Goal: Task Accomplishment & Management: Manage account settings

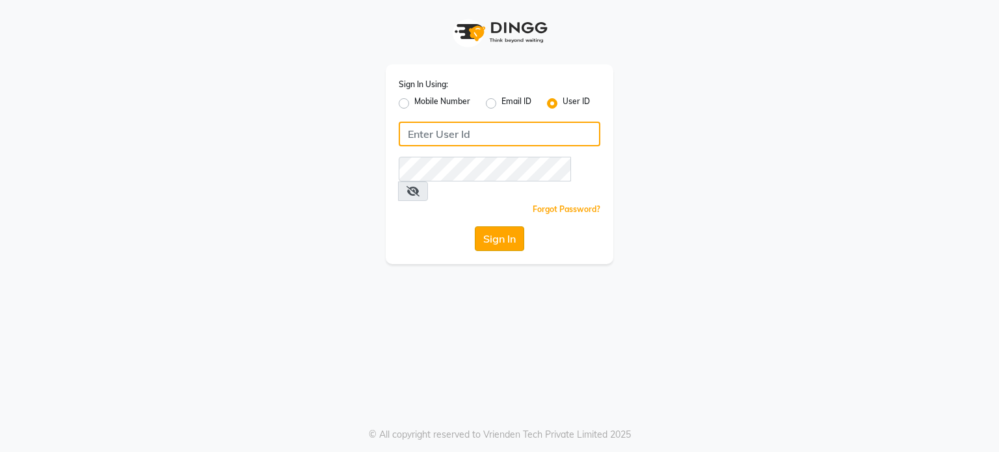
type input "punehaircompany"
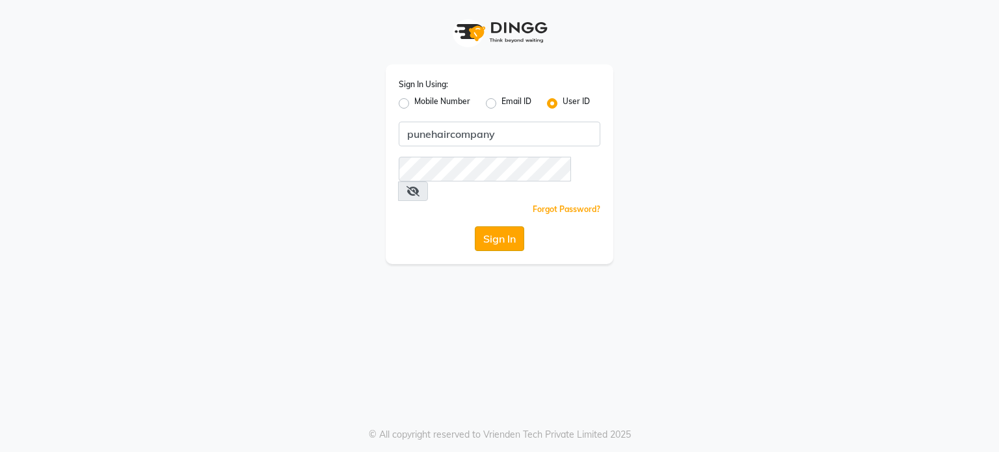
click at [506, 231] on button "Sign In" at bounding box center [499, 238] width 49 height 25
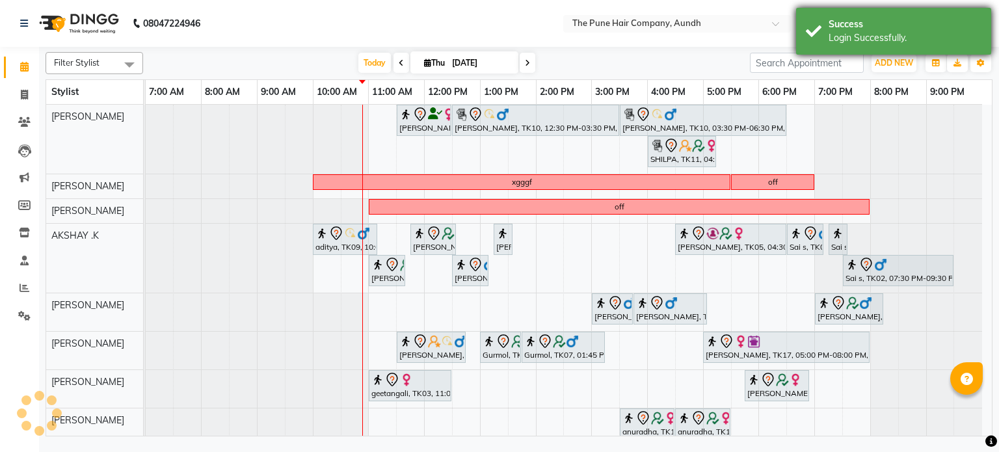
click at [844, 23] on div "Success" at bounding box center [904, 25] width 153 height 14
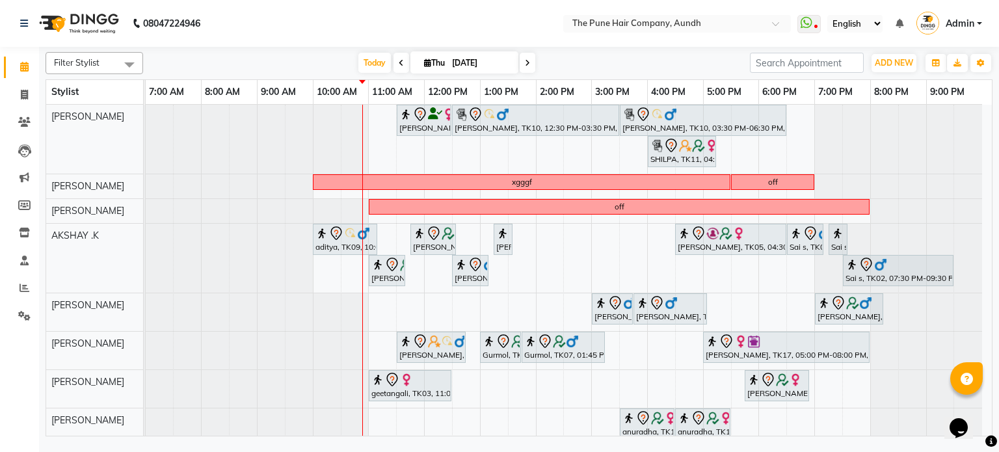
click at [393, 59] on span at bounding box center [401, 63] width 16 height 20
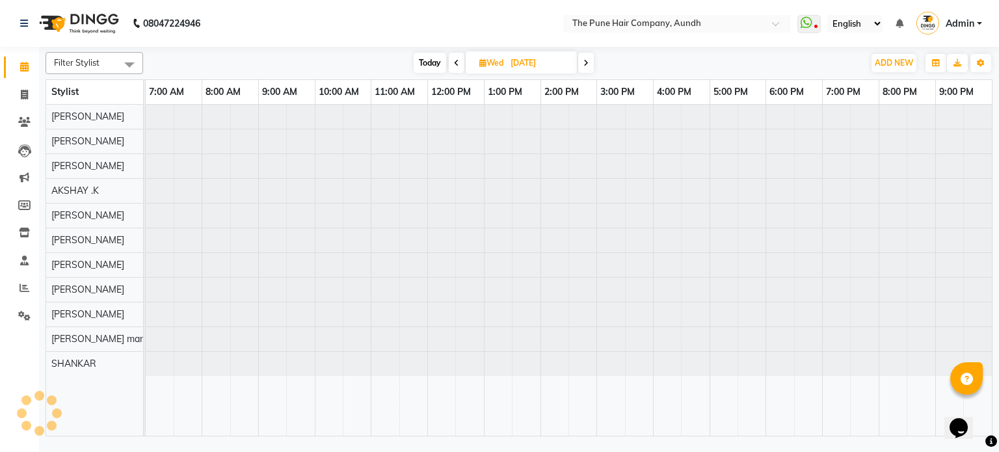
type input "[DATE]"
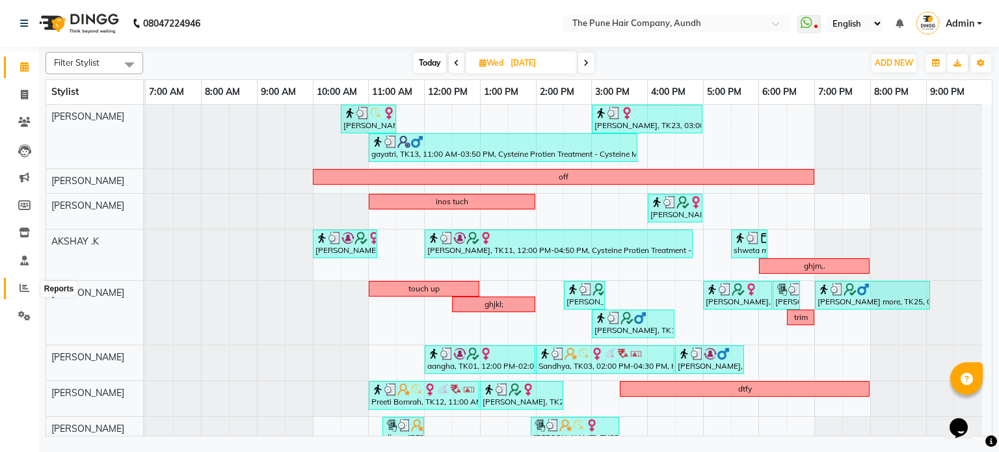
click at [16, 288] on span at bounding box center [24, 288] width 23 height 15
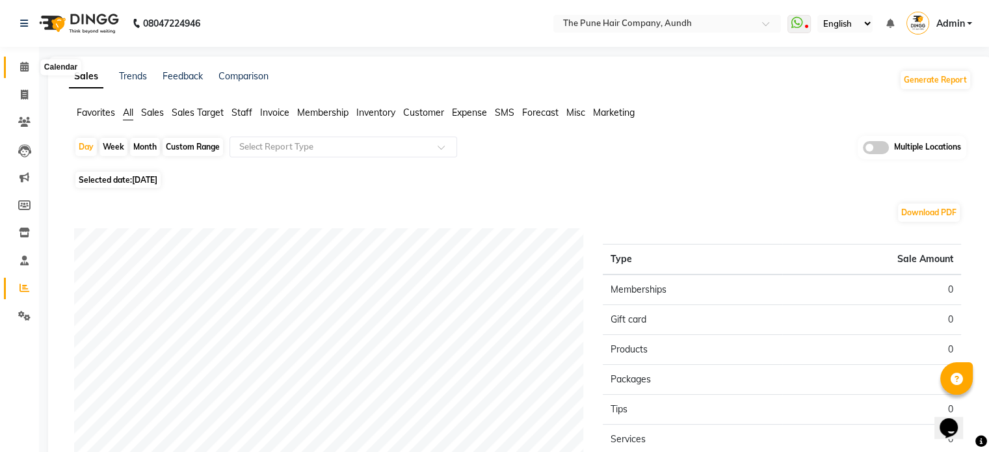
click at [17, 61] on span at bounding box center [24, 67] width 23 height 15
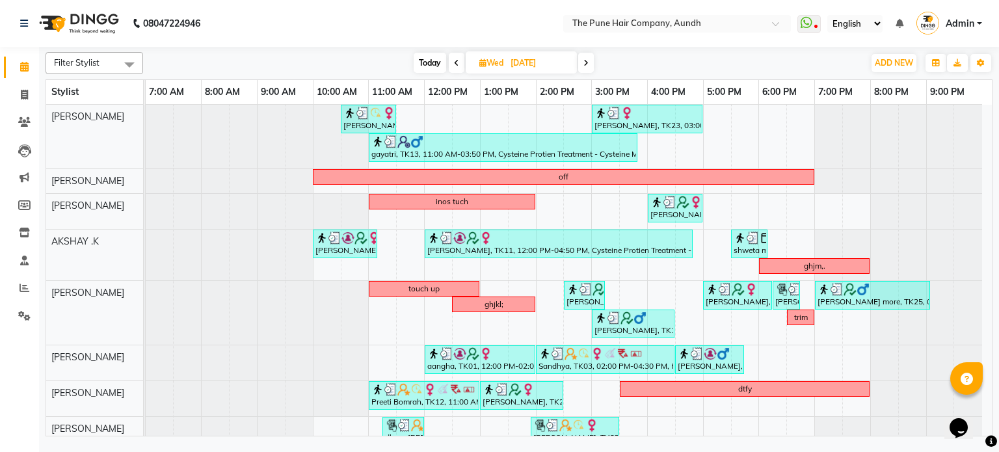
click at [590, 60] on span at bounding box center [586, 63] width 16 height 20
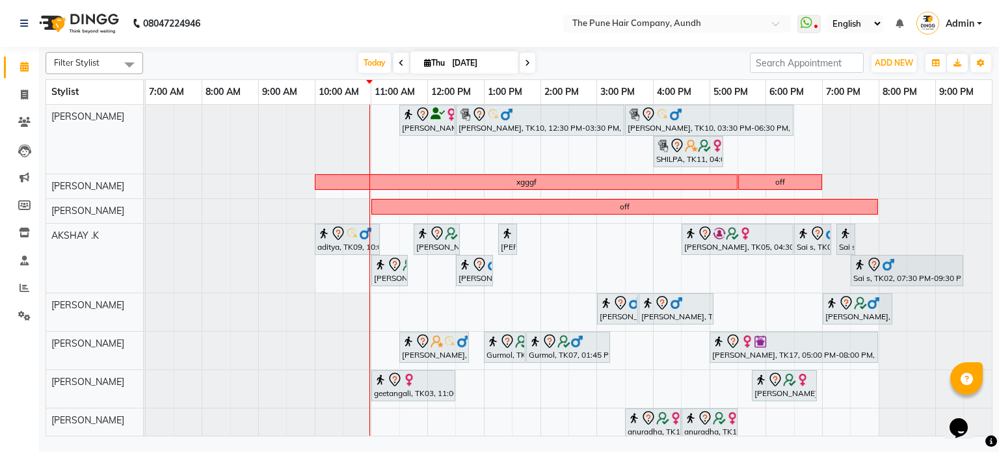
click at [525, 59] on icon at bounding box center [527, 63] width 5 height 8
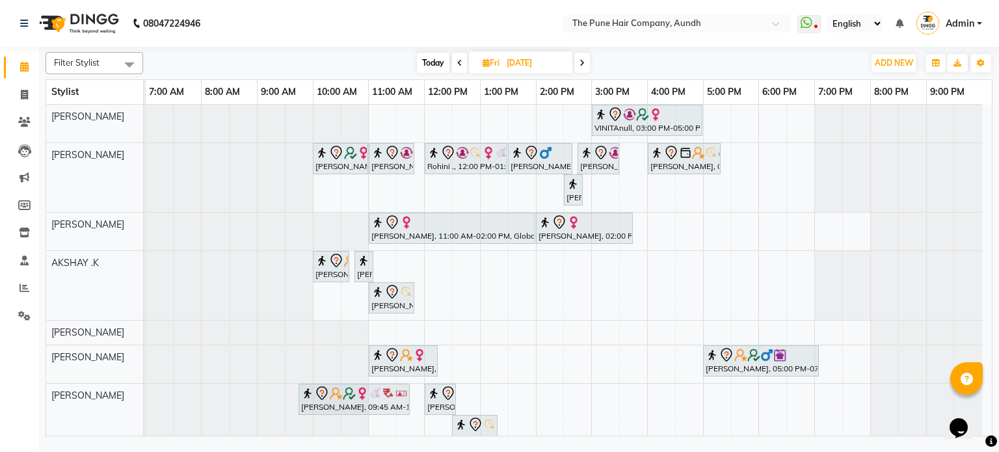
click at [585, 57] on span at bounding box center [582, 63] width 16 height 20
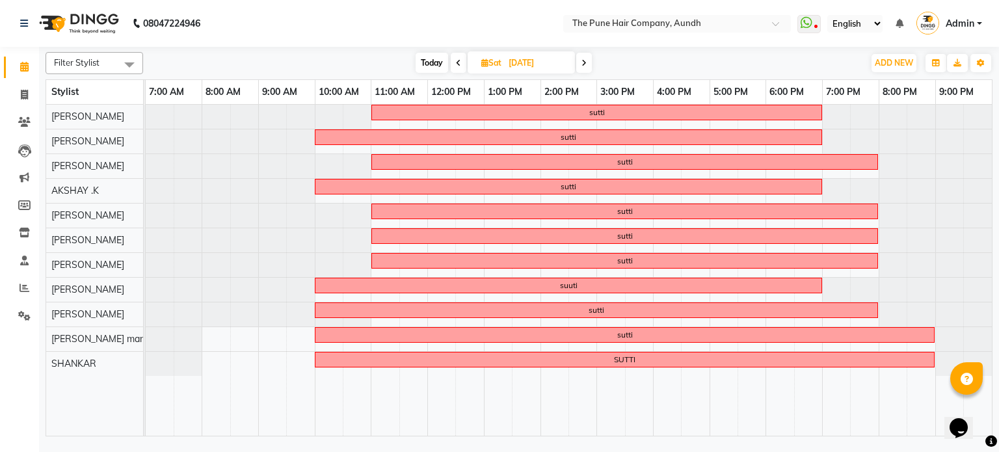
click at [585, 66] on span at bounding box center [584, 63] width 16 height 20
type input "[DATE]"
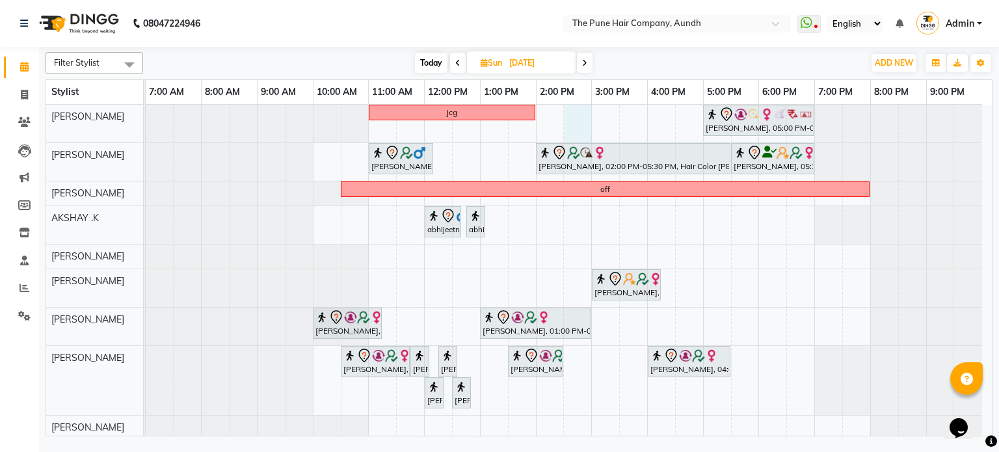
click at [575, 115] on div "jcg [PERSON_NAME], 05:00 PM-07:00 PM, Hair Color Inoa - scalp advance with touc…" at bounding box center [569, 297] width 846 height 384
select select "3338"
select select "tentative"
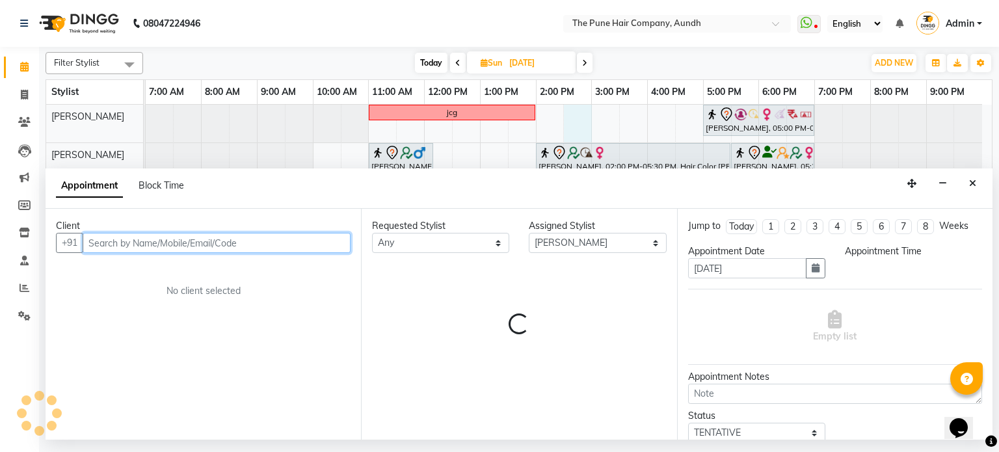
select select "870"
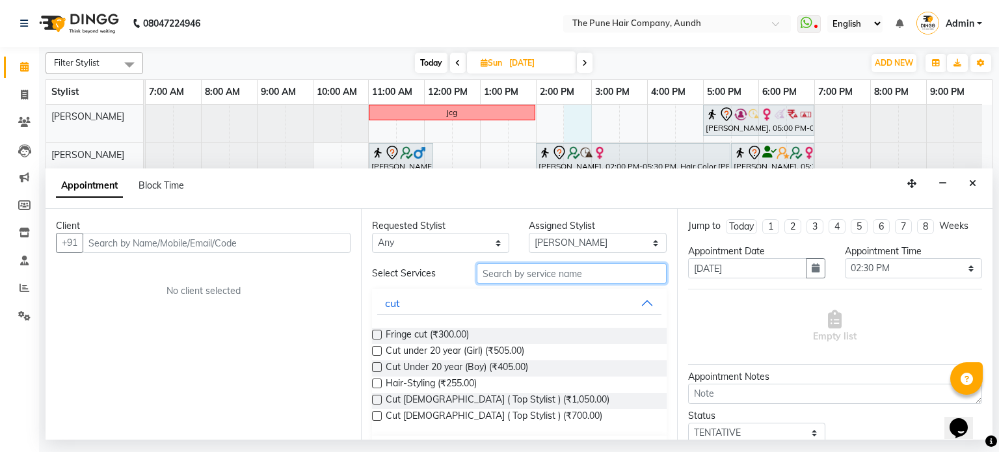
click at [553, 278] on input "text" at bounding box center [572, 273] width 190 height 20
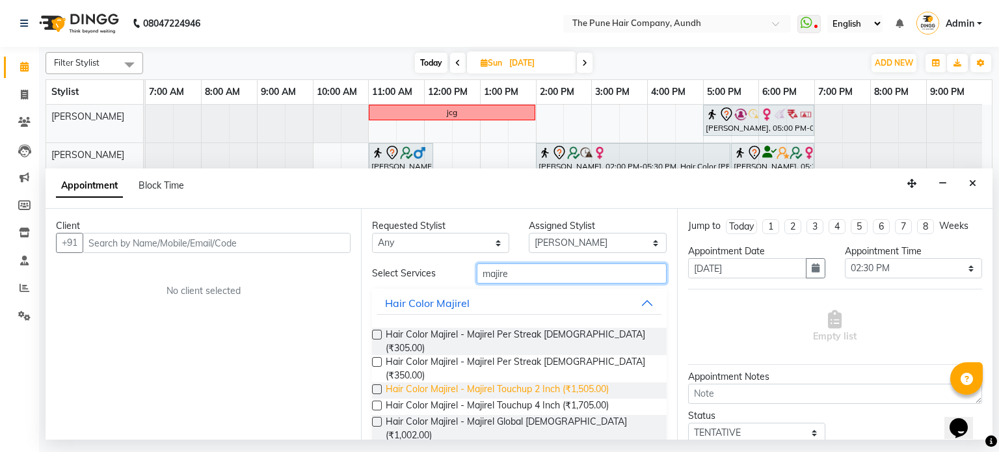
type input "majire"
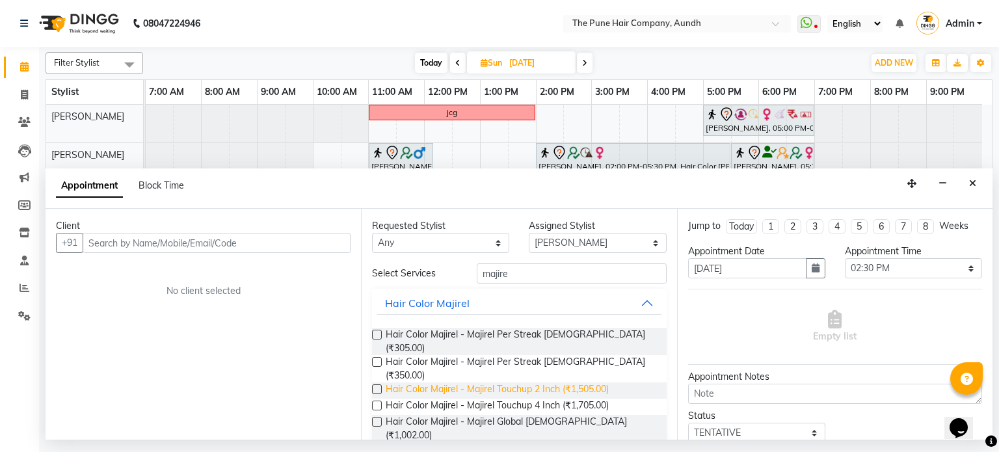
click at [526, 382] on span "Hair Color Majirel - Majirel Touchup 2 Inch (₹1,505.00)" at bounding box center [497, 390] width 223 height 16
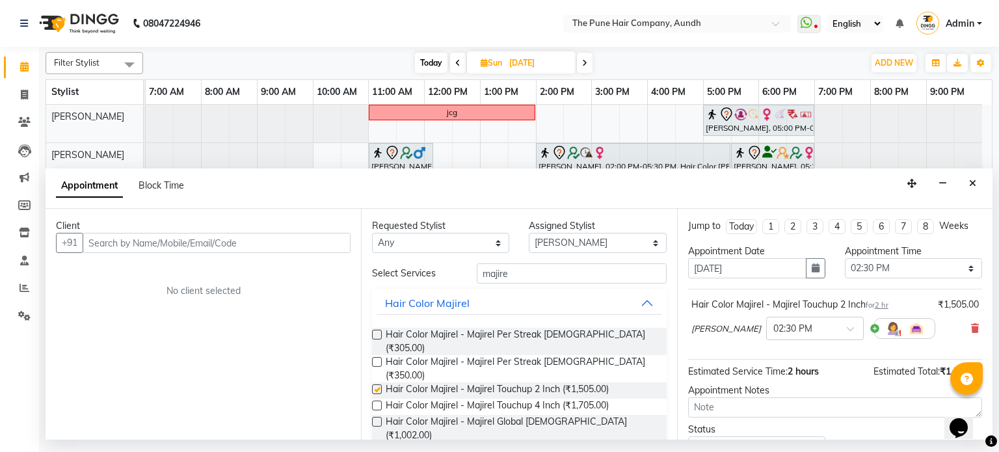
checkbox input "false"
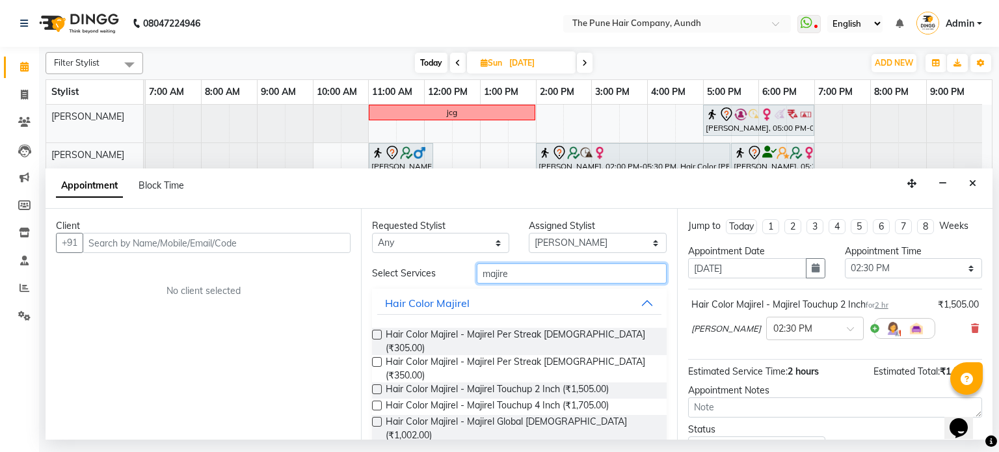
drag, startPoint x: 531, startPoint y: 273, endPoint x: 453, endPoint y: 270, distance: 77.4
click at [453, 271] on div "Select Services majire" at bounding box center [518, 273] width 313 height 20
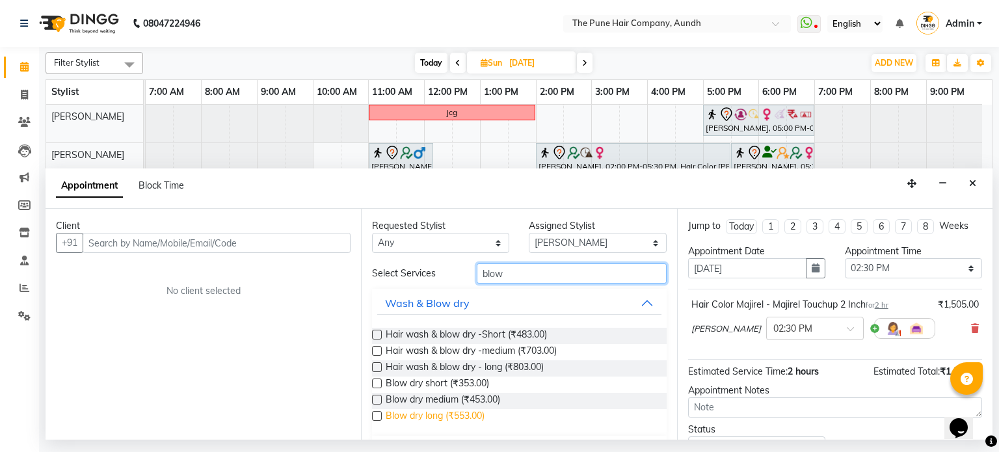
type input "blow"
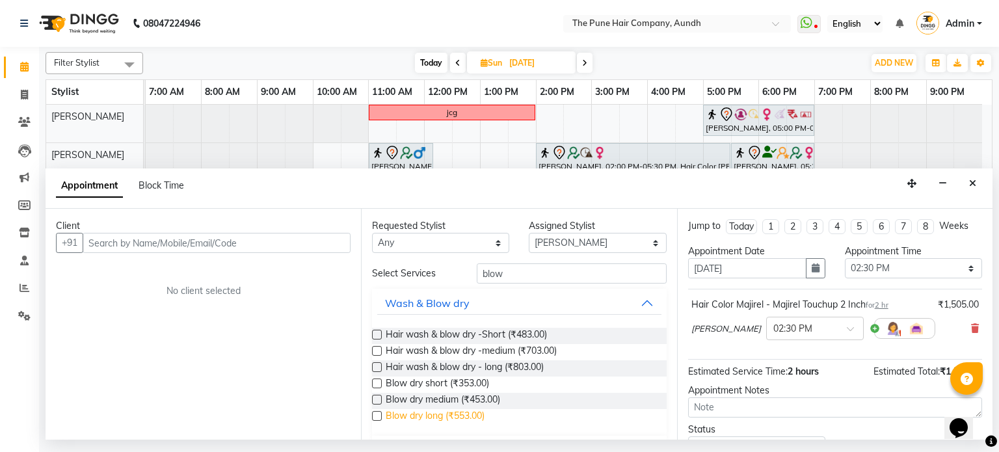
click at [441, 413] on span "Blow dry long (₹553.00)" at bounding box center [435, 417] width 99 height 16
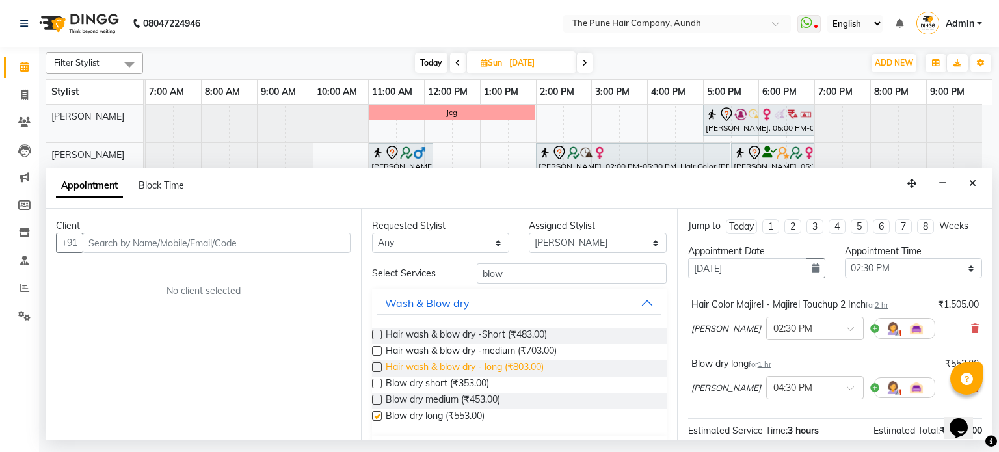
checkbox input "false"
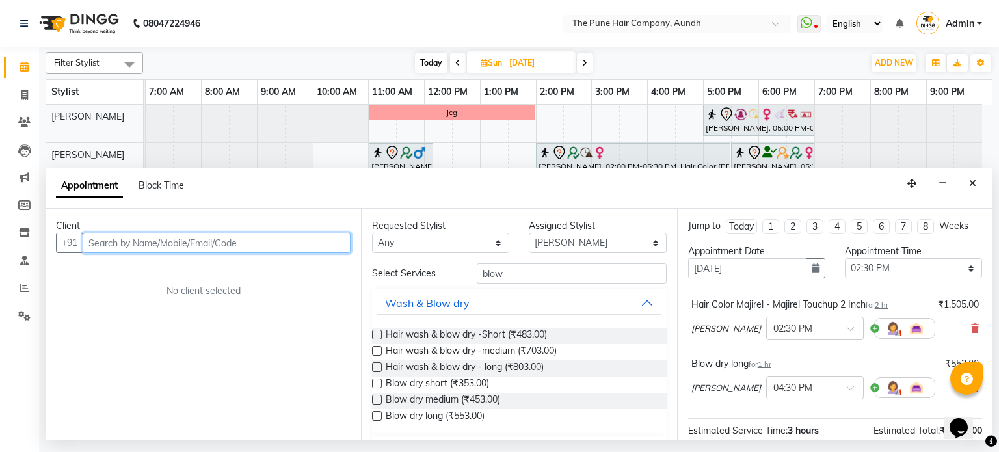
click at [310, 241] on input "text" at bounding box center [217, 243] width 268 height 20
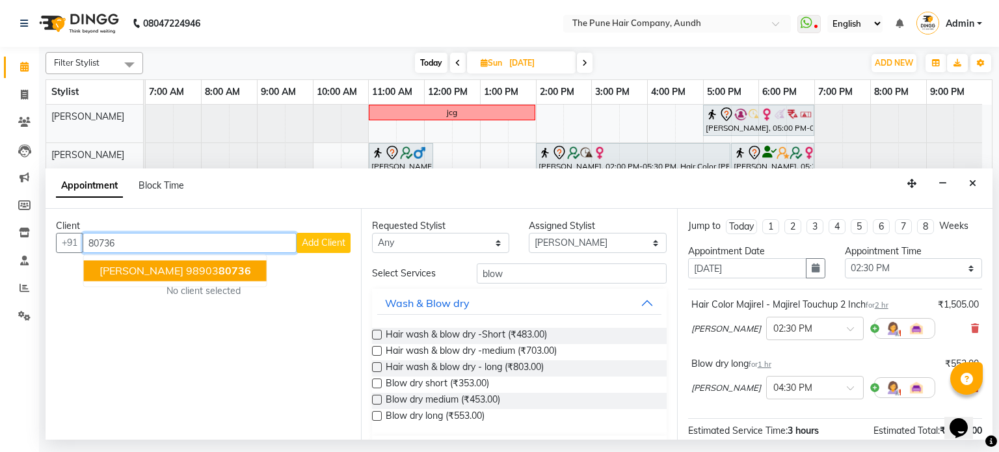
click at [191, 270] on ngb-highlight "98903 80736" at bounding box center [218, 271] width 65 height 13
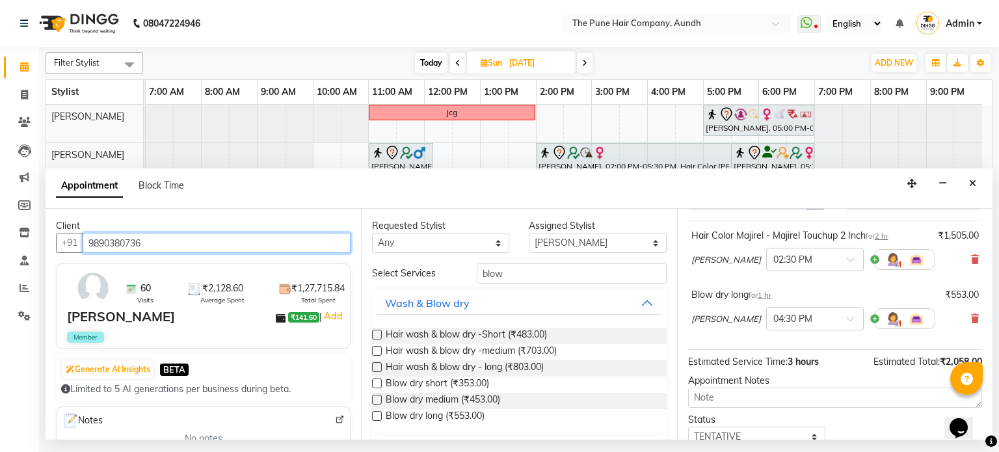
scroll to position [157, 0]
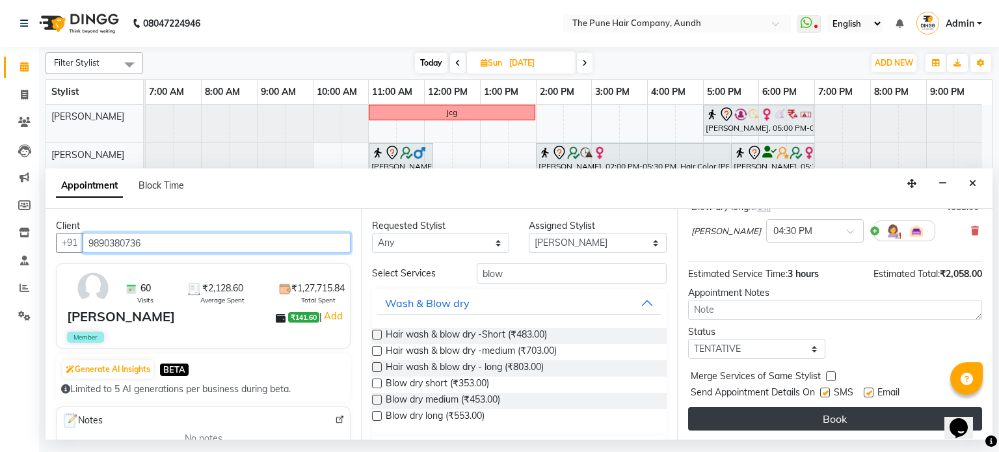
type input "9890380736"
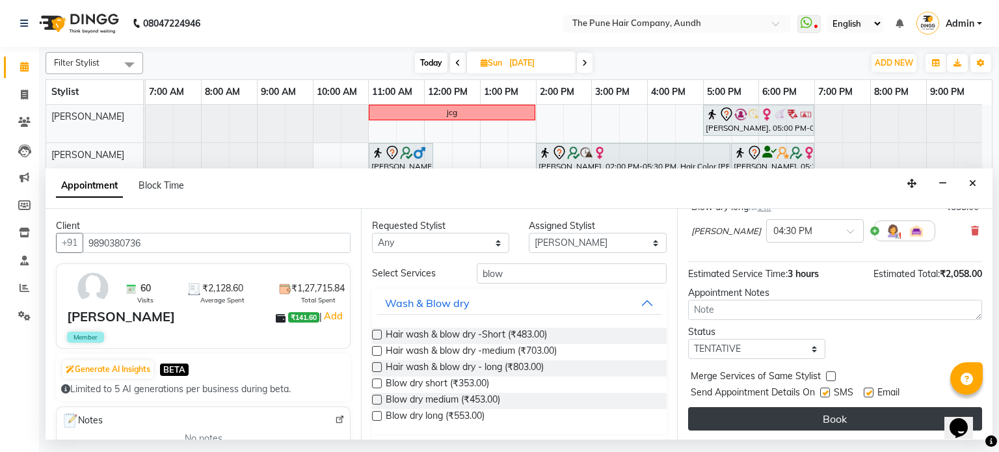
click at [776, 420] on button "Book" at bounding box center [835, 418] width 294 height 23
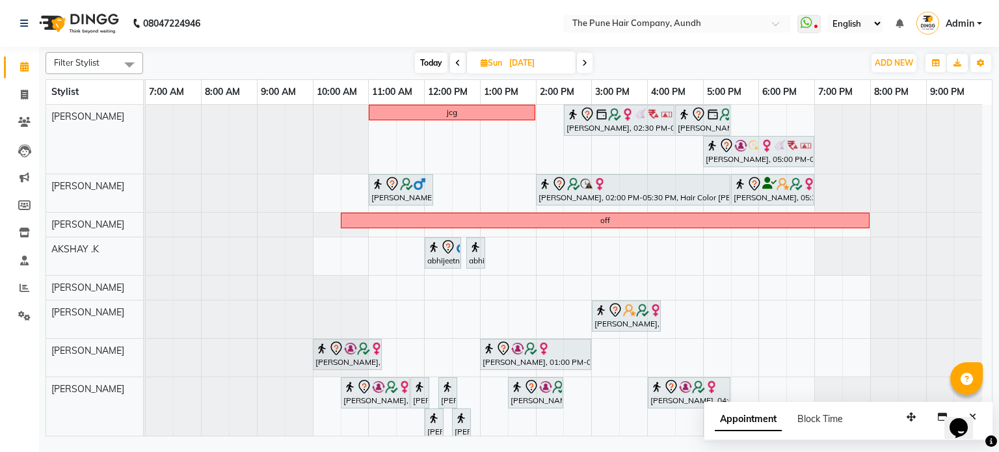
click at [426, 62] on span "Today" at bounding box center [431, 63] width 33 height 20
type input "[DATE]"
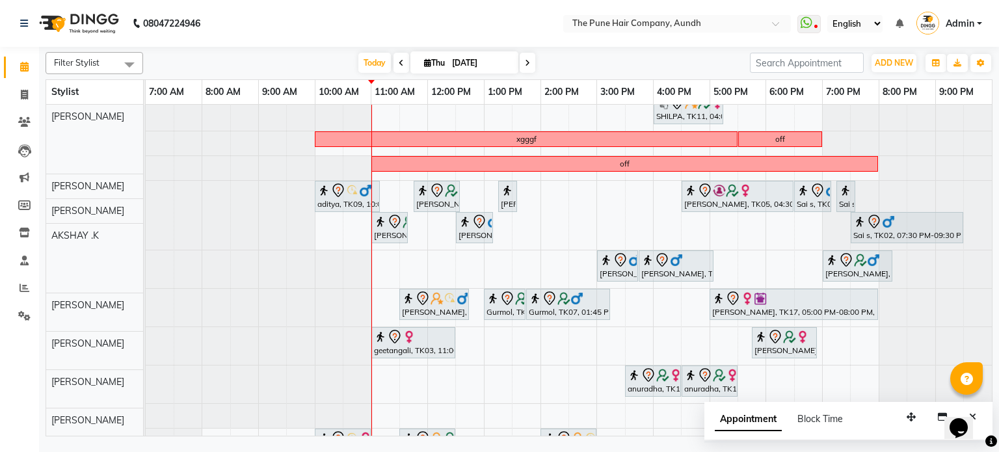
scroll to position [65, 0]
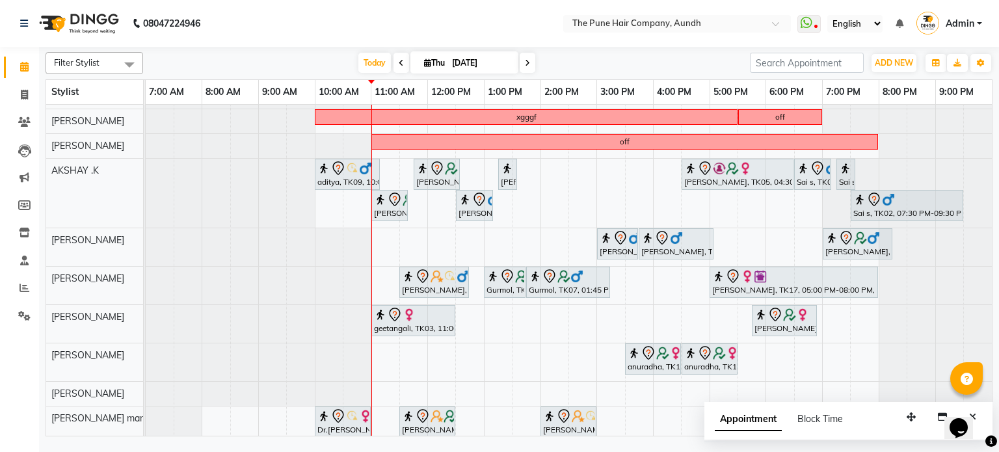
click at [369, 51] on div "Filter Stylist Select All AKSHAY .K [PERSON_NAME] [PERSON_NAME] [PERSON_NAME] […" at bounding box center [519, 241] width 947 height 389
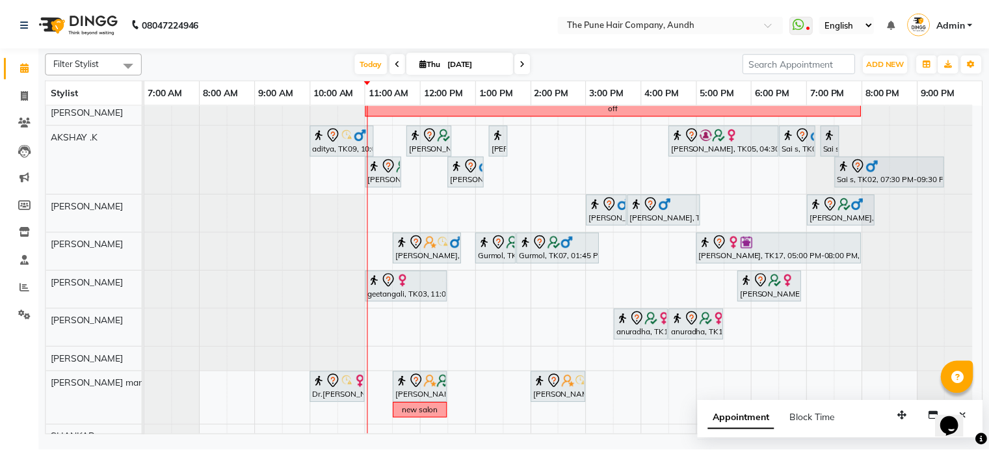
scroll to position [112, 0]
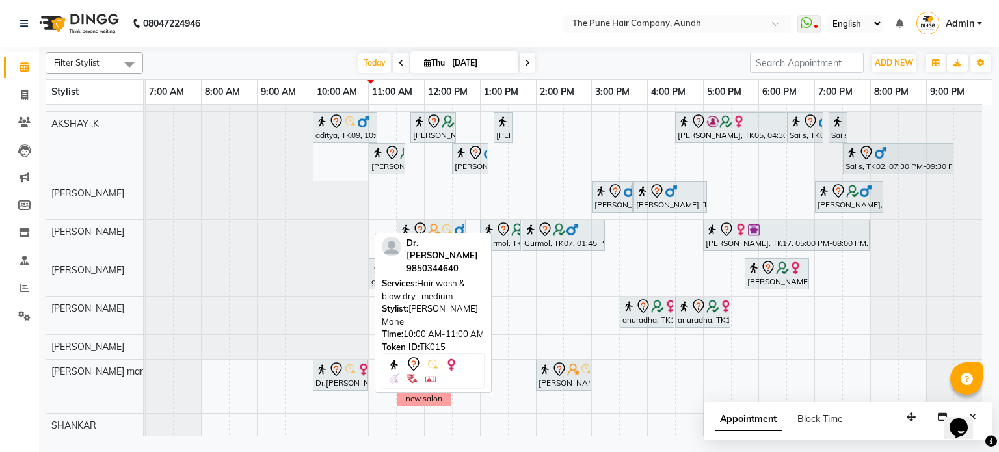
click at [341, 372] on icon at bounding box center [336, 369] width 16 height 16
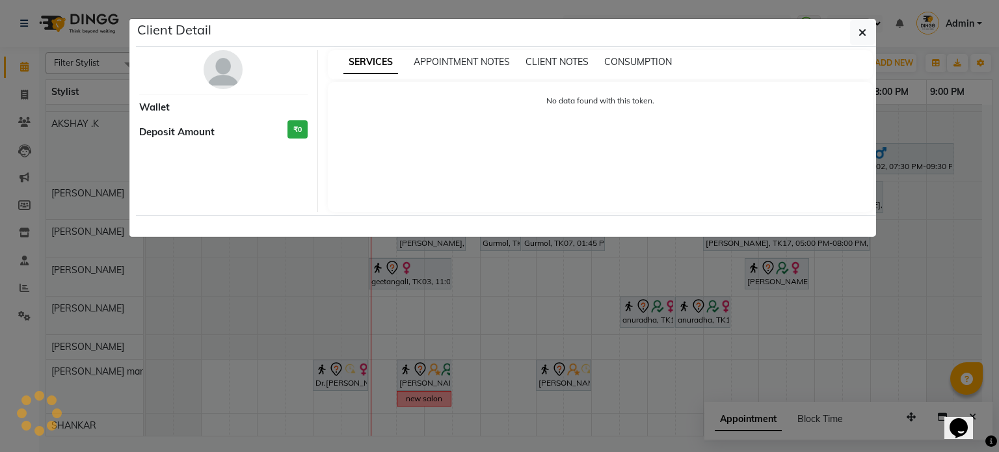
select select "7"
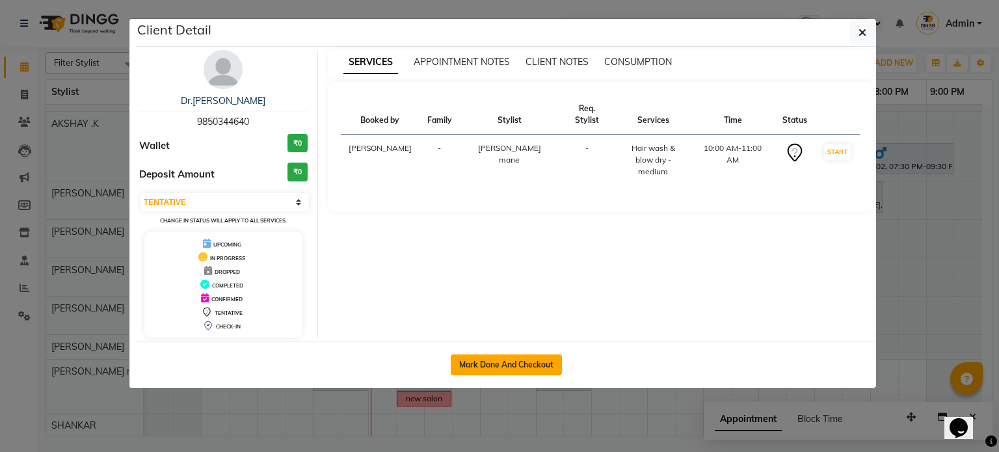
click at [506, 354] on button "Mark Done And Checkout" at bounding box center [506, 364] width 111 height 21
select select "service"
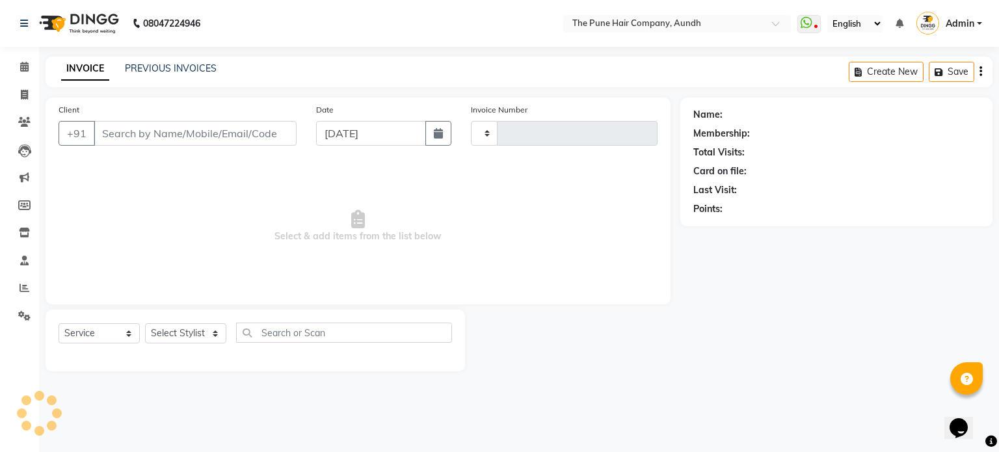
type input "4659"
select select "106"
type input "9850344640"
select select "78334"
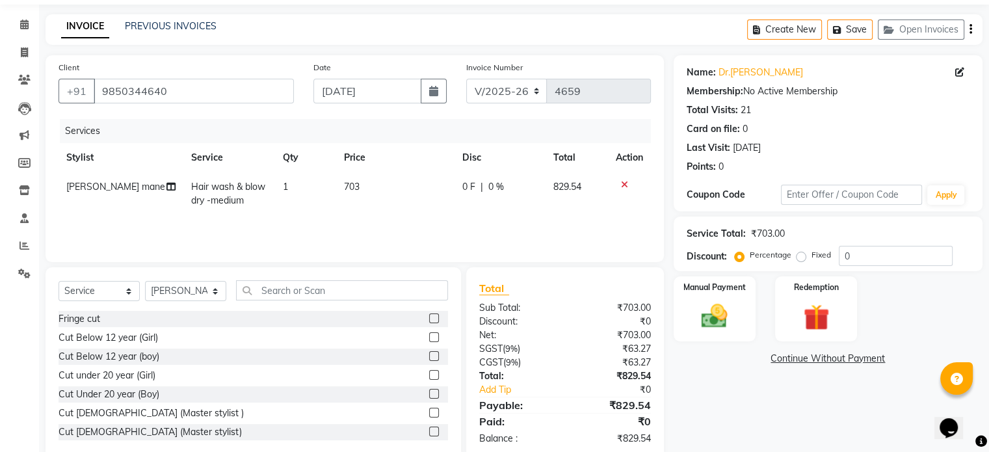
scroll to position [65, 0]
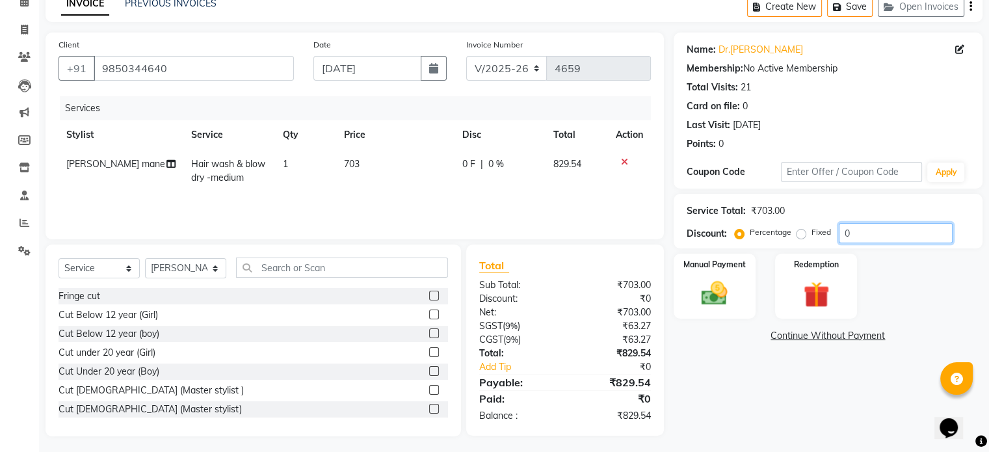
drag, startPoint x: 863, startPoint y: 237, endPoint x: 807, endPoint y: 239, distance: 55.9
click at [807, 239] on div "Percentage Fixed 0" at bounding box center [844, 233] width 215 height 20
type input "20"
click at [755, 52] on link "Dr.[PERSON_NAME]" at bounding box center [760, 50] width 85 height 14
click at [730, 267] on label "Manual Payment" at bounding box center [714, 263] width 65 height 12
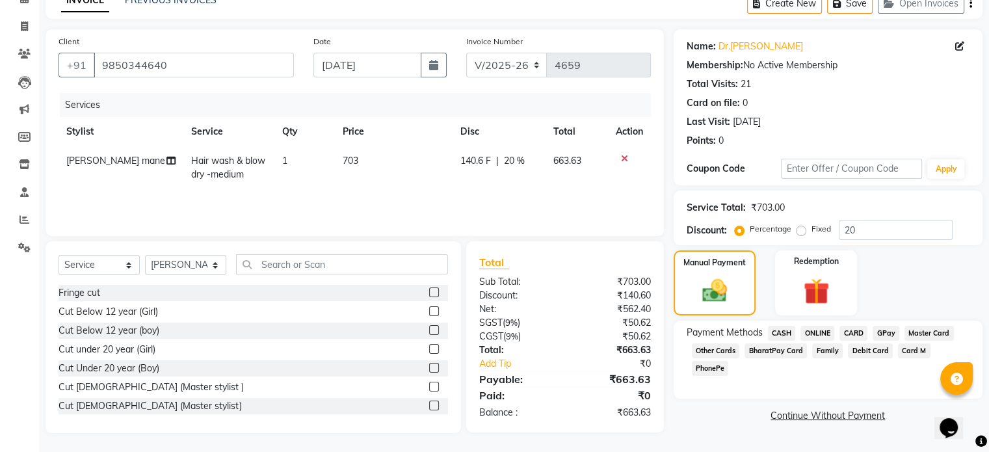
scroll to position [69, 0]
click at [807, 332] on span "ONLINE" at bounding box center [817, 332] width 34 height 15
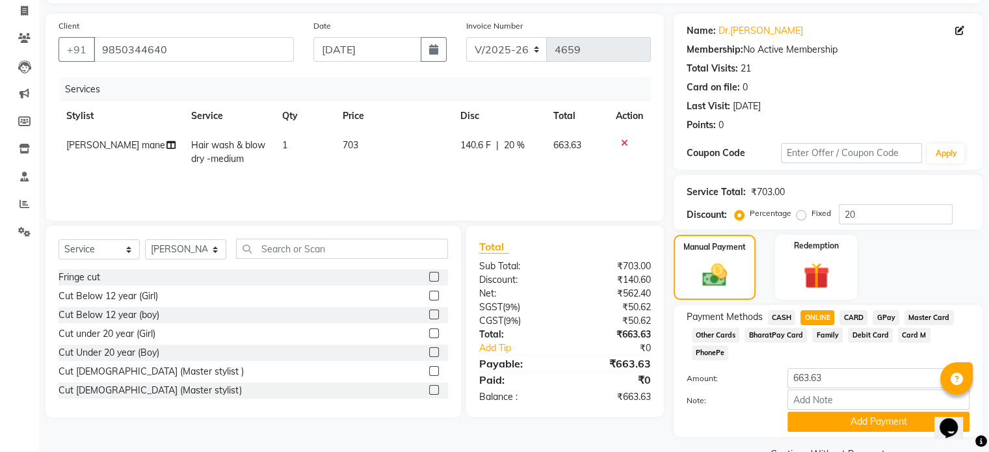
scroll to position [99, 0]
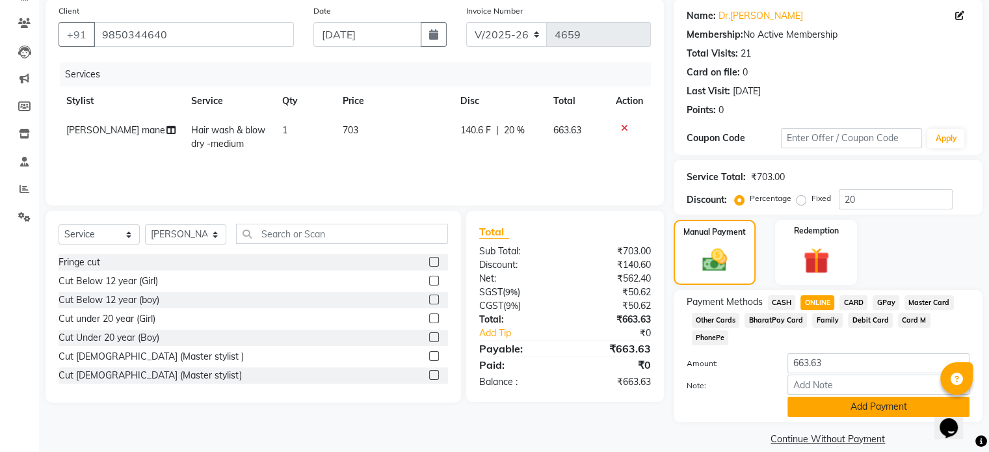
click at [837, 397] on button "Add Payment" at bounding box center [878, 407] width 182 height 20
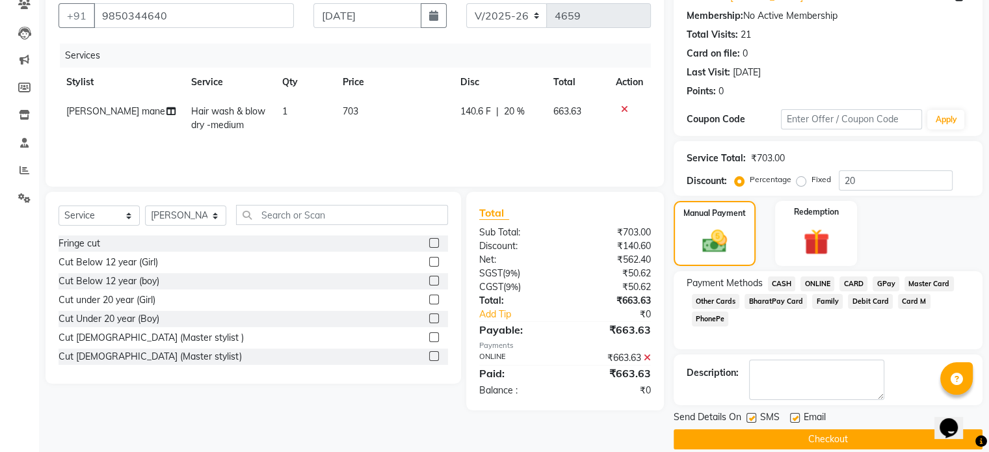
scroll to position [133, 0]
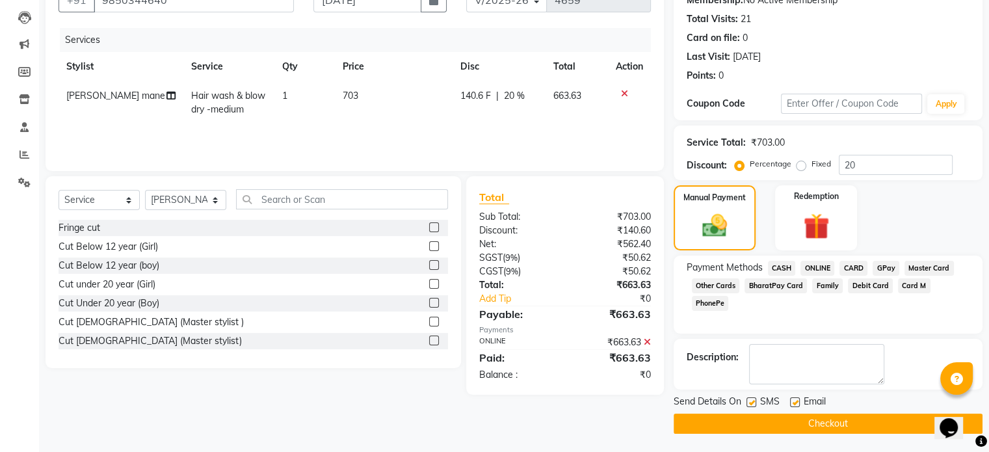
click at [836, 418] on button "Checkout" at bounding box center [828, 424] width 309 height 20
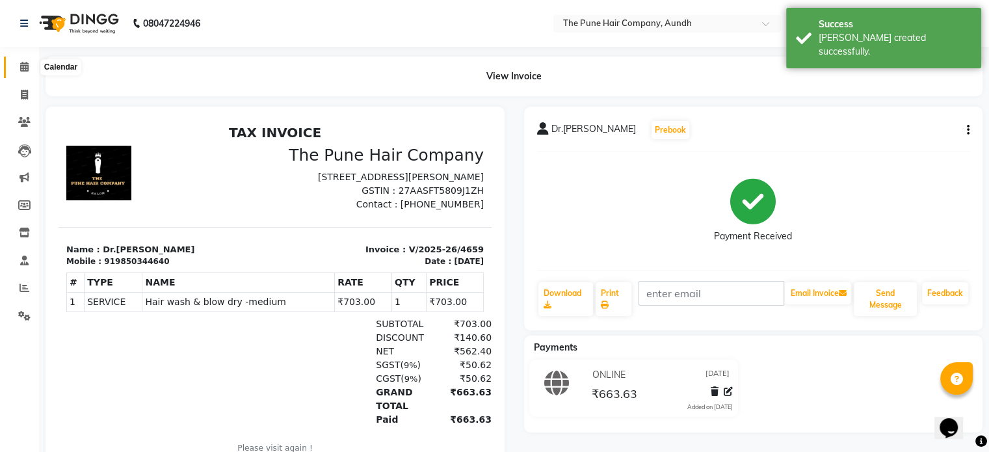
click at [28, 64] on icon at bounding box center [24, 67] width 8 height 10
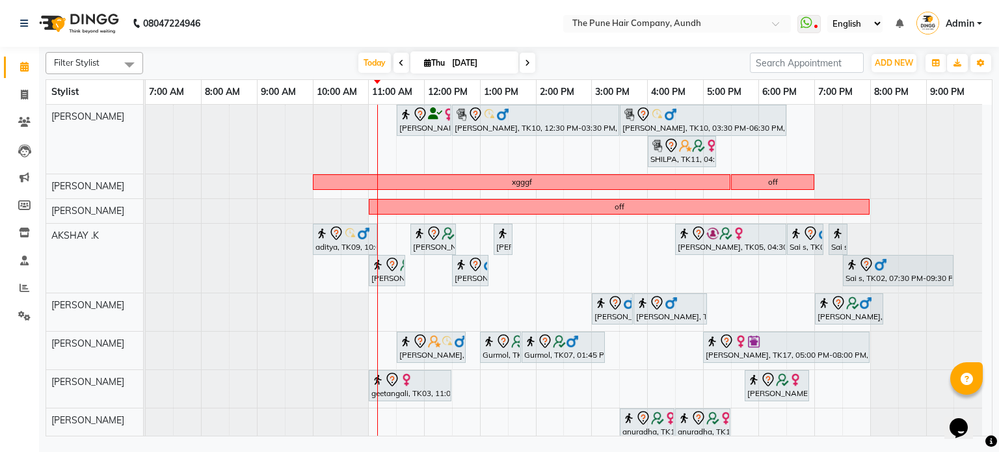
click at [525, 59] on icon at bounding box center [527, 63] width 5 height 8
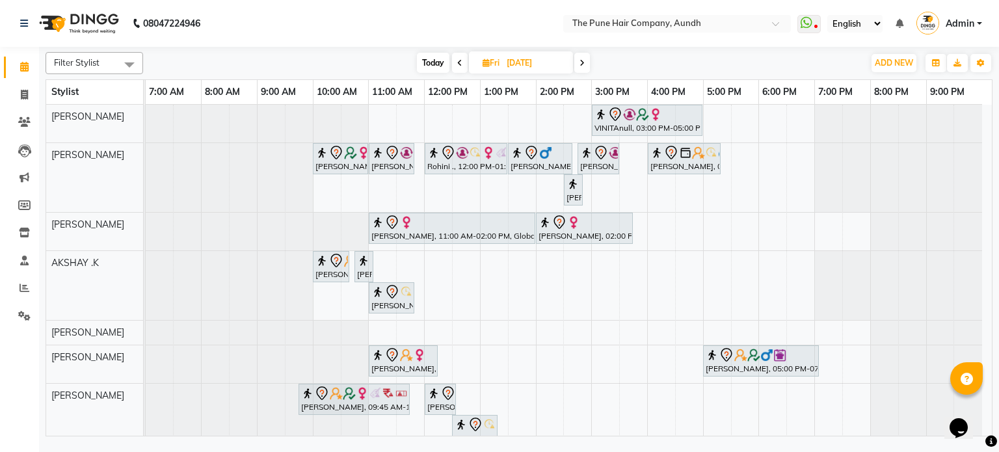
click at [579, 62] on span at bounding box center [582, 63] width 16 height 20
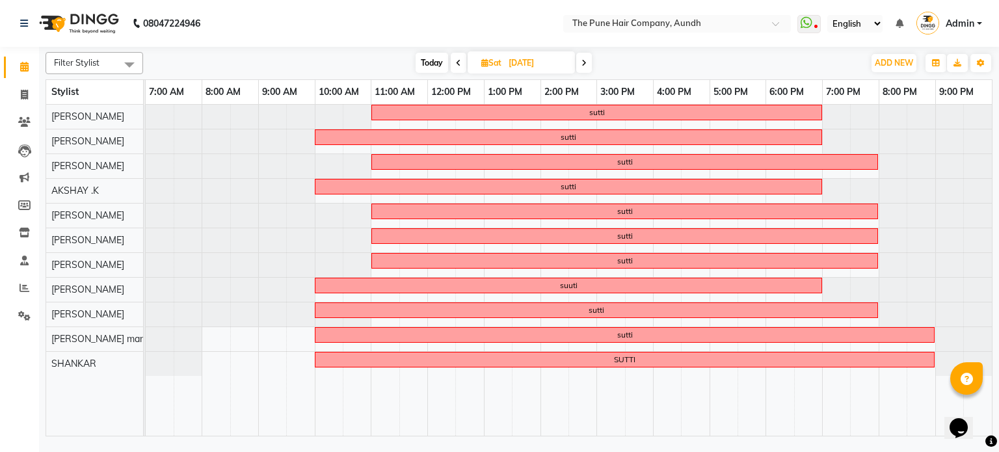
click at [584, 70] on span at bounding box center [584, 63] width 16 height 20
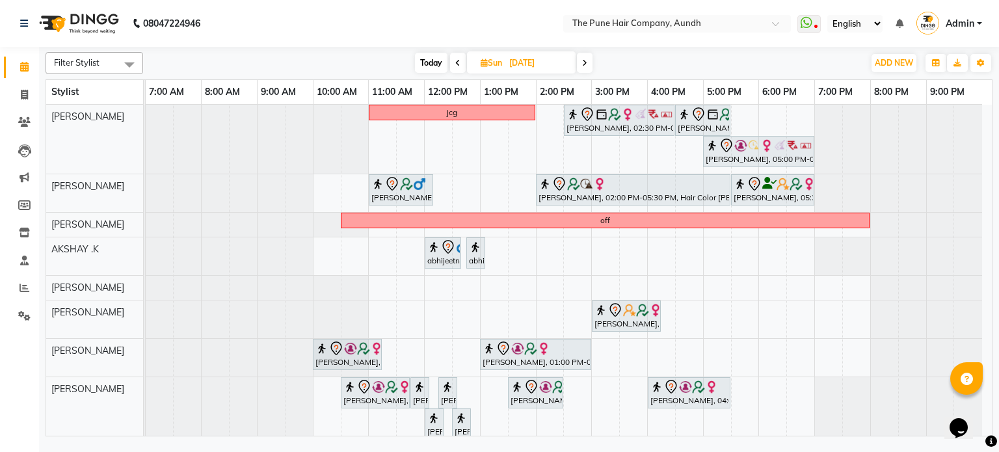
click at [438, 64] on span "Today" at bounding box center [431, 63] width 33 height 20
type input "[DATE]"
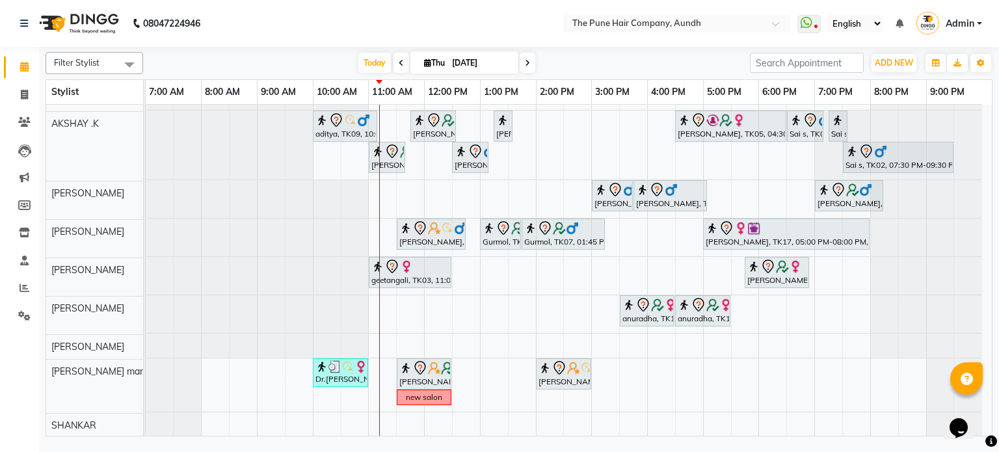
scroll to position [112, 0]
click at [612, 233] on div "[PERSON_NAME], TK04, 11:30 AM-12:30 PM, Cut [DEMOGRAPHIC_DATA] ( Top Stylist ) …" at bounding box center [569, 215] width 846 height 445
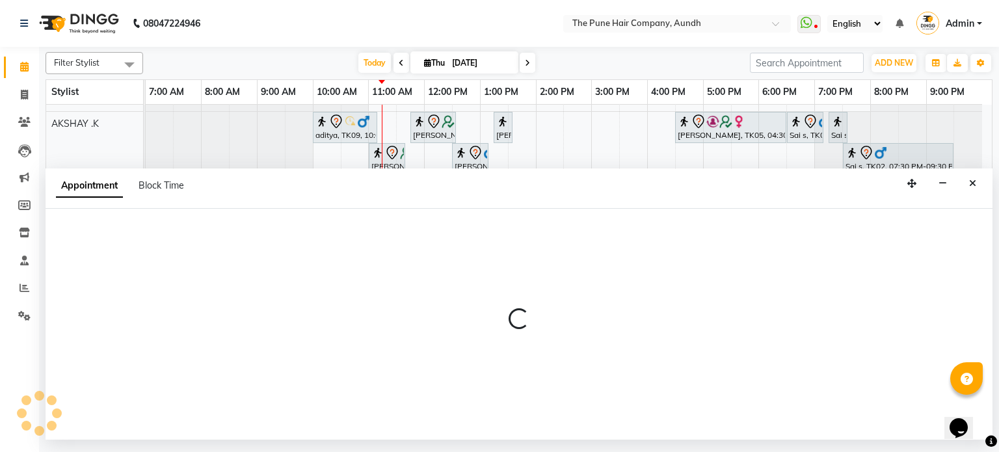
select select "18078"
select select "900"
select select "tentative"
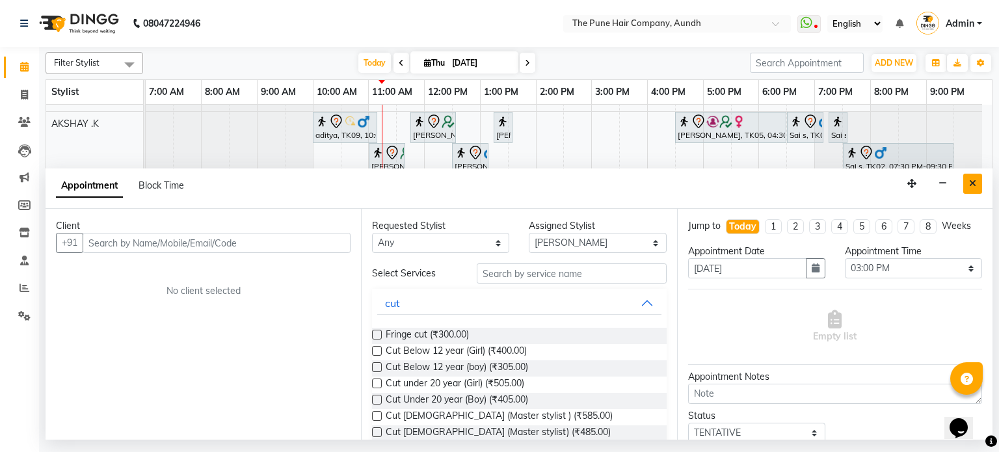
click at [976, 188] on button "Close" at bounding box center [972, 184] width 19 height 20
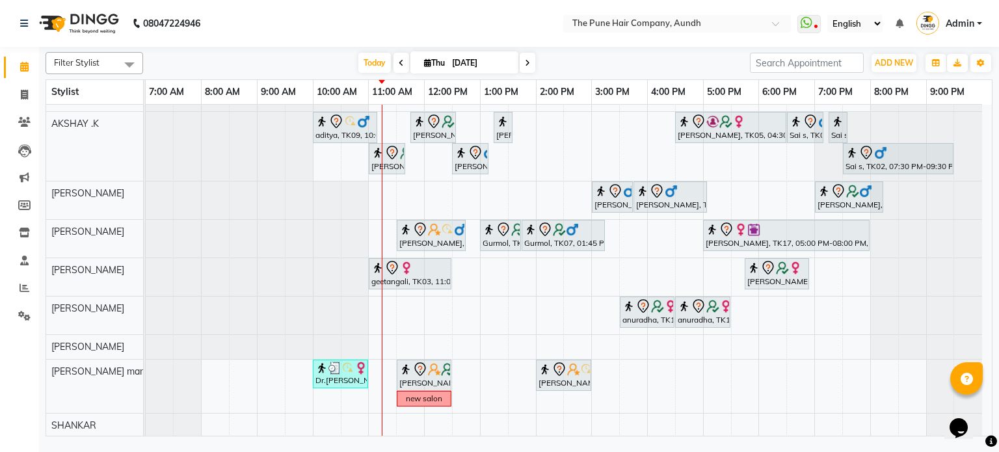
click at [525, 62] on icon at bounding box center [527, 63] width 5 height 8
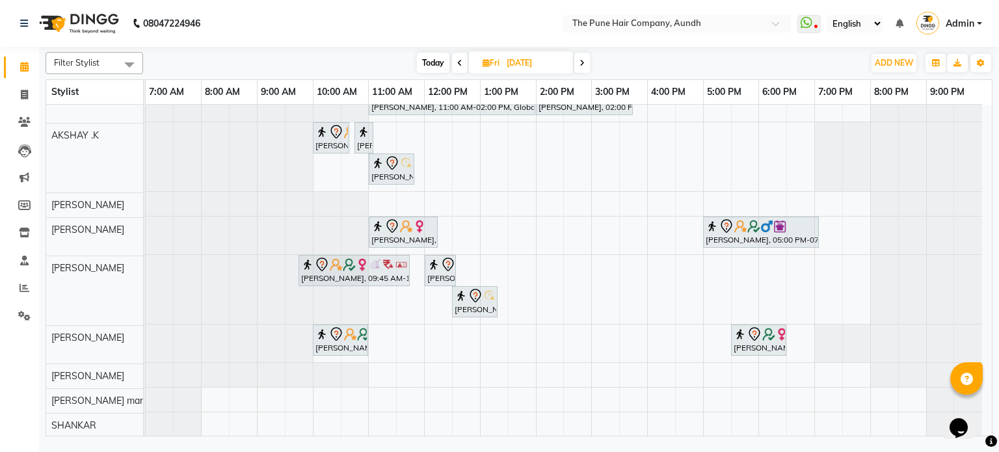
scroll to position [127, 0]
click at [577, 59] on span at bounding box center [582, 63] width 16 height 20
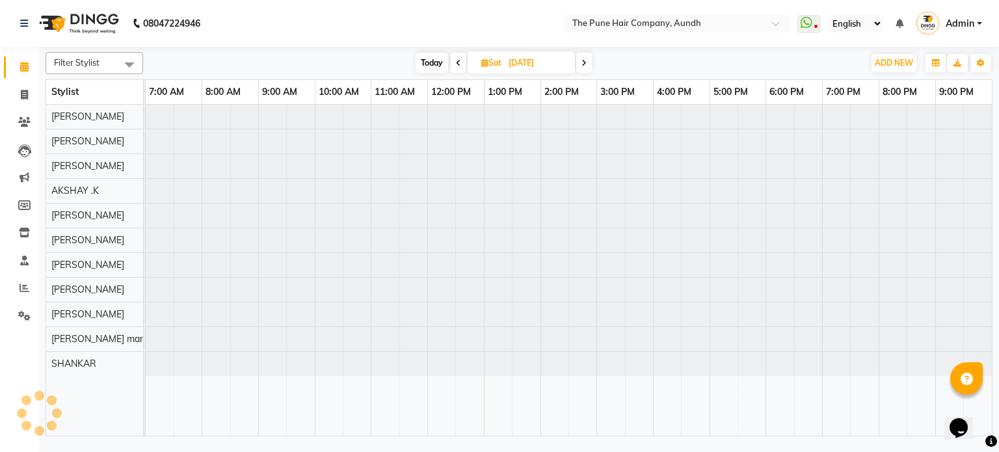
scroll to position [0, 0]
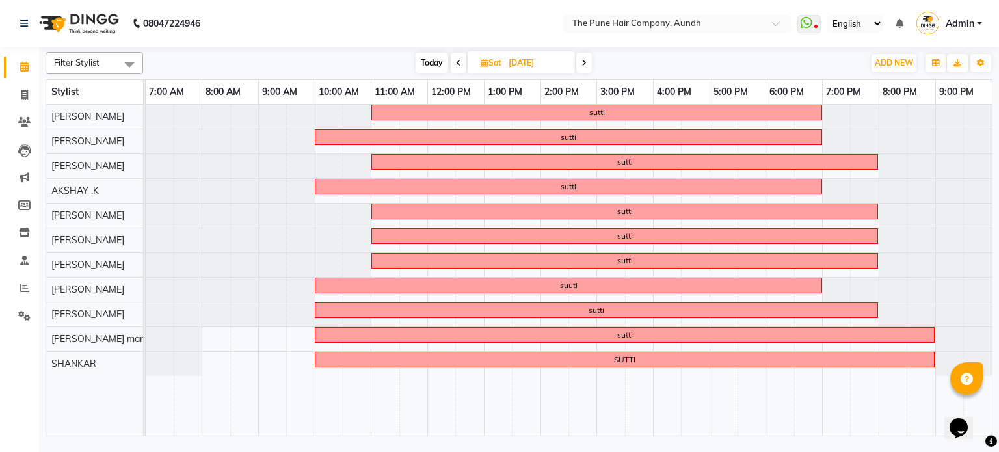
click at [588, 62] on span at bounding box center [584, 63] width 16 height 20
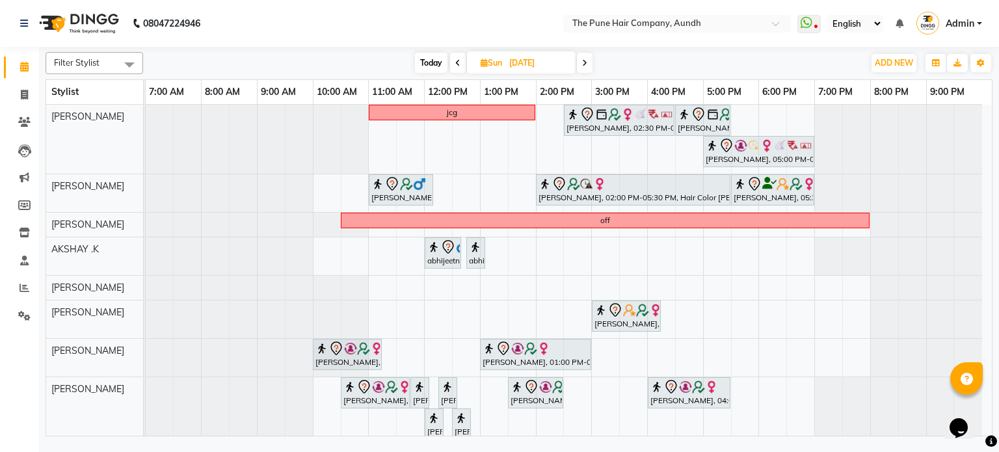
click at [587, 62] on icon at bounding box center [584, 63] width 5 height 8
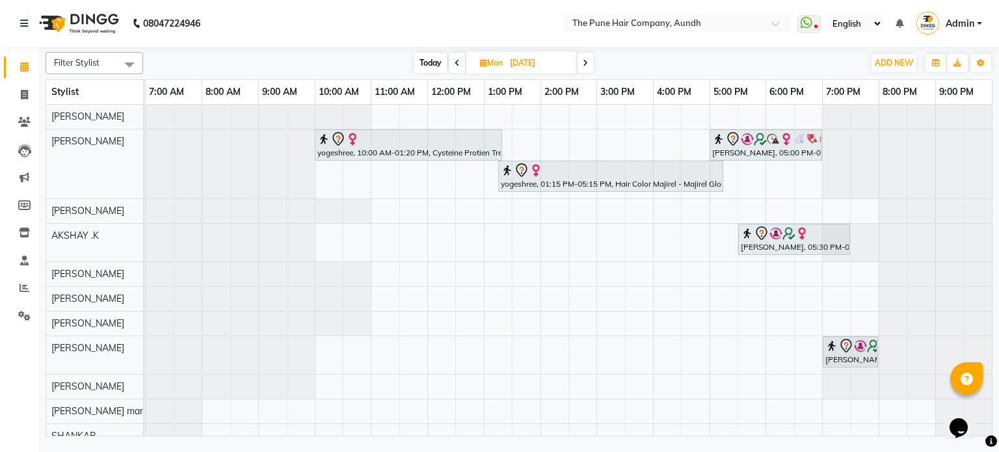
click at [588, 62] on icon at bounding box center [585, 63] width 5 height 8
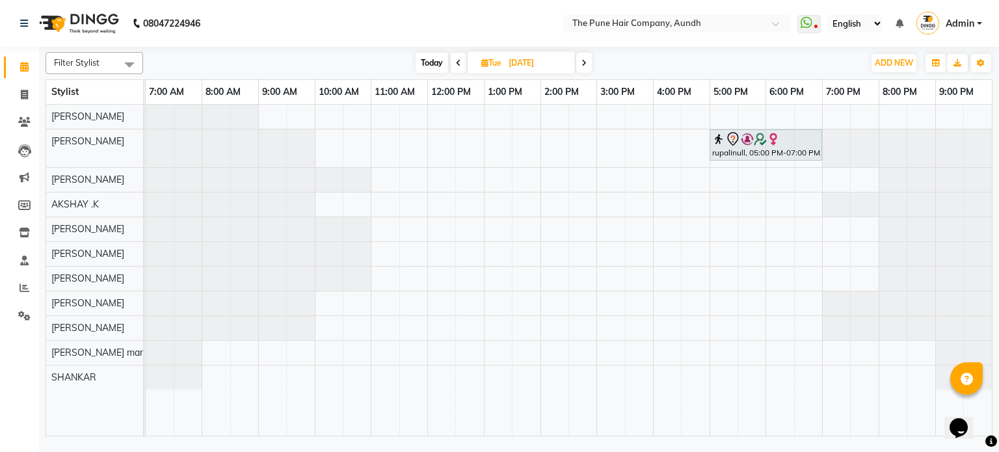
click at [588, 62] on span at bounding box center [584, 63] width 16 height 20
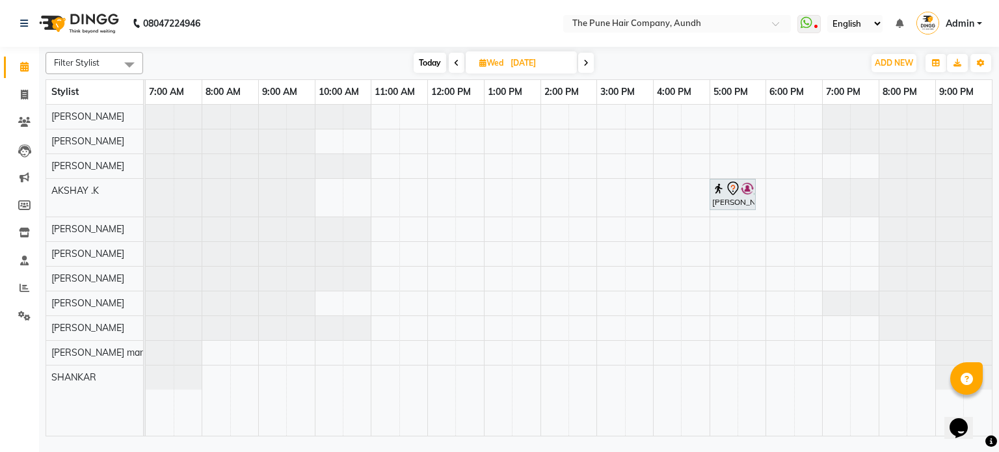
click at [588, 62] on icon at bounding box center [585, 63] width 5 height 8
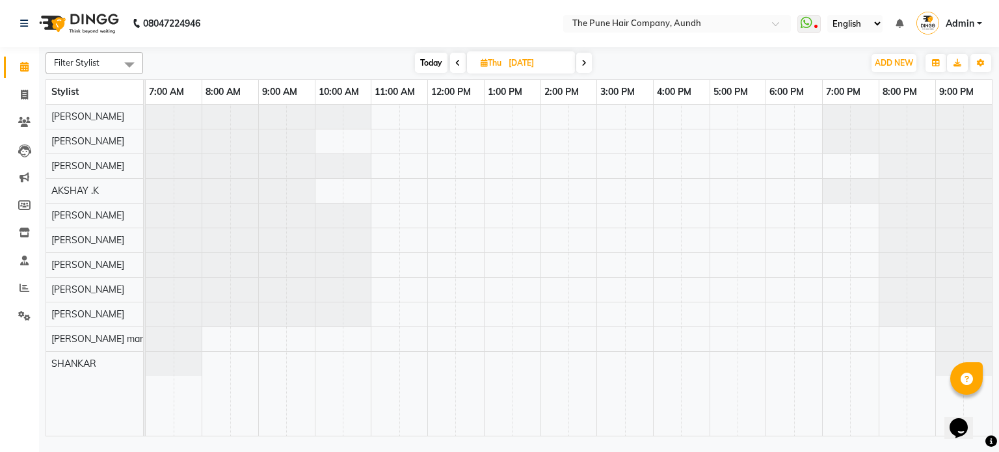
click at [440, 64] on span "Today" at bounding box center [431, 63] width 33 height 20
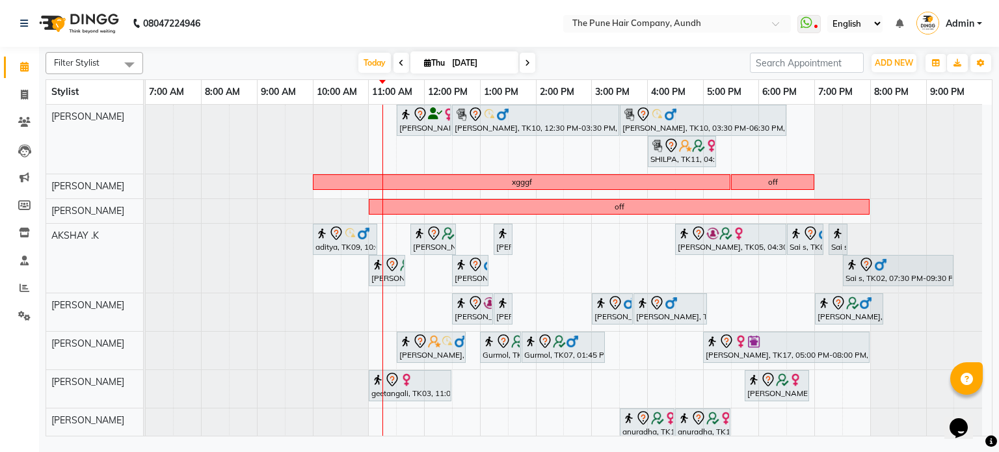
click at [525, 60] on icon at bounding box center [527, 63] width 5 height 8
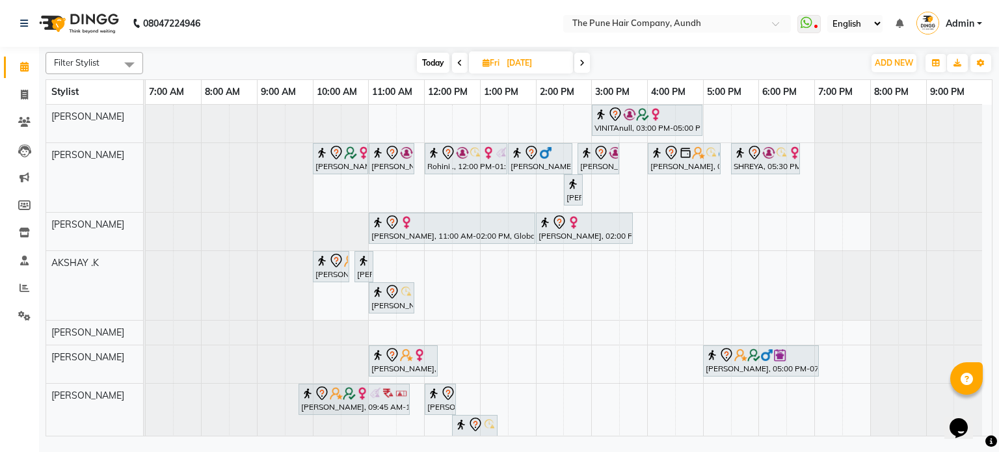
click at [588, 60] on span at bounding box center [582, 63] width 16 height 20
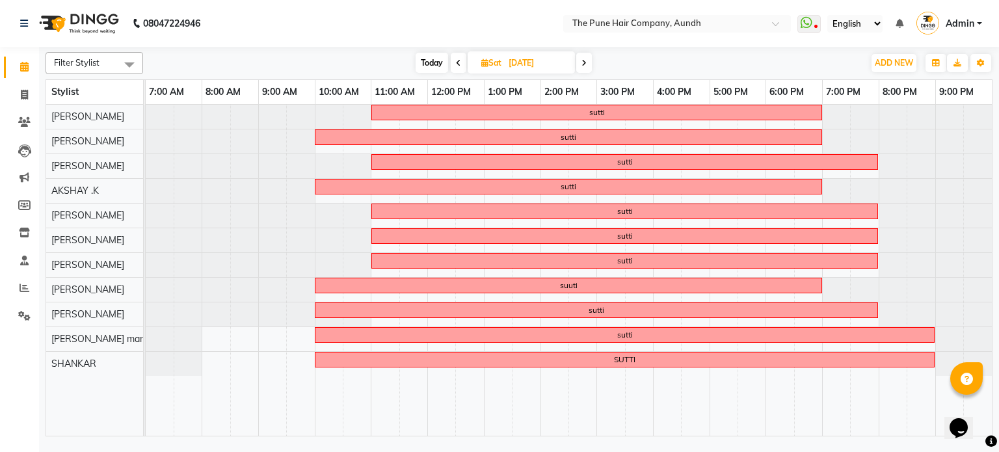
click at [588, 60] on span at bounding box center [584, 63] width 16 height 20
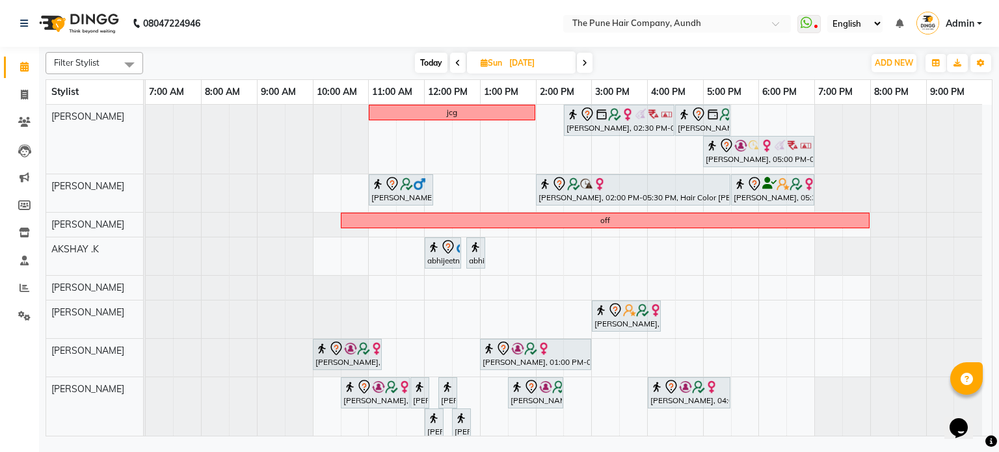
click at [588, 56] on span at bounding box center [585, 63] width 16 height 20
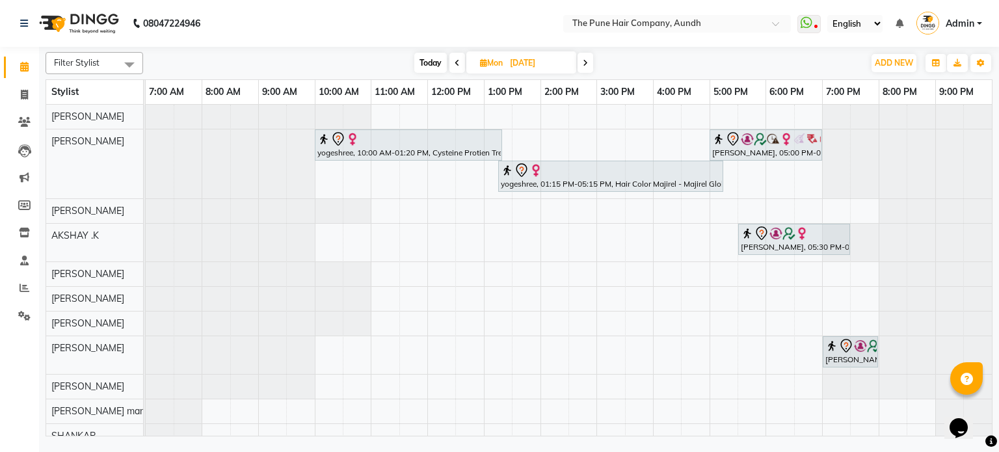
click at [586, 60] on icon at bounding box center [585, 63] width 5 height 8
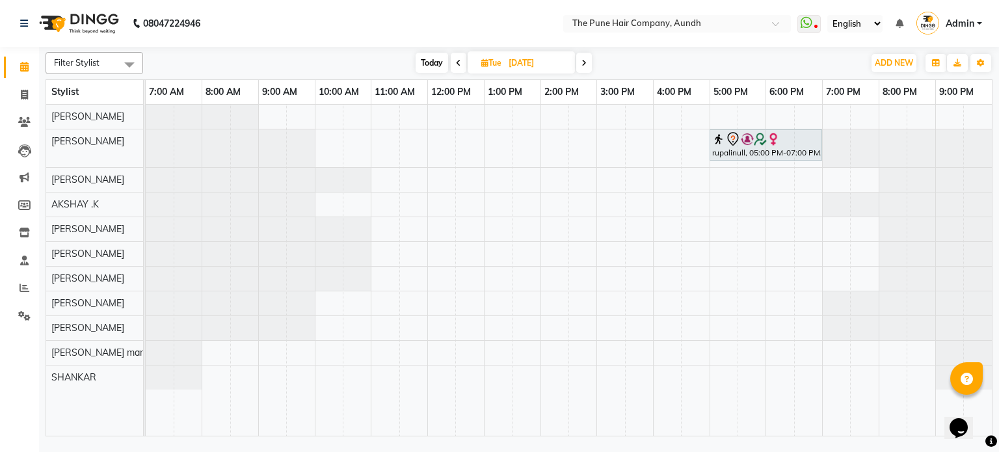
click at [586, 60] on icon at bounding box center [583, 63] width 5 height 8
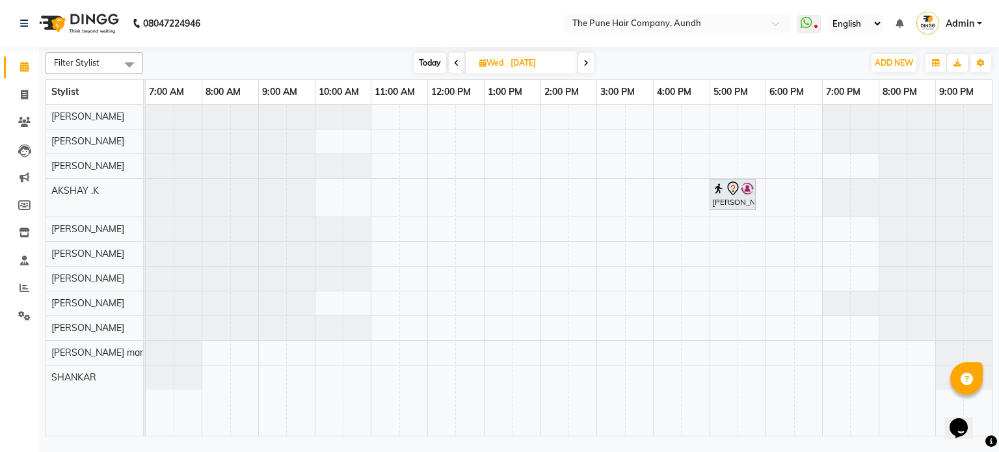
click at [586, 60] on icon at bounding box center [585, 63] width 5 height 8
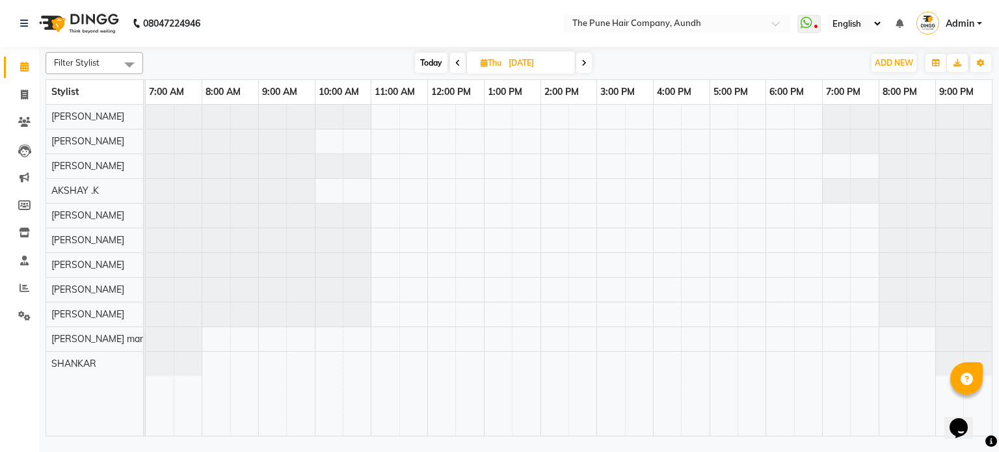
click at [586, 60] on icon at bounding box center [583, 63] width 5 height 8
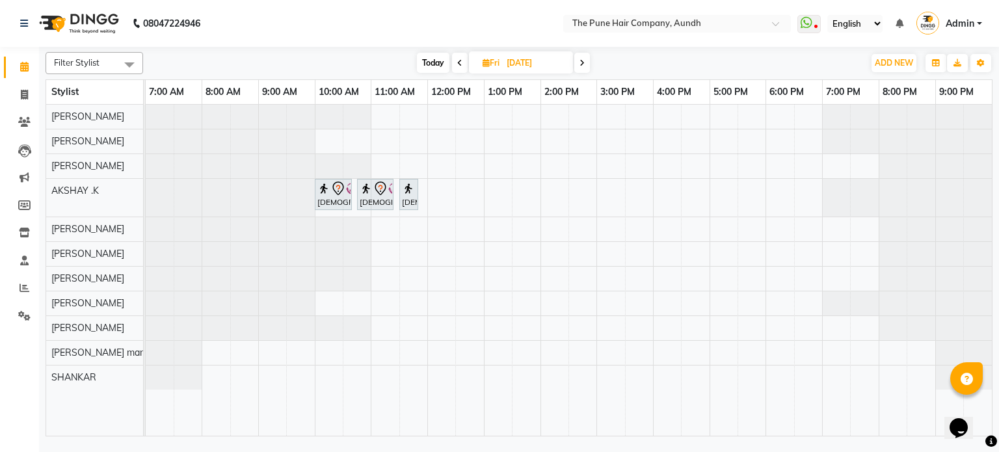
click at [586, 60] on span at bounding box center [582, 63] width 16 height 20
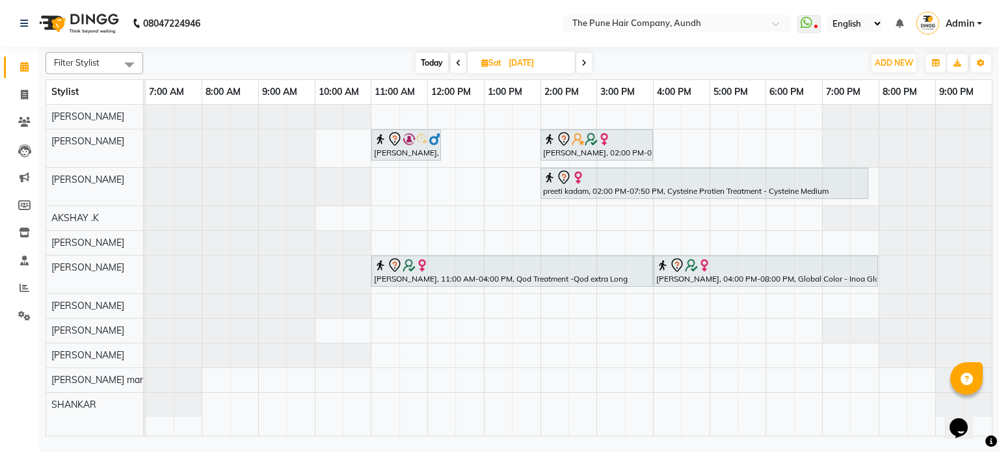
click at [585, 60] on icon at bounding box center [583, 63] width 5 height 8
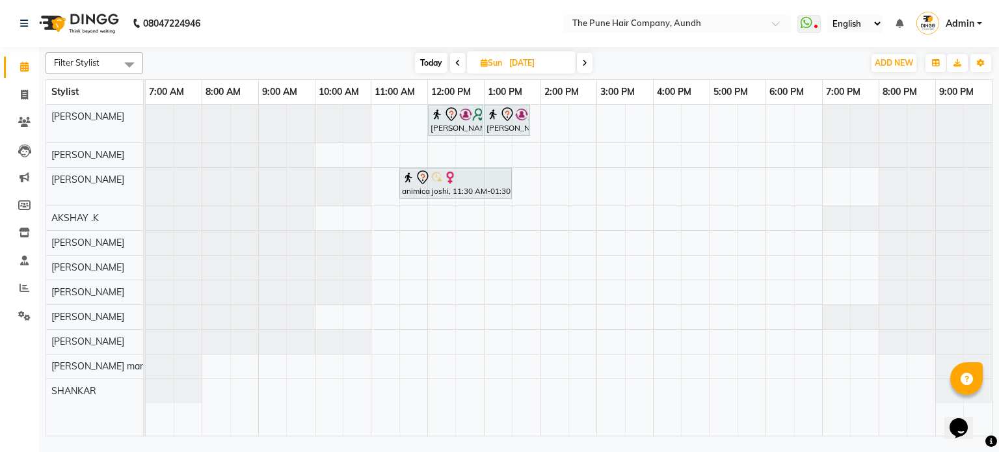
click at [585, 60] on icon at bounding box center [584, 63] width 5 height 8
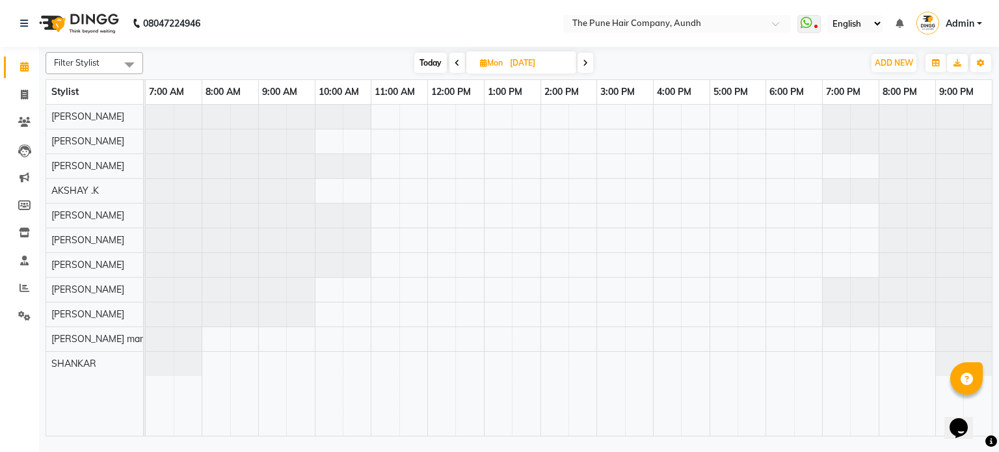
click at [584, 60] on icon at bounding box center [585, 63] width 5 height 8
click at [584, 60] on icon at bounding box center [583, 63] width 5 height 8
click at [434, 64] on span "Today" at bounding box center [430, 63] width 33 height 20
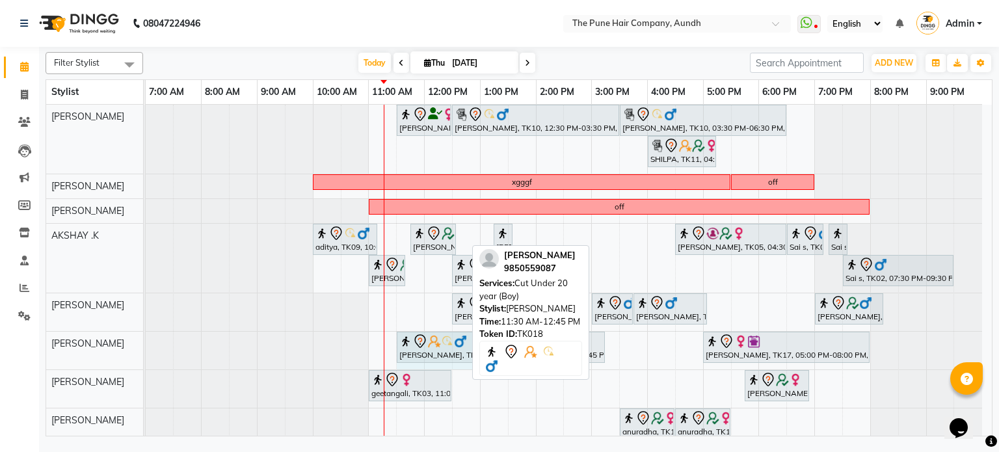
drag, startPoint x: 464, startPoint y: 342, endPoint x: 484, endPoint y: 344, distance: 20.2
click at [484, 344] on div "Filter Stylist Select All AKSHAY .K [PERSON_NAME] [PERSON_NAME] [PERSON_NAME] […" at bounding box center [519, 241] width 947 height 389
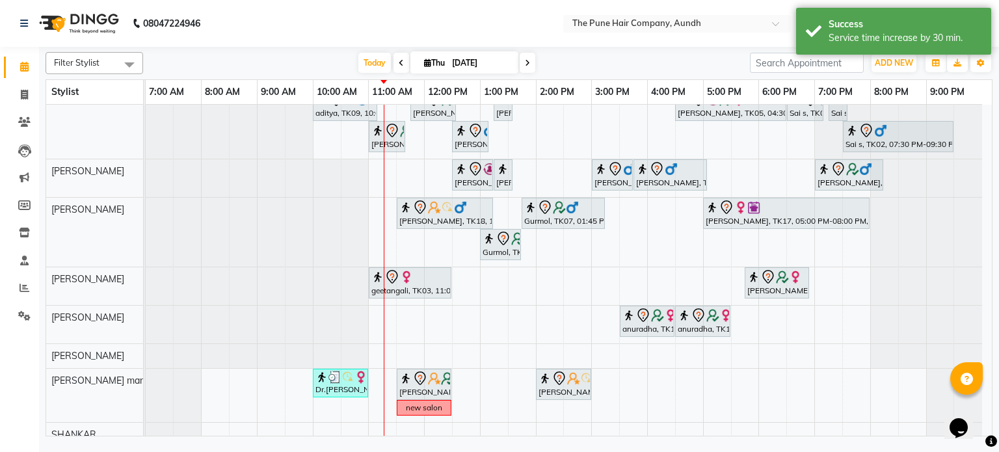
scroll to position [143, 0]
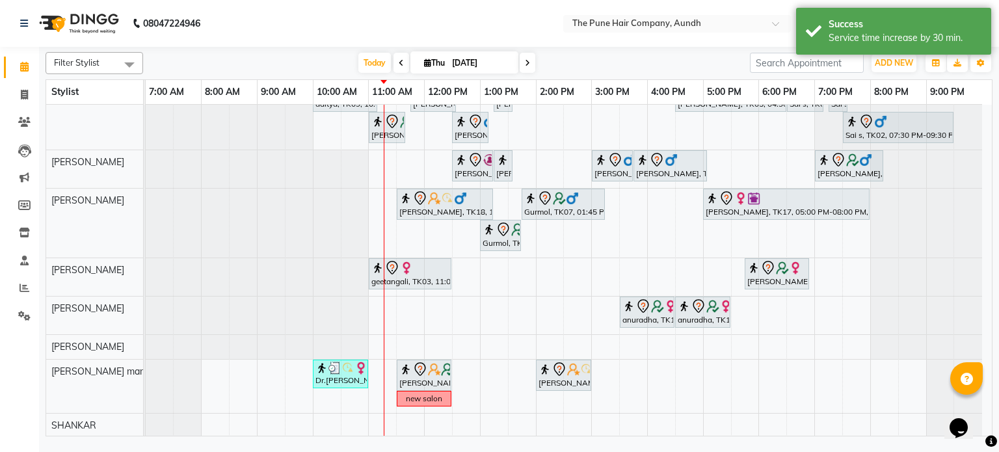
click at [525, 64] on icon at bounding box center [527, 63] width 5 height 8
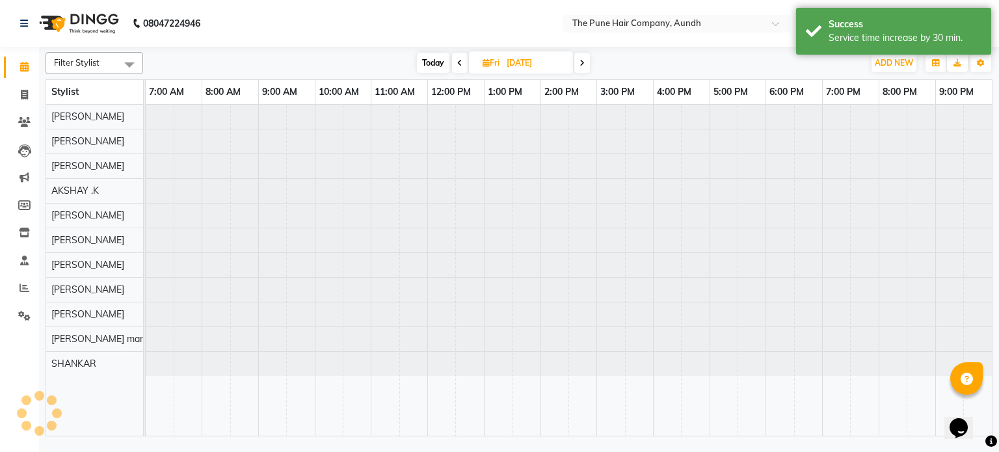
scroll to position [0, 0]
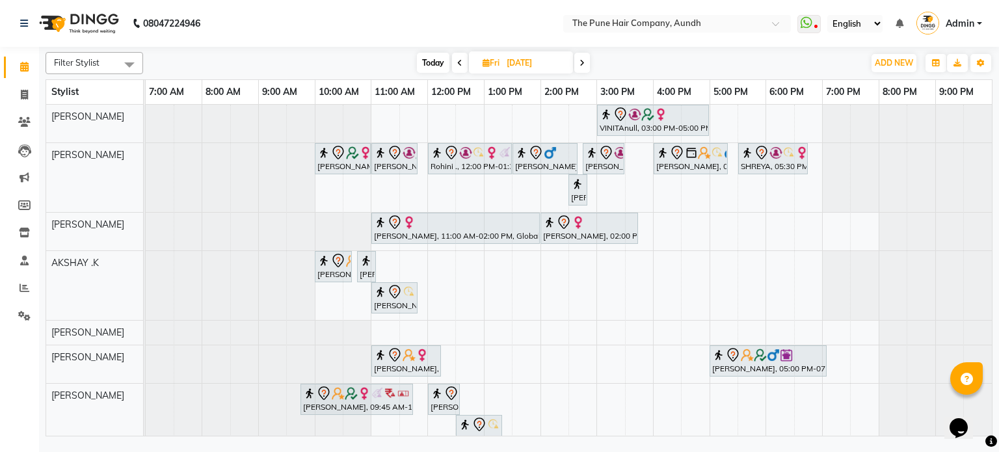
click at [577, 60] on span at bounding box center [582, 63] width 16 height 20
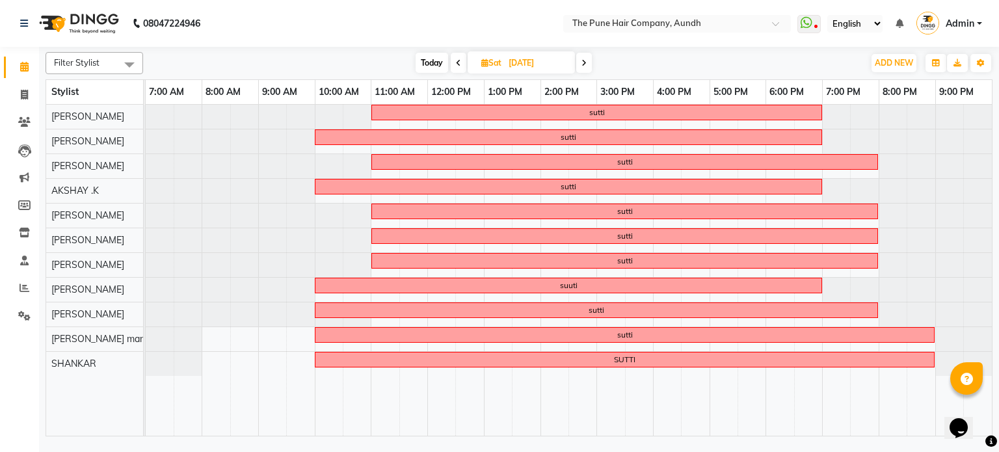
click at [586, 62] on span at bounding box center [584, 63] width 16 height 20
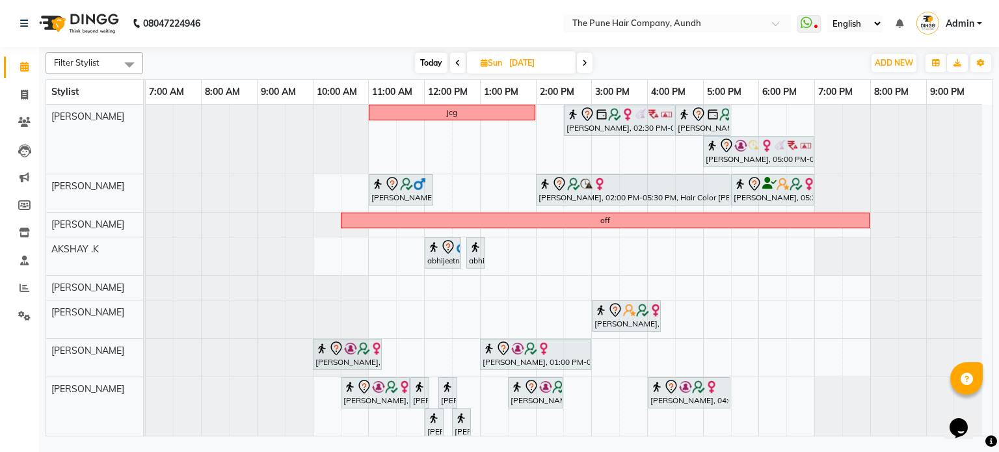
click at [427, 62] on span "Today" at bounding box center [431, 63] width 33 height 20
type input "[DATE]"
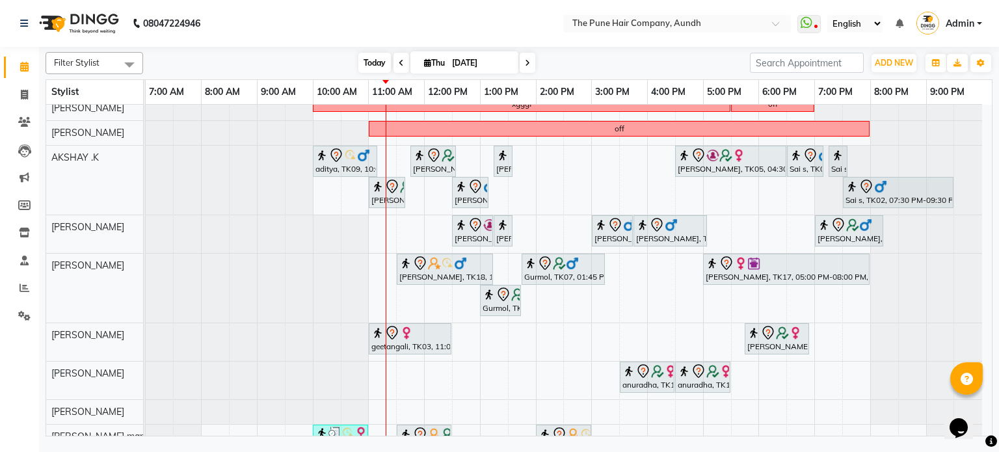
click at [375, 61] on span "Today" at bounding box center [374, 63] width 33 height 20
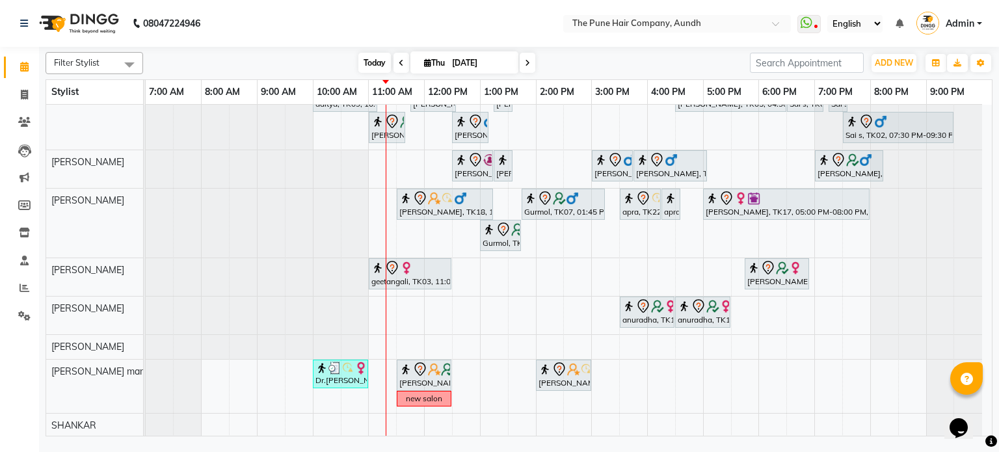
click at [384, 63] on span "Today" at bounding box center [374, 63] width 33 height 20
drag, startPoint x: 679, startPoint y: 202, endPoint x: 707, endPoint y: 211, distance: 29.2
click at [146, 211] on div "[PERSON_NAME], TK18, 11:30 AM-01:15 PM, Cut Under 20 year (Boy) Gurmol, TK07, 0…" at bounding box center [146, 223] width 0 height 69
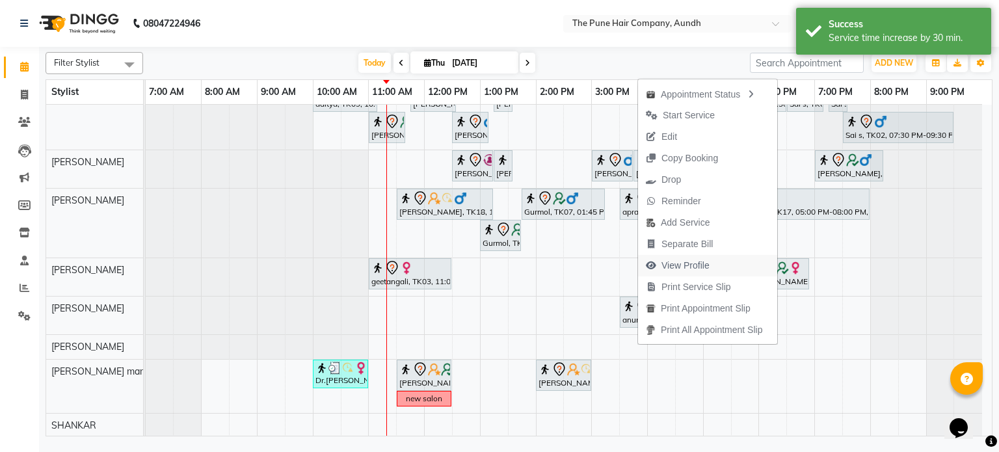
click at [687, 263] on span "View Profile" at bounding box center [685, 266] width 48 height 14
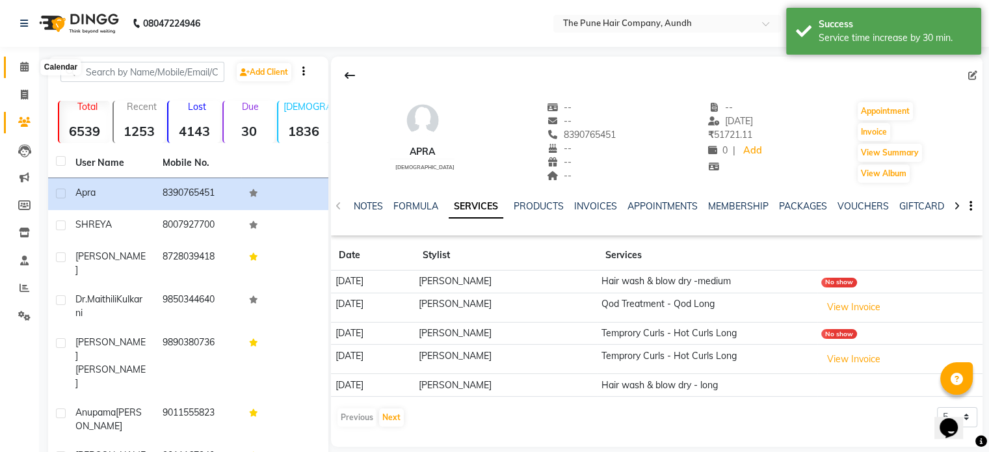
click at [23, 69] on icon at bounding box center [24, 67] width 8 height 10
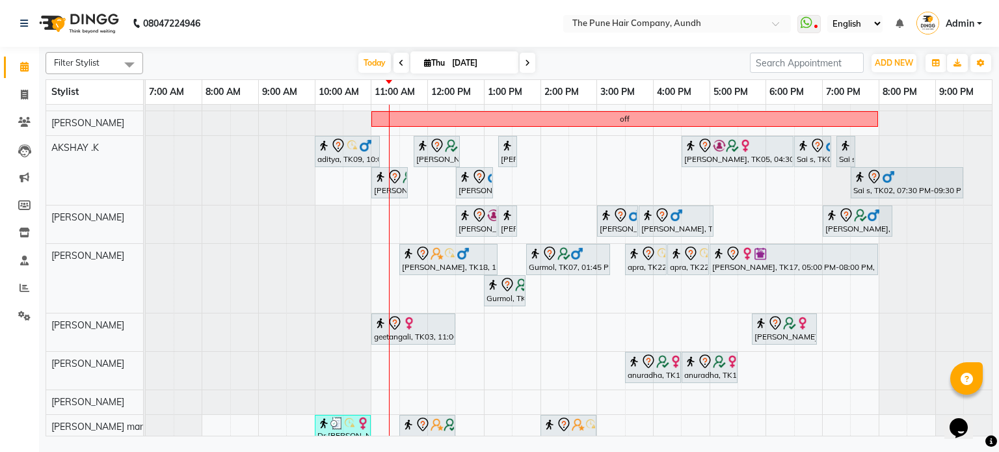
click at [522, 60] on span at bounding box center [527, 63] width 16 height 20
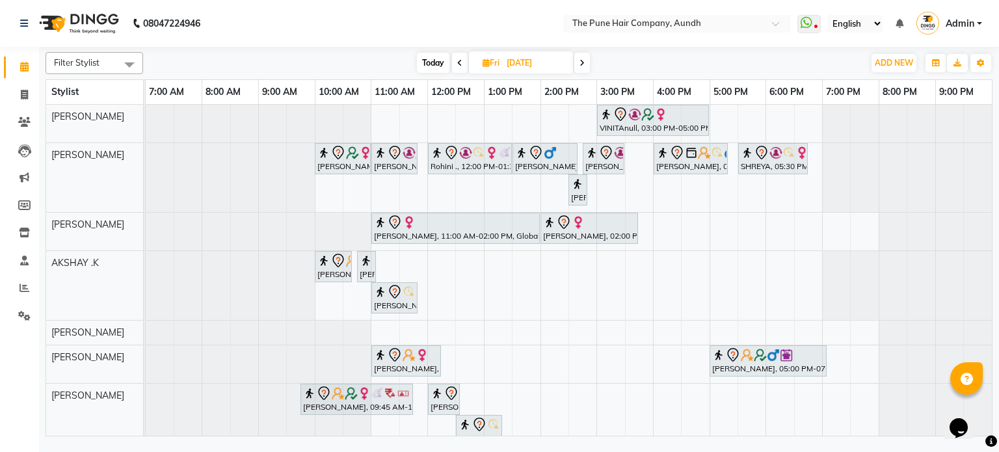
click at [588, 64] on span at bounding box center [582, 63] width 16 height 20
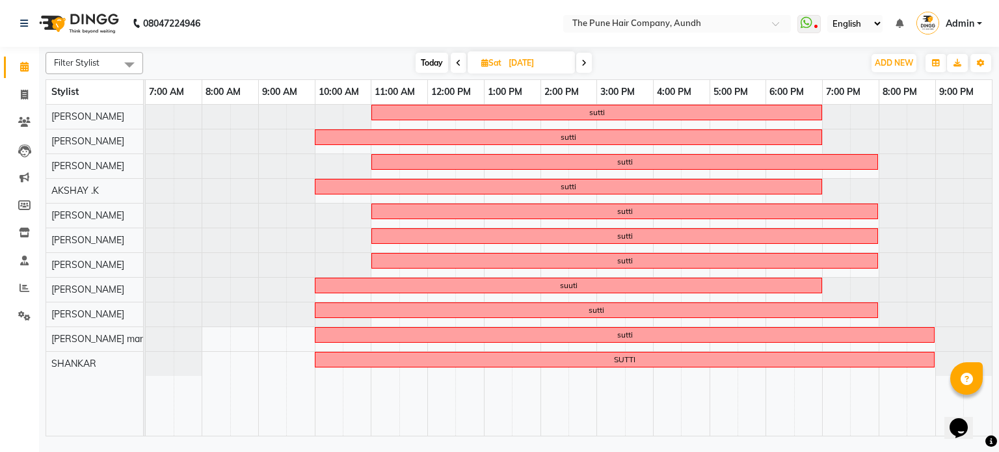
click at [588, 64] on span at bounding box center [584, 63] width 16 height 20
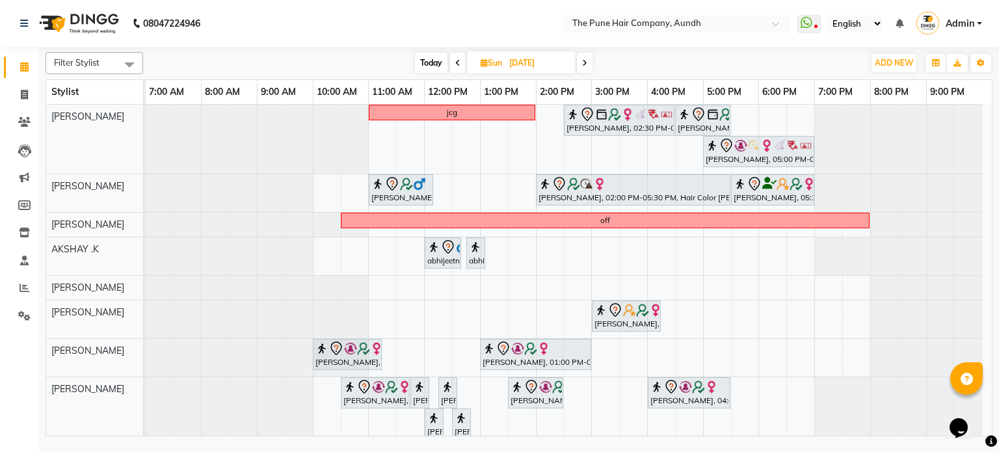
click at [588, 64] on span at bounding box center [585, 63] width 16 height 20
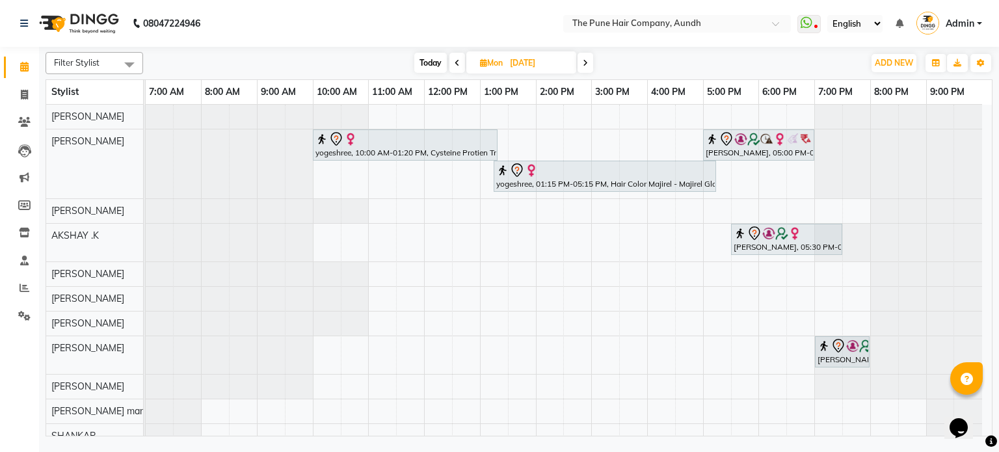
click at [588, 64] on icon at bounding box center [585, 63] width 5 height 8
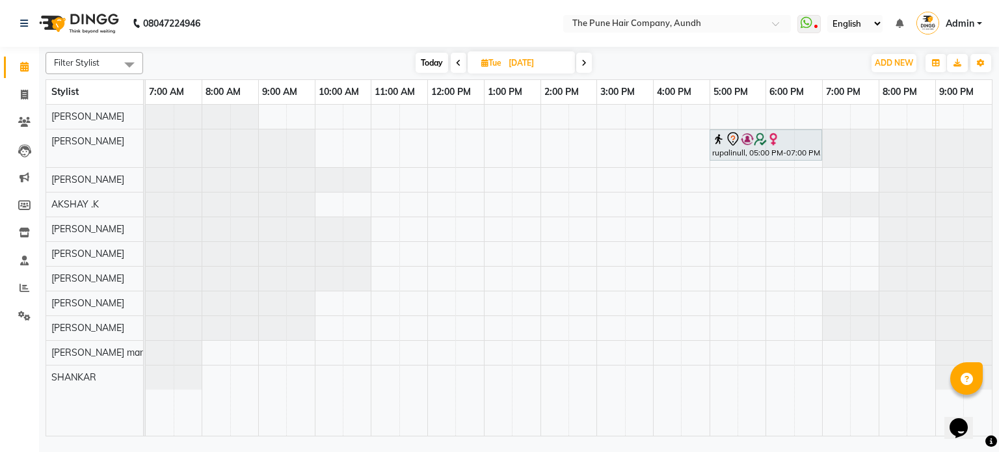
click at [588, 64] on span at bounding box center [584, 63] width 16 height 20
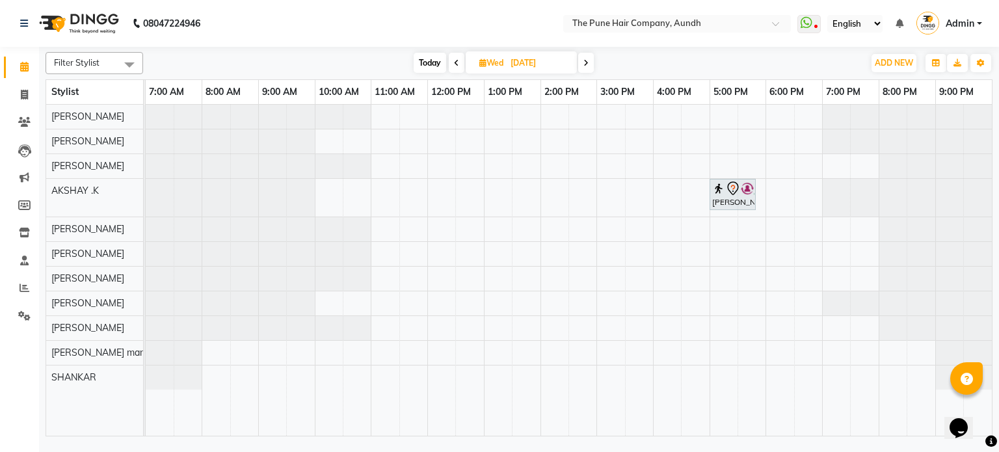
click at [438, 72] on span "Today" at bounding box center [430, 63] width 33 height 20
type input "[DATE]"
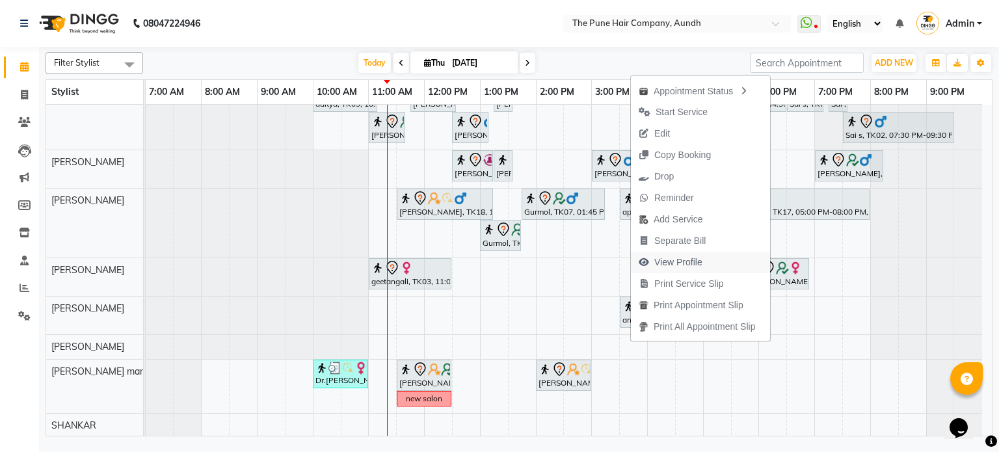
click at [677, 262] on span "View Profile" at bounding box center [678, 263] width 48 height 14
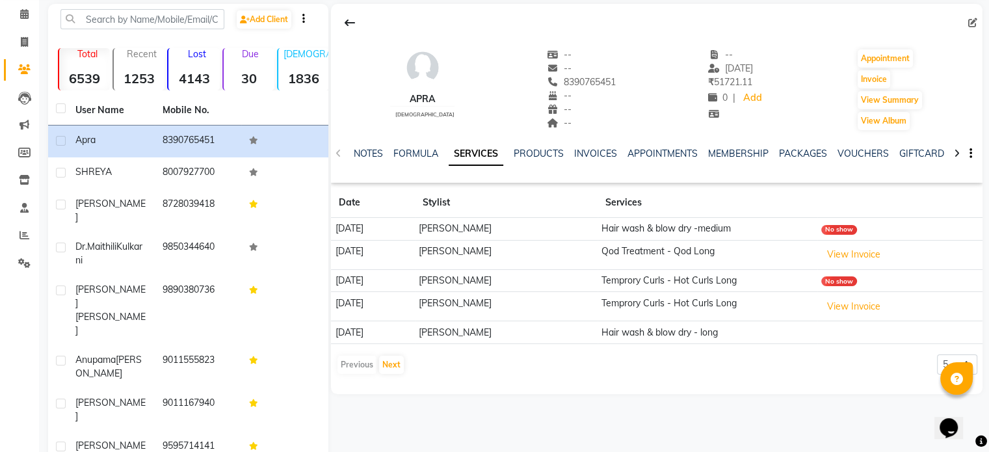
scroll to position [112, 0]
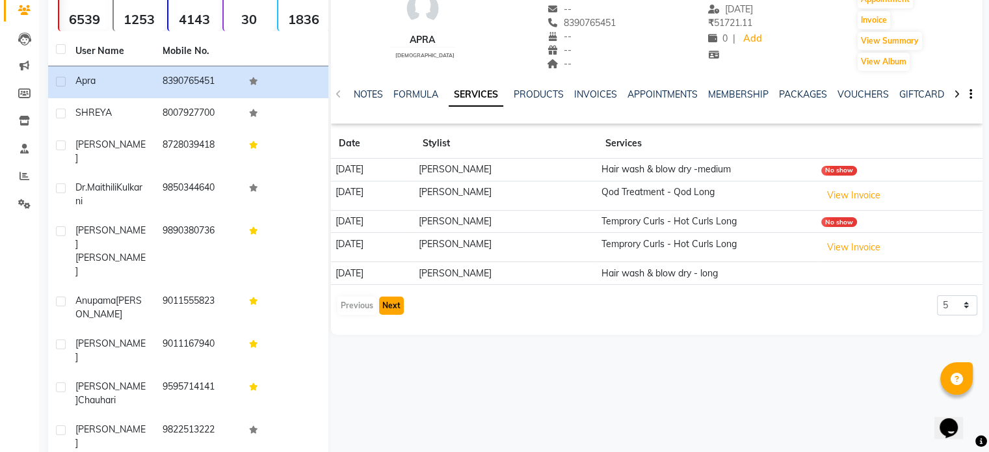
click at [395, 310] on button "Next" at bounding box center [391, 305] width 25 height 18
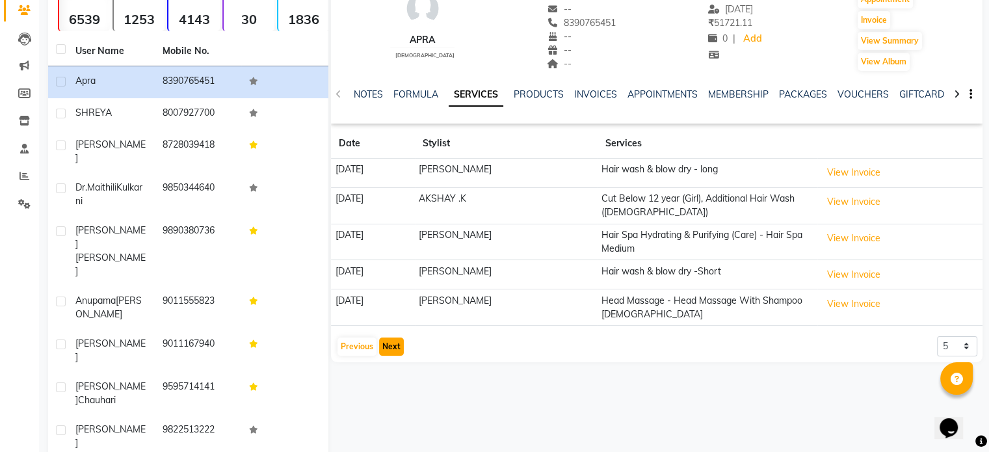
click at [398, 350] on button "Next" at bounding box center [391, 346] width 25 height 18
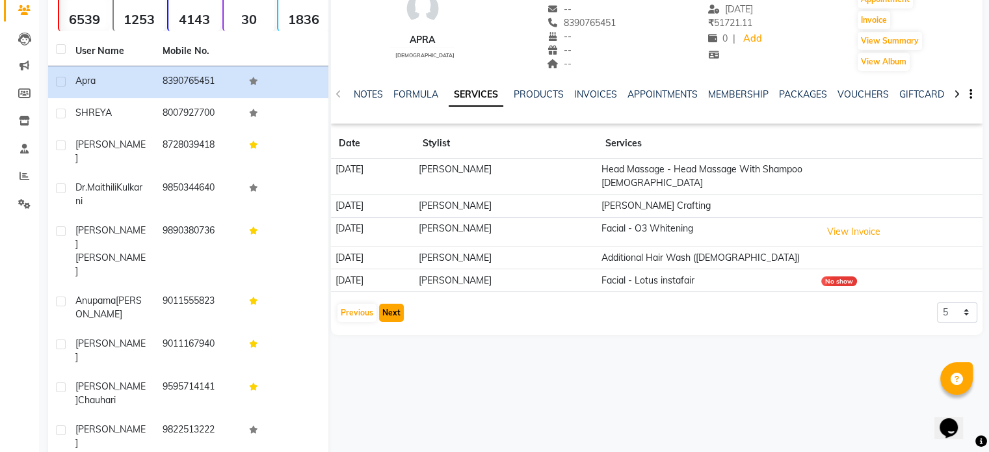
click at [398, 317] on button "Next" at bounding box center [391, 313] width 25 height 18
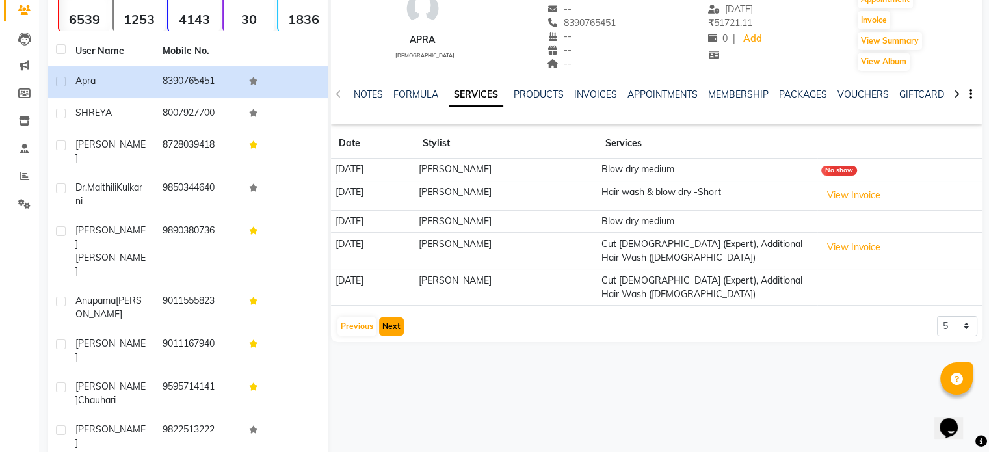
click at [395, 322] on button "Next" at bounding box center [391, 326] width 25 height 18
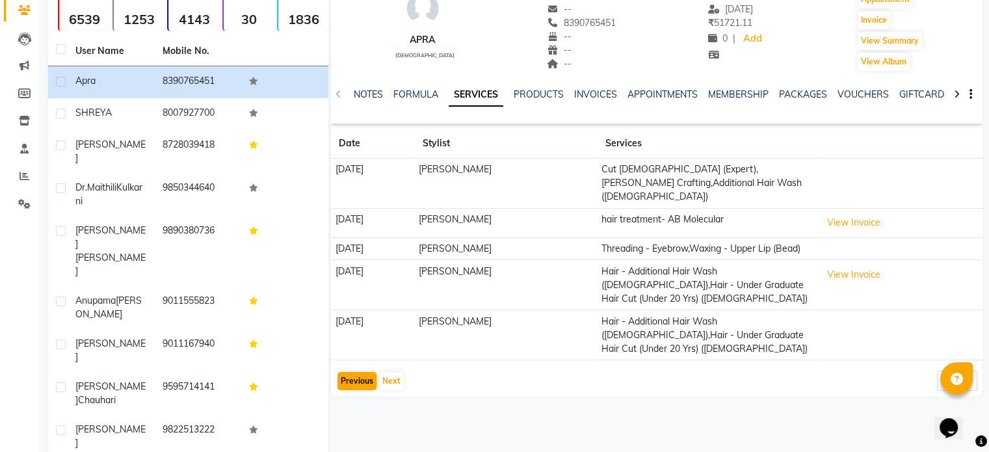
click at [359, 388] on div "Previous Next" at bounding box center [370, 381] width 69 height 21
click at [360, 383] on button "Previous" at bounding box center [356, 381] width 39 height 18
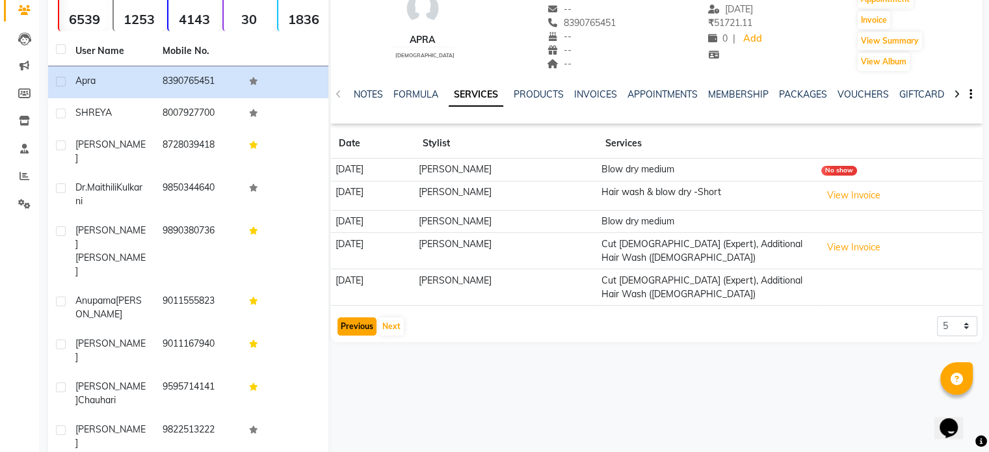
click at [364, 324] on button "Previous" at bounding box center [356, 326] width 39 height 18
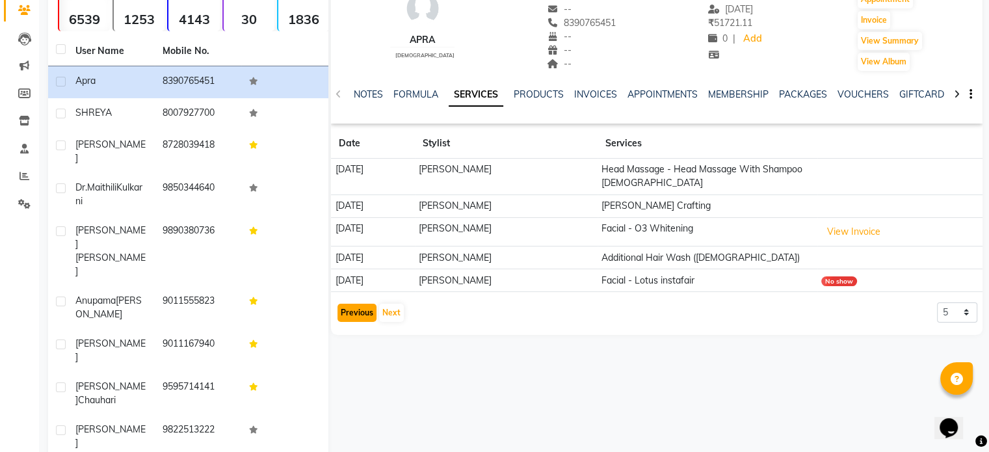
click at [351, 317] on button "Previous" at bounding box center [356, 313] width 39 height 18
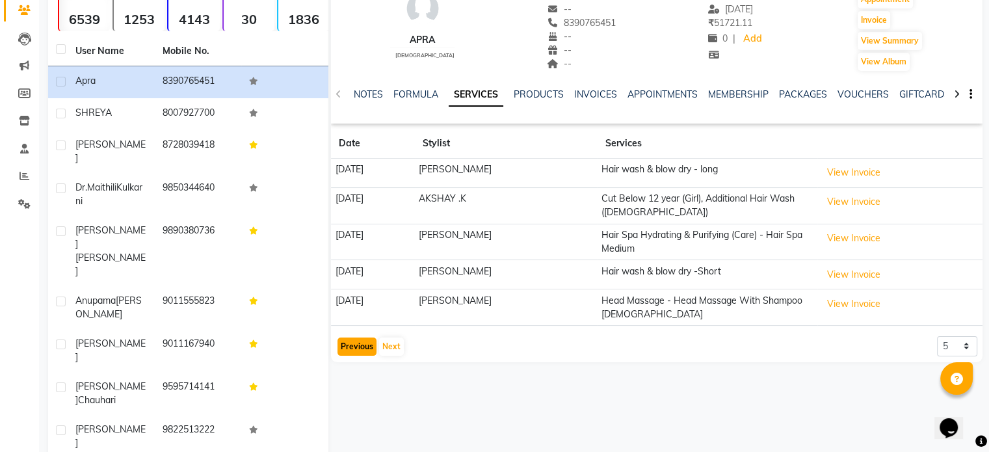
click at [347, 343] on button "Previous" at bounding box center [356, 346] width 39 height 18
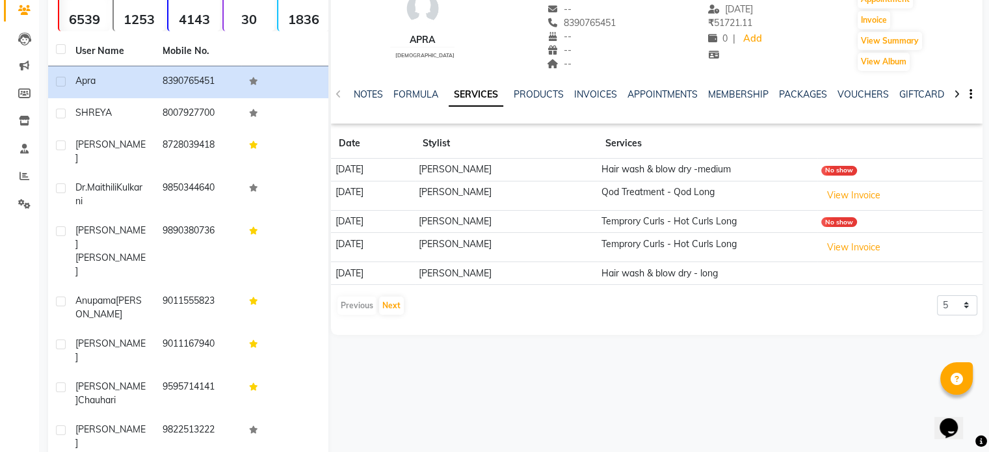
click at [364, 306] on div "Previous Next" at bounding box center [370, 305] width 69 height 21
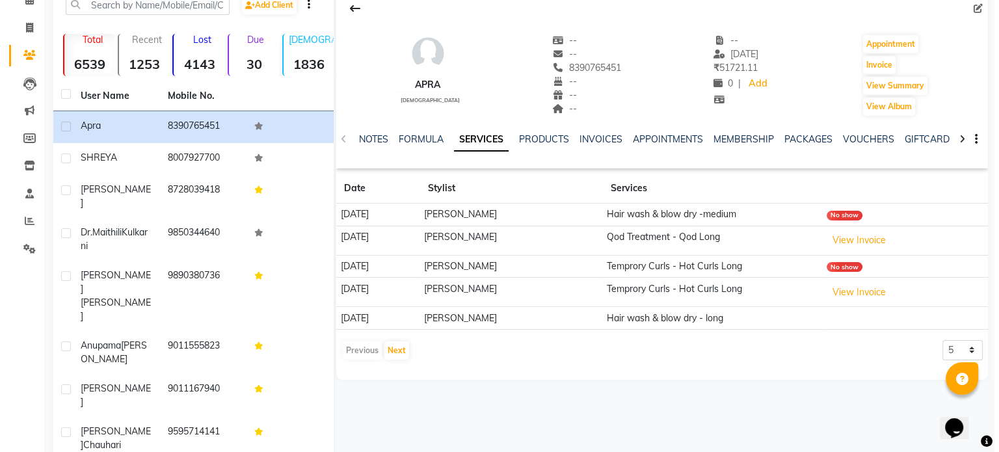
scroll to position [0, 0]
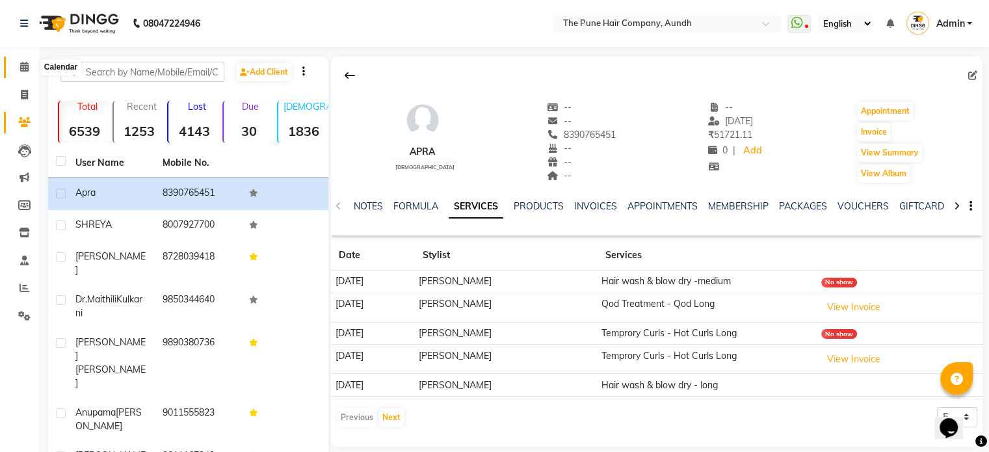
click at [18, 67] on span at bounding box center [24, 67] width 23 height 15
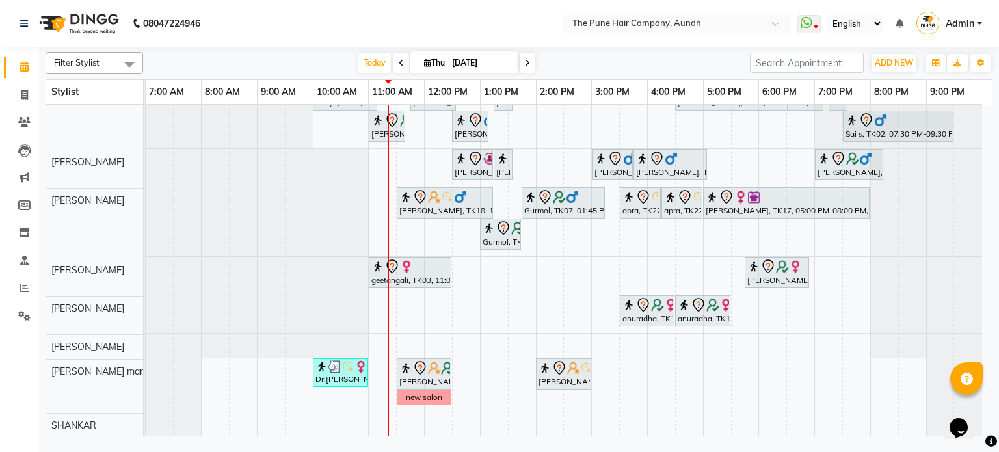
scroll to position [143, 0]
click at [529, 62] on span at bounding box center [527, 63] width 16 height 20
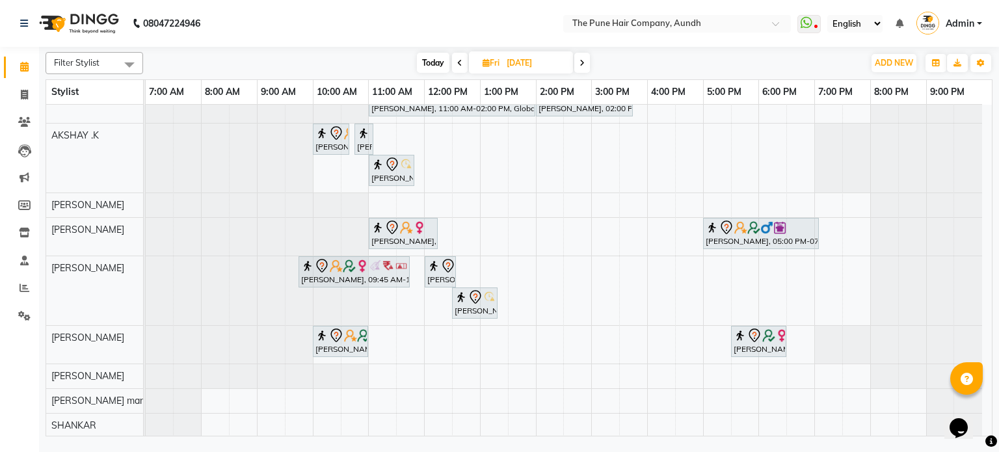
click at [579, 59] on span at bounding box center [582, 63] width 16 height 20
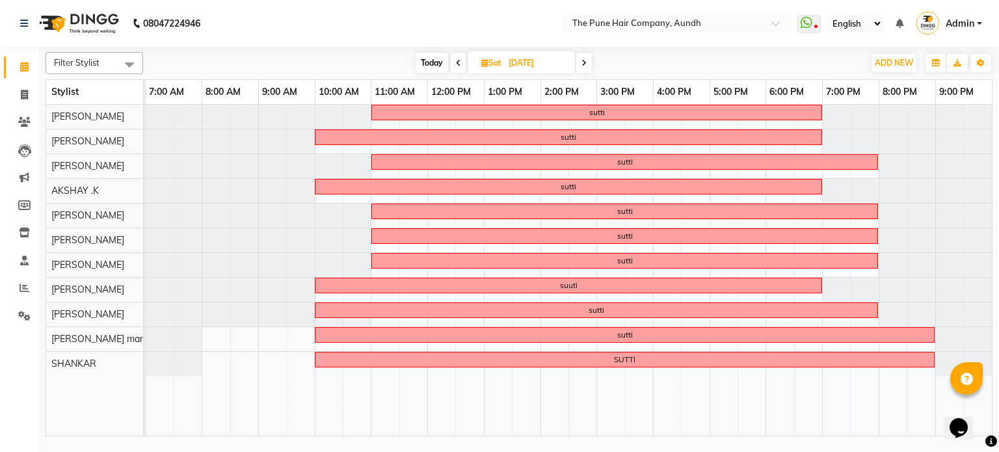
click at [587, 59] on span at bounding box center [584, 63] width 16 height 20
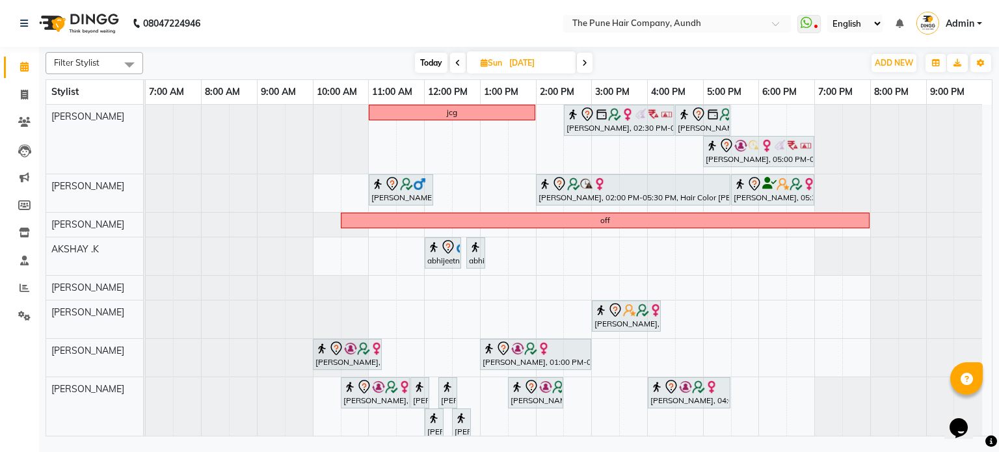
click at [583, 62] on icon at bounding box center [584, 63] width 5 height 8
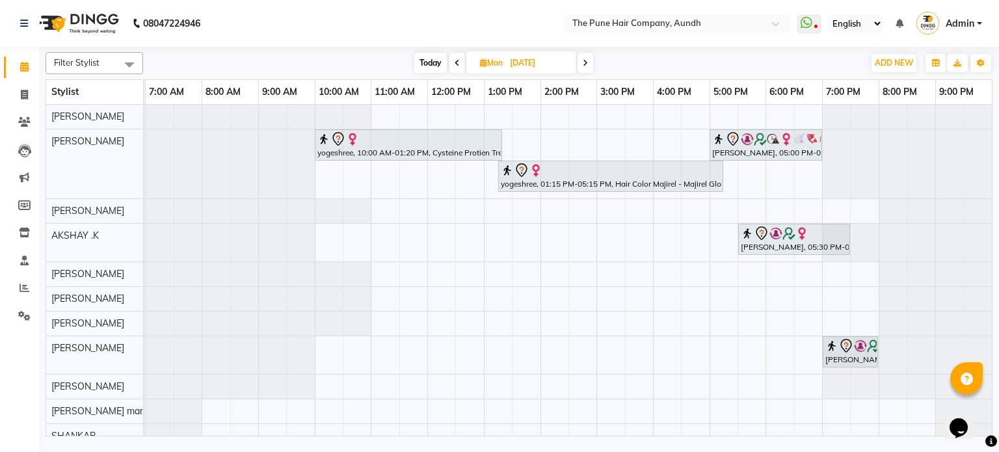
click at [583, 62] on span at bounding box center [585, 63] width 16 height 20
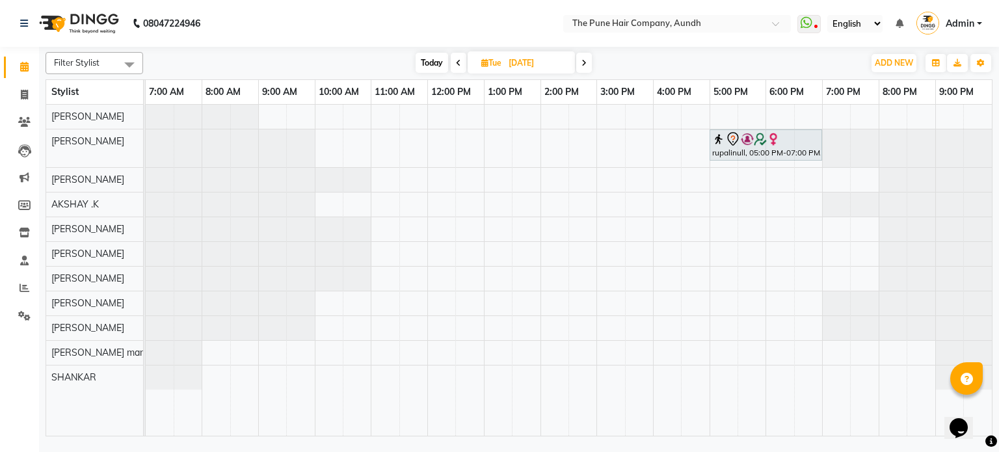
click at [583, 62] on icon at bounding box center [583, 63] width 5 height 8
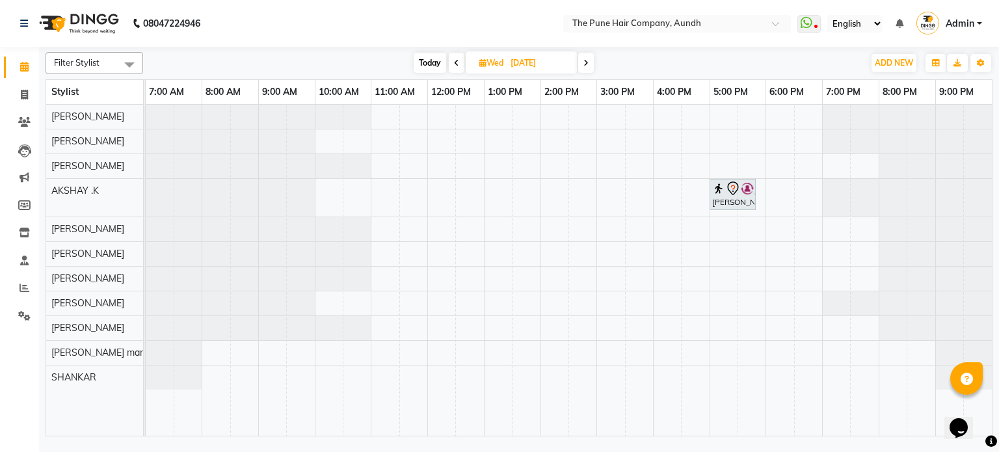
click at [583, 62] on span at bounding box center [586, 63] width 16 height 20
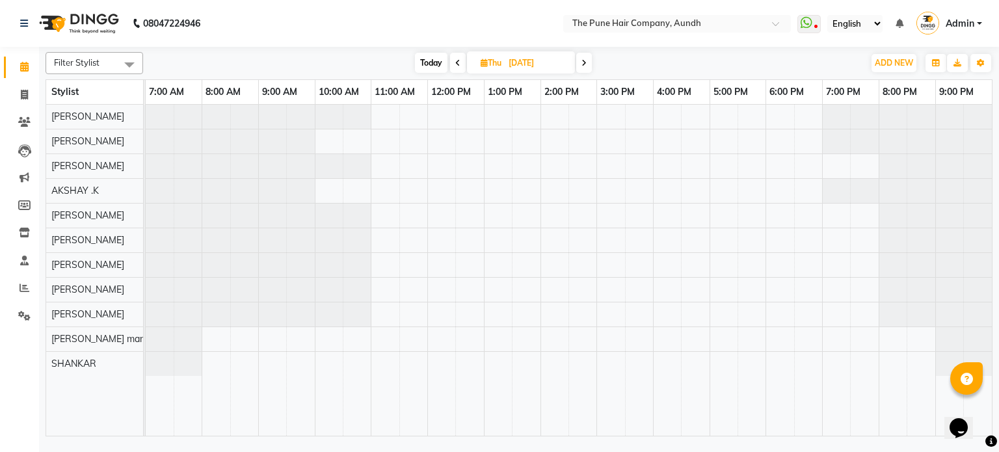
click at [583, 62] on icon at bounding box center [583, 63] width 5 height 8
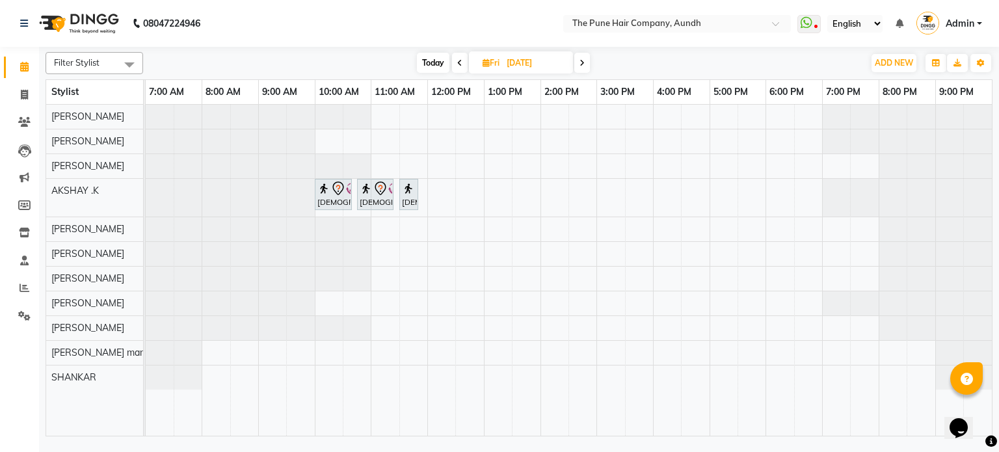
click at [583, 62] on icon at bounding box center [581, 63] width 5 height 8
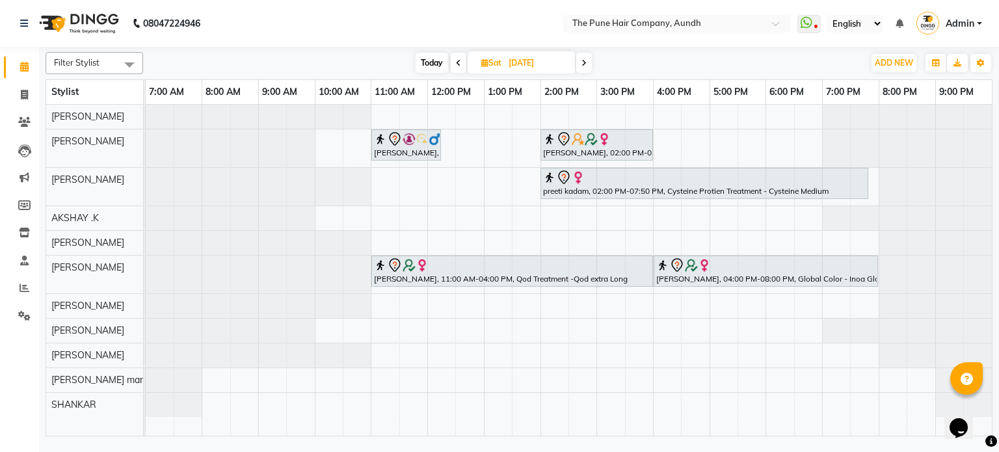
click at [583, 62] on icon at bounding box center [583, 63] width 5 height 8
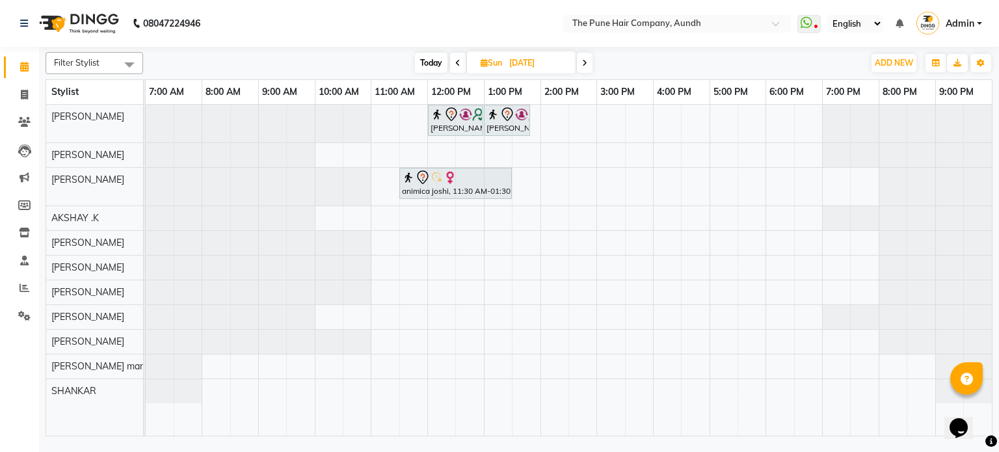
click at [583, 62] on icon at bounding box center [584, 63] width 5 height 8
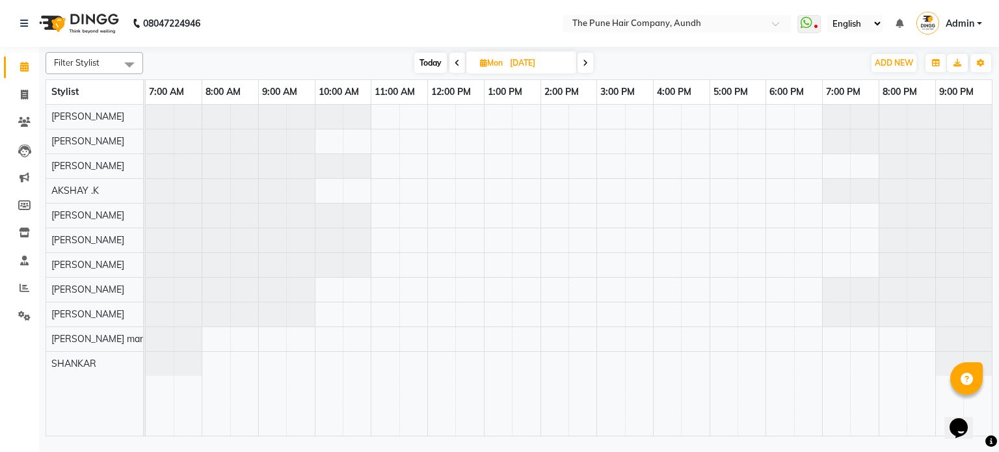
click at [583, 62] on span at bounding box center [585, 63] width 16 height 20
click at [583, 62] on icon at bounding box center [583, 63] width 5 height 8
click at [583, 62] on span at bounding box center [586, 63] width 16 height 20
click at [583, 62] on icon at bounding box center [583, 63] width 5 height 8
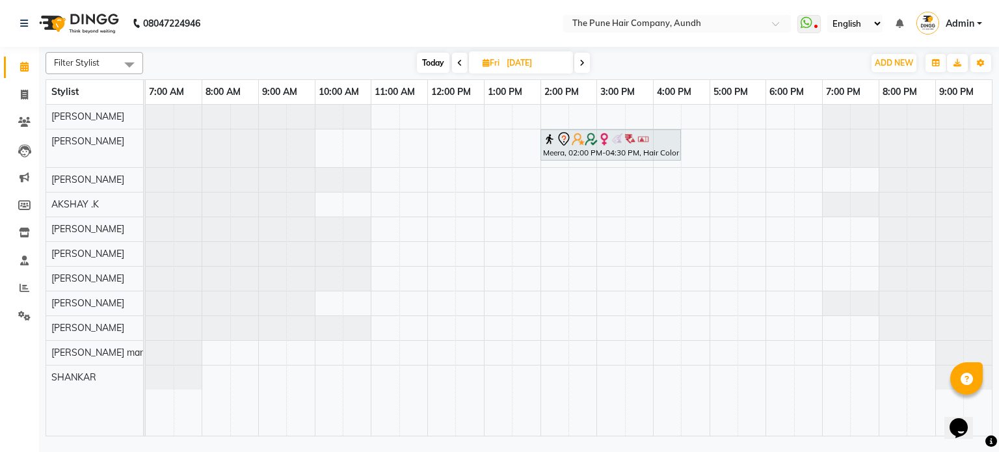
click at [583, 62] on icon at bounding box center [581, 63] width 5 height 8
click at [583, 62] on icon at bounding box center [583, 63] width 5 height 8
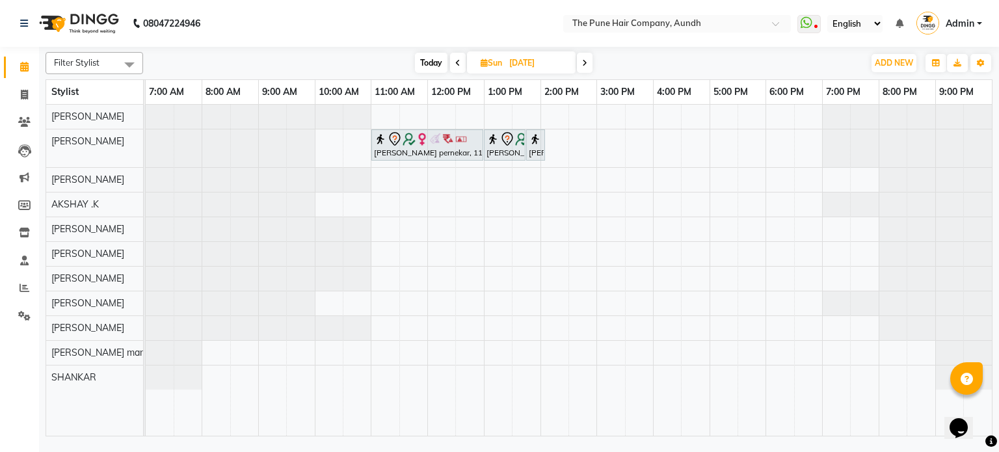
click at [583, 62] on icon at bounding box center [584, 63] width 5 height 8
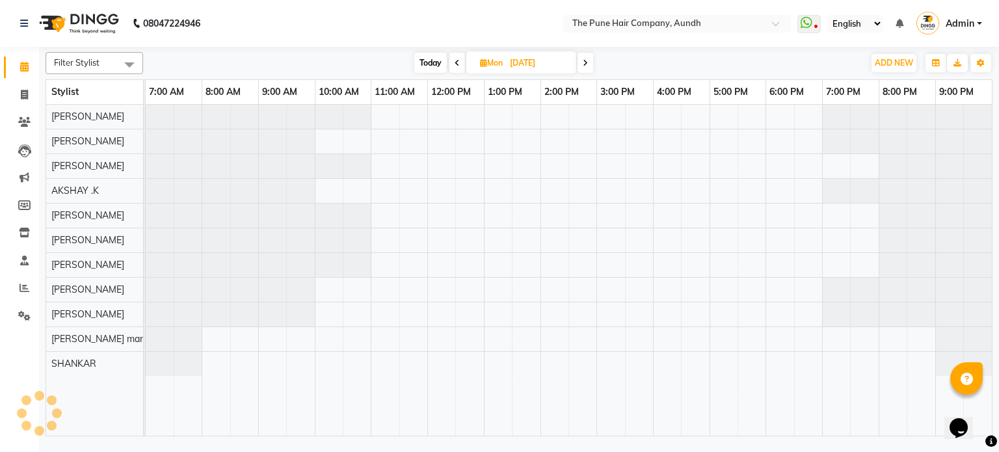
click at [583, 62] on span at bounding box center [585, 63] width 16 height 20
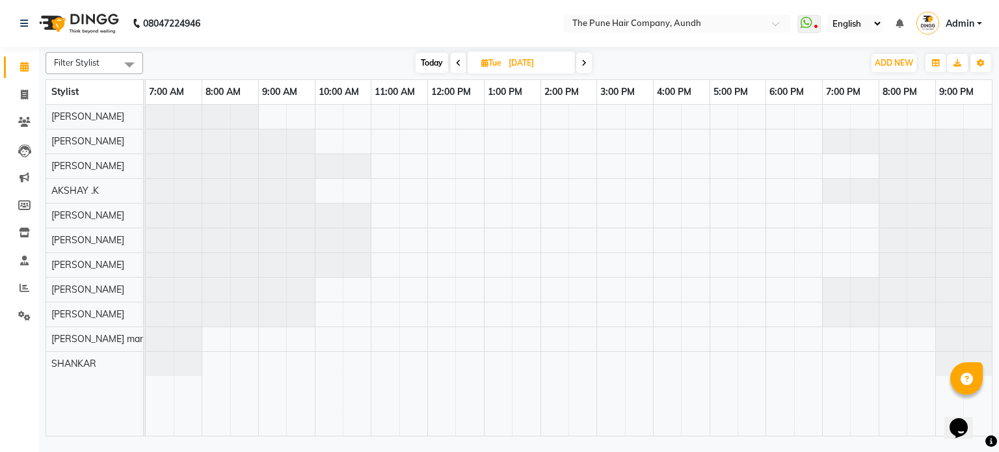
click at [583, 62] on icon at bounding box center [583, 63] width 5 height 8
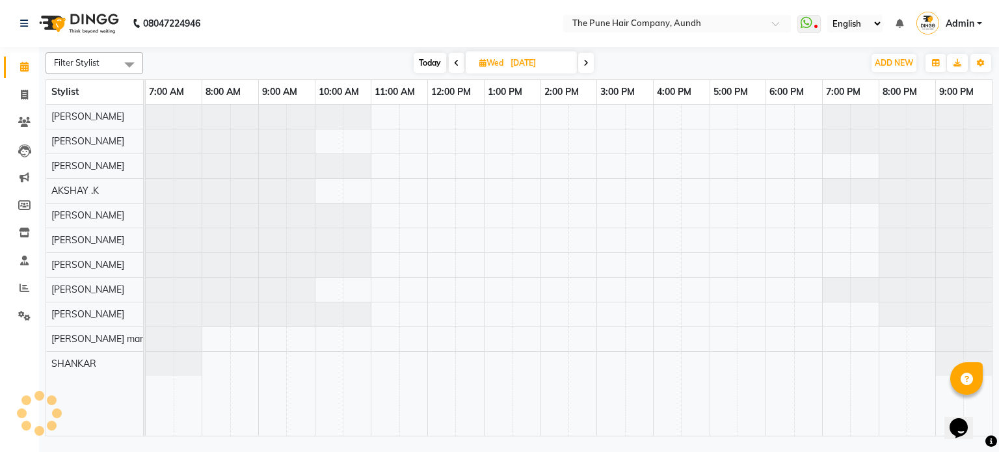
click at [583, 62] on span at bounding box center [586, 63] width 16 height 20
click at [583, 62] on icon at bounding box center [583, 63] width 5 height 8
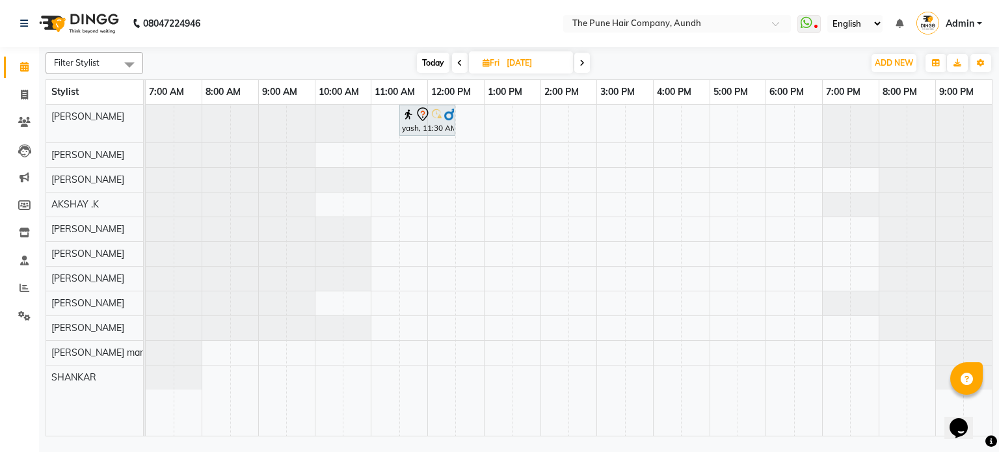
click at [583, 62] on icon at bounding box center [581, 63] width 5 height 8
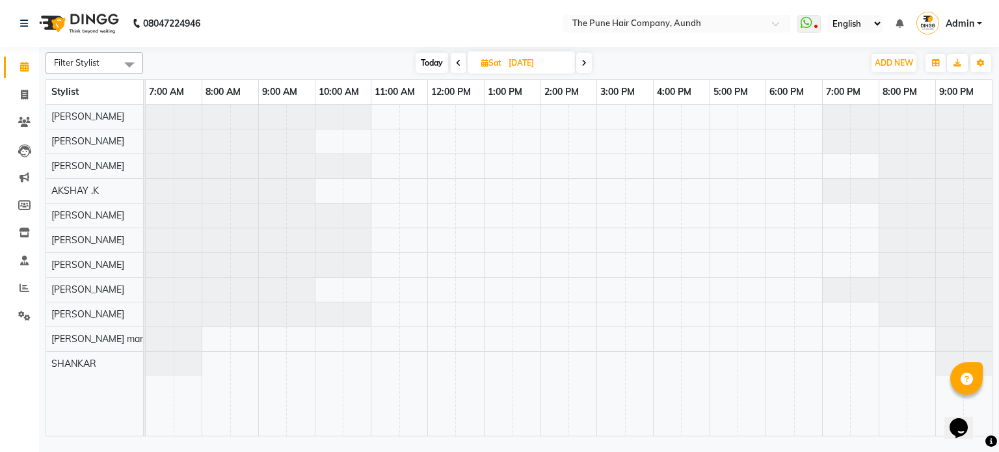
click at [459, 60] on icon at bounding box center [458, 63] width 5 height 8
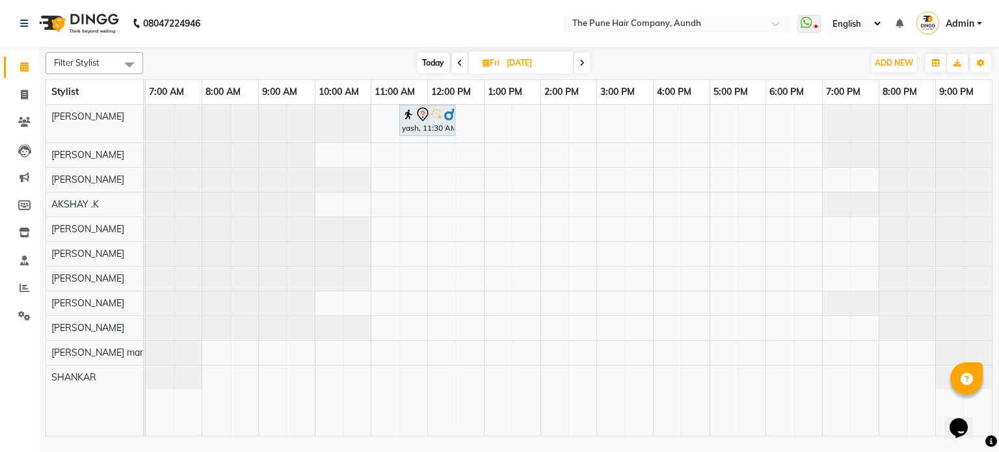
click at [436, 42] on nav "08047224946 Select Location × The Pune Hair Company, Aundh WhatsApp Status ✕ St…" at bounding box center [499, 23] width 999 height 47
click at [427, 68] on span "Today" at bounding box center [433, 63] width 33 height 20
type input "[DATE]"
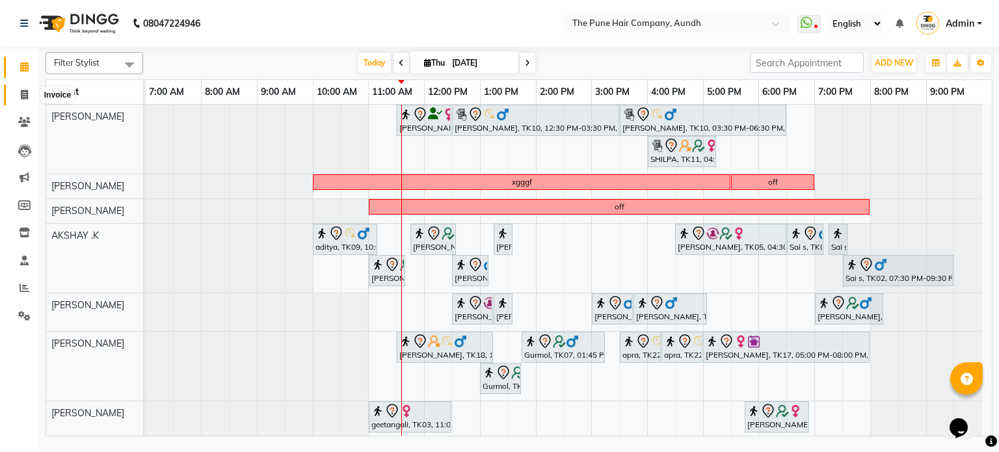
click at [28, 96] on span at bounding box center [24, 95] width 23 height 15
select select "service"
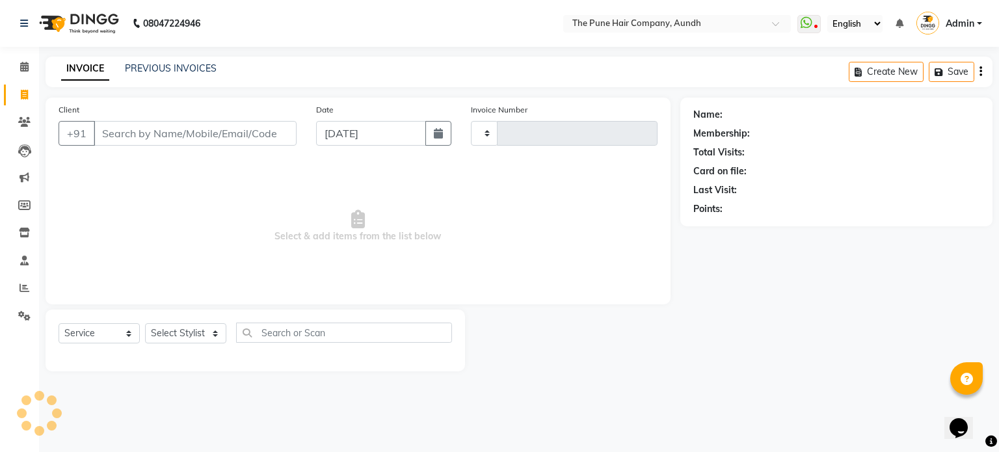
type input "4660"
select select "106"
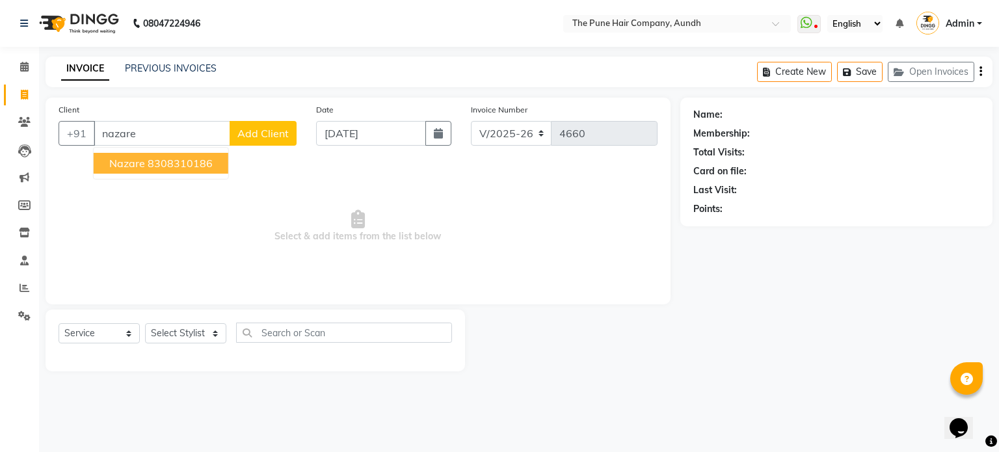
click at [177, 163] on ngb-highlight "8308310186" at bounding box center [180, 163] width 65 height 13
type input "8308310186"
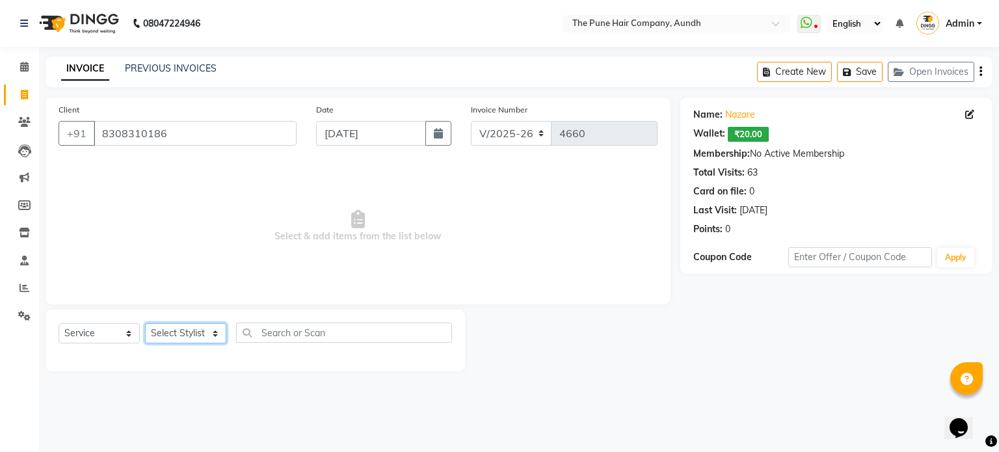
click at [161, 335] on select "Select Stylist AKSHAY .K [PERSON_NAME] [PERSON_NAME] [PERSON_NAME] [PERSON_NAME…" at bounding box center [185, 333] width 81 height 20
select select "3338"
click at [145, 324] on select "Select Stylist AKSHAY .K [PERSON_NAME] [PERSON_NAME] [PERSON_NAME] [PERSON_NAME…" at bounding box center [185, 333] width 81 height 20
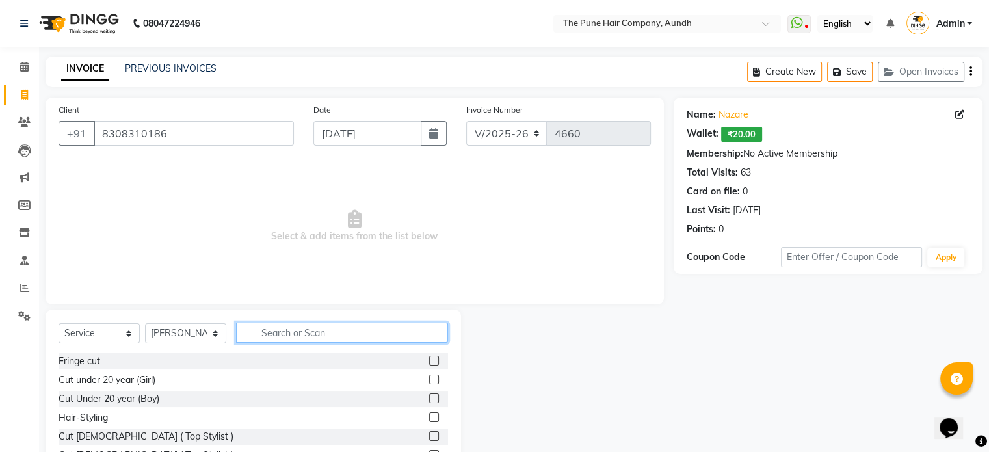
click at [322, 335] on input "text" at bounding box center [342, 332] width 212 height 20
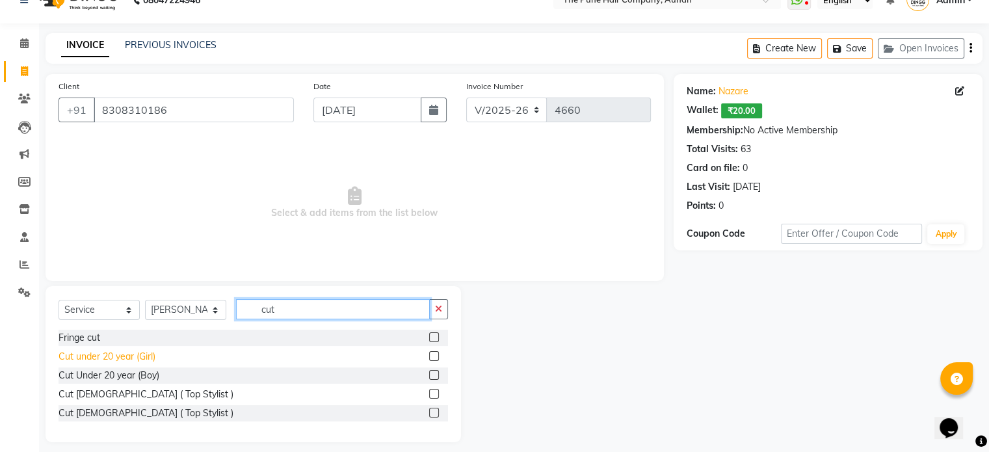
scroll to position [34, 0]
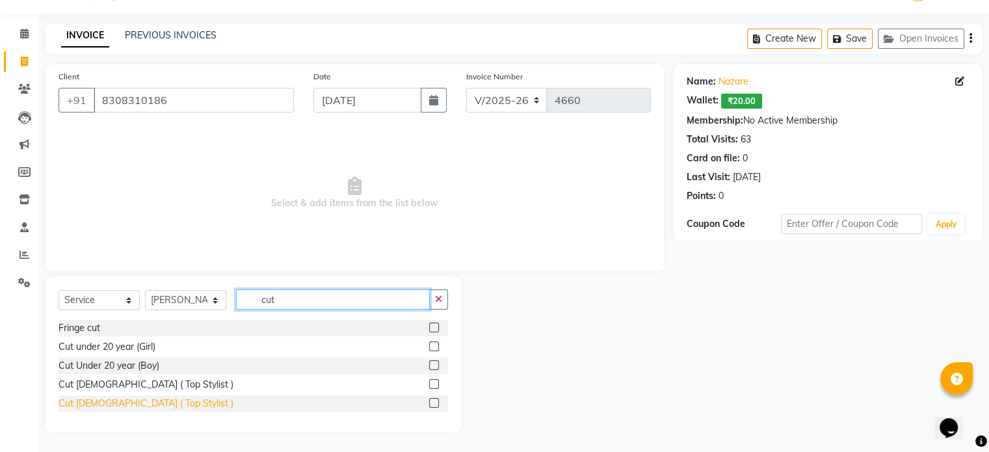
type input "cut"
click at [131, 405] on div "Cut [DEMOGRAPHIC_DATA] ( Top Stylist )" at bounding box center [146, 404] width 175 height 14
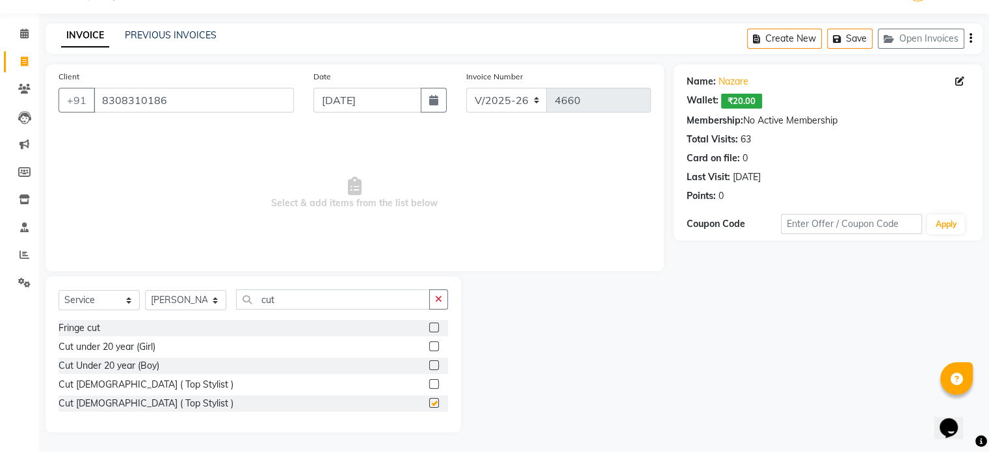
checkbox input "false"
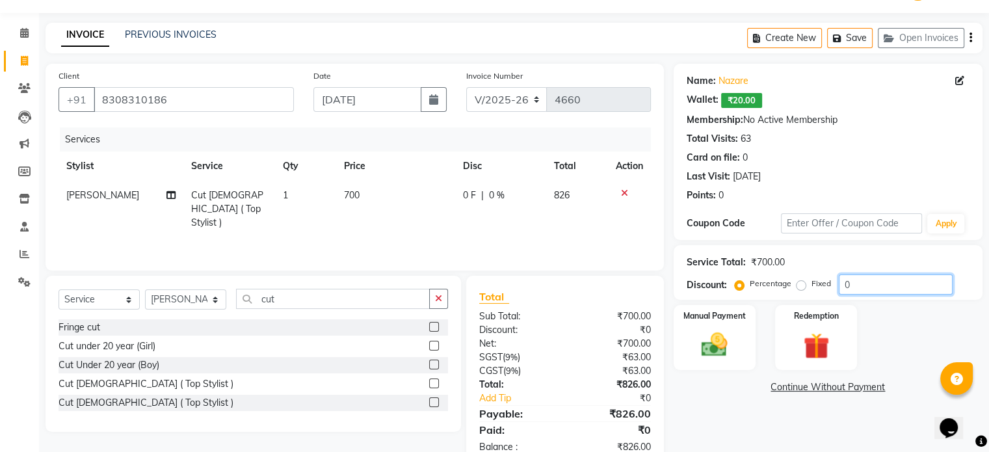
click at [906, 277] on input "0" at bounding box center [896, 284] width 114 height 20
type input "0"
type input "9"
type input "88"
click at [725, 333] on img at bounding box center [714, 345] width 44 height 31
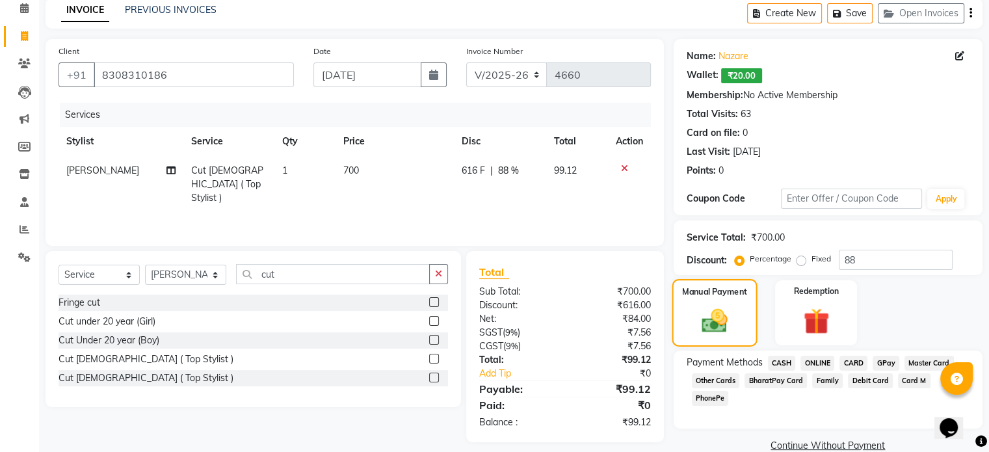
scroll to position [81, 0]
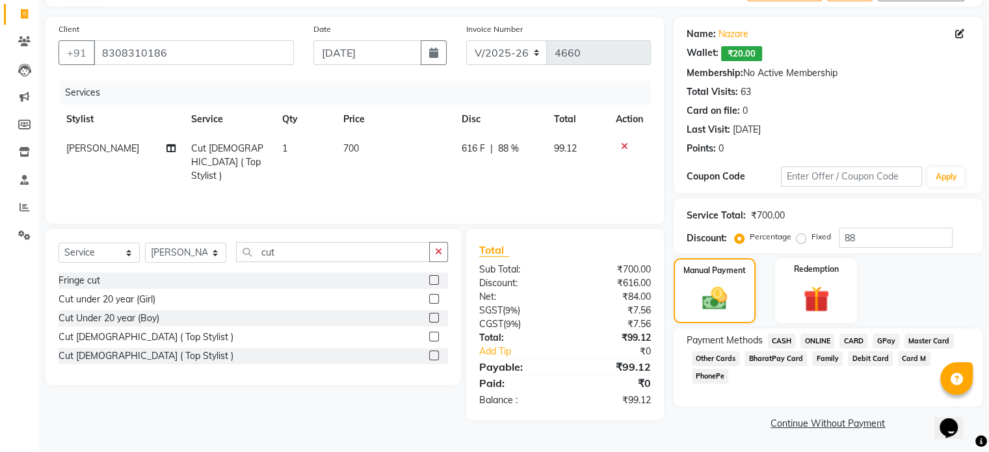
click at [815, 341] on span "ONLINE" at bounding box center [817, 341] width 34 height 15
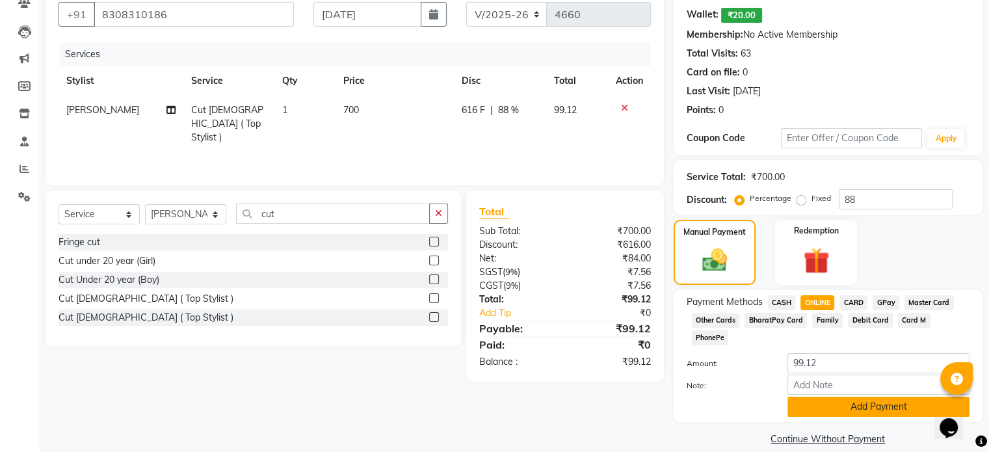
click at [830, 397] on button "Add Payment" at bounding box center [878, 407] width 182 height 20
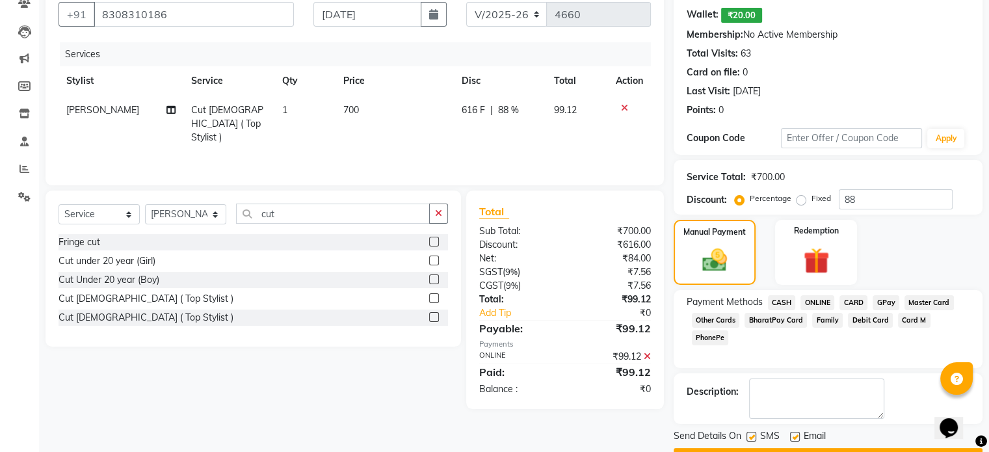
scroll to position [153, 0]
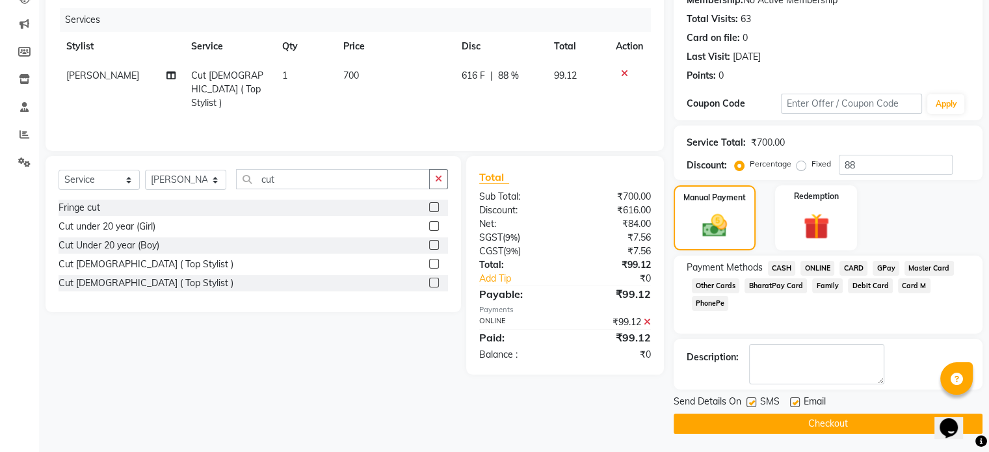
click at [754, 399] on label at bounding box center [751, 402] width 10 height 10
click at [754, 399] on input "checkbox" at bounding box center [750, 403] width 8 height 8
checkbox input "false"
click at [795, 404] on label at bounding box center [795, 402] width 10 height 10
click at [795, 404] on input "checkbox" at bounding box center [794, 403] width 8 height 8
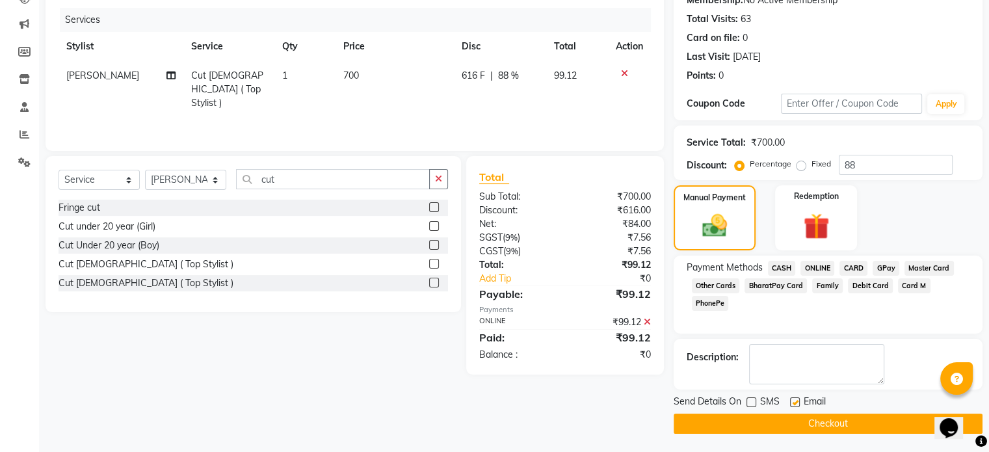
checkbox input "false"
click at [793, 417] on button "Checkout" at bounding box center [828, 424] width 309 height 20
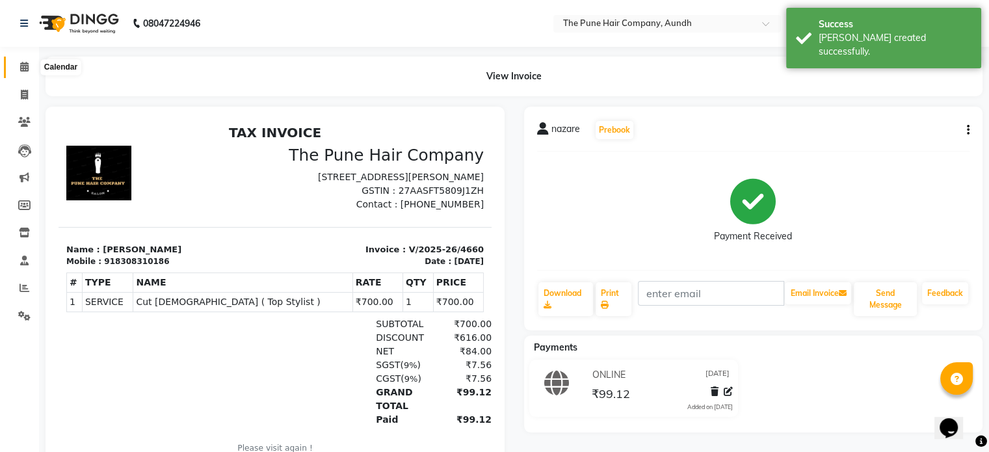
click at [20, 65] on icon at bounding box center [24, 67] width 8 height 10
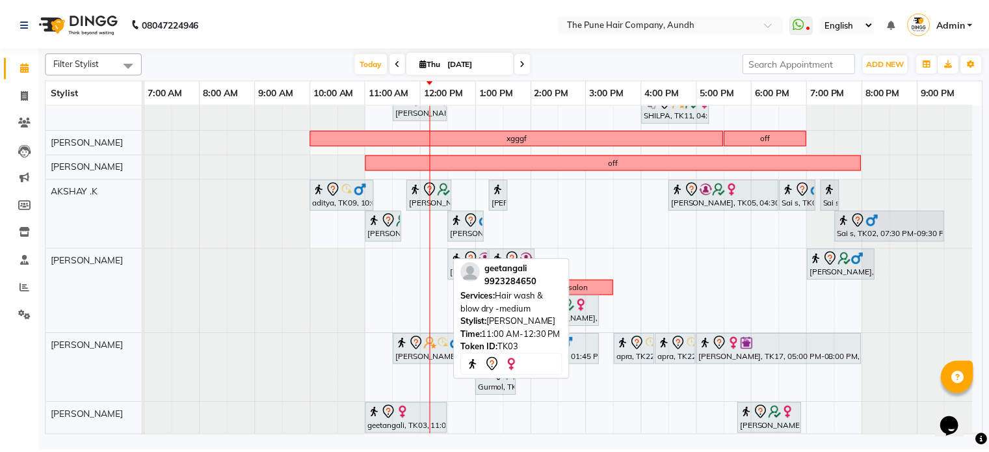
scroll to position [65, 0]
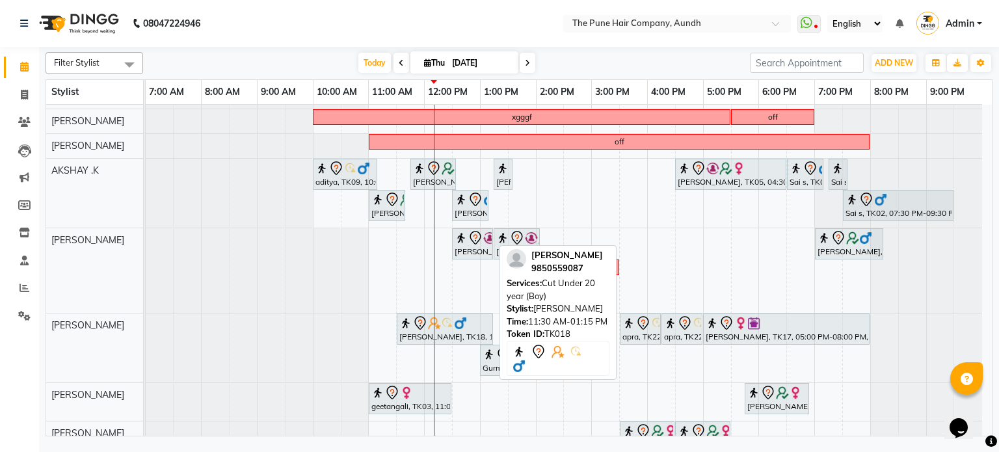
click at [411, 322] on img at bounding box center [405, 323] width 13 height 13
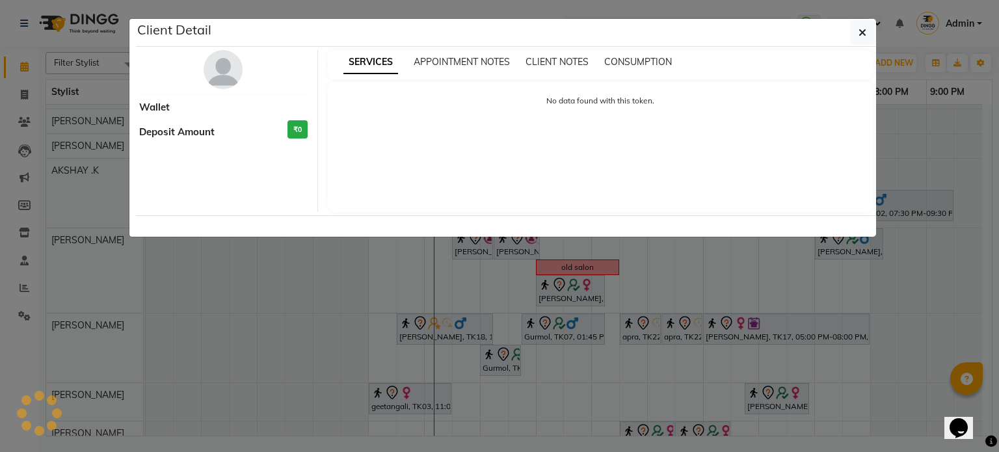
select select "7"
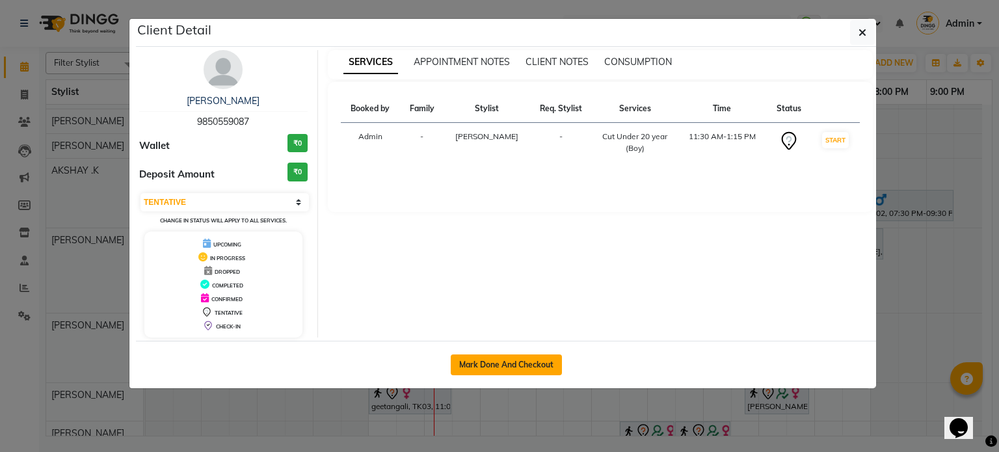
click at [515, 362] on button "Mark Done And Checkout" at bounding box center [506, 364] width 111 height 21
select select "106"
select select "service"
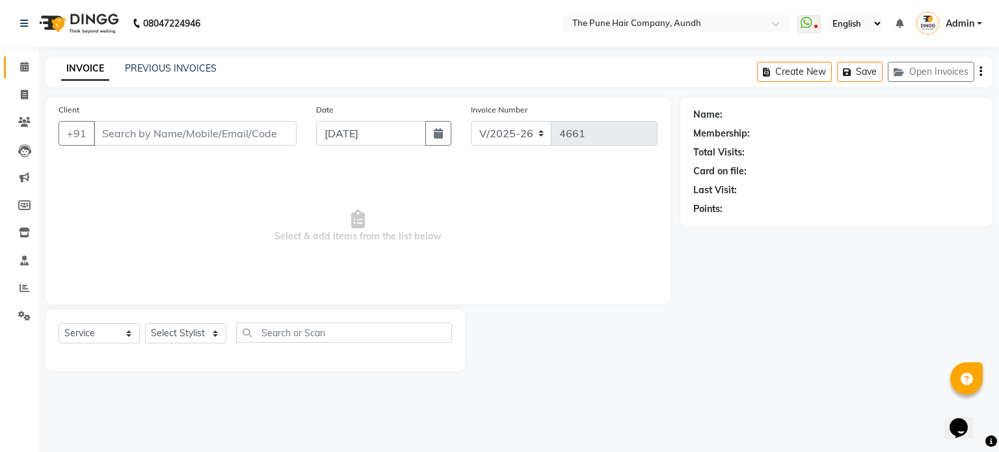
select select "3"
type input "9850559087"
select select "18078"
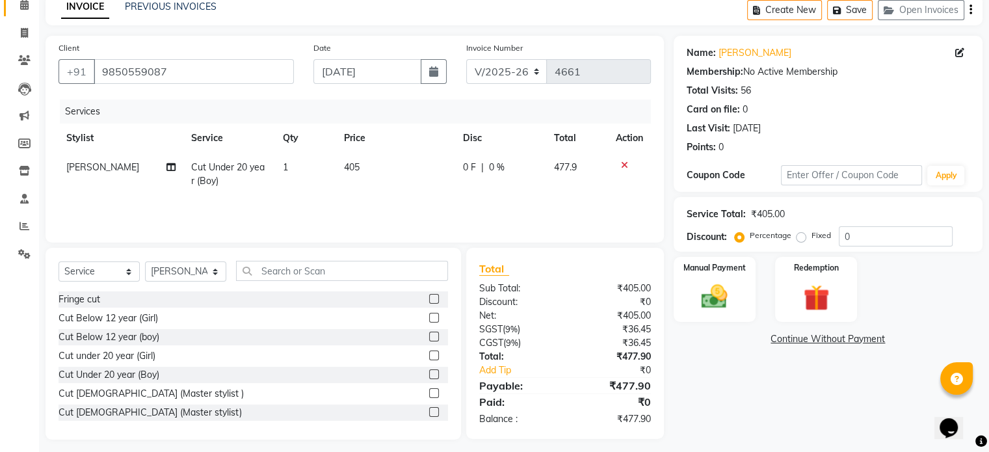
scroll to position [69, 0]
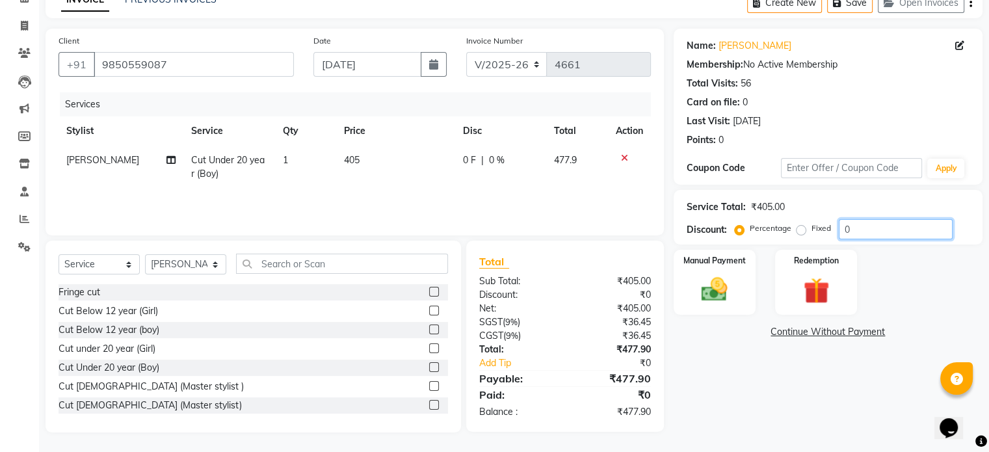
click at [865, 223] on input "0" at bounding box center [896, 229] width 114 height 20
type input "020"
click at [708, 286] on img at bounding box center [714, 289] width 44 height 31
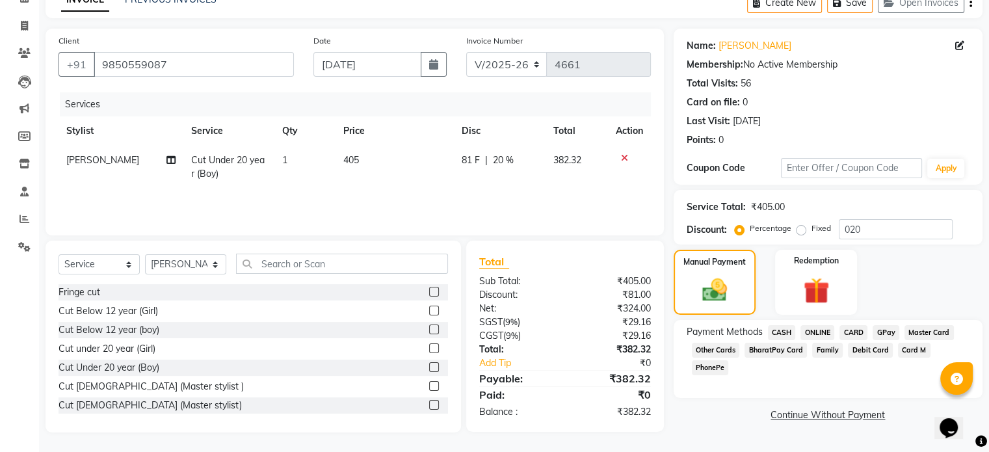
click at [821, 329] on span "ONLINE" at bounding box center [817, 332] width 34 height 15
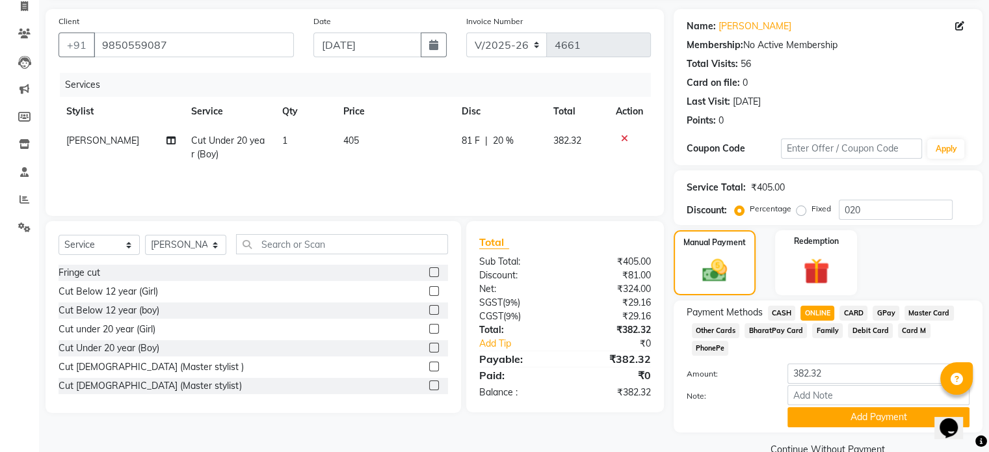
scroll to position [99, 0]
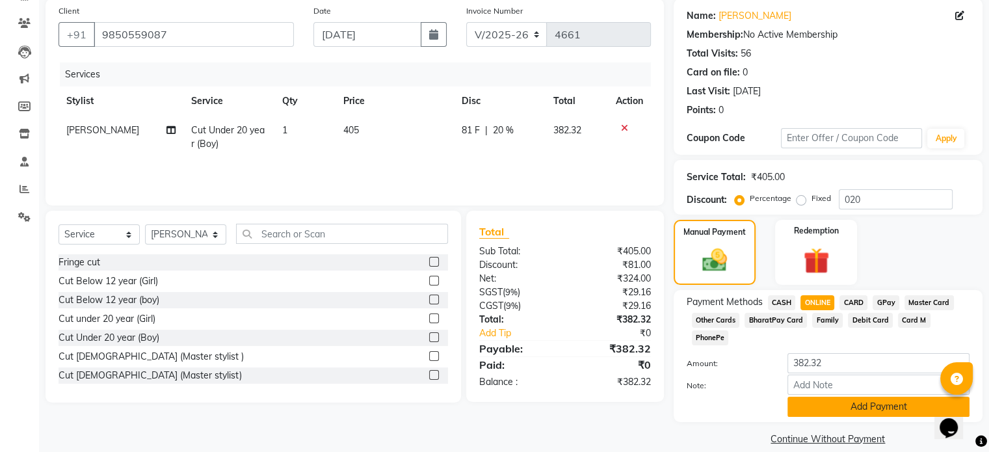
click at [845, 397] on button "Add Payment" at bounding box center [878, 407] width 182 height 20
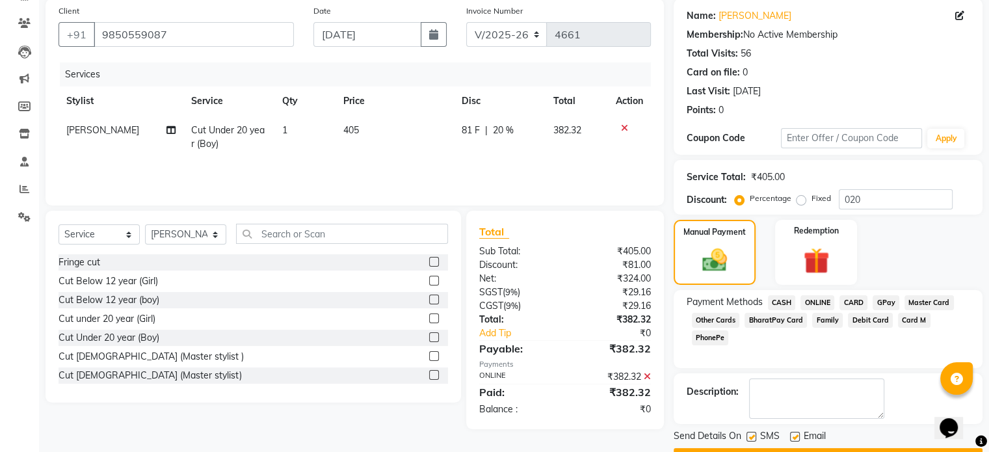
scroll to position [133, 0]
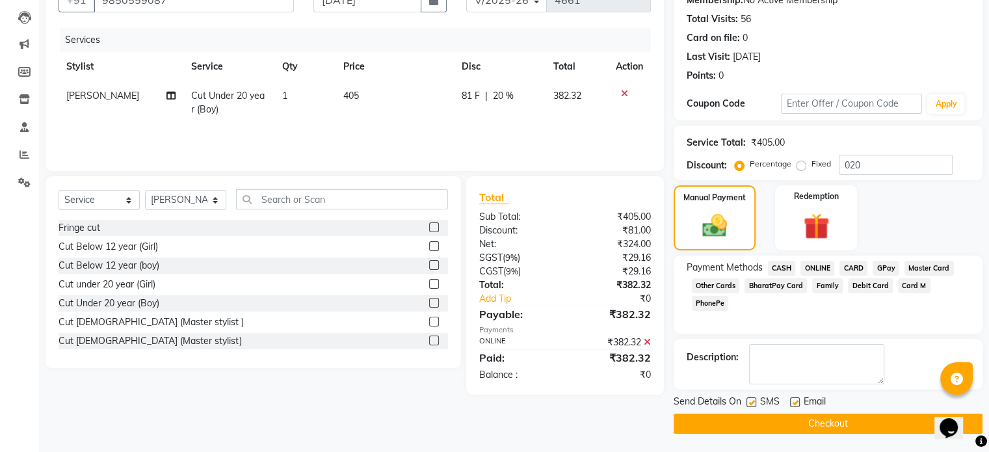
click at [840, 427] on button "Checkout" at bounding box center [828, 424] width 309 height 20
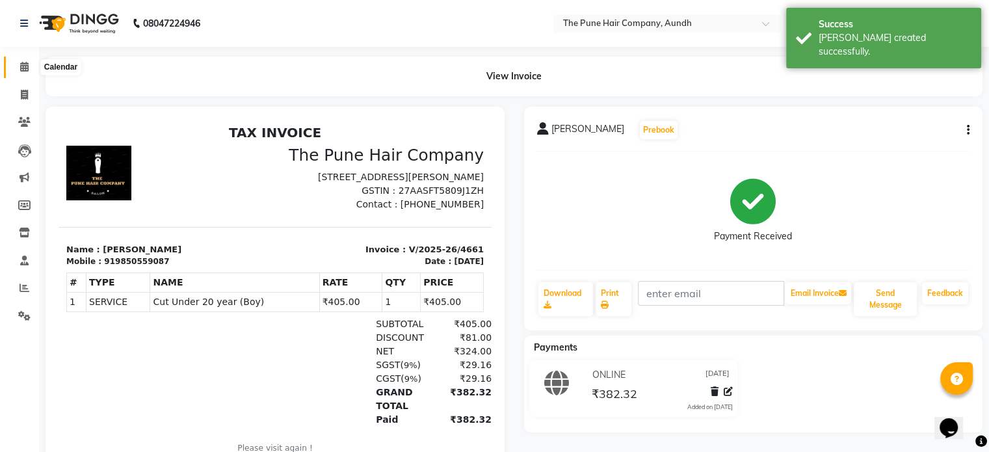
click at [27, 67] on icon at bounding box center [24, 67] width 8 height 10
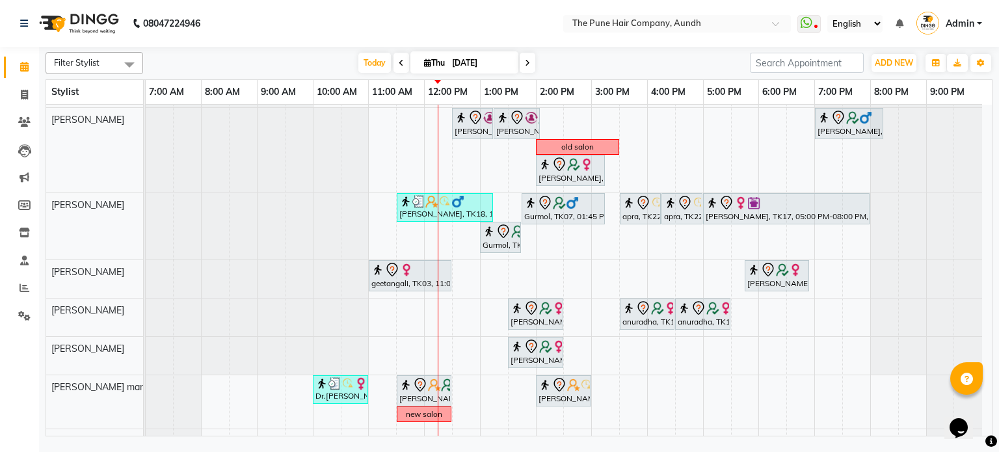
scroll to position [200, 0]
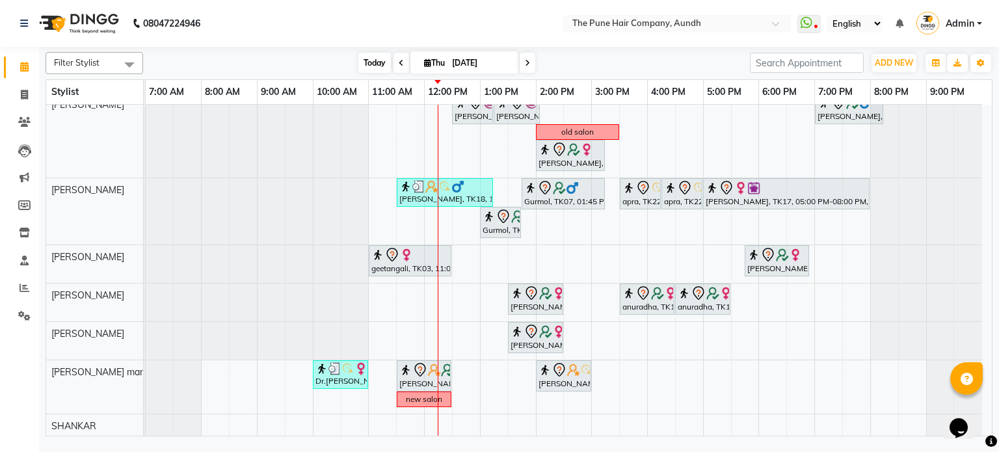
click at [359, 59] on span "Today" at bounding box center [374, 63] width 33 height 20
click at [525, 64] on icon at bounding box center [527, 63] width 5 height 8
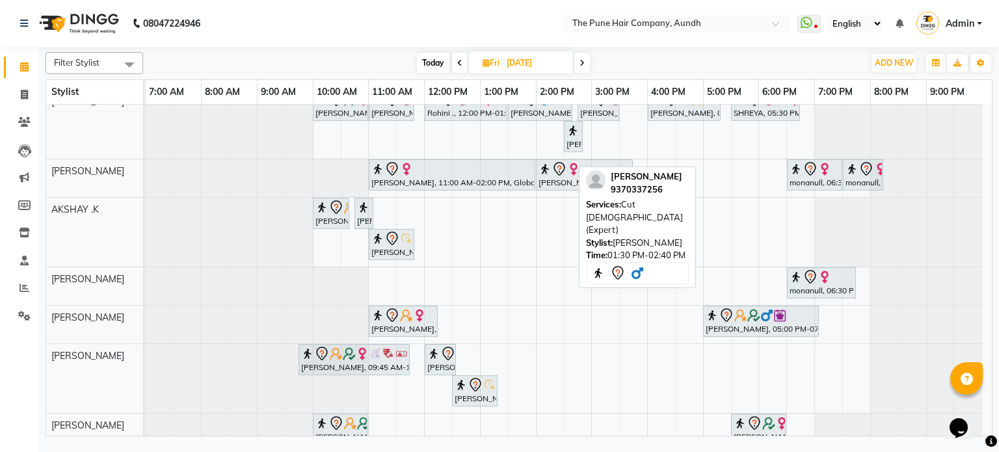
scroll to position [65, 0]
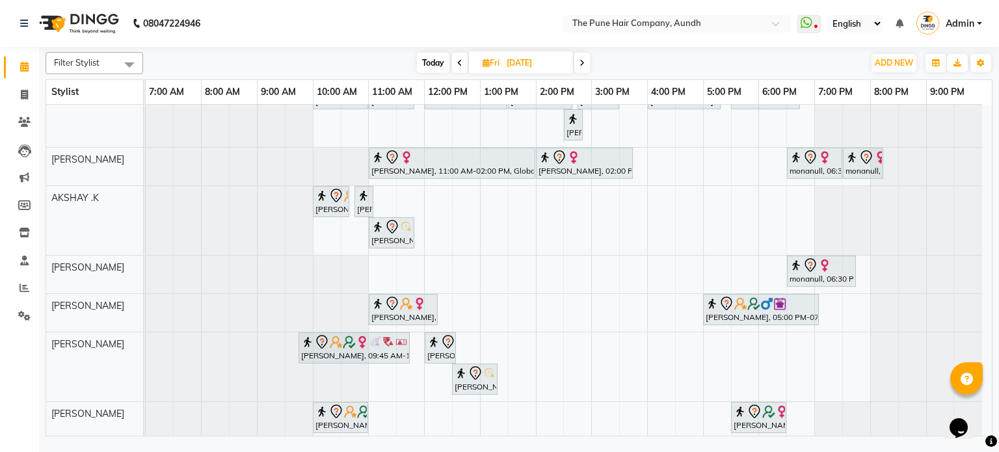
click at [435, 60] on span "Today" at bounding box center [433, 63] width 33 height 20
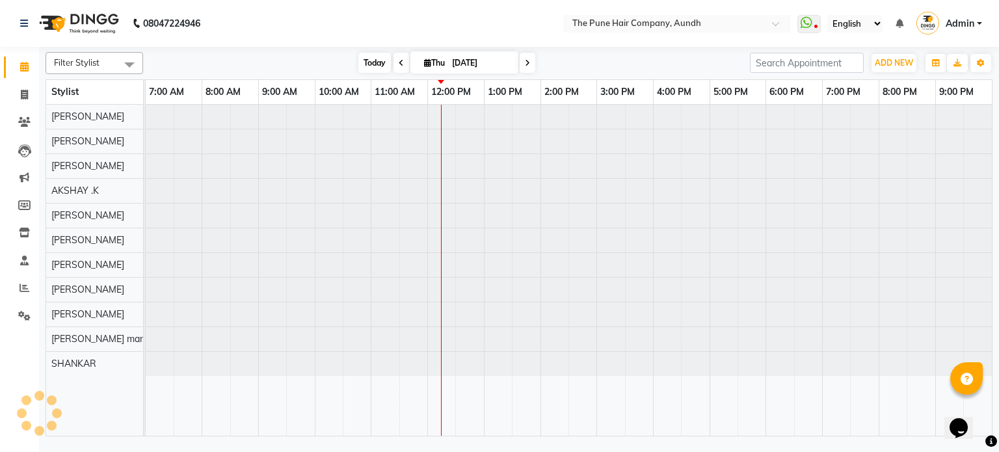
scroll to position [0, 0]
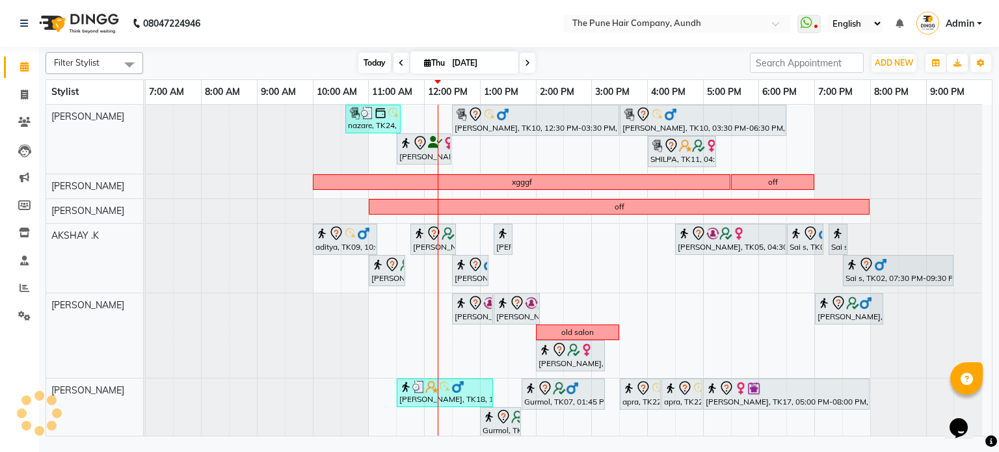
click at [368, 55] on span "Today" at bounding box center [374, 63] width 33 height 20
click at [361, 55] on span "Today" at bounding box center [374, 63] width 33 height 20
click at [527, 65] on icon at bounding box center [527, 63] width 5 height 8
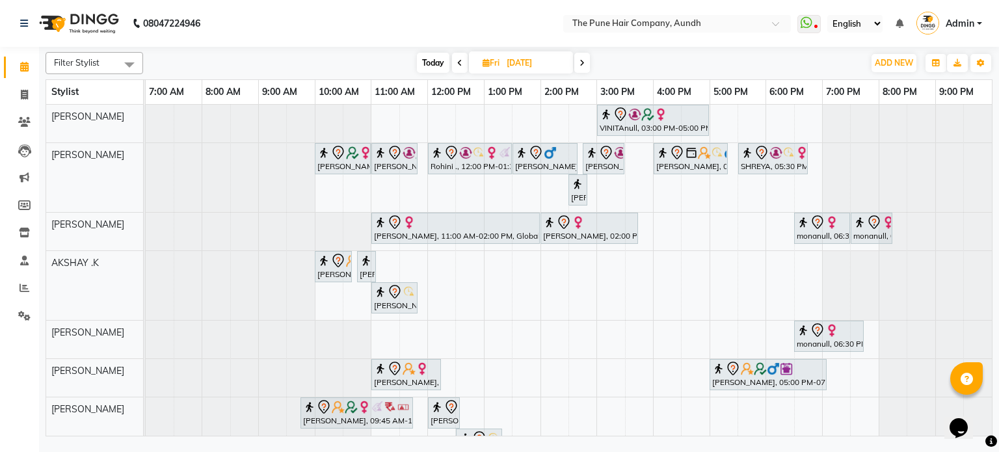
click at [582, 64] on icon at bounding box center [581, 63] width 5 height 8
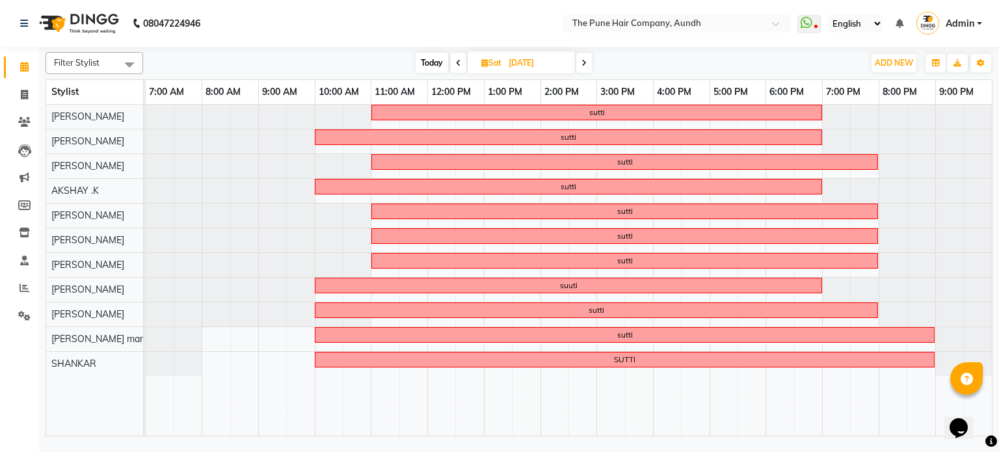
click at [436, 64] on span "Today" at bounding box center [431, 63] width 33 height 20
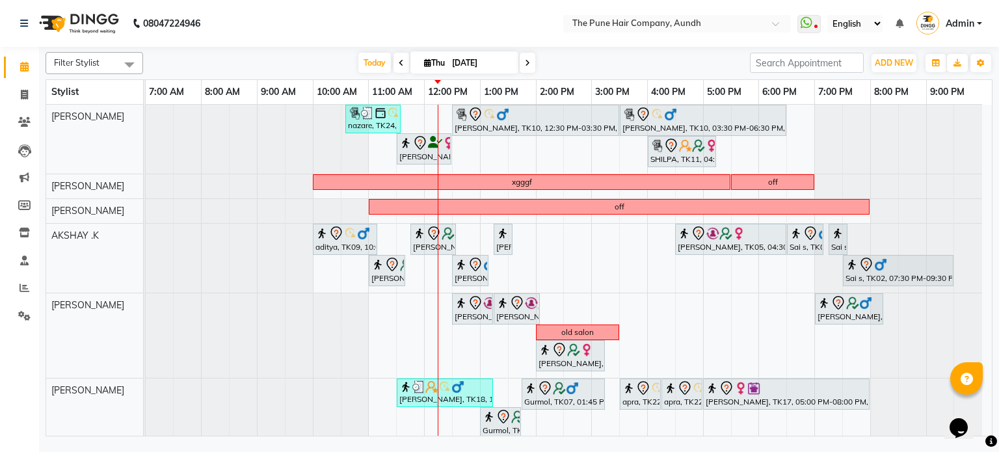
scroll to position [65, 0]
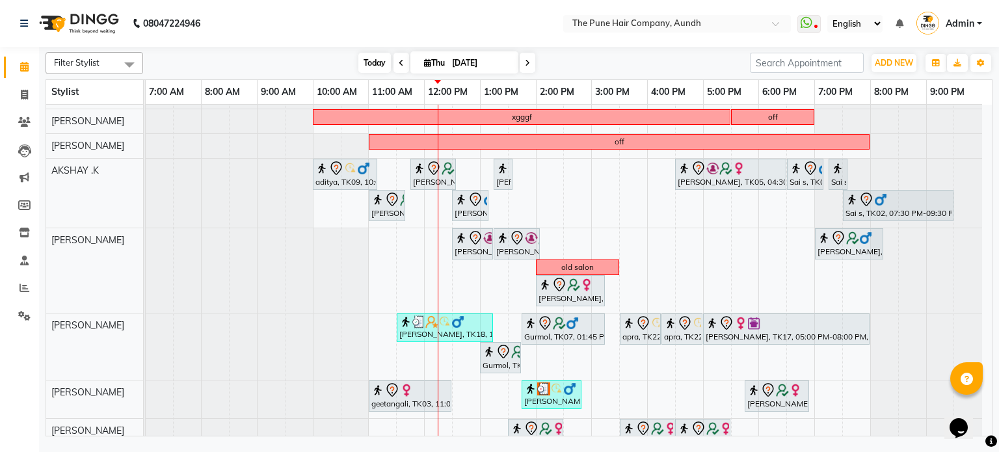
click at [366, 64] on span "Today" at bounding box center [374, 63] width 33 height 20
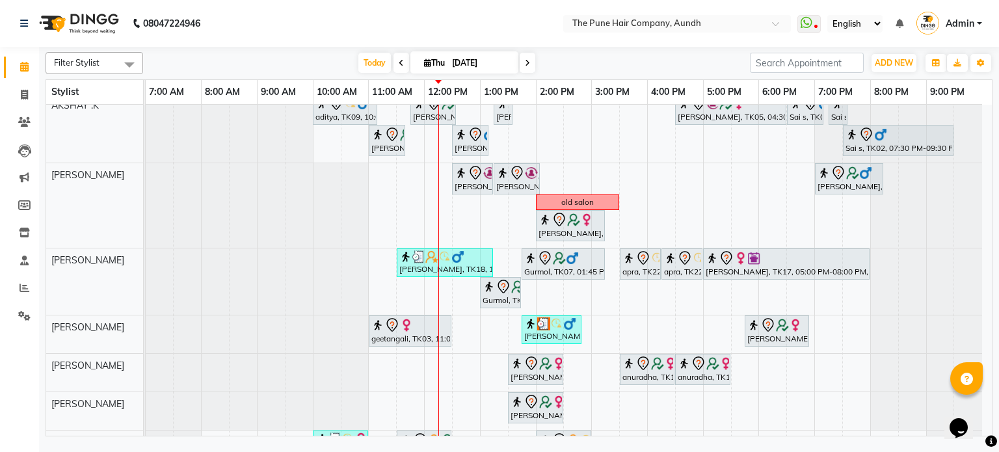
scroll to position [195, 0]
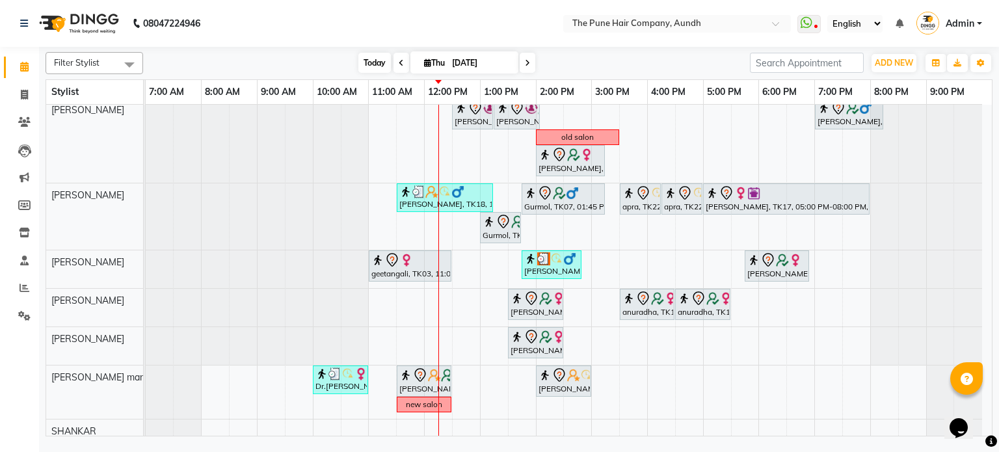
click at [371, 63] on span "Today" at bounding box center [374, 63] width 33 height 20
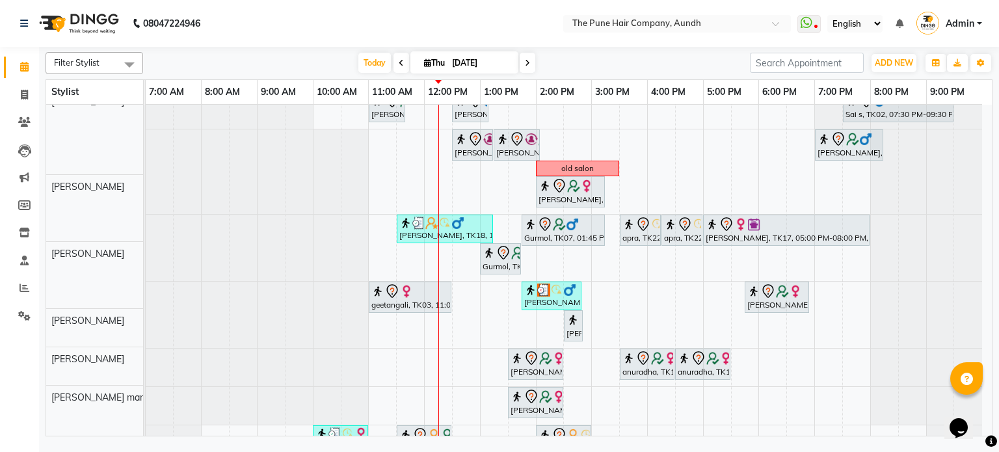
scroll to position [164, 0]
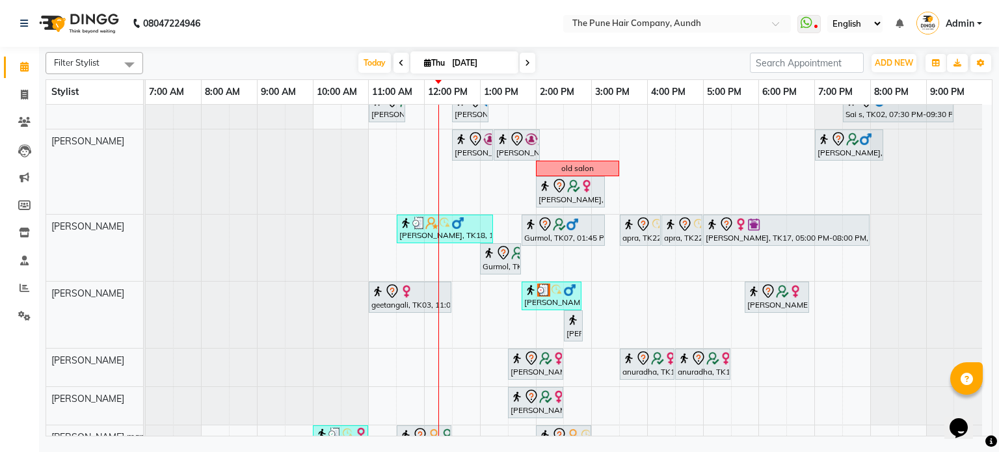
click at [357, 59] on div "[DATE] [DATE]" at bounding box center [446, 63] width 179 height 20
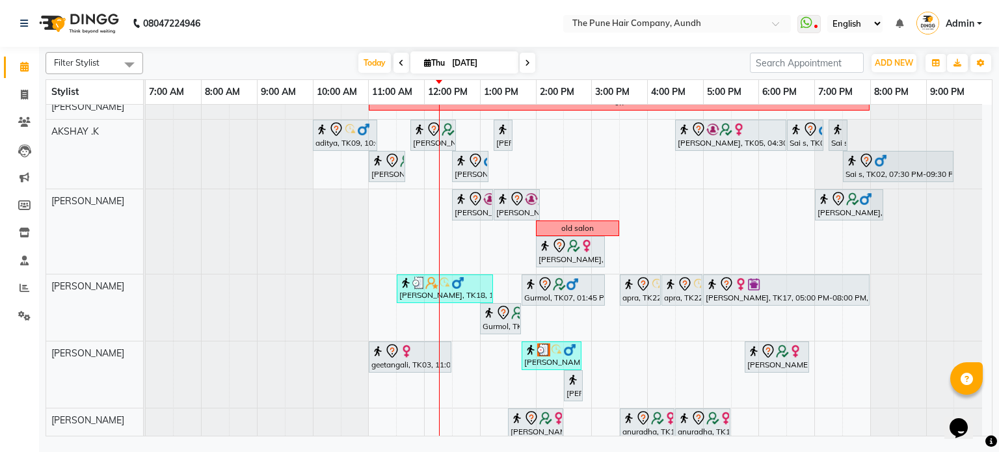
scroll to position [99, 0]
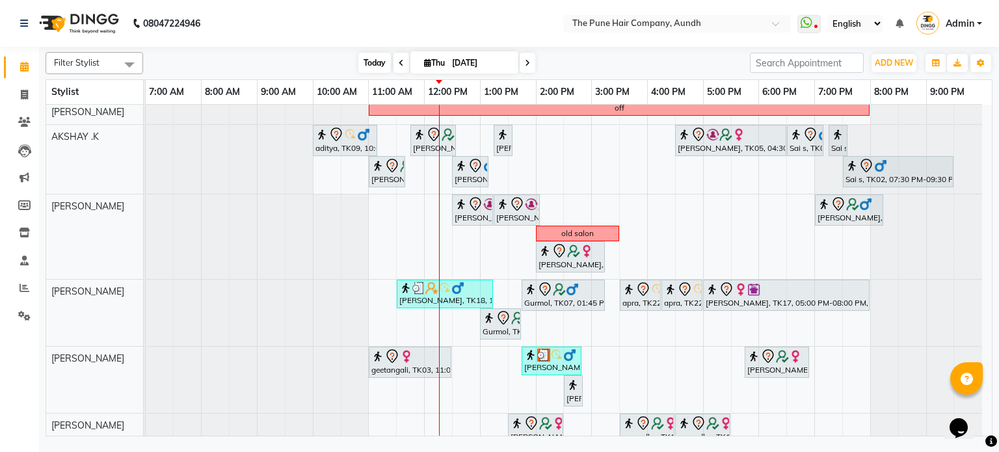
click at [358, 66] on span "Today" at bounding box center [374, 63] width 33 height 20
click at [380, 62] on span "Today" at bounding box center [374, 63] width 33 height 20
click at [528, 63] on span at bounding box center [527, 63] width 16 height 20
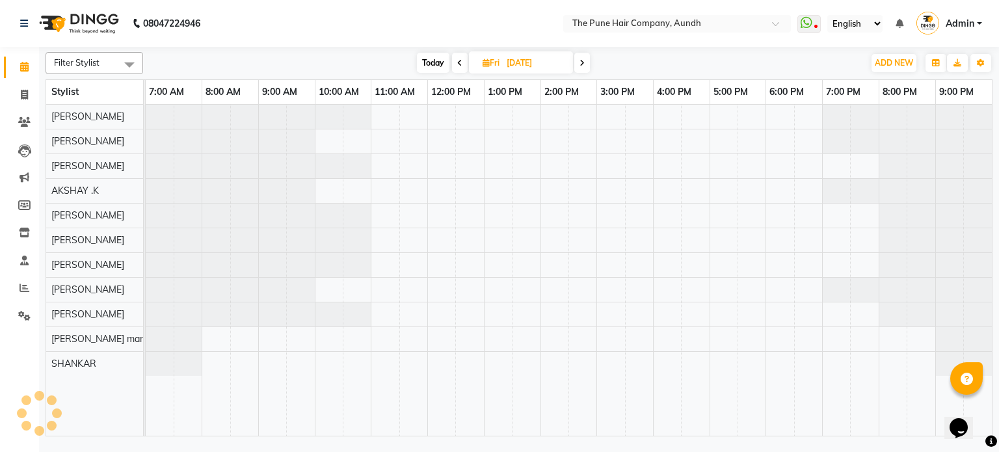
scroll to position [0, 0]
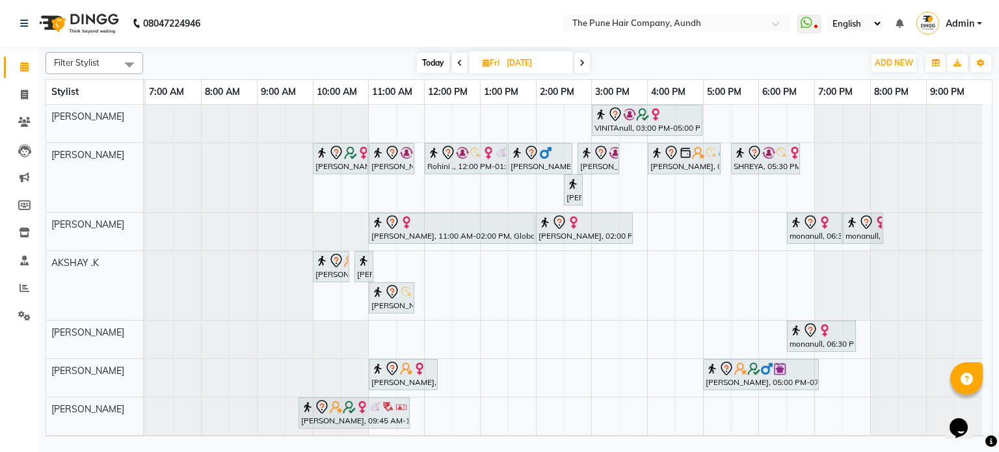
click at [583, 62] on icon at bounding box center [581, 63] width 5 height 8
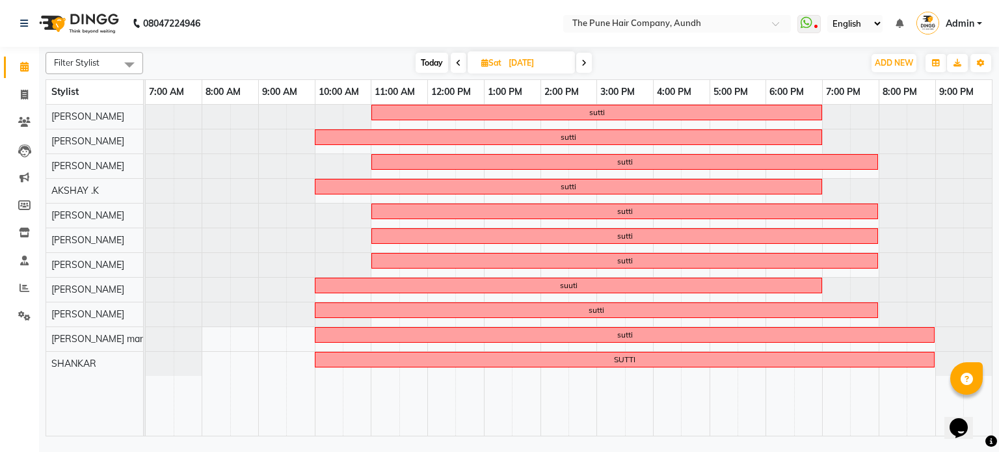
click at [583, 62] on icon at bounding box center [583, 63] width 5 height 8
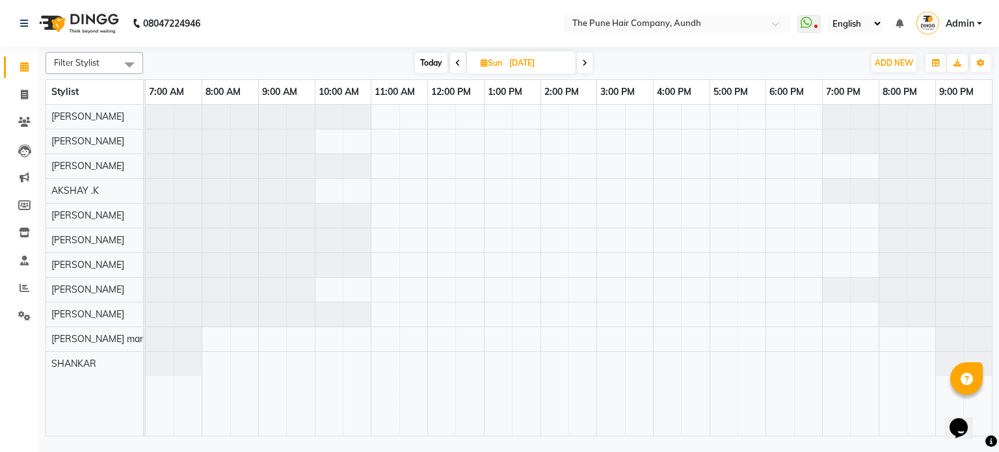
click at [583, 62] on icon at bounding box center [584, 63] width 5 height 8
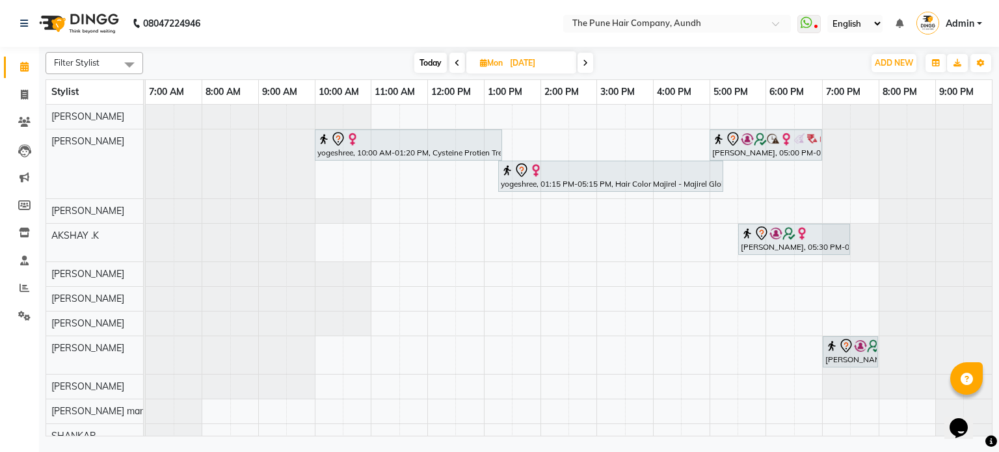
click at [583, 62] on icon at bounding box center [585, 63] width 5 height 8
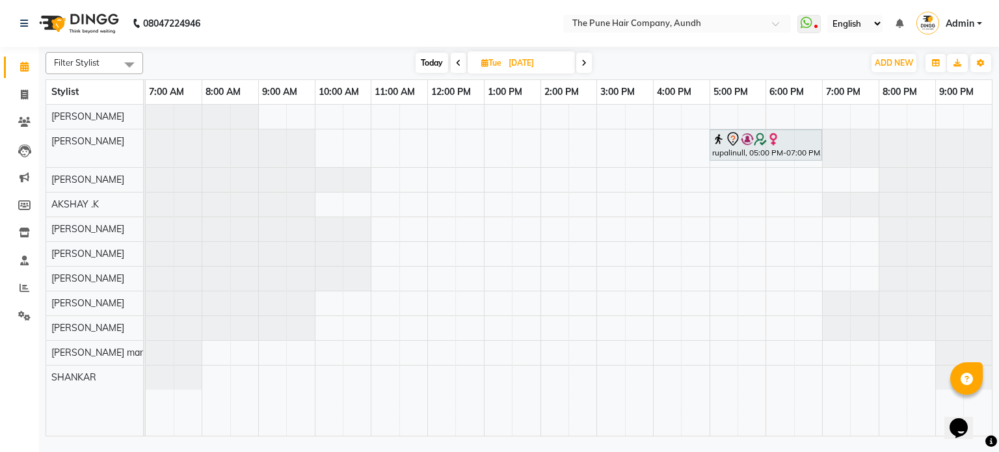
click at [583, 62] on icon at bounding box center [583, 63] width 5 height 8
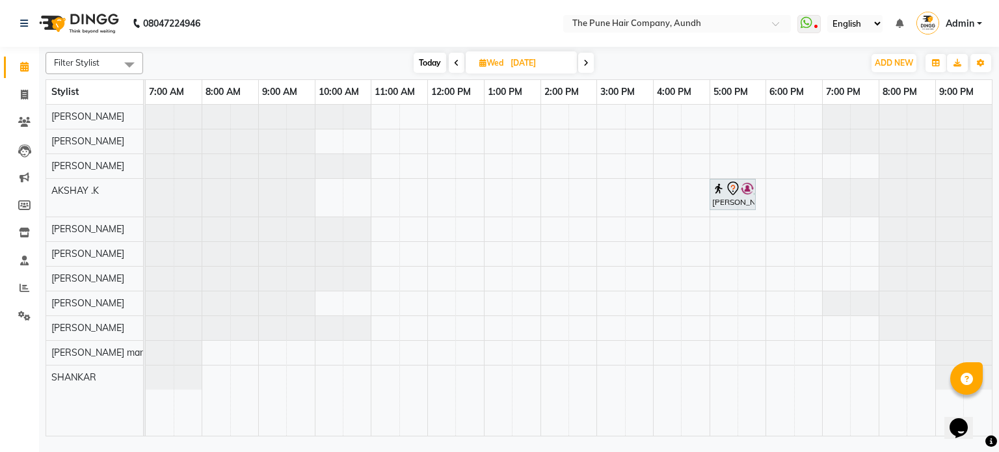
click at [449, 65] on span at bounding box center [457, 63] width 16 height 20
type input "[DATE]"
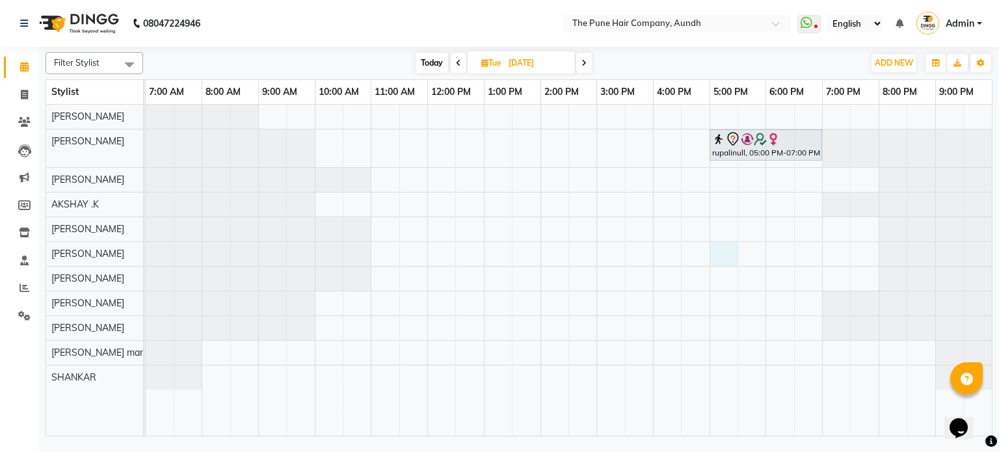
click at [723, 248] on div "rupalinull, 05:00 PM-07:00 PM, Hair Color [PERSON_NAME] Touchup 4 Inch" at bounding box center [569, 271] width 846 height 332
select select "18078"
select select "tentative"
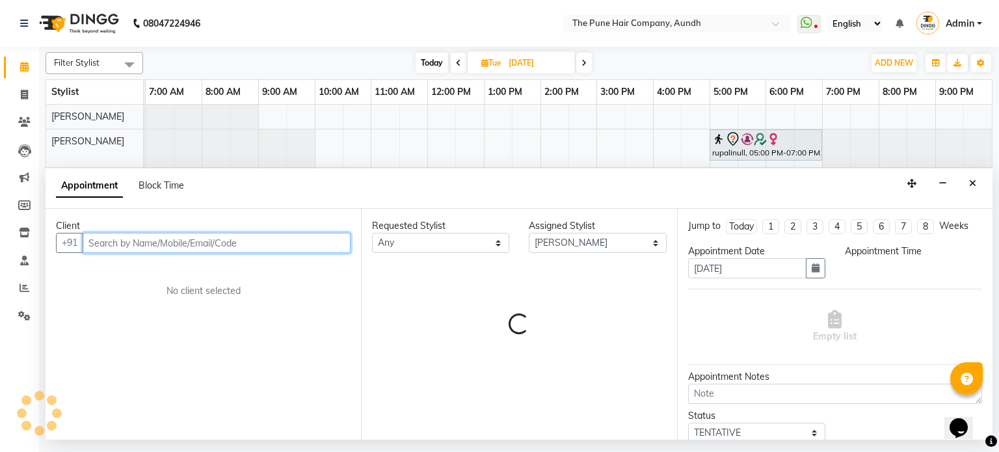
select select "1020"
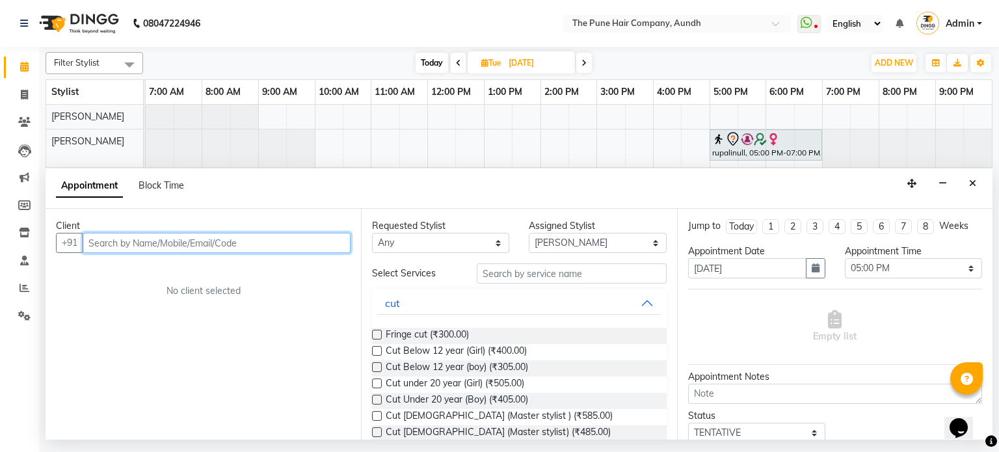
click at [291, 244] on input "text" at bounding box center [217, 243] width 268 height 20
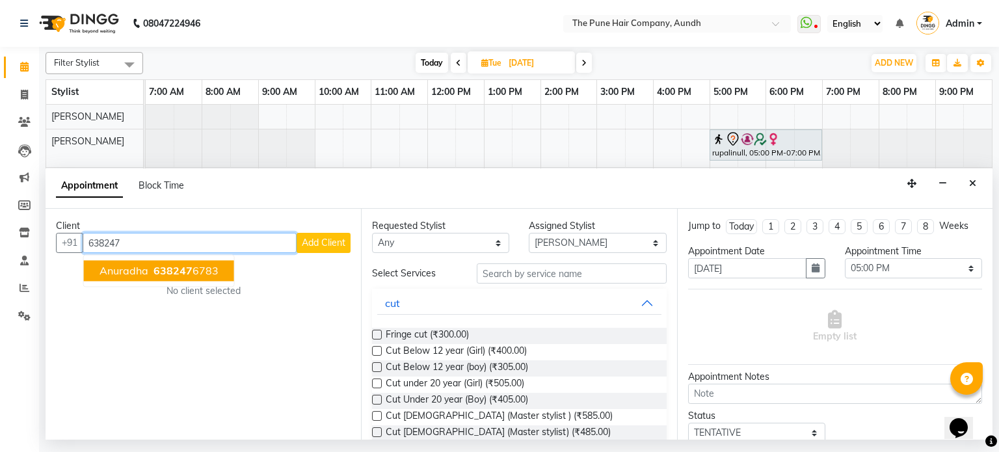
click at [154, 267] on span "638247" at bounding box center [172, 271] width 39 height 13
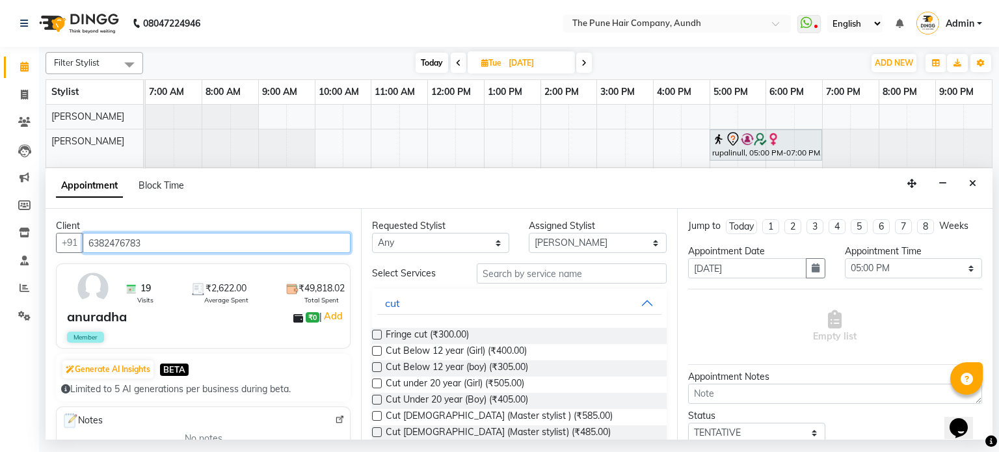
type input "6382476783"
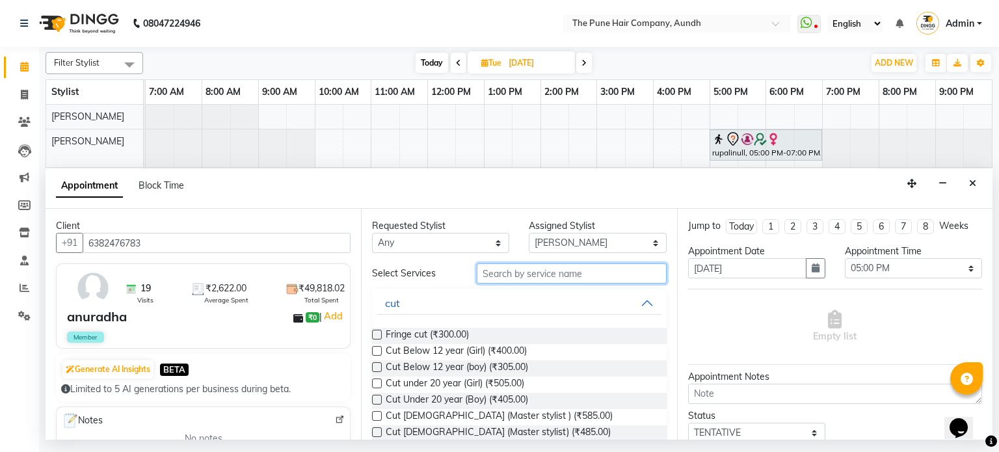
click at [514, 266] on input "text" at bounding box center [572, 273] width 190 height 20
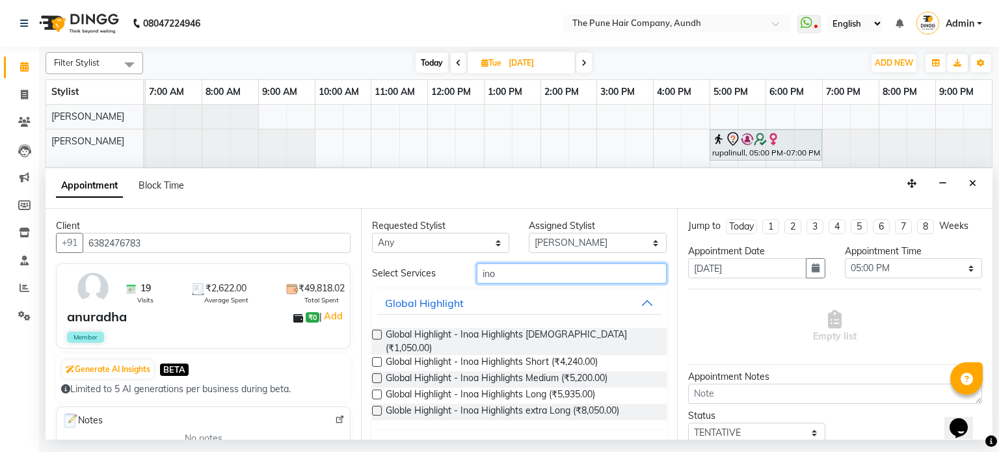
type input "ino"
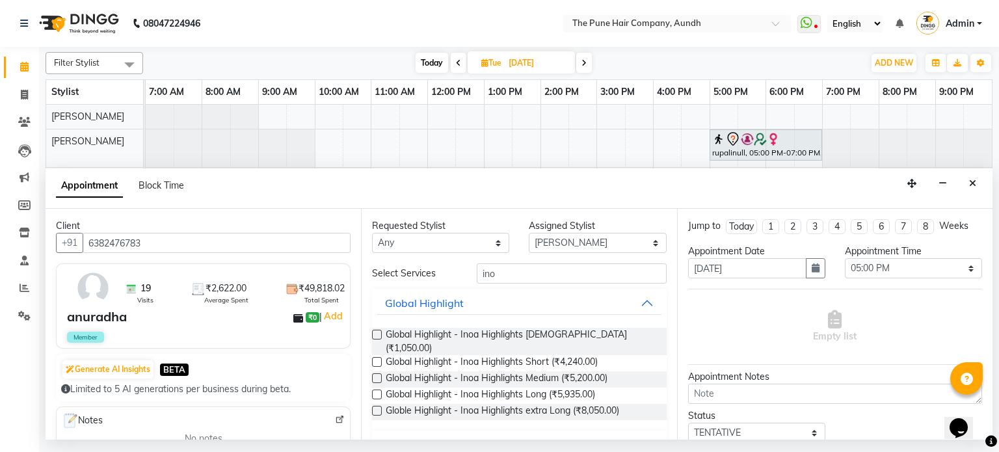
drag, startPoint x: 440, startPoint y: 431, endPoint x: 446, endPoint y: 416, distance: 16.3
click at [440, 437] on div "Hair Color Inoa" at bounding box center [421, 445] width 72 height 16
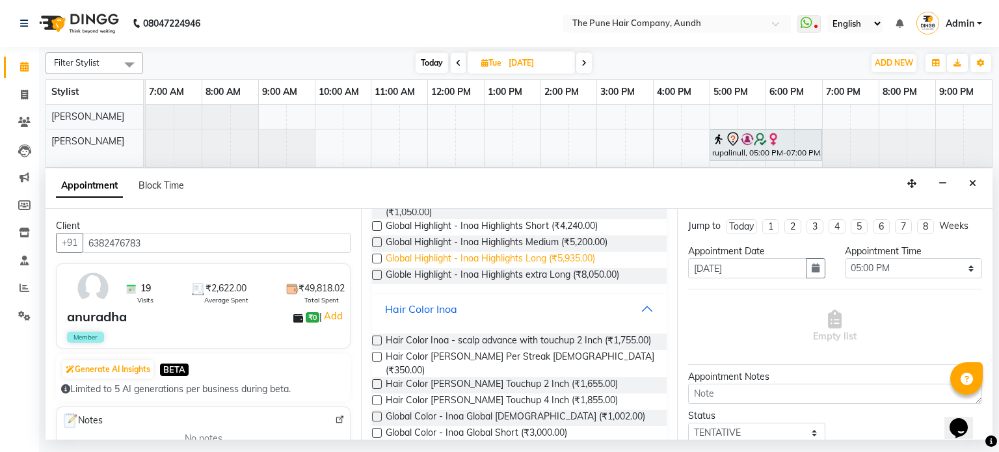
scroll to position [240, 0]
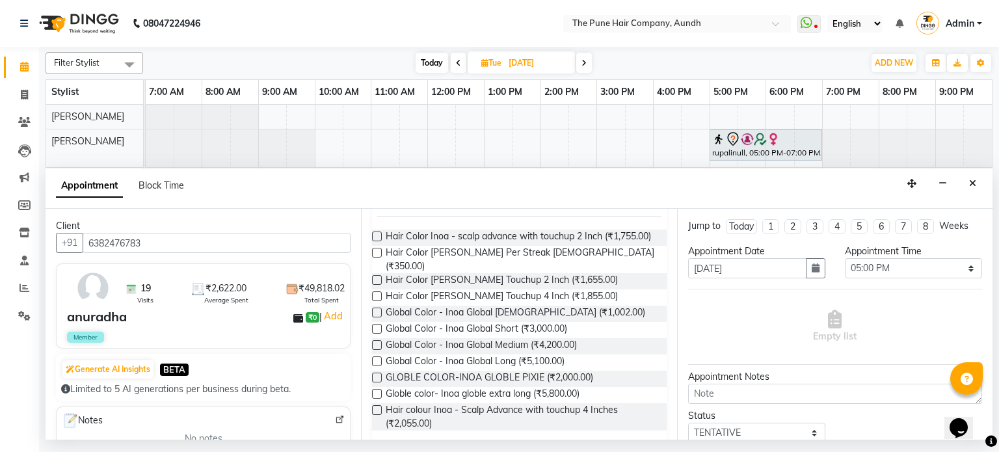
click at [372, 275] on label at bounding box center [377, 280] width 10 height 10
click at [372, 277] on input "checkbox" at bounding box center [376, 281] width 8 height 8
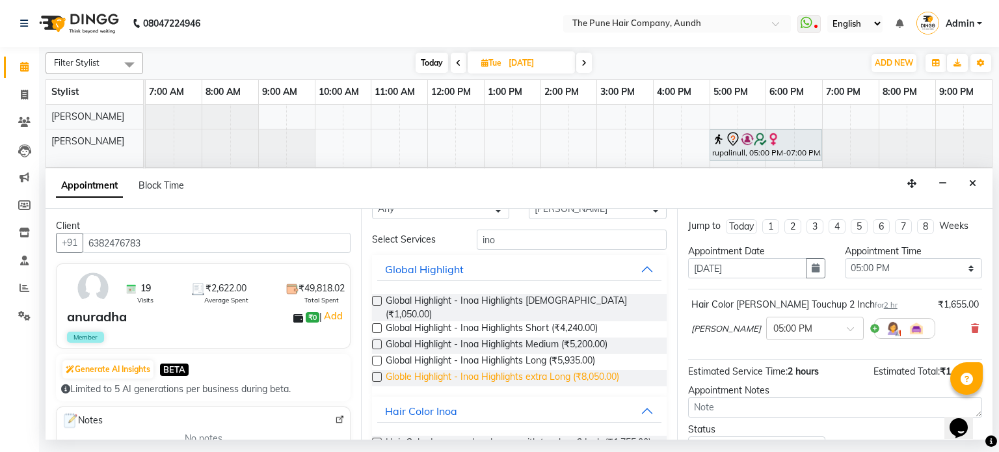
scroll to position [0, 0]
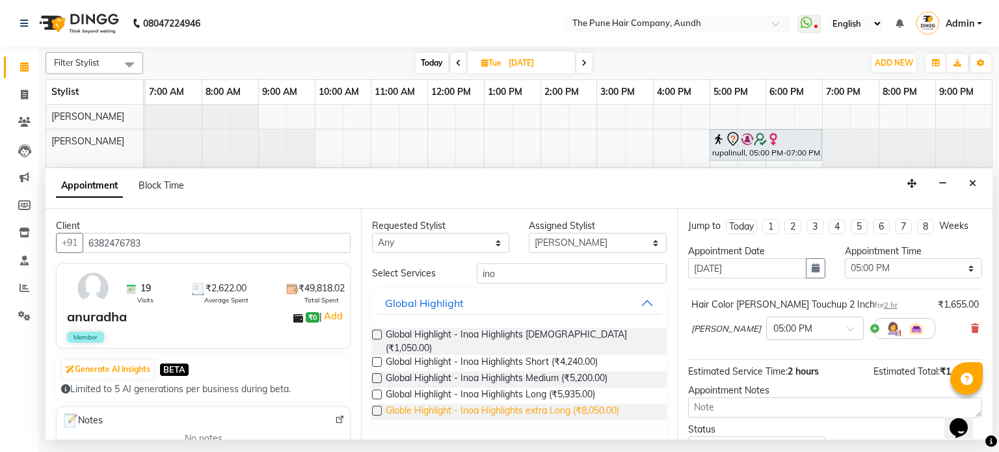
checkbox input "false"
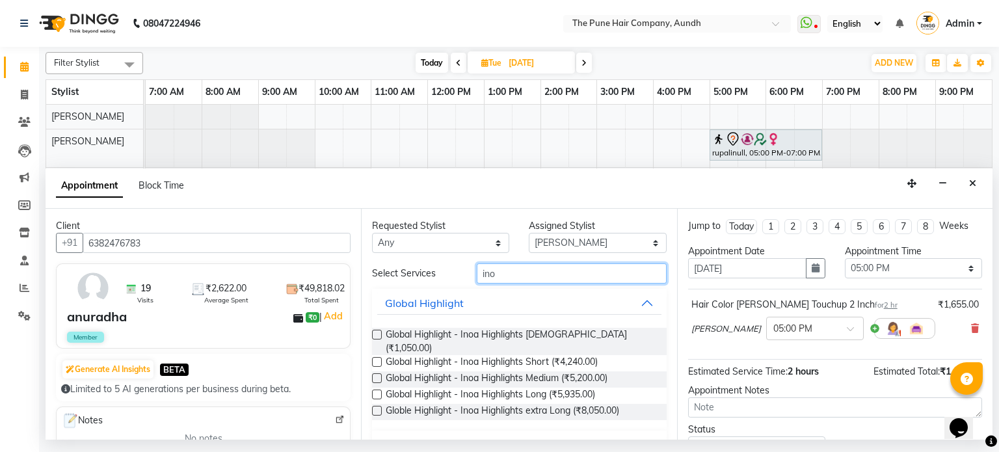
click at [510, 280] on input "ino" at bounding box center [572, 273] width 190 height 20
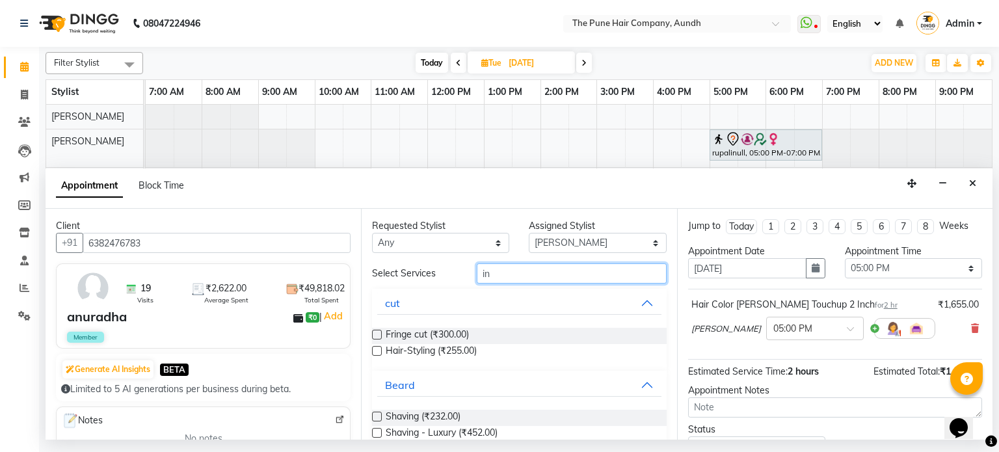
type input "i"
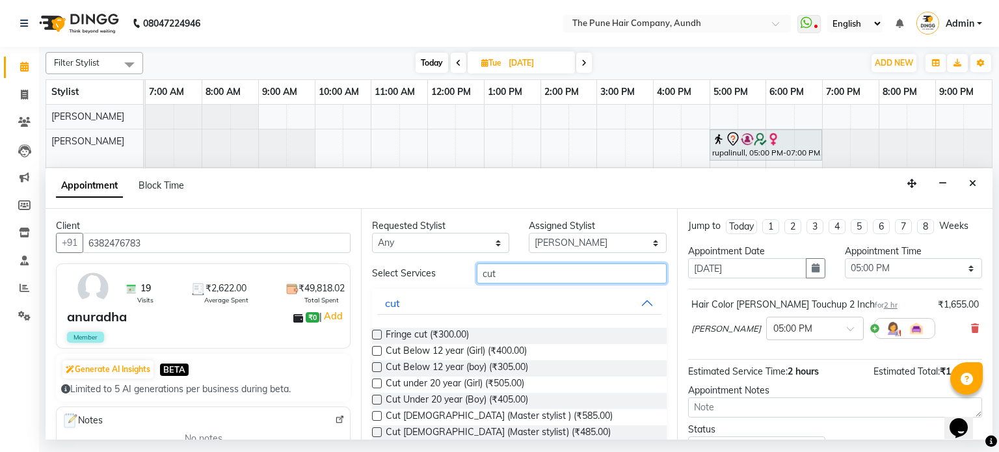
type input "cut"
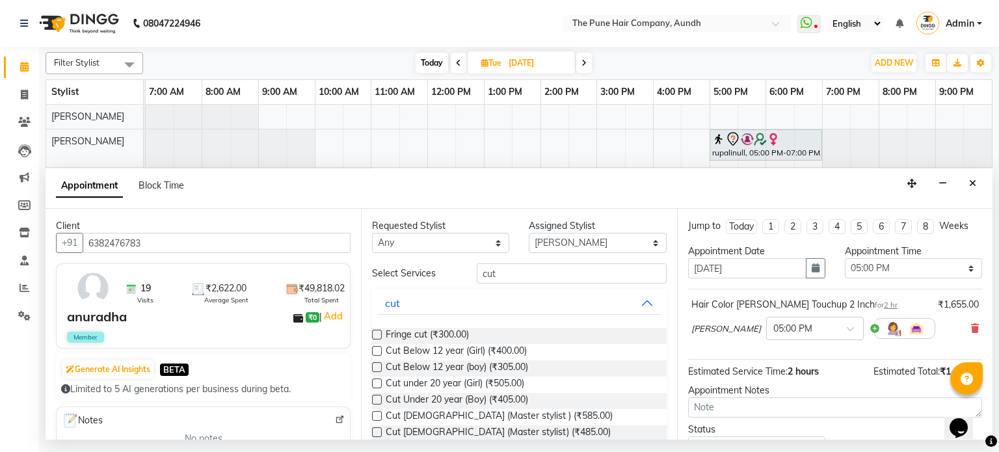
click at [377, 410] on div "Cut [DEMOGRAPHIC_DATA] (Master stylist ) (₹585.00)" at bounding box center [519, 417] width 294 height 16
click at [377, 416] on label at bounding box center [377, 416] width 10 height 10
click at [377, 416] on input "checkbox" at bounding box center [376, 417] width 8 height 8
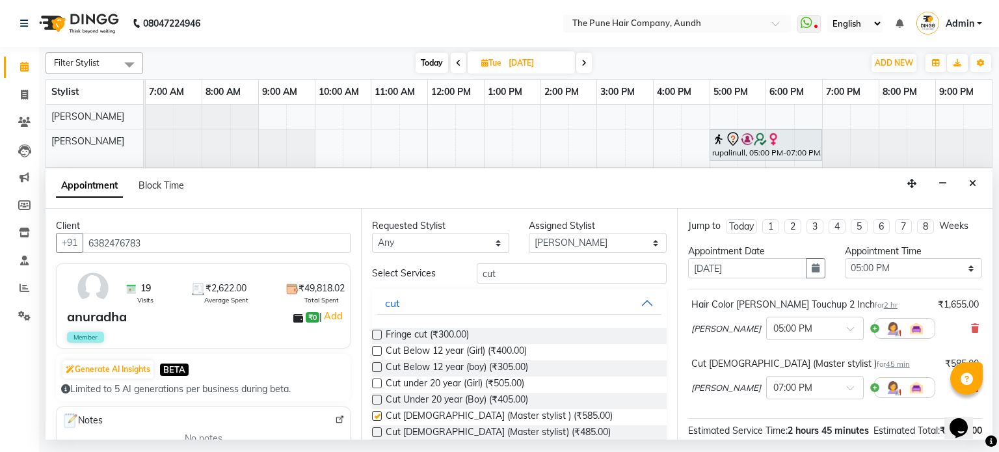
scroll to position [171, 0]
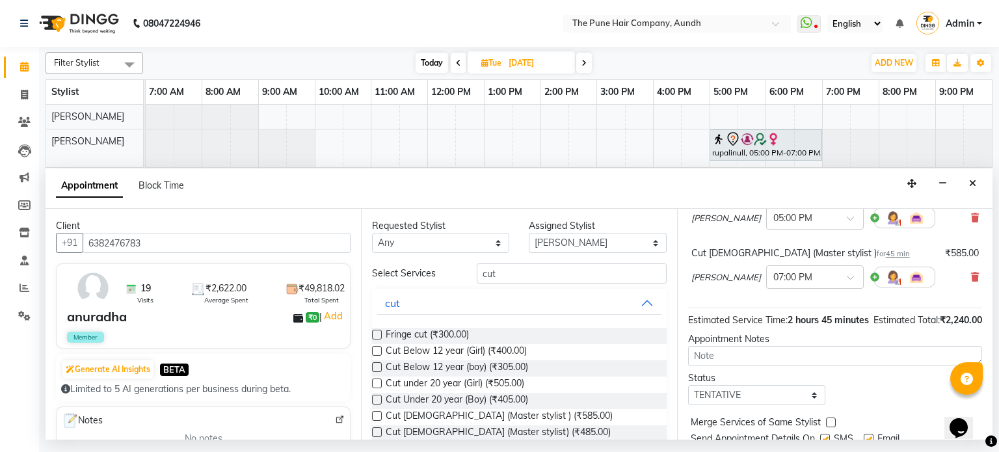
checkbox input "false"
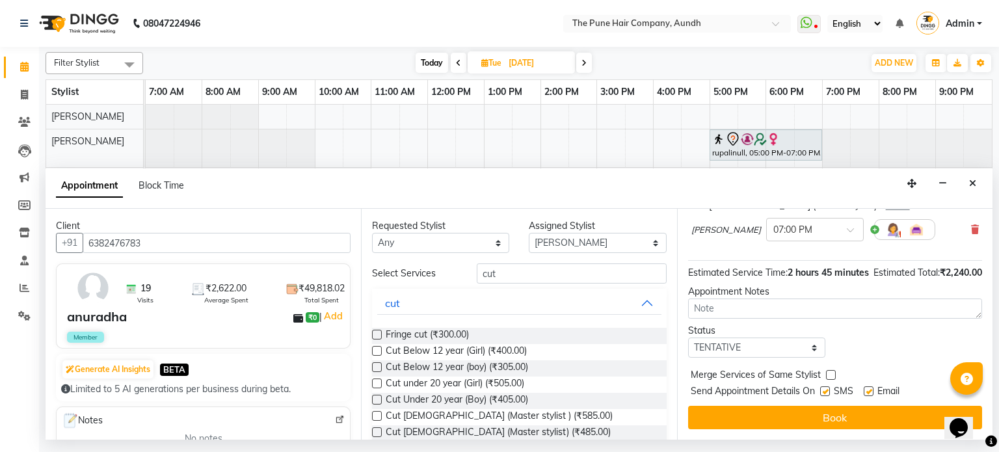
click at [840, 418] on button "Book" at bounding box center [835, 417] width 294 height 23
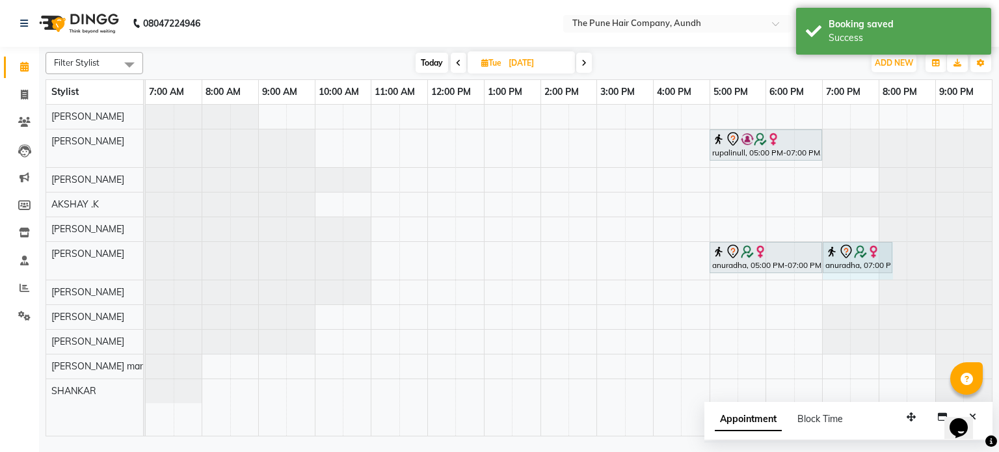
drag, startPoint x: 863, startPoint y: 259, endPoint x: 880, endPoint y: 259, distance: 16.9
click at [146, 259] on div "anuradha, 05:00 PM-07:00 PM, Hair Color [PERSON_NAME] Touchup 2 Inch anuradha, …" at bounding box center [146, 261] width 0 height 38
click at [427, 60] on span "Today" at bounding box center [431, 63] width 33 height 20
type input "[DATE]"
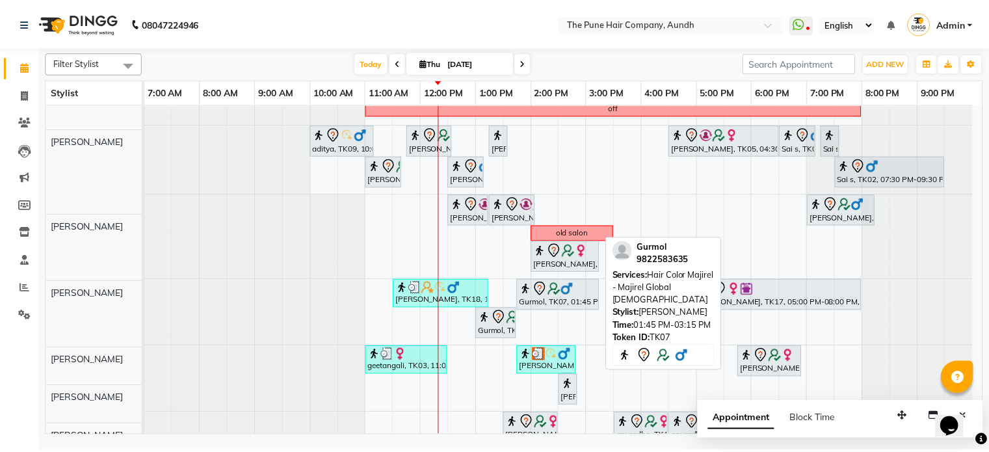
scroll to position [99, 0]
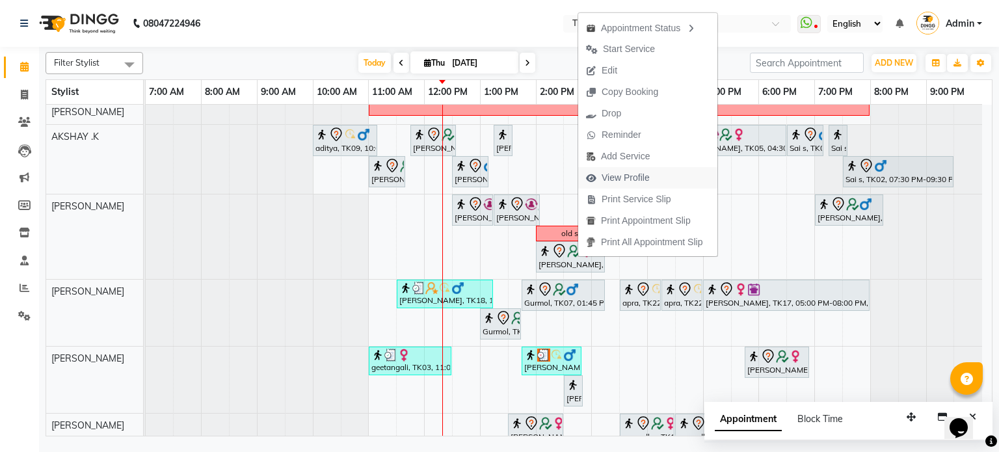
click at [625, 176] on span "View Profile" at bounding box center [625, 178] width 48 height 14
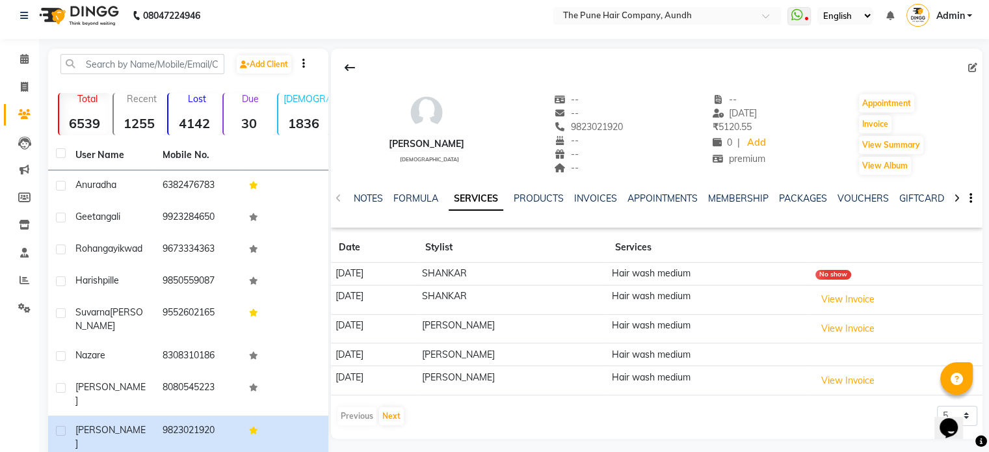
scroll to position [65, 0]
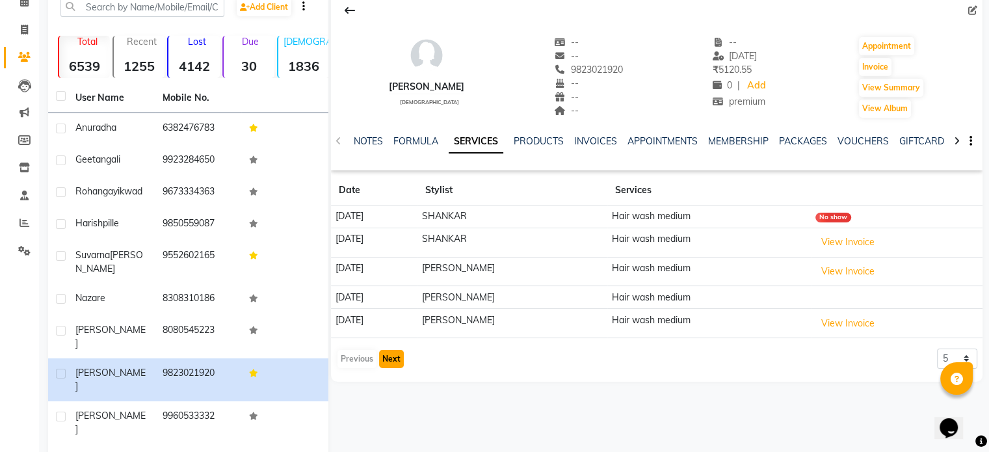
click at [388, 353] on button "Next" at bounding box center [391, 359] width 25 height 18
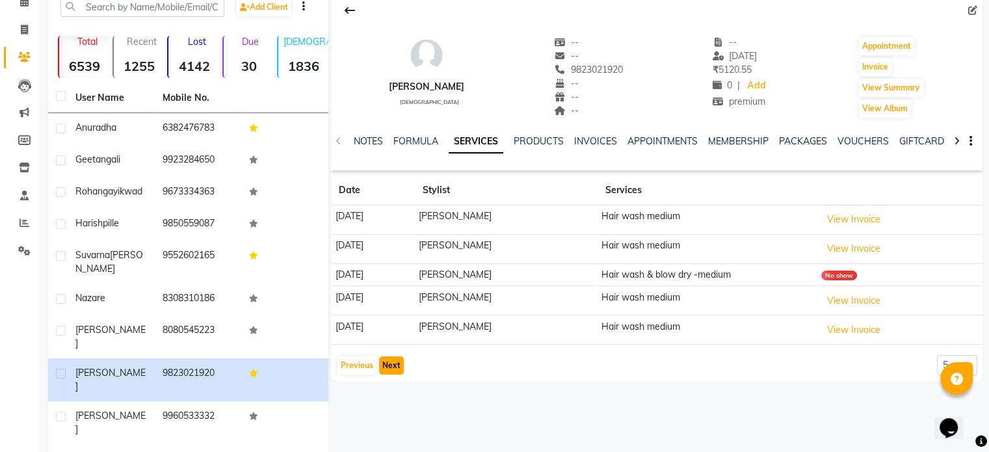
click at [395, 365] on button "Next" at bounding box center [391, 365] width 25 height 18
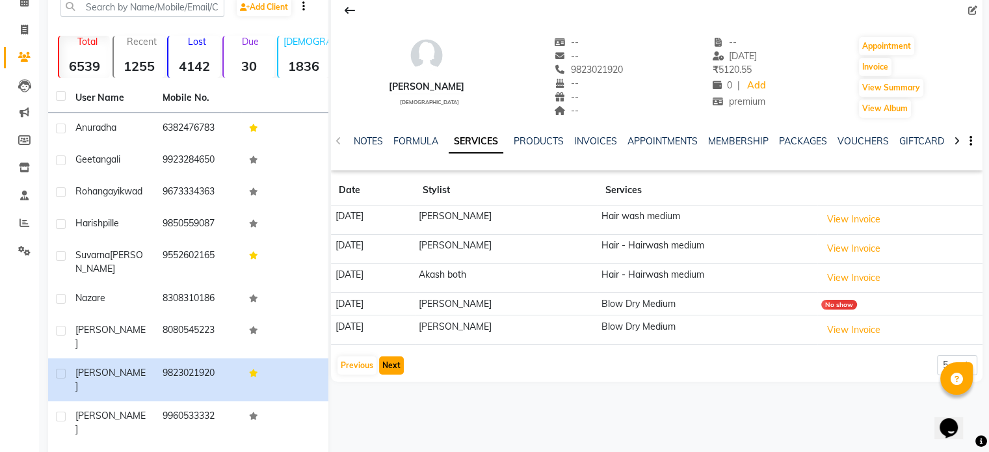
click at [395, 365] on button "Next" at bounding box center [391, 365] width 25 height 18
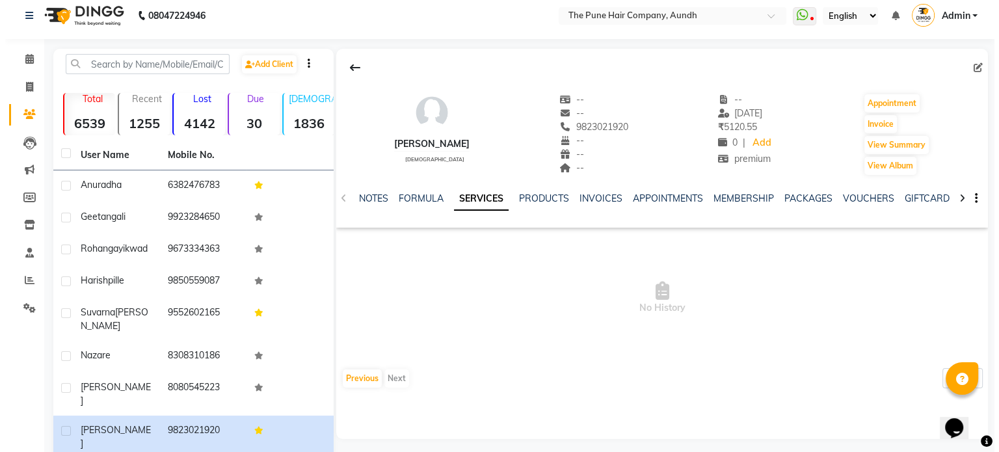
scroll to position [0, 0]
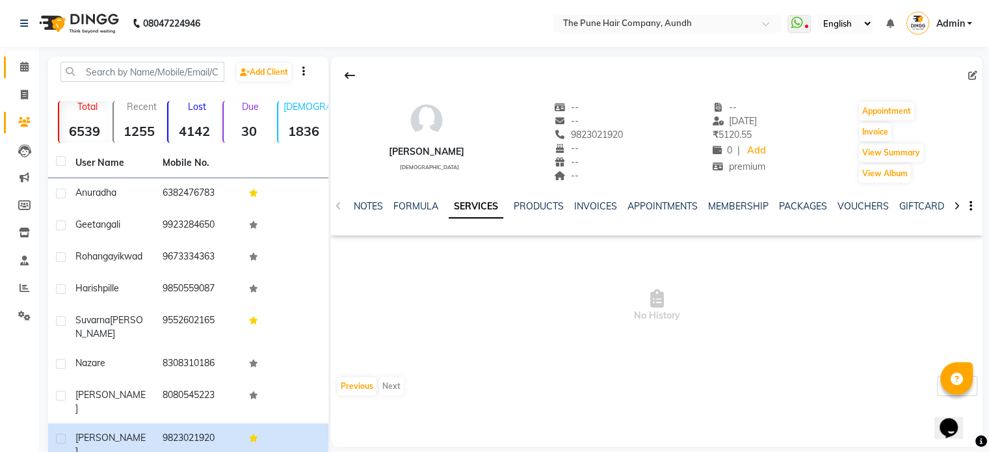
click at [21, 75] on link "Calendar" at bounding box center [19, 67] width 31 height 21
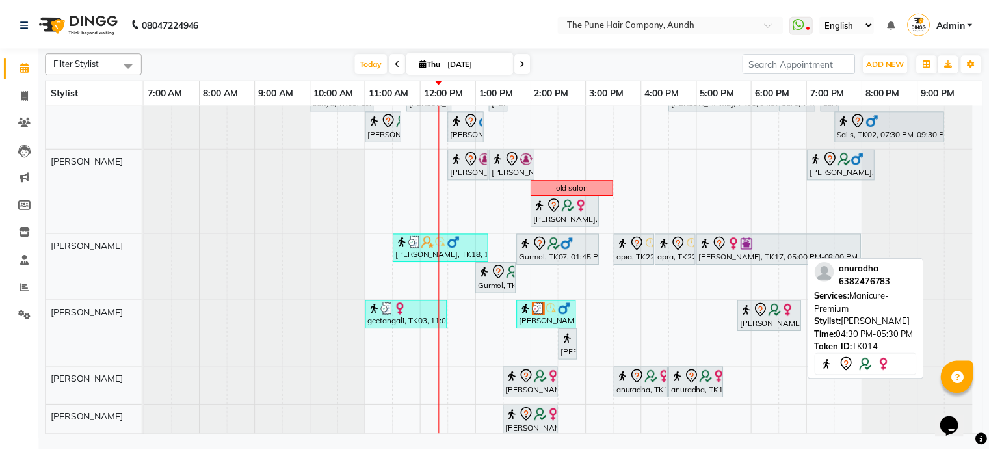
scroll to position [195, 0]
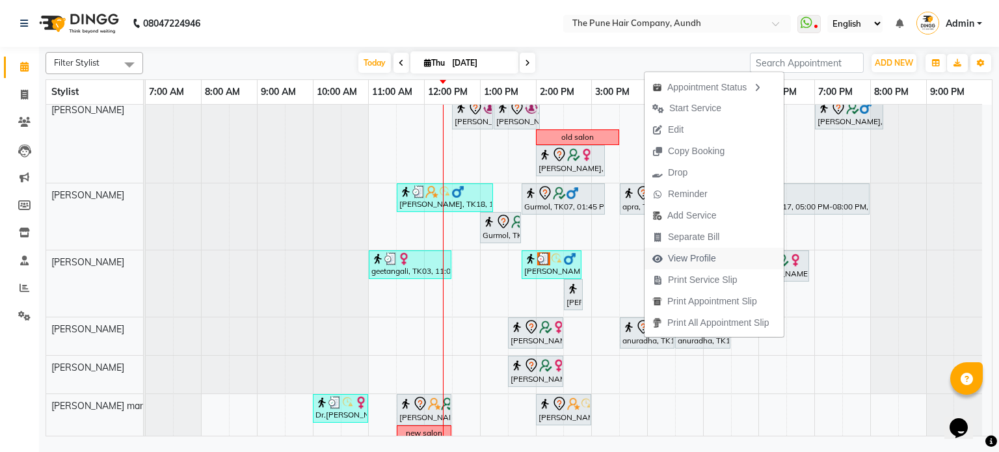
click at [698, 254] on span "View Profile" at bounding box center [692, 259] width 48 height 14
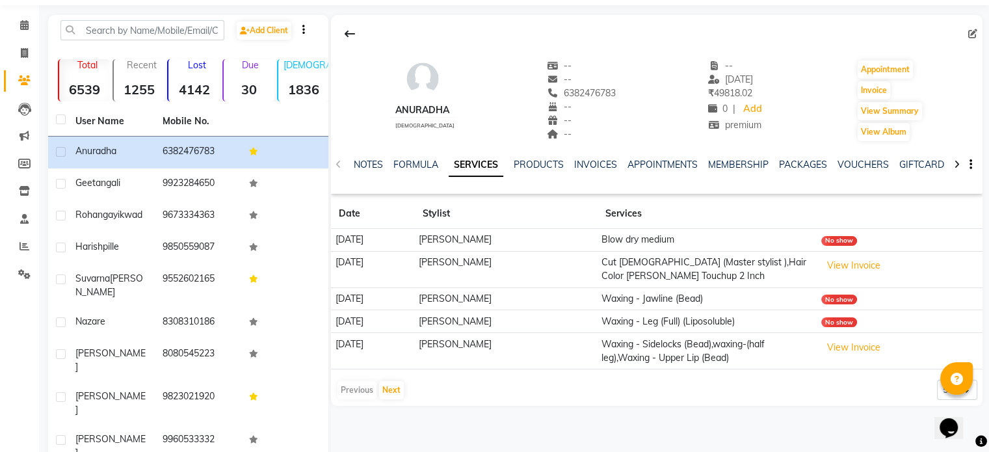
scroll to position [65, 0]
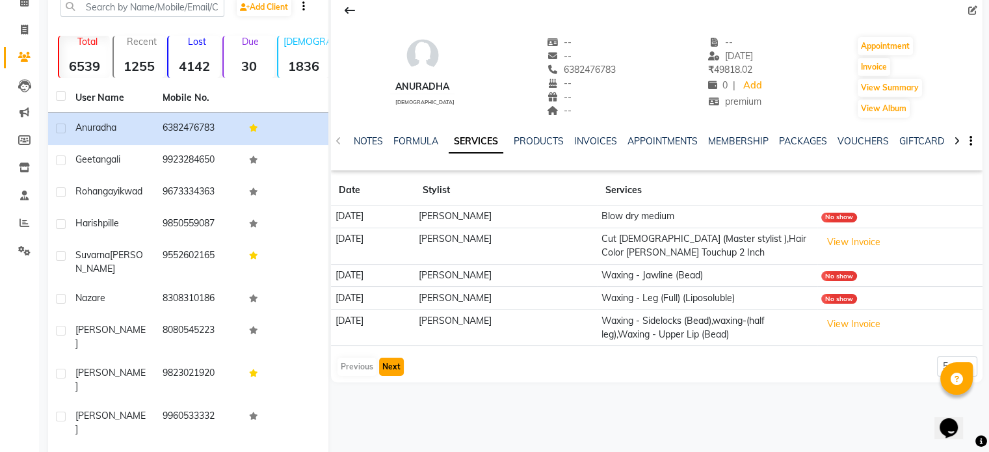
click at [391, 365] on button "Next" at bounding box center [391, 367] width 25 height 18
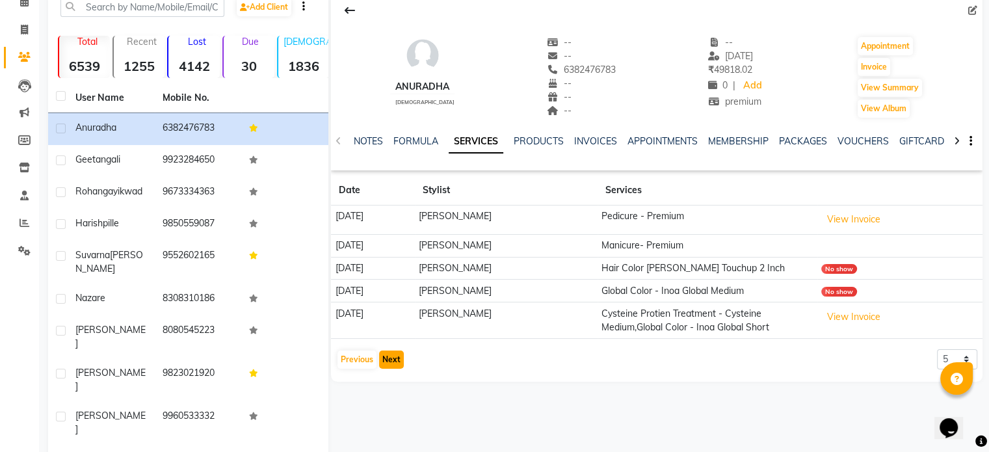
click at [392, 360] on button "Next" at bounding box center [391, 359] width 25 height 18
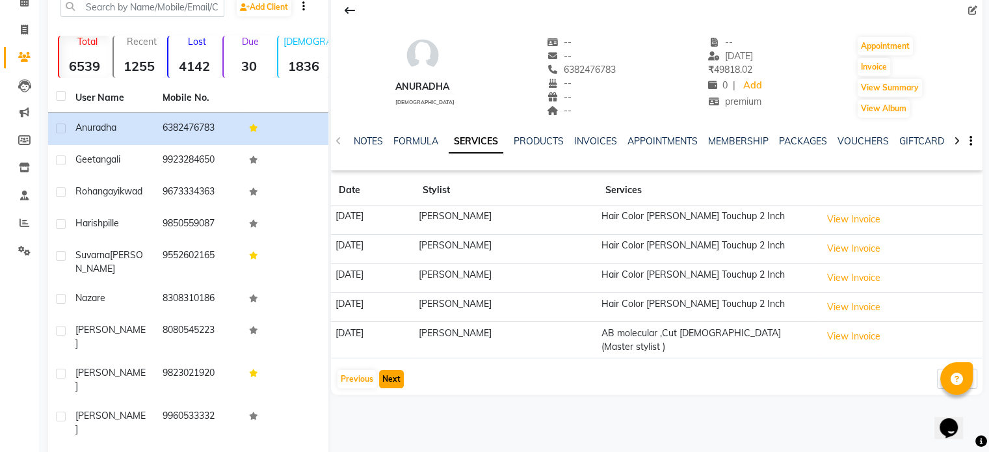
click at [393, 372] on button "Next" at bounding box center [391, 379] width 25 height 18
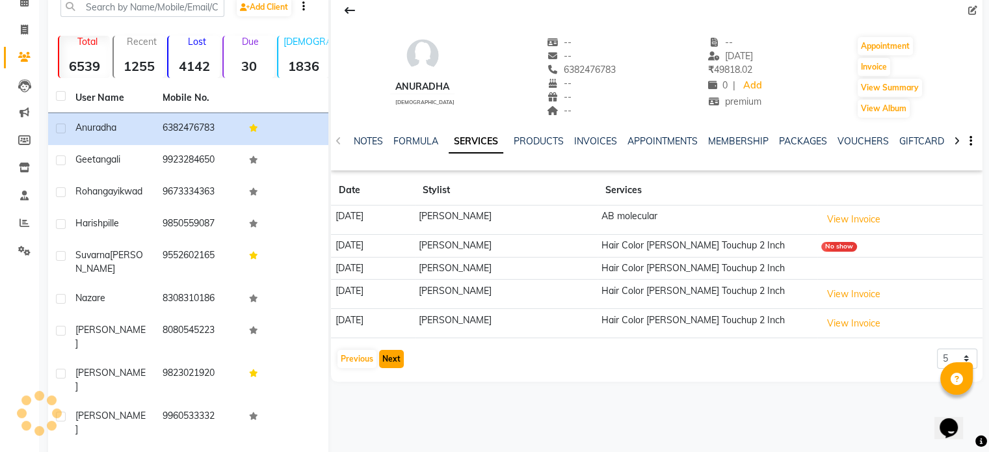
click at [389, 360] on button "Next" at bounding box center [391, 359] width 25 height 18
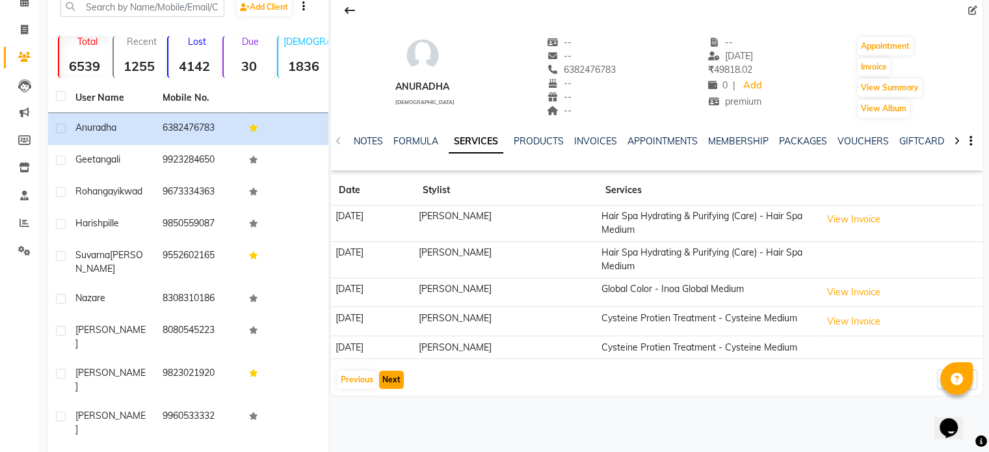
click at [391, 389] on button "Next" at bounding box center [391, 380] width 25 height 18
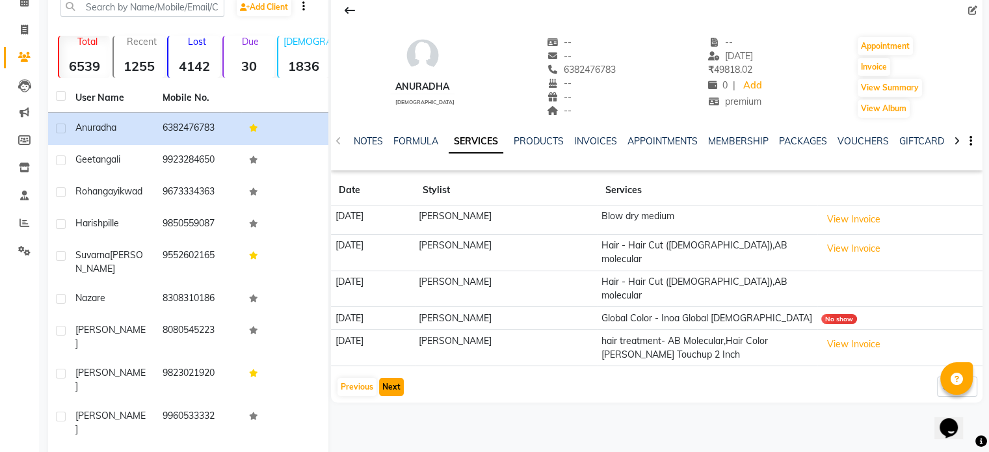
click at [393, 378] on button "Next" at bounding box center [391, 387] width 25 height 18
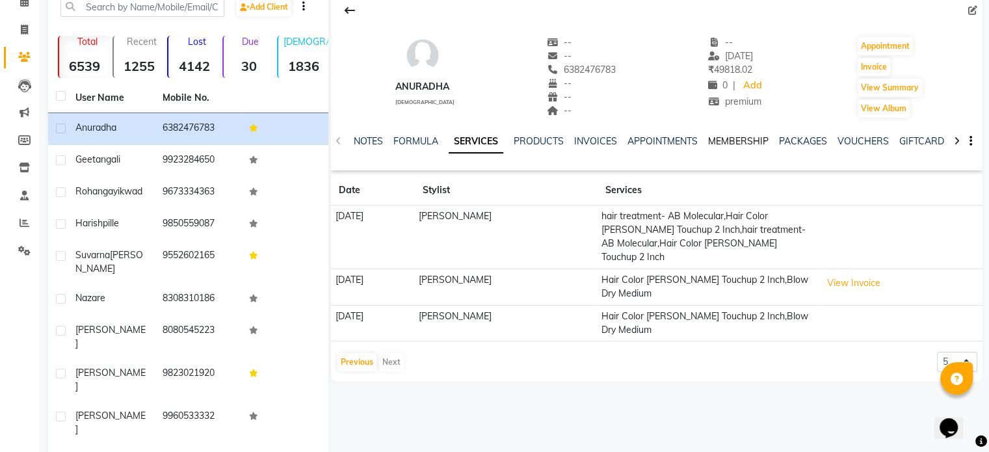
click at [730, 144] on link "MEMBERSHIP" at bounding box center [738, 141] width 60 height 12
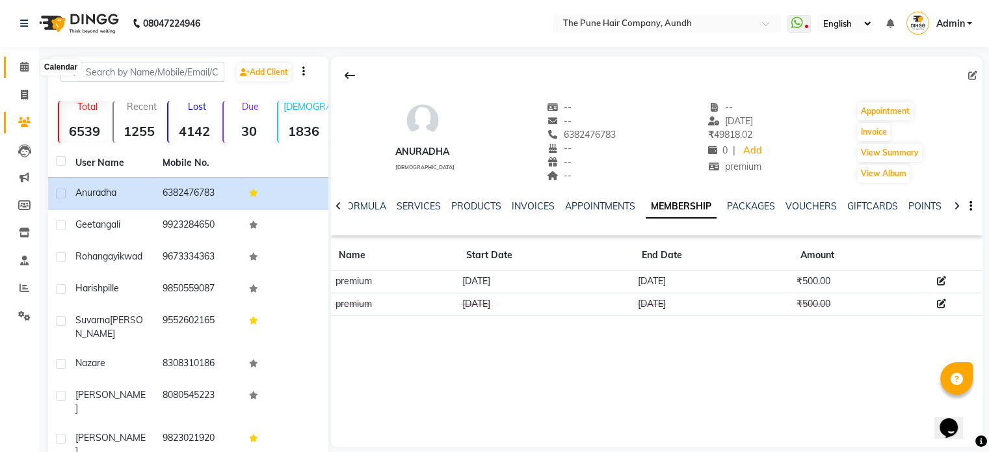
click at [21, 70] on icon at bounding box center [24, 67] width 8 height 10
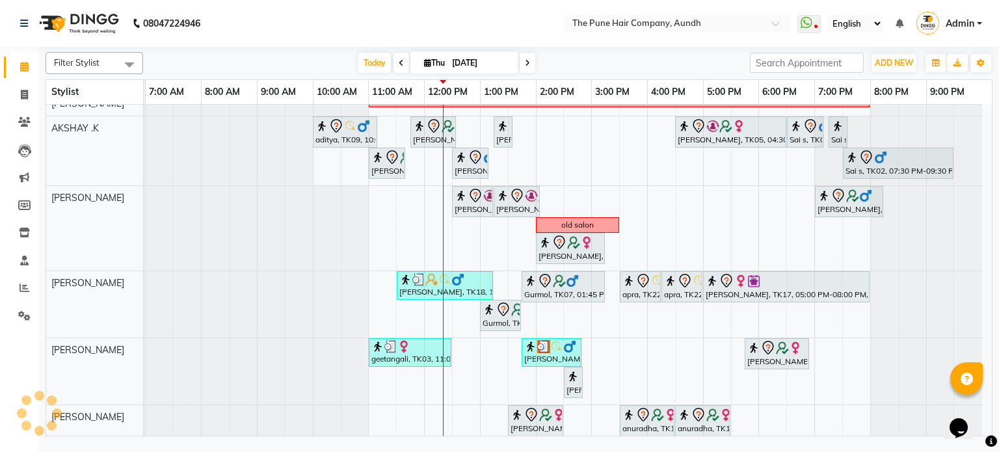
scroll to position [130, 0]
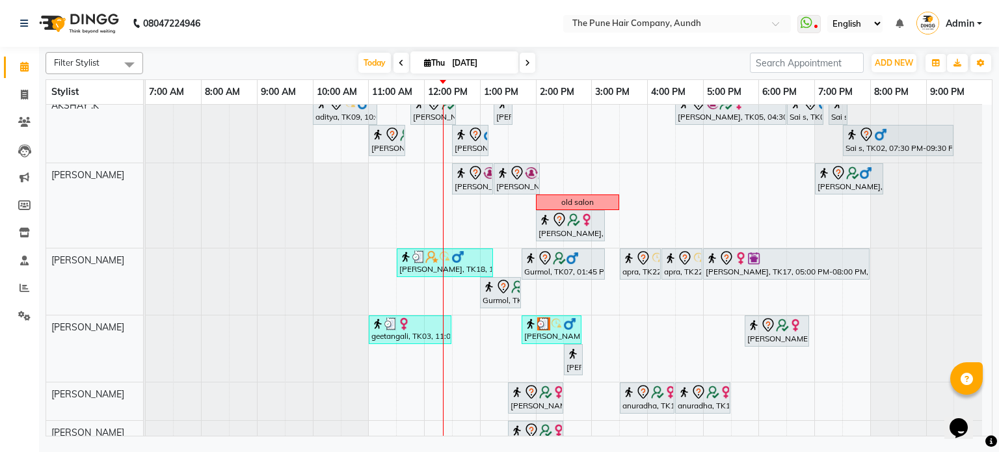
click at [525, 64] on icon at bounding box center [527, 63] width 5 height 8
type input "[DATE]"
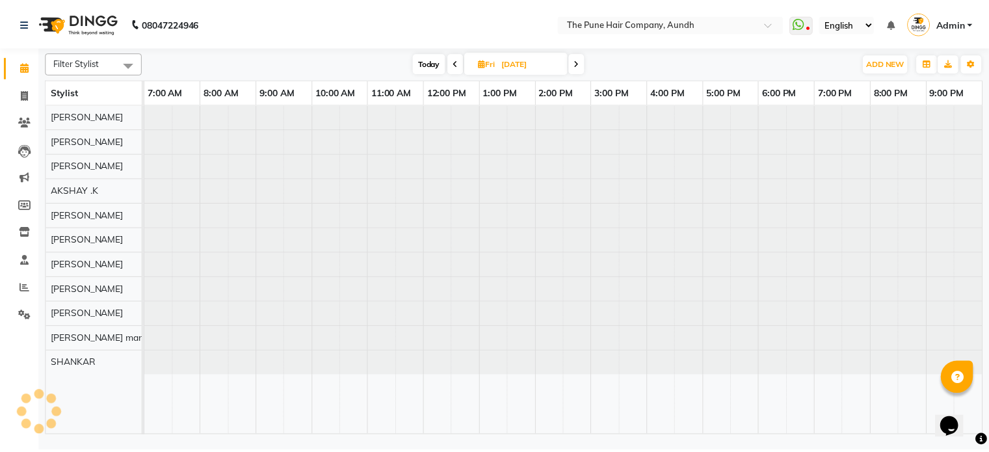
scroll to position [0, 0]
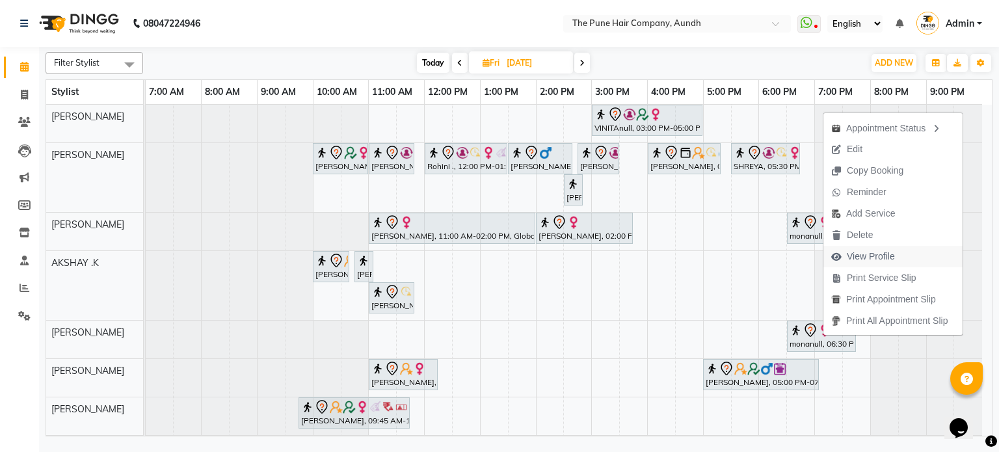
click at [857, 257] on span "View Profile" at bounding box center [871, 257] width 48 height 14
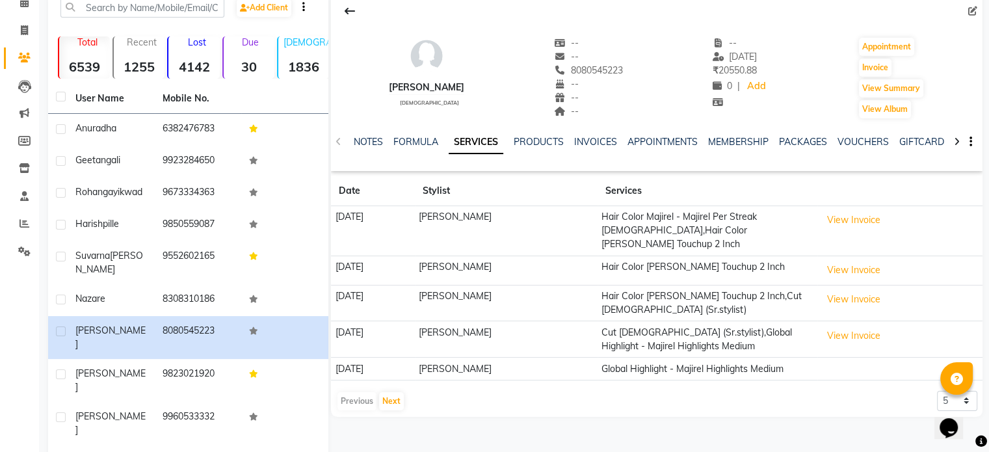
scroll to position [112, 0]
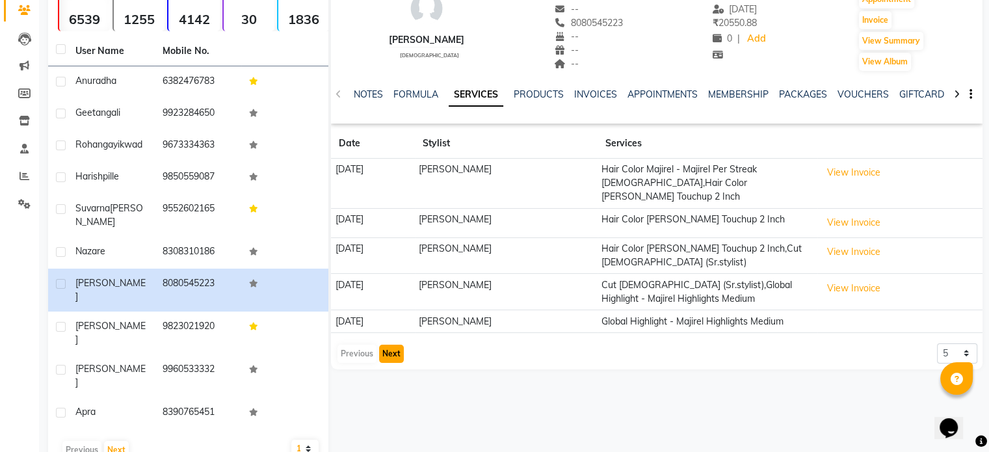
click at [391, 345] on button "Next" at bounding box center [391, 354] width 25 height 18
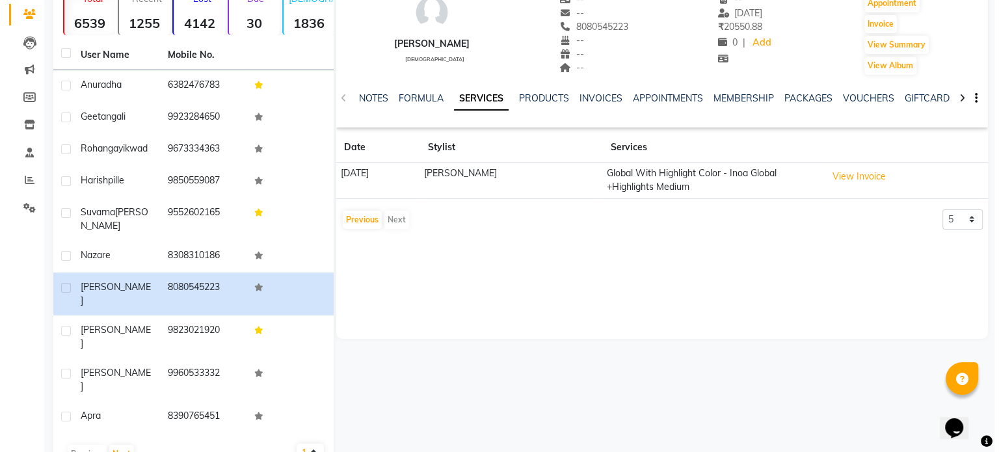
scroll to position [0, 0]
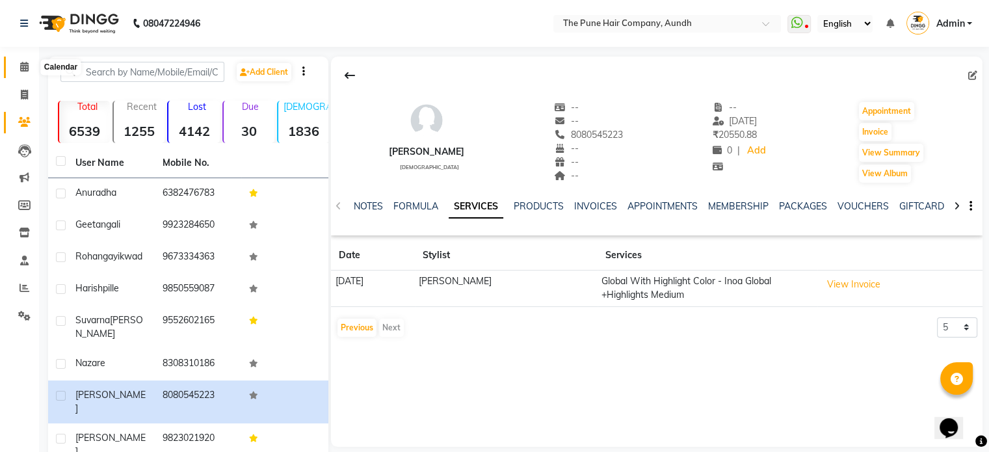
click at [21, 70] on icon at bounding box center [24, 67] width 8 height 10
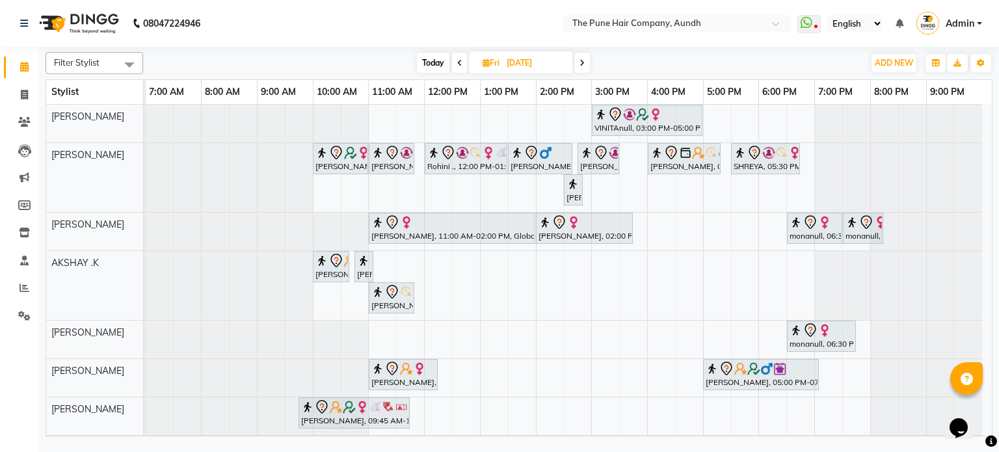
click at [434, 59] on span "Today" at bounding box center [433, 63] width 33 height 20
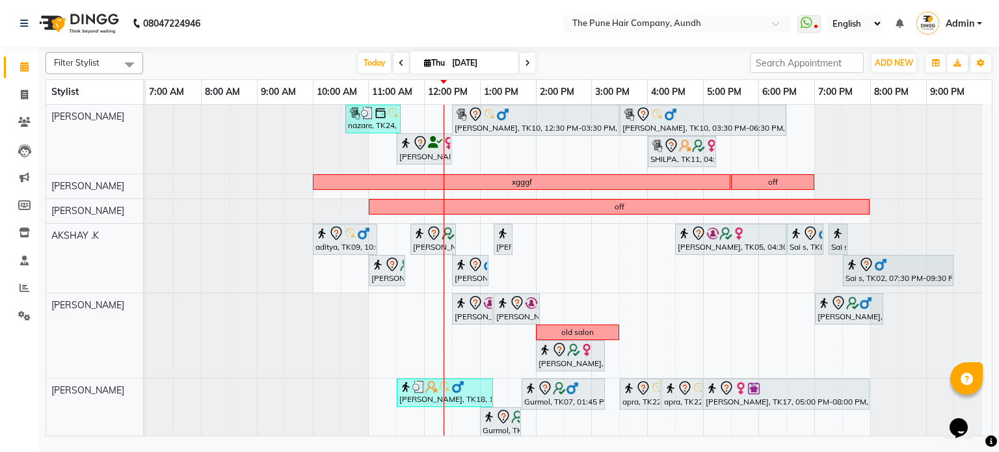
click at [525, 63] on icon at bounding box center [527, 63] width 5 height 8
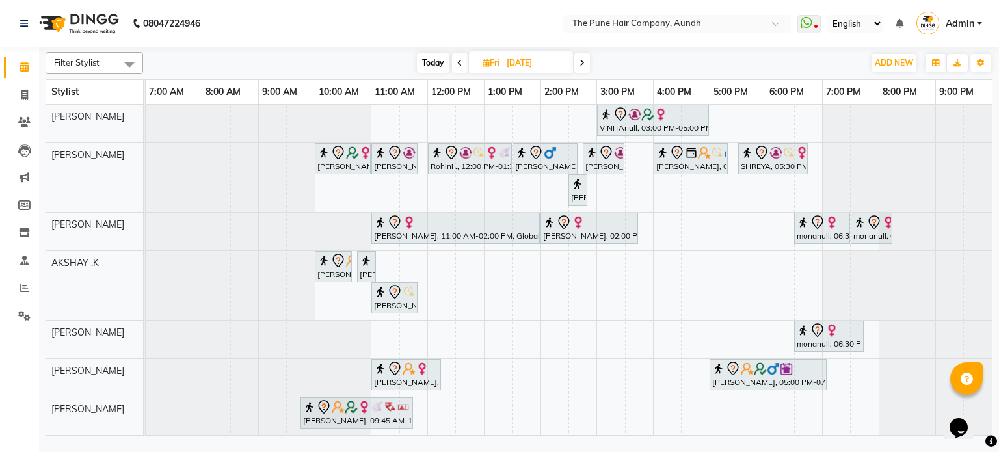
click at [588, 65] on span at bounding box center [582, 63] width 16 height 20
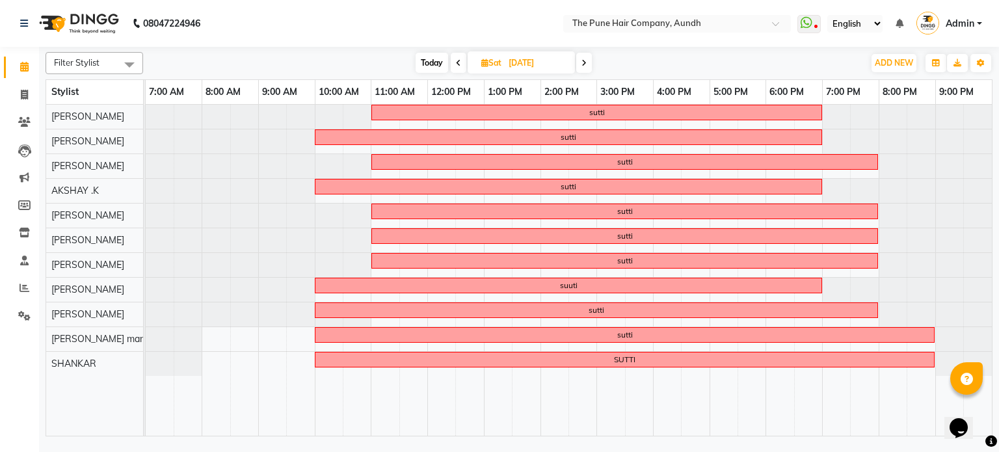
click at [588, 63] on span at bounding box center [584, 63] width 16 height 20
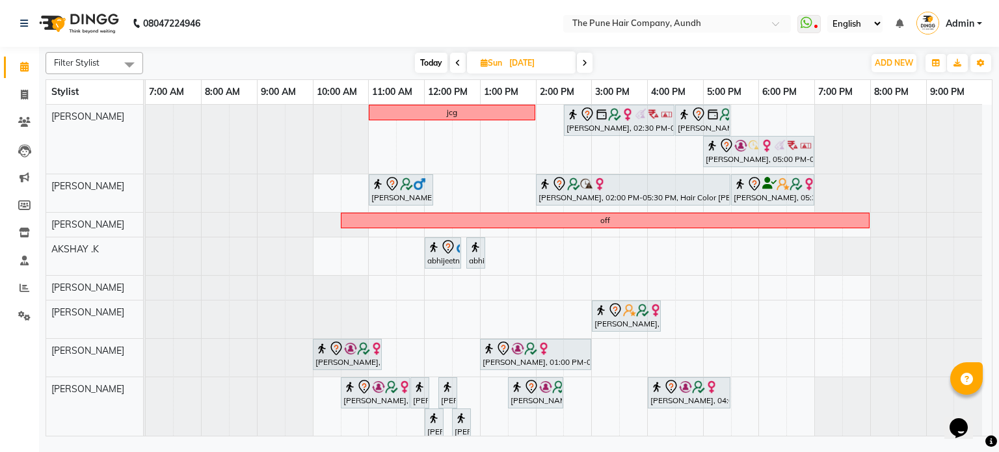
click at [585, 60] on icon at bounding box center [584, 63] width 5 height 8
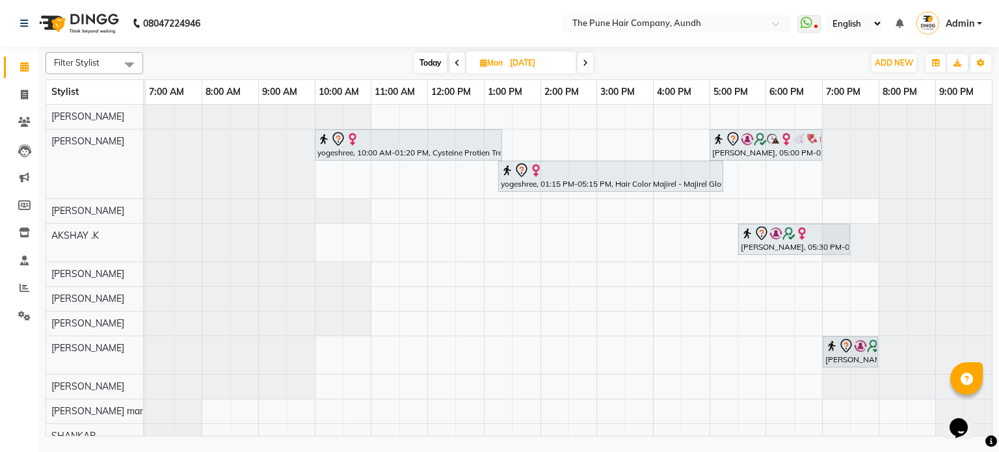
click at [585, 60] on icon at bounding box center [585, 63] width 5 height 8
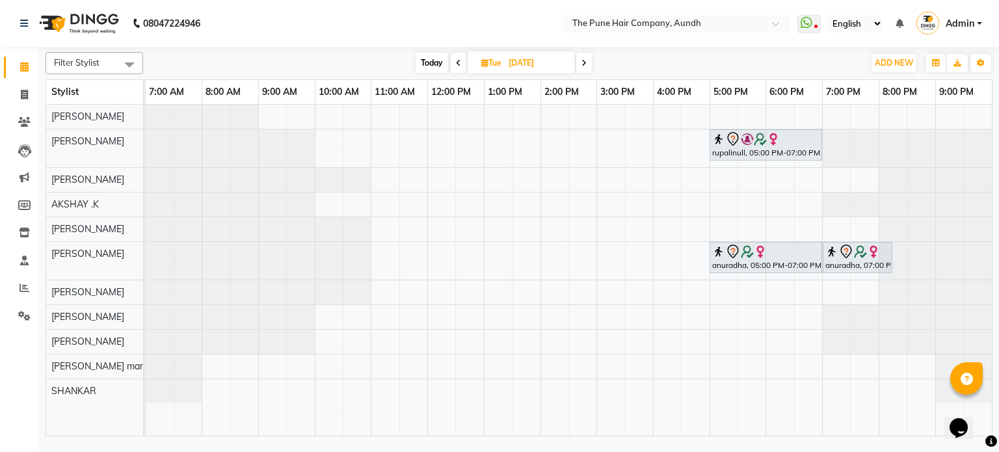
click at [578, 57] on span at bounding box center [584, 63] width 16 height 20
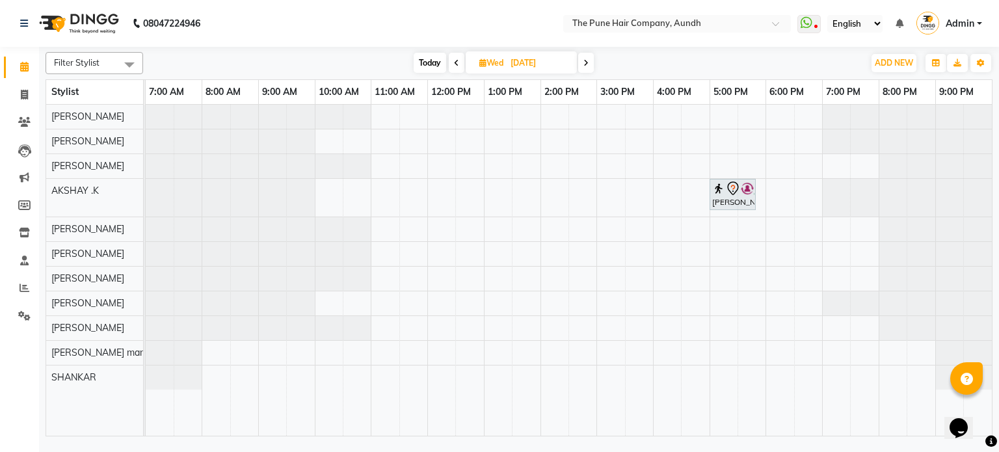
click at [427, 55] on span "Today" at bounding box center [430, 63] width 33 height 20
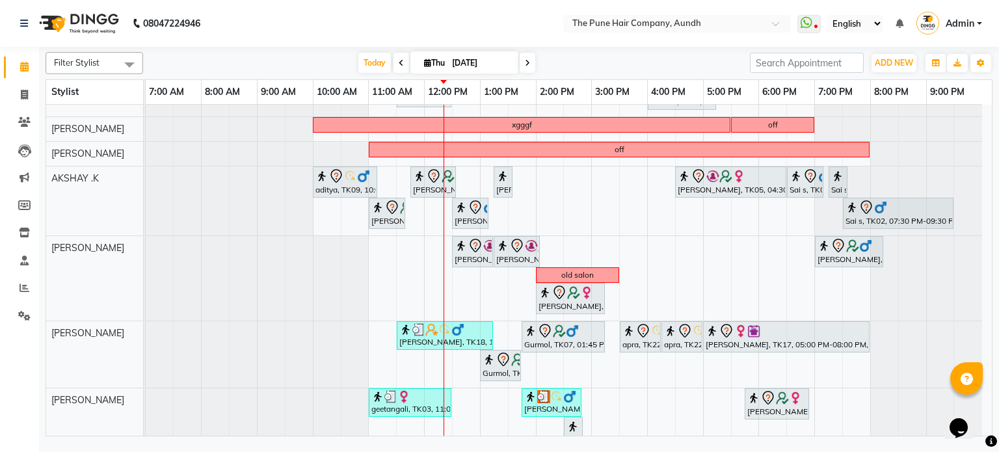
scroll to position [34, 0]
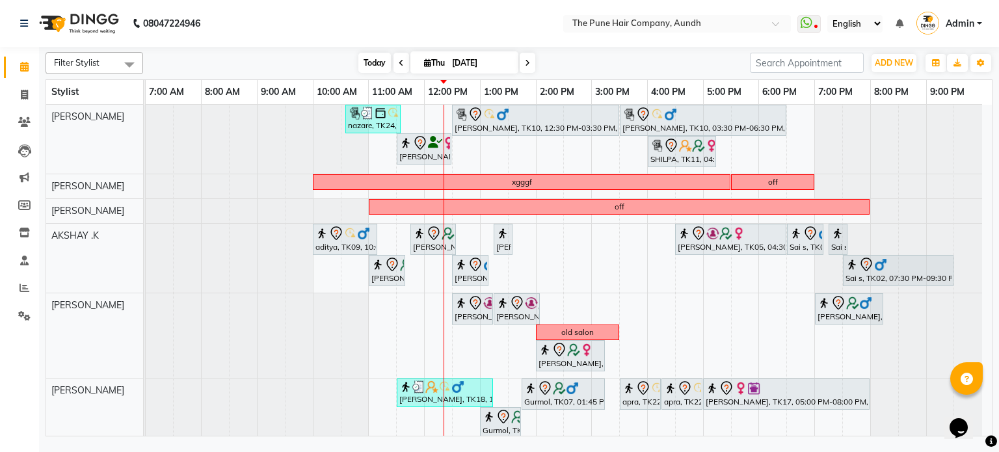
click at [365, 63] on span "Today" at bounding box center [374, 63] width 33 height 20
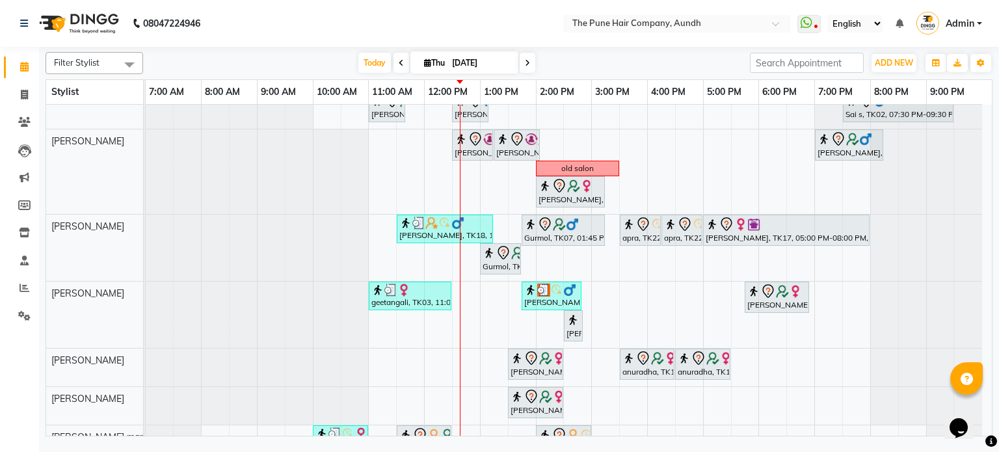
scroll to position [99, 0]
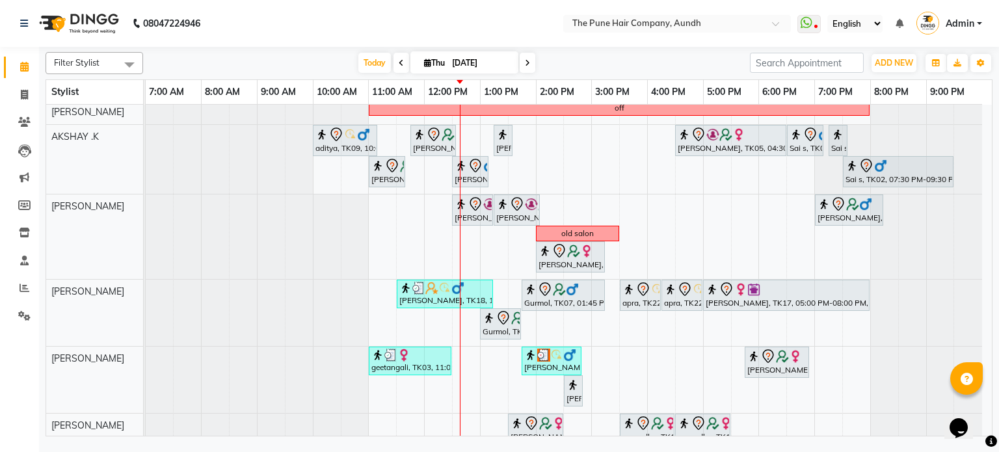
click at [525, 64] on icon at bounding box center [527, 63] width 5 height 8
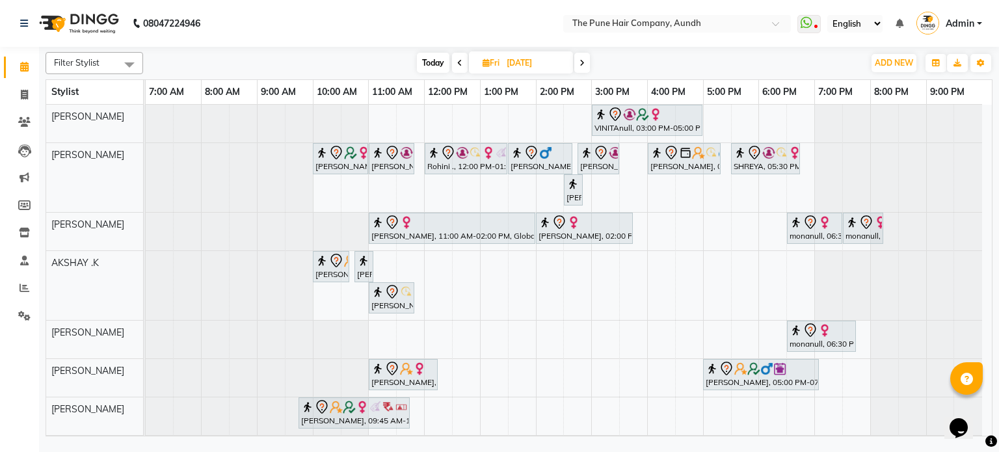
scroll to position [39, 0]
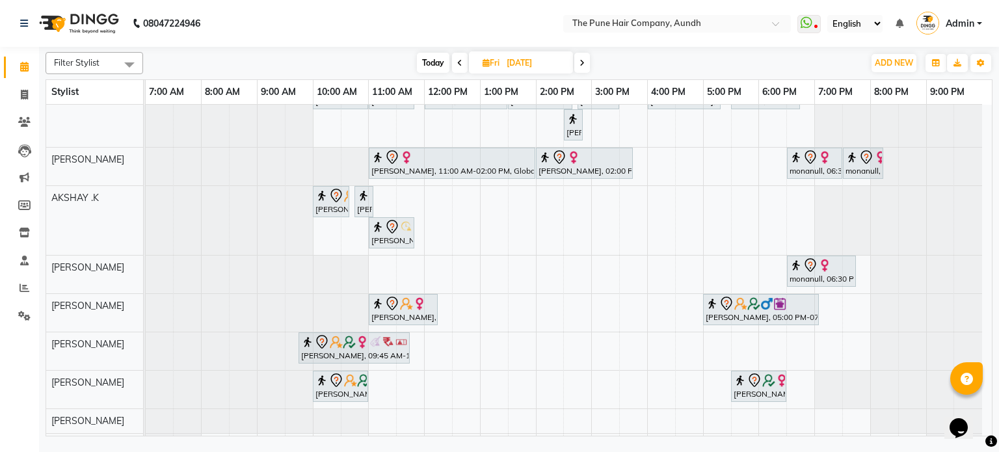
click at [586, 64] on span at bounding box center [582, 63] width 16 height 20
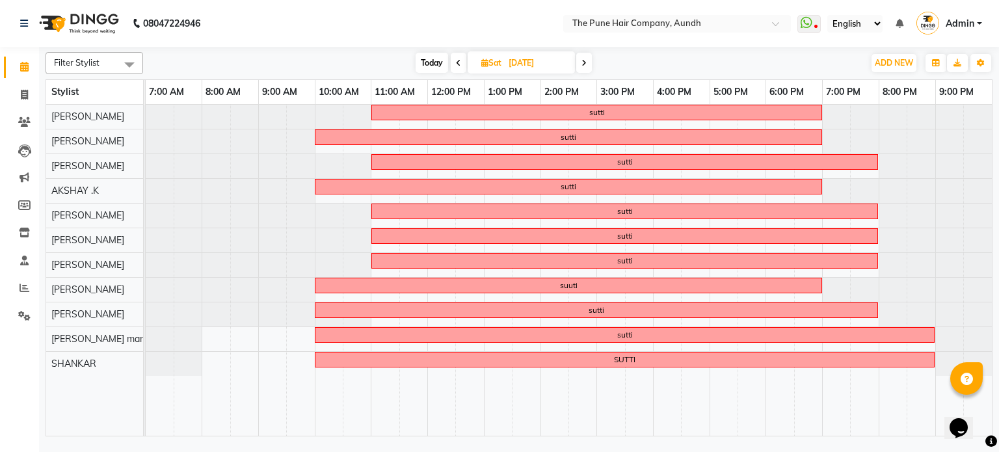
click at [585, 64] on icon at bounding box center [583, 63] width 5 height 8
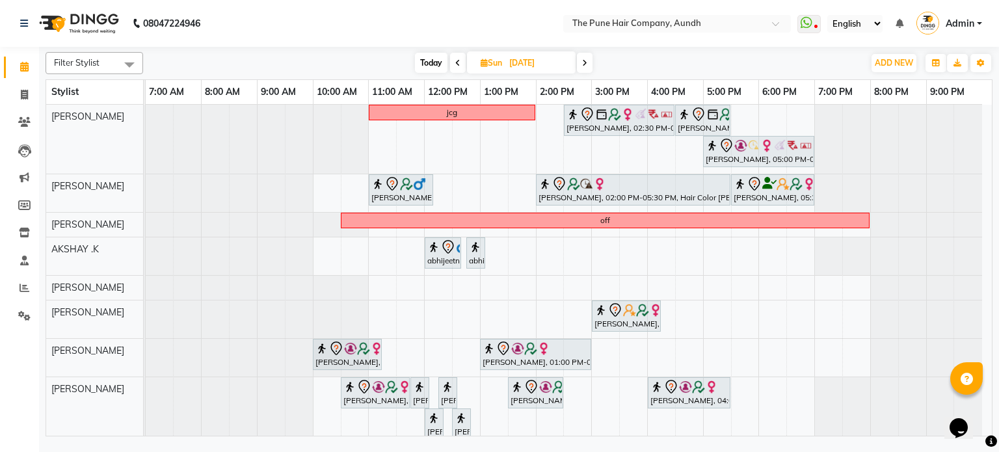
click at [588, 64] on span at bounding box center [585, 63] width 16 height 20
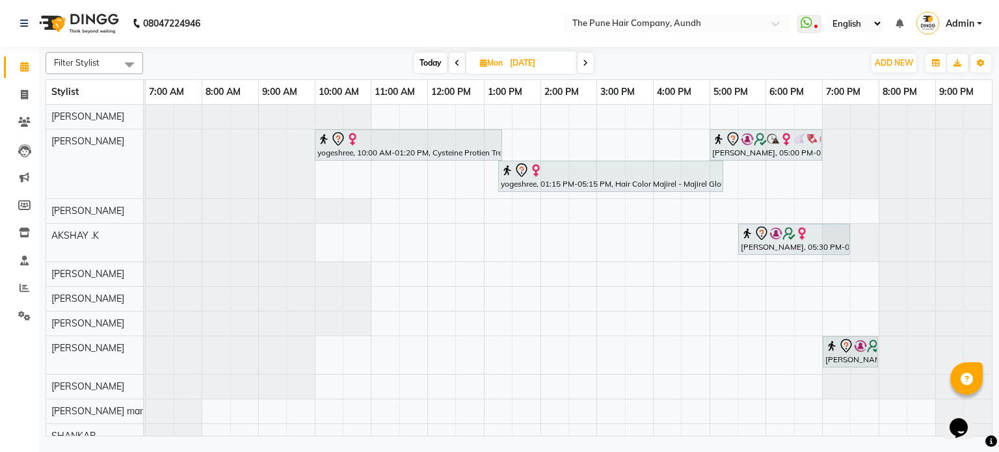
click at [588, 64] on icon at bounding box center [585, 63] width 5 height 8
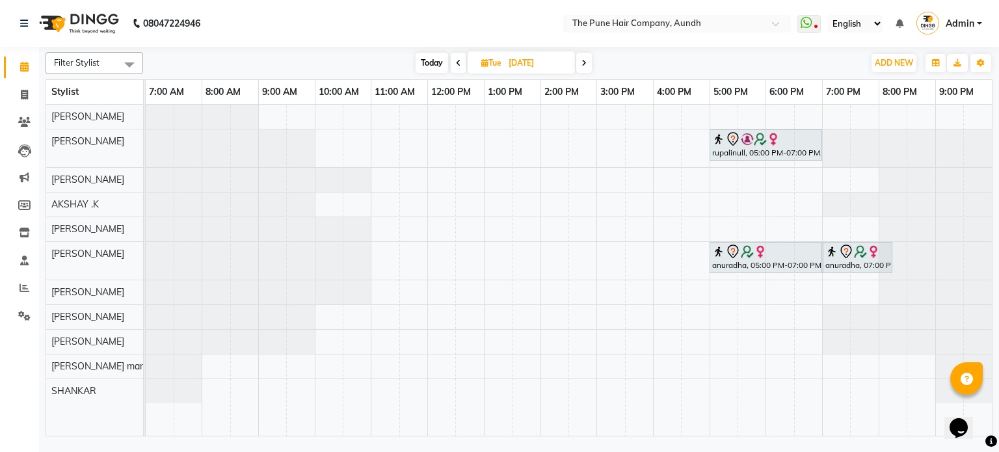
click at [431, 59] on span "Today" at bounding box center [431, 63] width 33 height 20
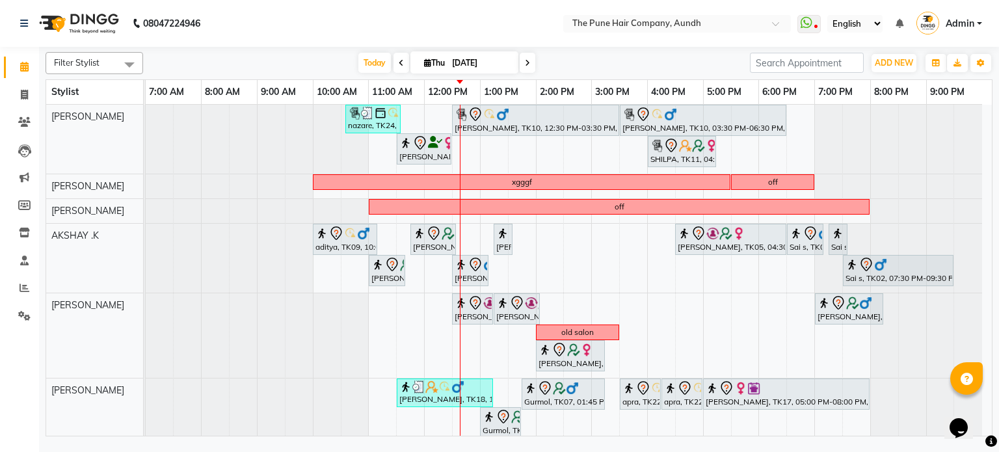
click at [525, 60] on icon at bounding box center [527, 63] width 5 height 8
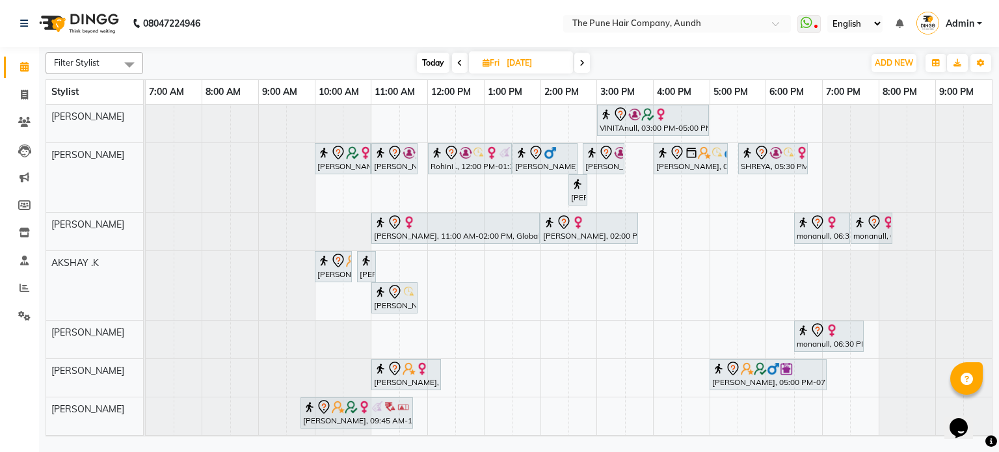
click at [430, 55] on span "Today" at bounding box center [433, 63] width 33 height 20
type input "[DATE]"
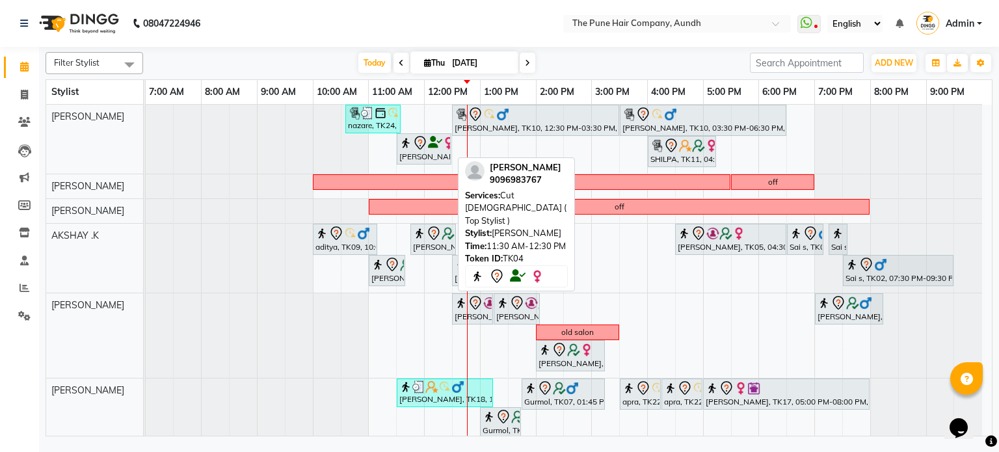
click at [415, 151] on div "[PERSON_NAME], TK04, 11:30 AM-12:30 PM, Cut [DEMOGRAPHIC_DATA] ( Top Stylist )" at bounding box center [424, 148] width 52 height 27
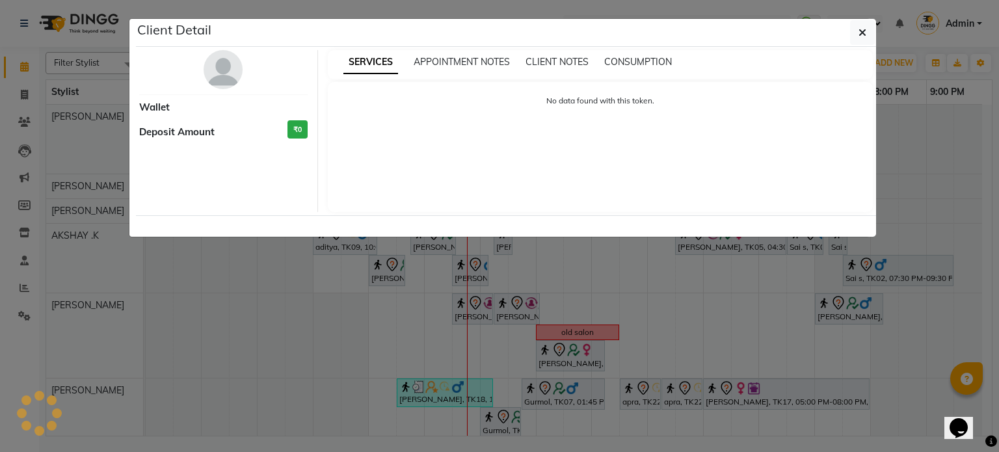
select select "7"
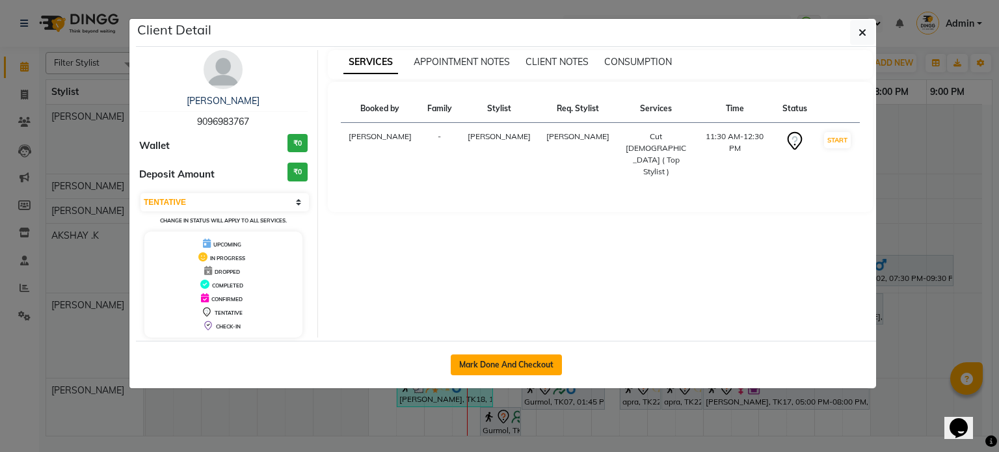
click at [495, 361] on button "Mark Done And Checkout" at bounding box center [506, 364] width 111 height 21
select select "106"
select select "service"
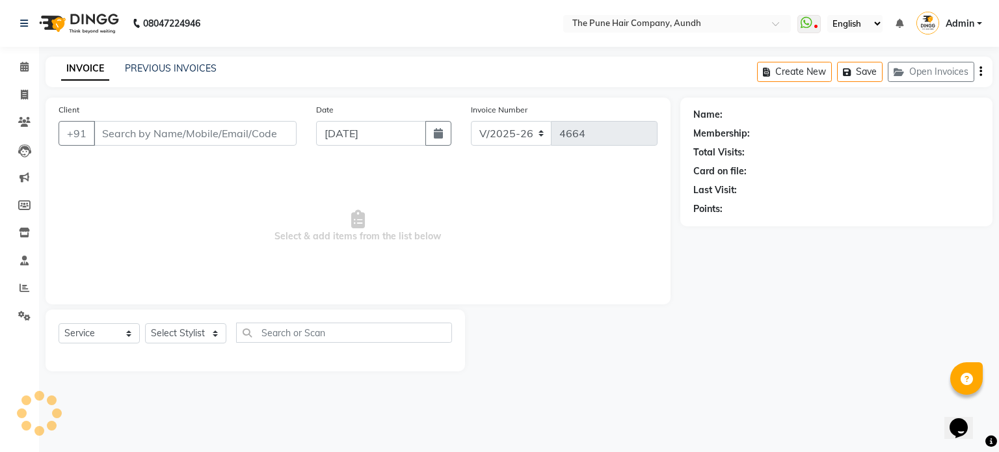
select select "3"
type input "9096983767"
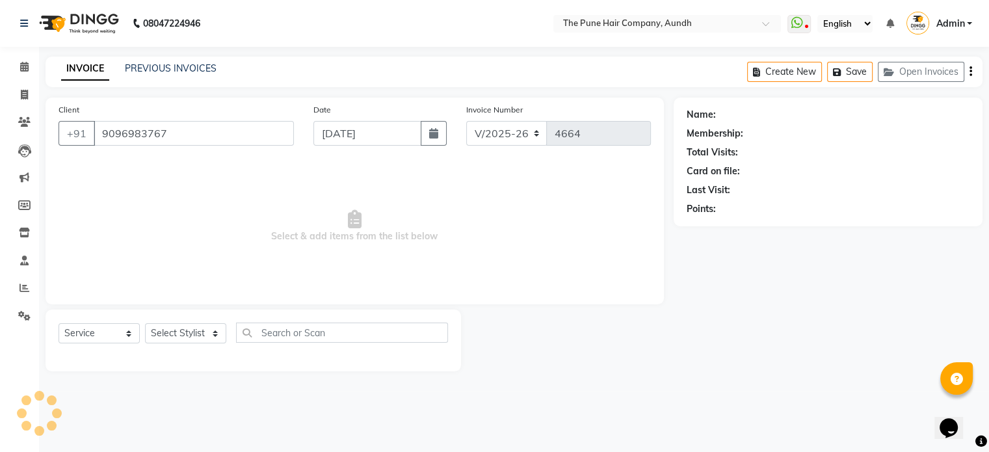
select select "3338"
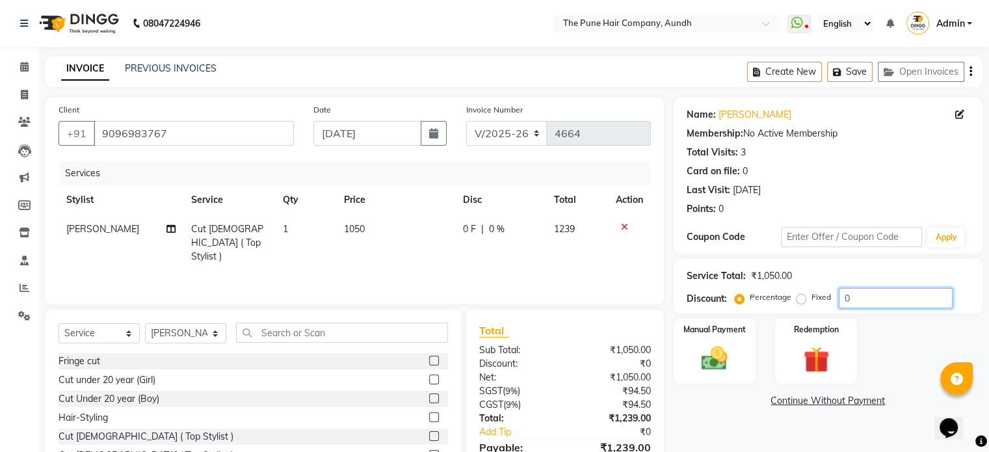
click at [879, 301] on input "0" at bounding box center [896, 298] width 114 height 20
type input "20"
click at [721, 366] on img at bounding box center [714, 358] width 44 height 31
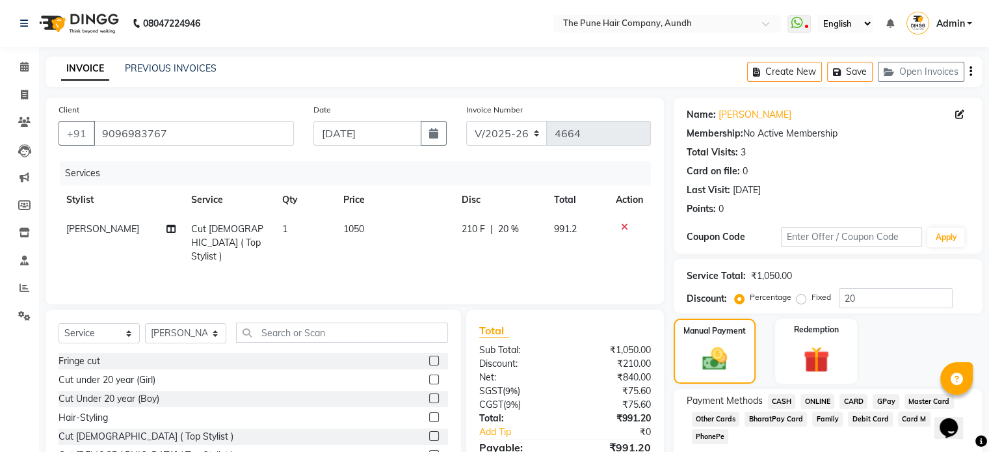
click at [813, 397] on span "ONLINE" at bounding box center [817, 401] width 34 height 15
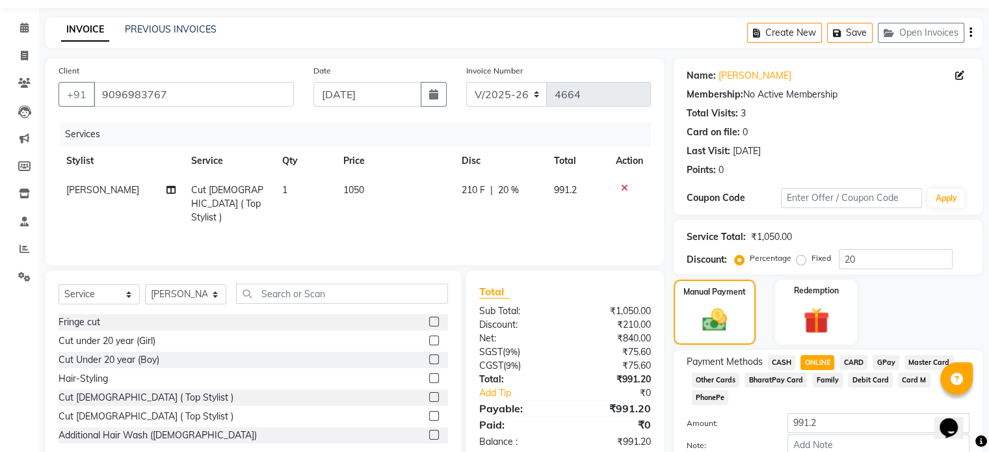
scroll to position [99, 0]
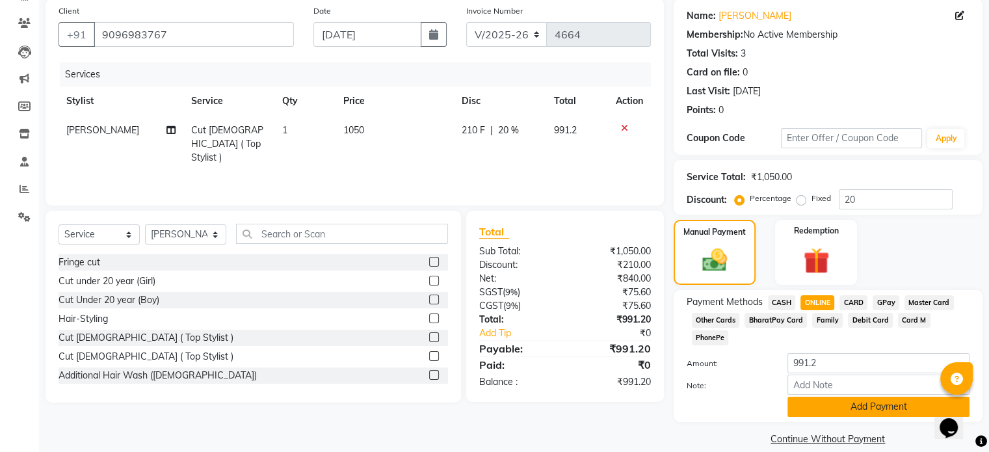
click at [847, 397] on button "Add Payment" at bounding box center [878, 407] width 182 height 20
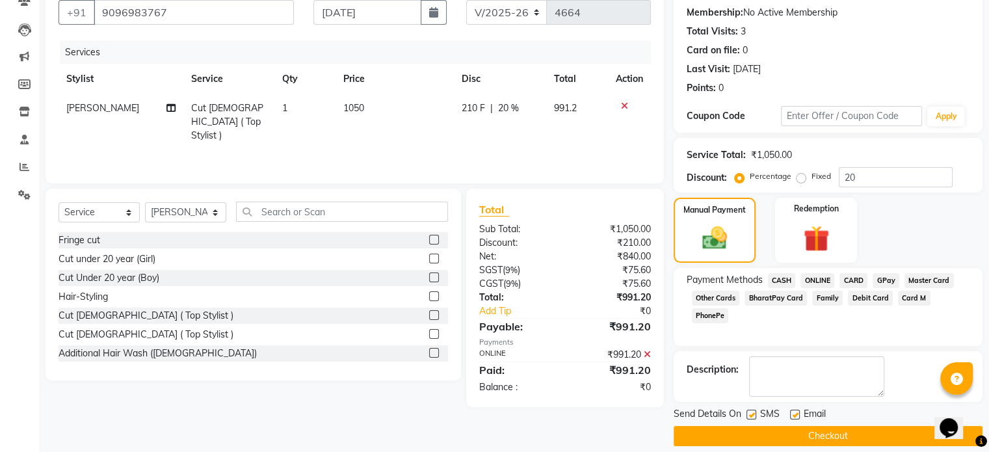
scroll to position [133, 0]
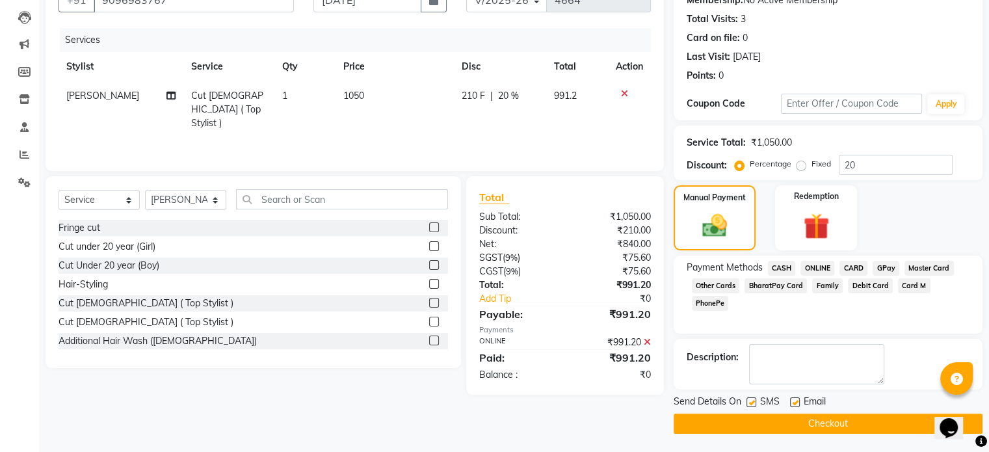
click at [835, 415] on button "Checkout" at bounding box center [828, 424] width 309 height 20
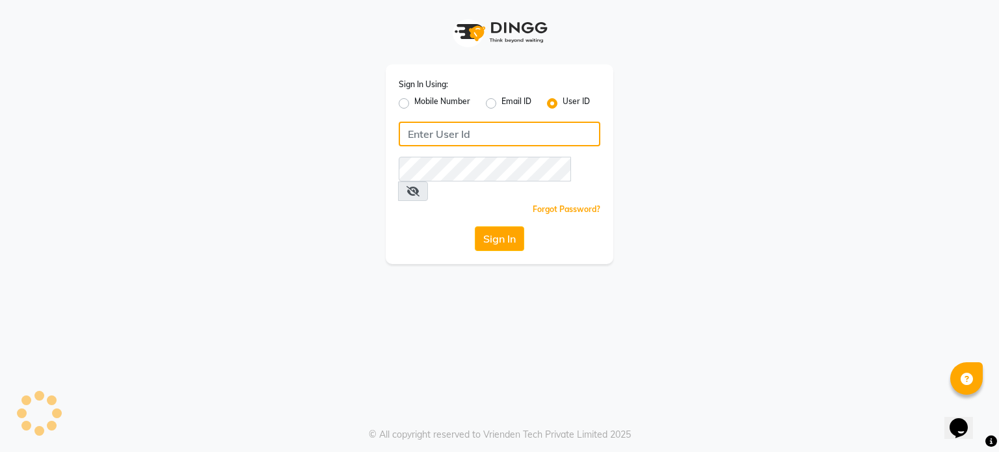
type input "punehaircompany"
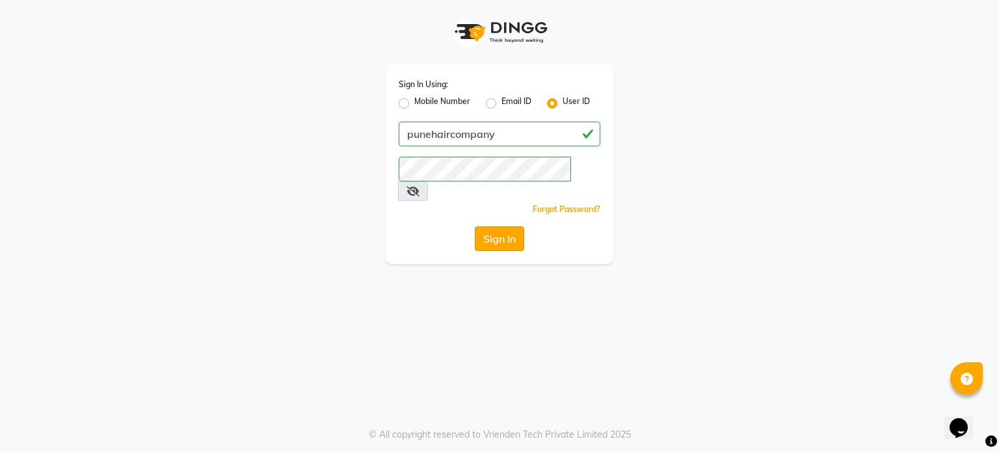
click at [515, 226] on button "Sign In" at bounding box center [499, 238] width 49 height 25
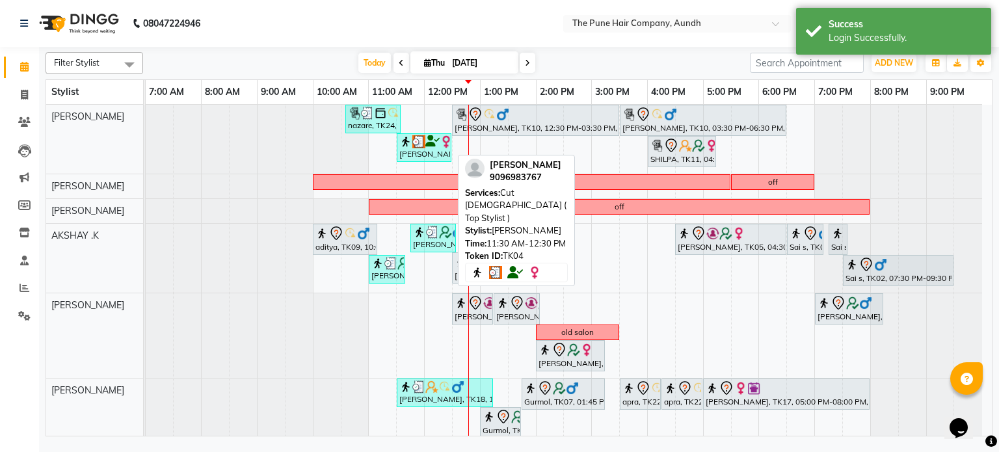
click at [417, 135] on img at bounding box center [418, 141] width 13 height 13
select select "3"
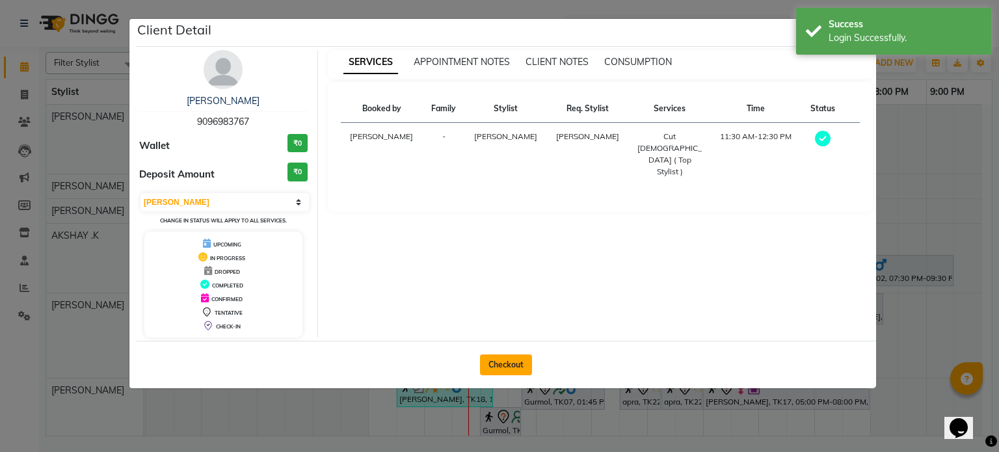
click at [519, 359] on button "Checkout" at bounding box center [506, 364] width 52 height 21
select select "106"
select select "service"
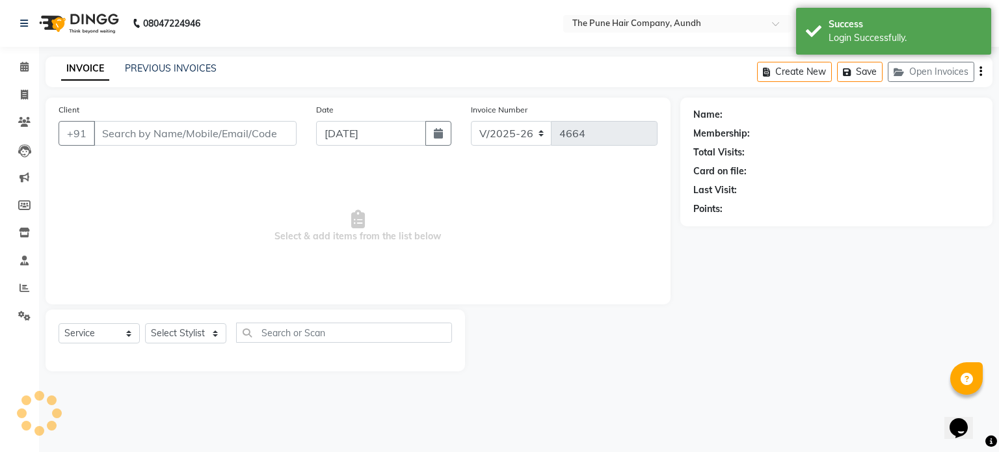
type input "9096983767"
select select "3338"
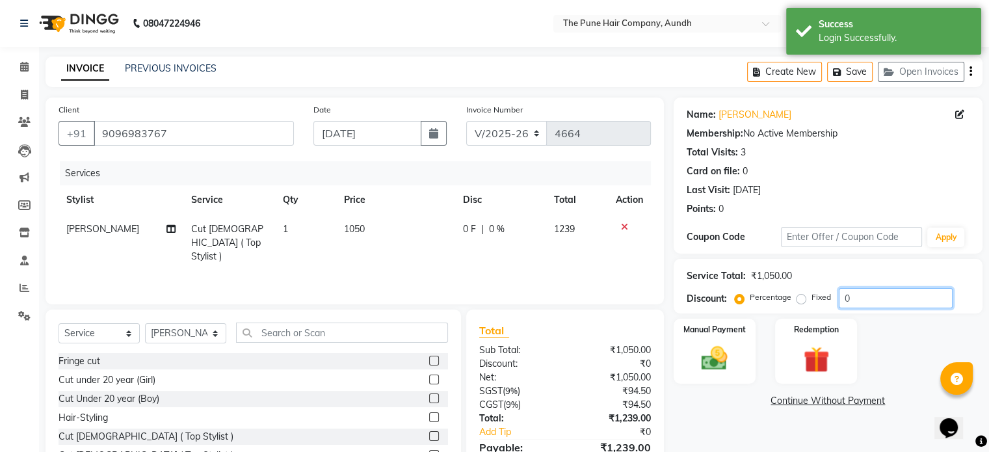
click at [855, 293] on input "0" at bounding box center [896, 298] width 114 height 20
type input "020"
click at [709, 348] on img at bounding box center [714, 358] width 44 height 31
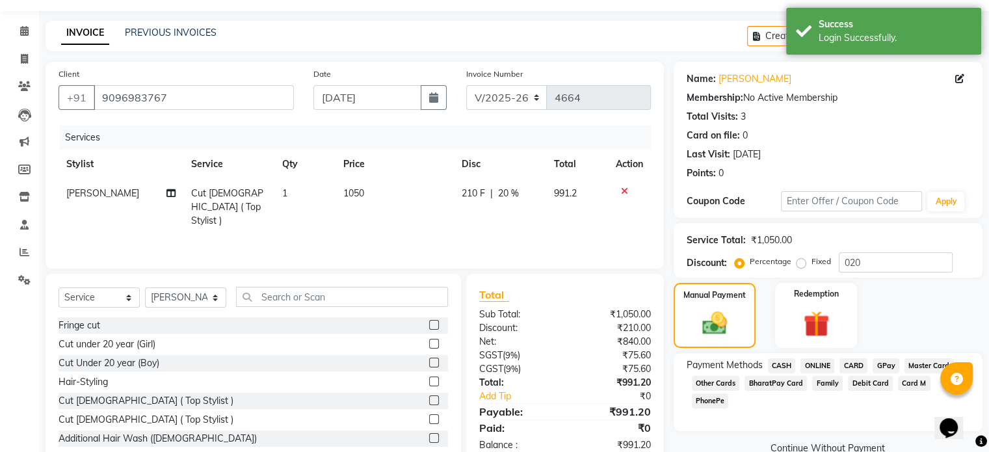
scroll to position [69, 0]
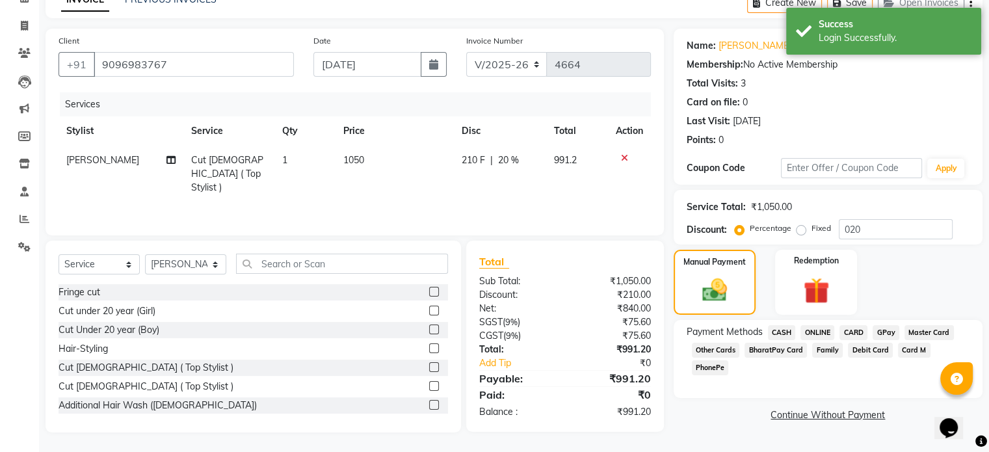
click at [817, 328] on span "ONLINE" at bounding box center [817, 332] width 34 height 15
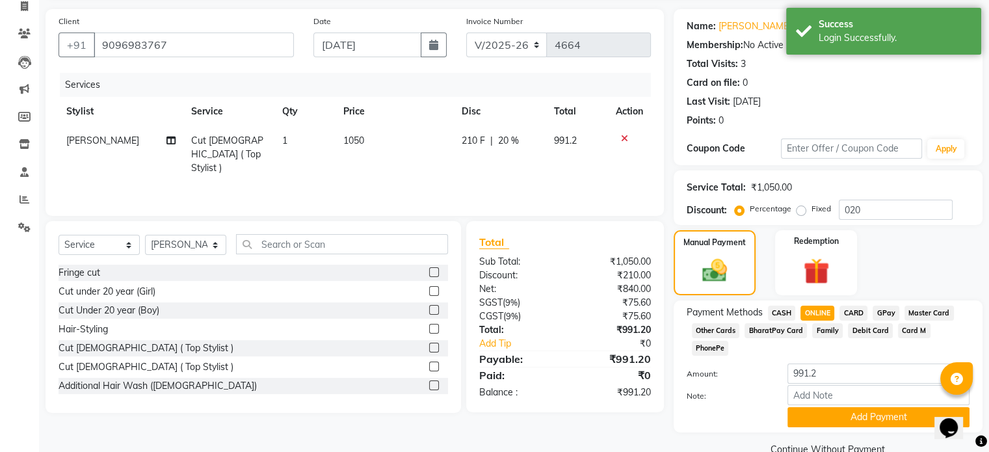
scroll to position [99, 0]
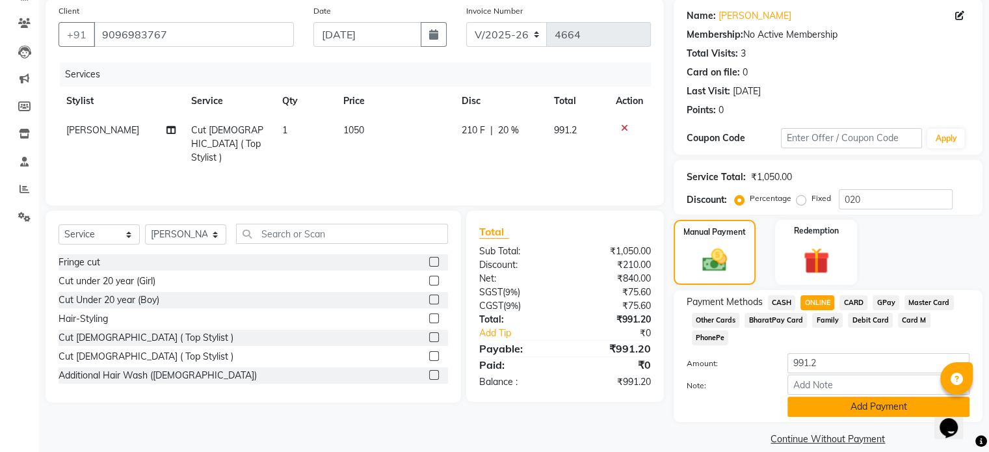
click at [843, 397] on button "Add Payment" at bounding box center [878, 407] width 182 height 20
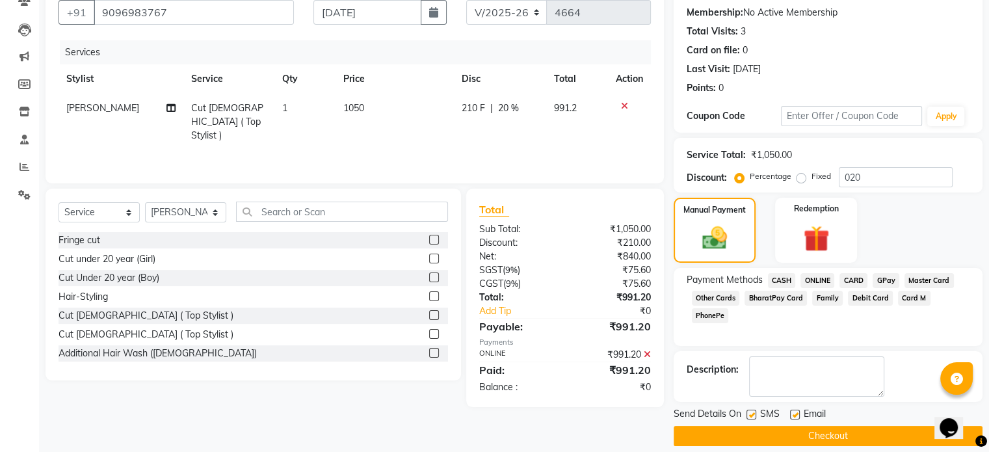
scroll to position [133, 0]
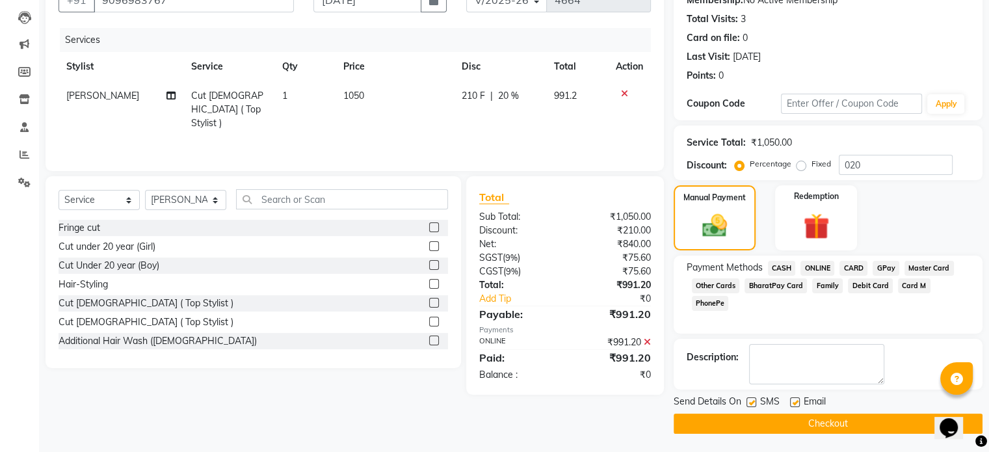
click at [847, 423] on button "Checkout" at bounding box center [828, 424] width 309 height 20
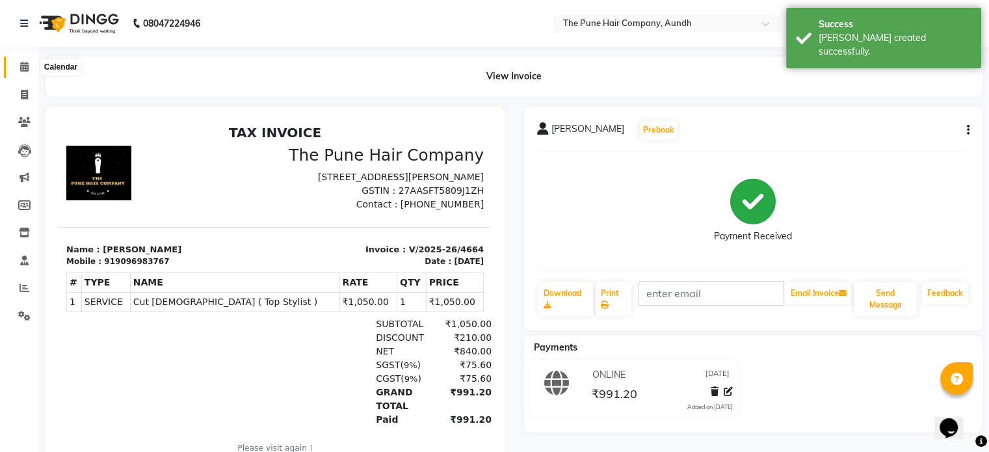
click at [27, 64] on icon at bounding box center [24, 67] width 8 height 10
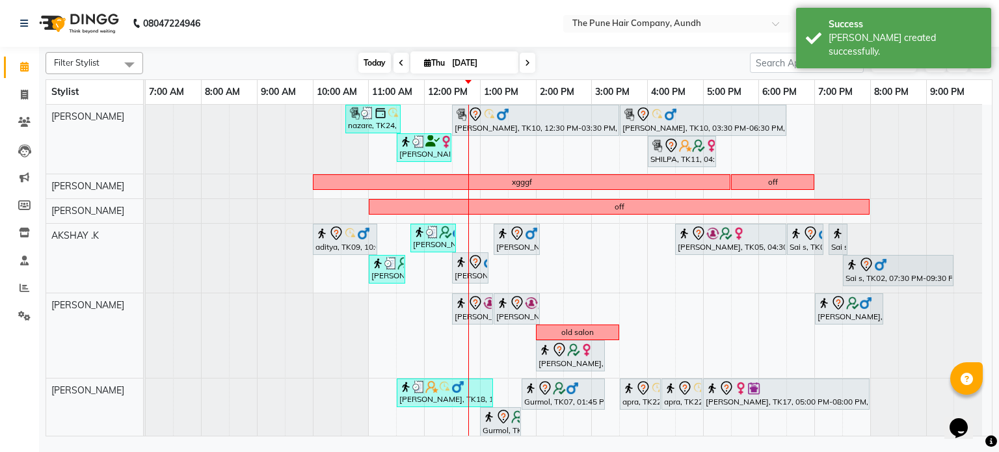
click at [363, 64] on span "Today" at bounding box center [374, 63] width 33 height 20
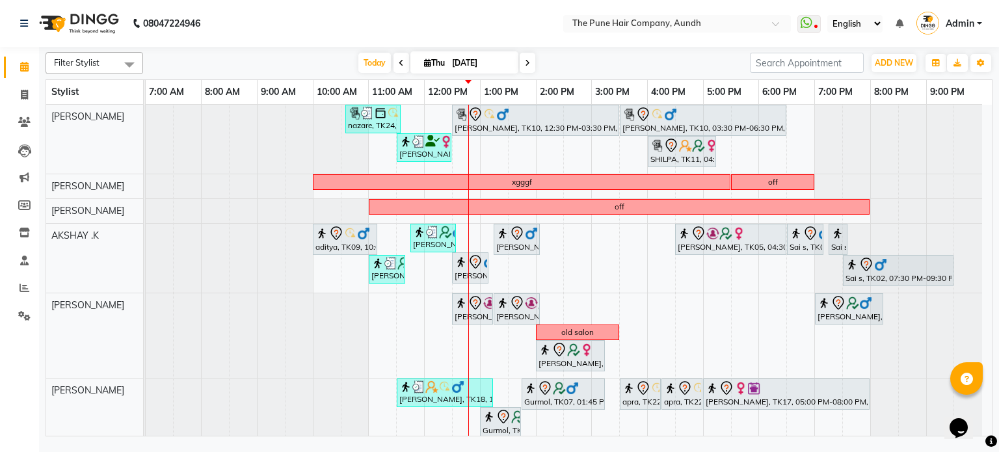
click at [370, 75] on div "Filter Stylist Select All AKSHAY .K [PERSON_NAME] [PERSON_NAME] [PERSON_NAME] […" at bounding box center [519, 241] width 947 height 389
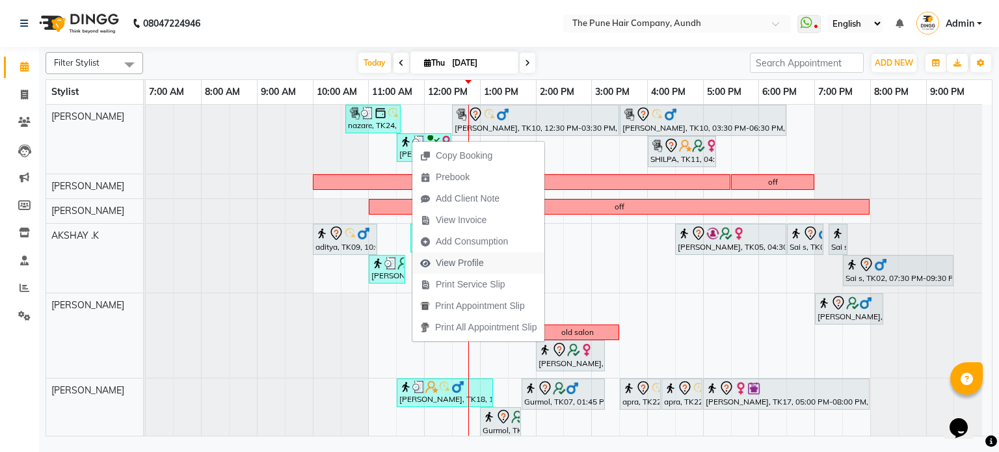
click at [467, 257] on span "View Profile" at bounding box center [460, 263] width 48 height 14
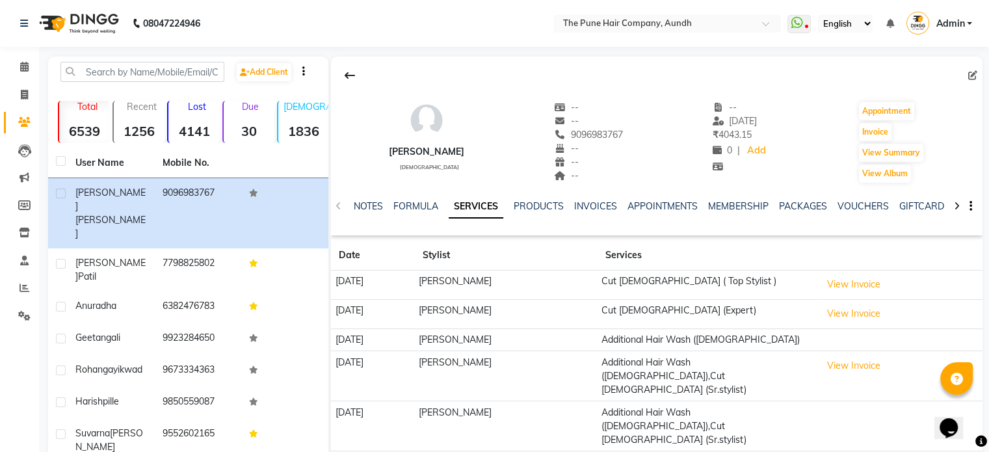
scroll to position [65, 0]
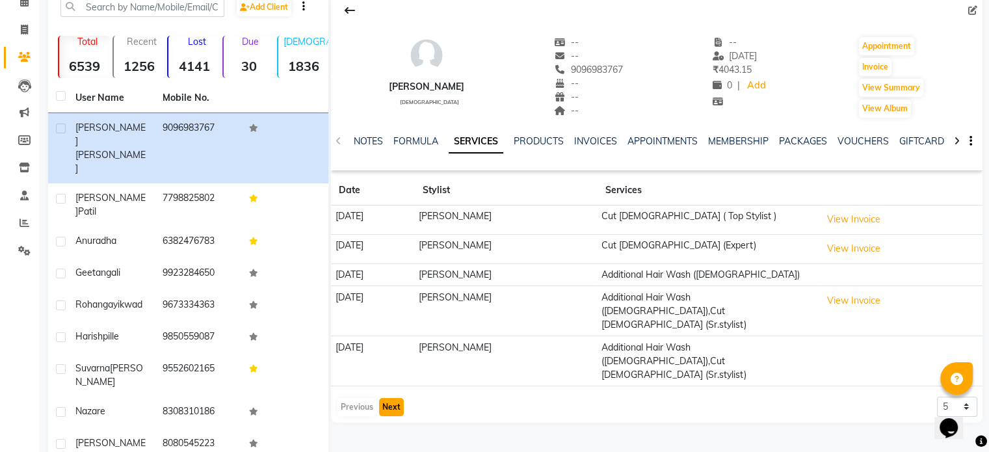
click at [397, 398] on button "Next" at bounding box center [391, 407] width 25 height 18
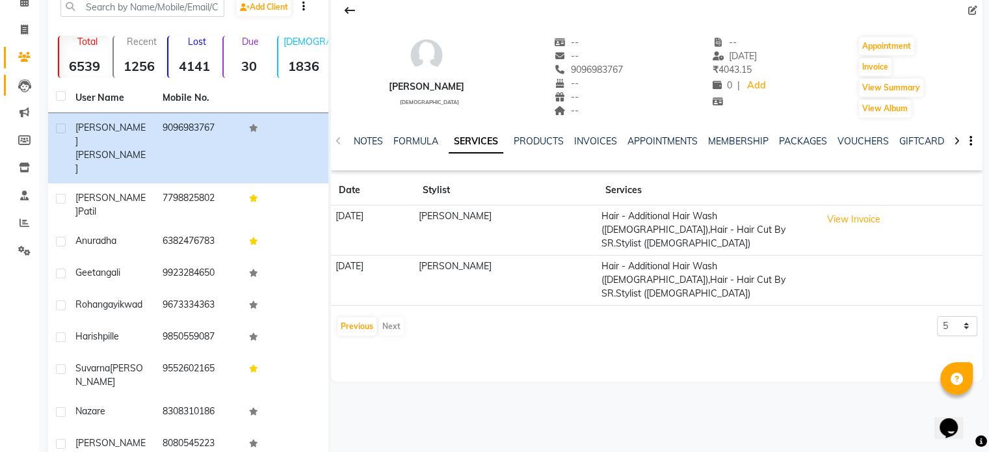
scroll to position [0, 0]
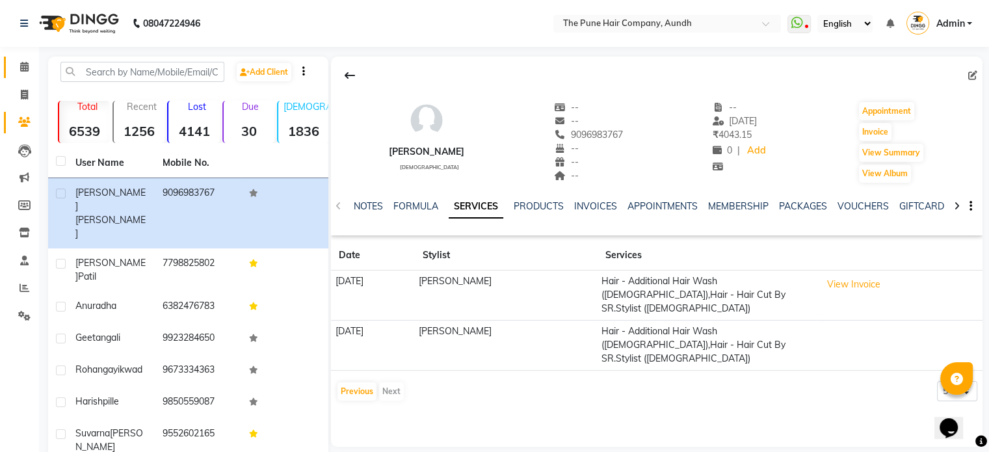
click at [21, 59] on link "Calendar" at bounding box center [19, 67] width 31 height 21
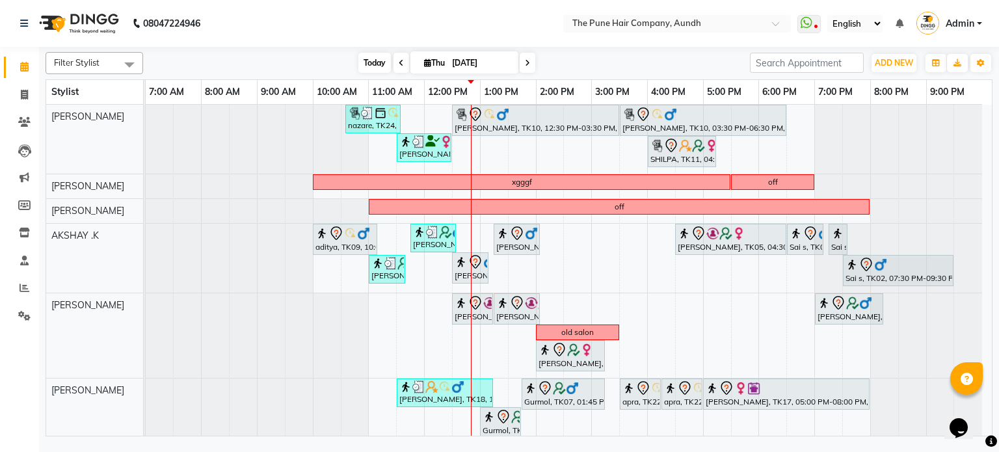
click at [367, 67] on span "Today" at bounding box center [374, 63] width 33 height 20
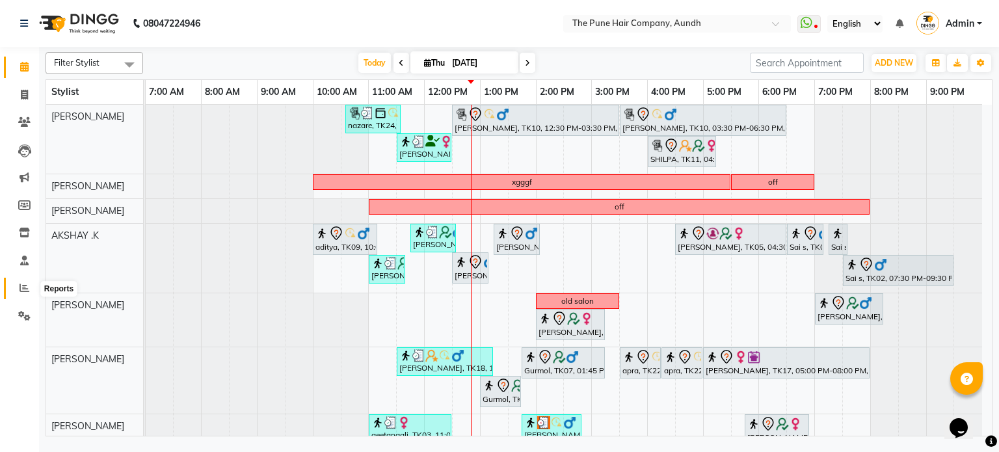
click at [20, 285] on icon at bounding box center [25, 288] width 10 height 10
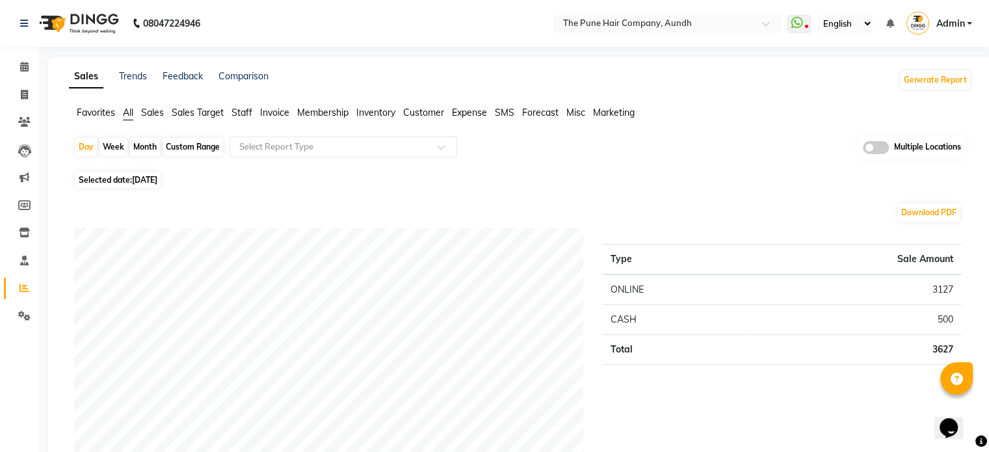
click at [140, 148] on div "Month" at bounding box center [145, 147] width 30 height 18
select select "9"
select select "2025"
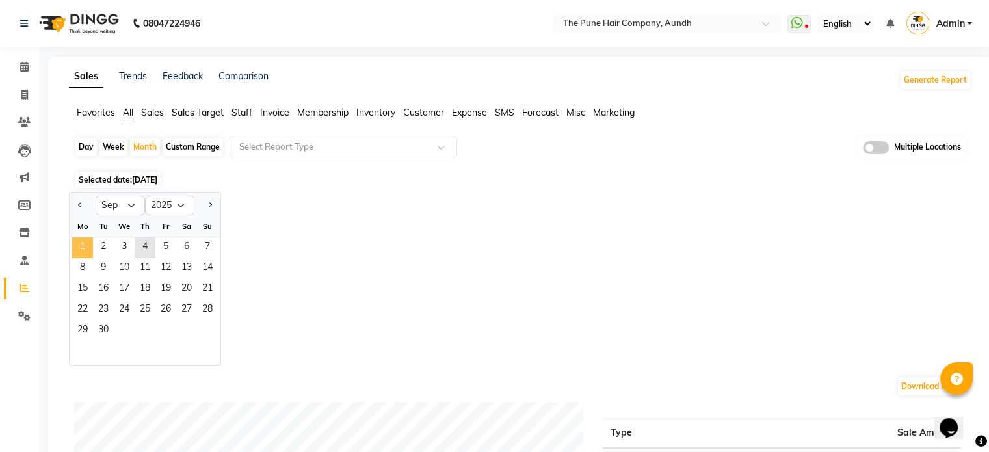
click at [76, 250] on span "1" at bounding box center [82, 247] width 21 height 21
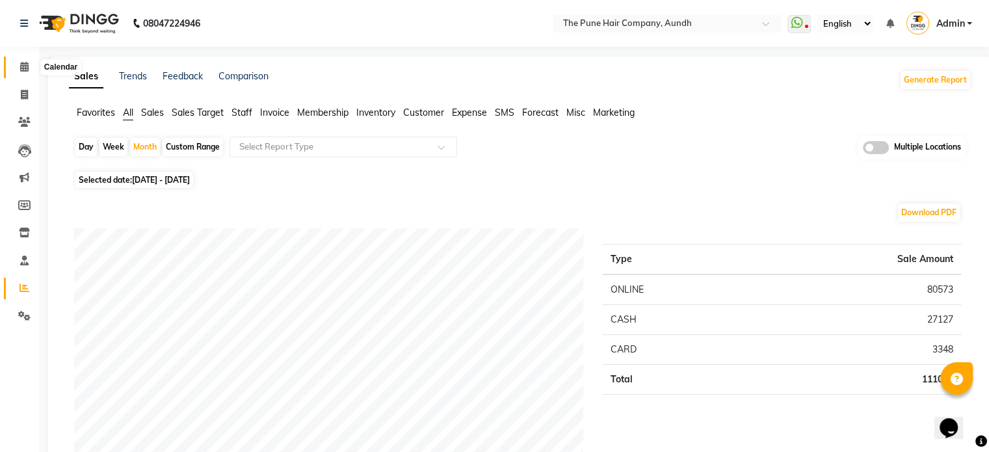
click at [26, 64] on icon at bounding box center [24, 67] width 8 height 10
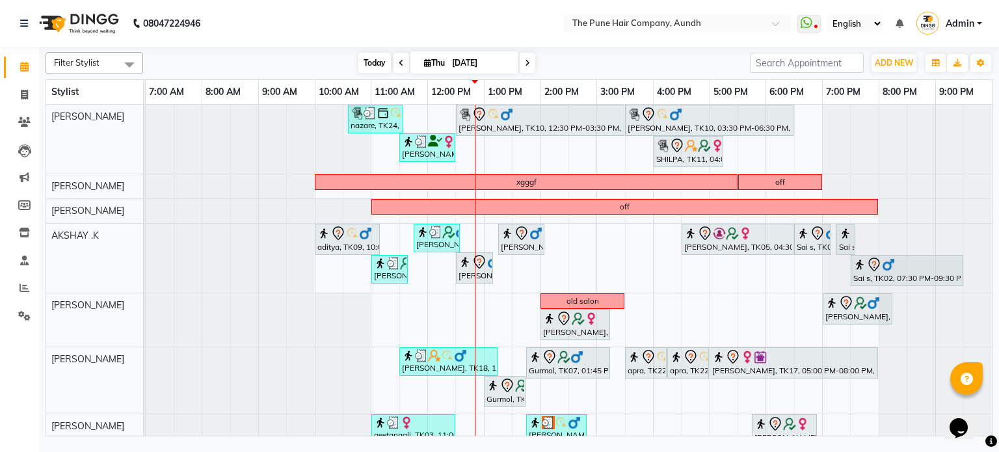
click at [367, 64] on span "Today" at bounding box center [374, 63] width 33 height 20
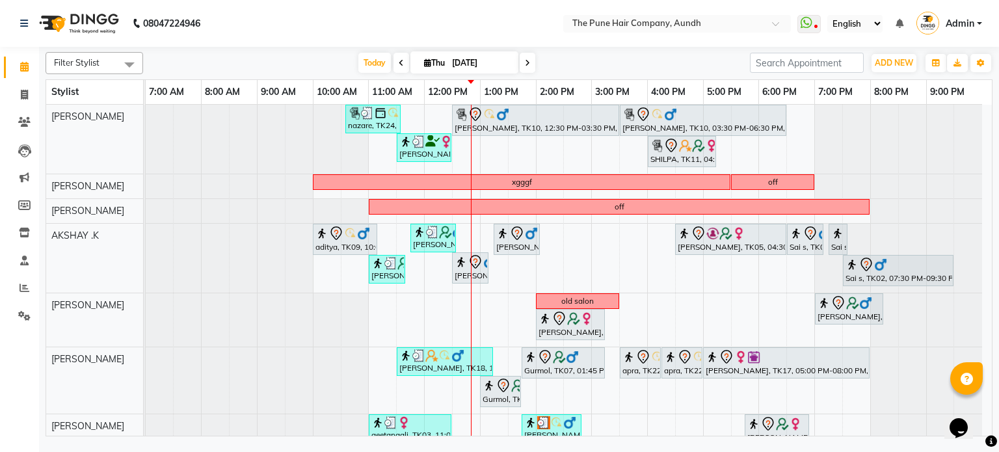
click at [398, 67] on span at bounding box center [401, 63] width 16 height 20
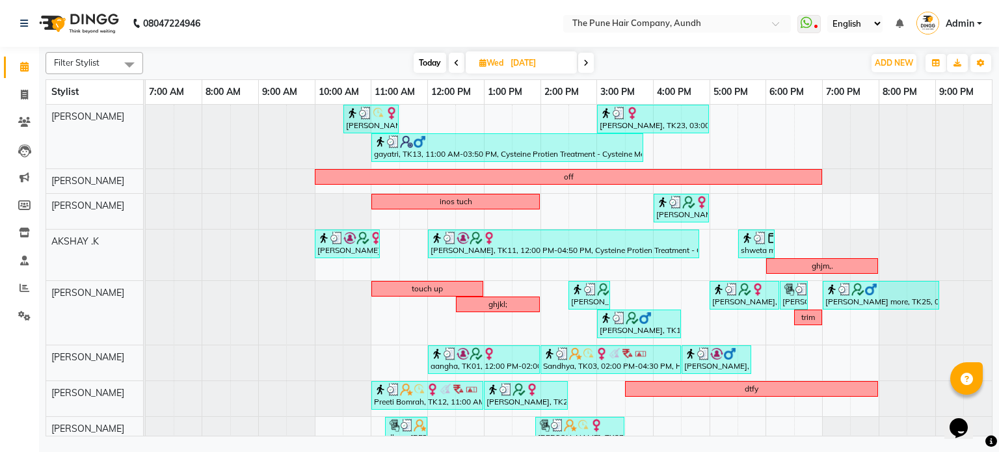
click at [449, 58] on span at bounding box center [457, 63] width 16 height 20
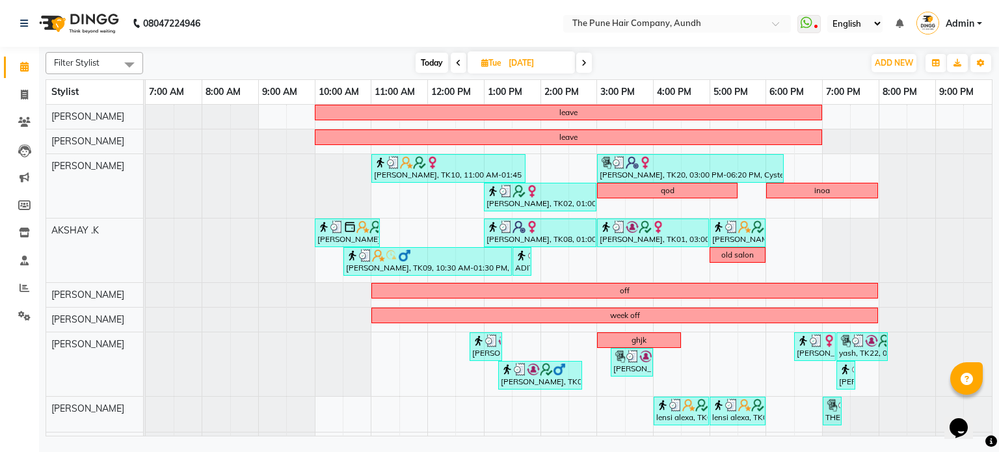
click at [456, 61] on icon at bounding box center [458, 63] width 5 height 8
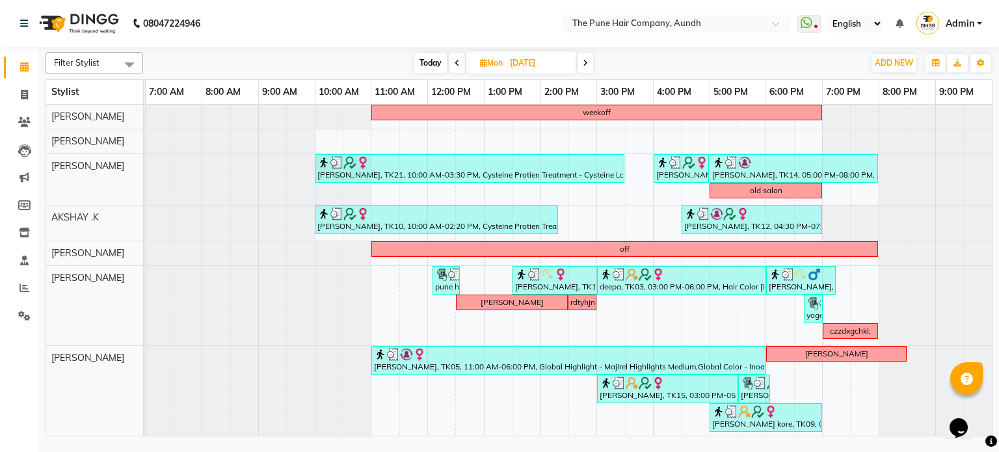
click at [423, 59] on span "Today" at bounding box center [430, 63] width 33 height 20
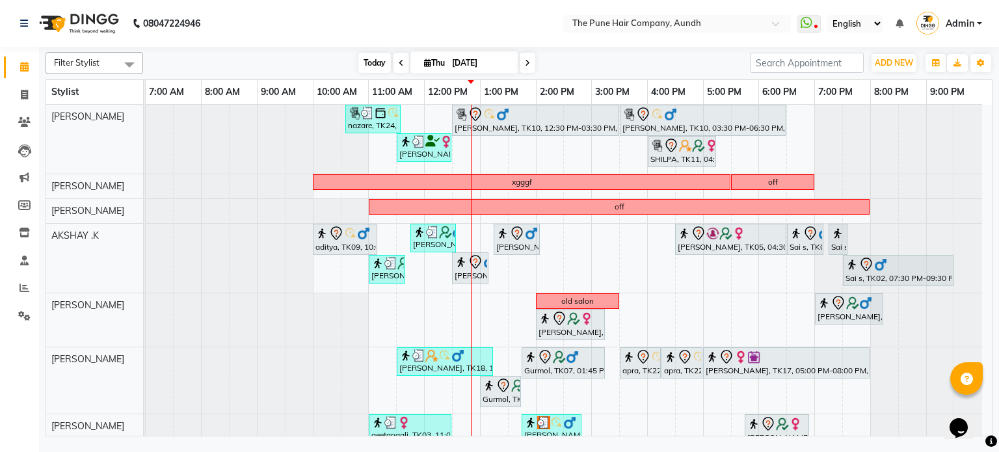
click at [367, 70] on span "Today" at bounding box center [374, 63] width 33 height 20
click at [372, 64] on span "Today" at bounding box center [374, 63] width 33 height 20
click at [373, 70] on span "Today" at bounding box center [374, 63] width 33 height 20
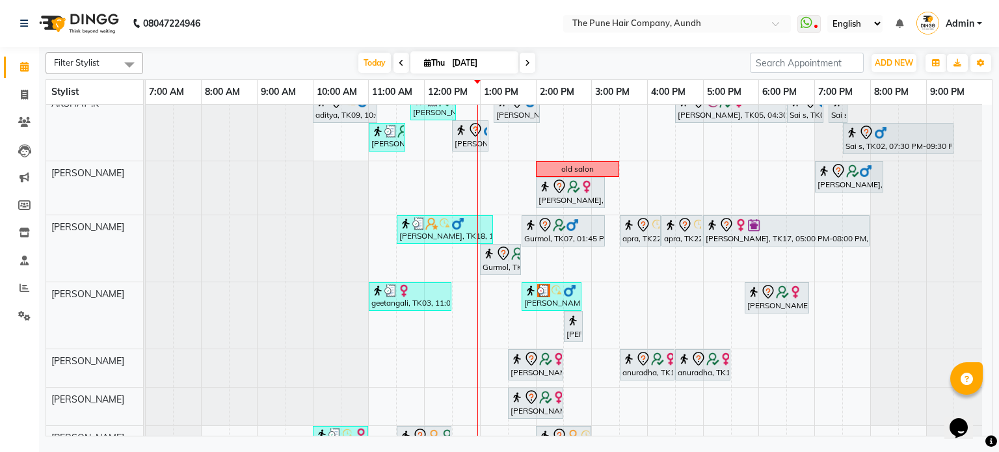
scroll to position [68, 0]
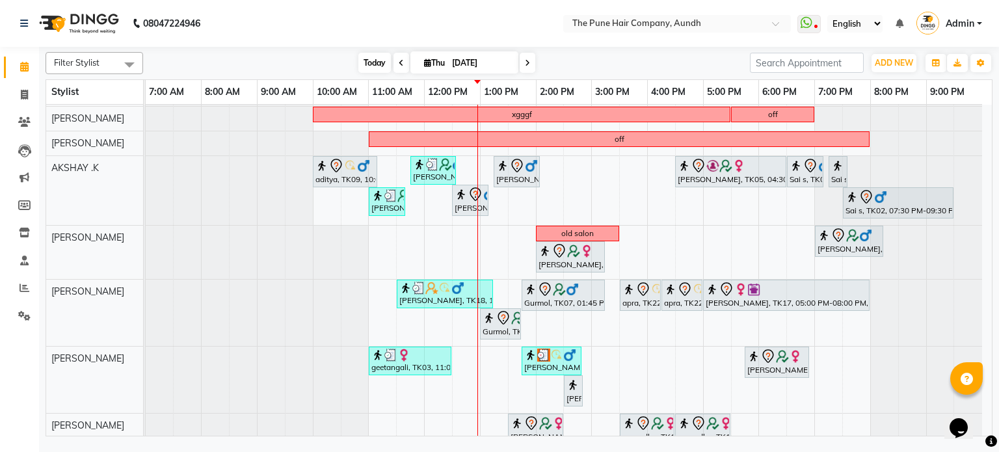
click at [367, 62] on span "Today" at bounding box center [374, 63] width 33 height 20
click at [526, 59] on icon at bounding box center [527, 63] width 5 height 8
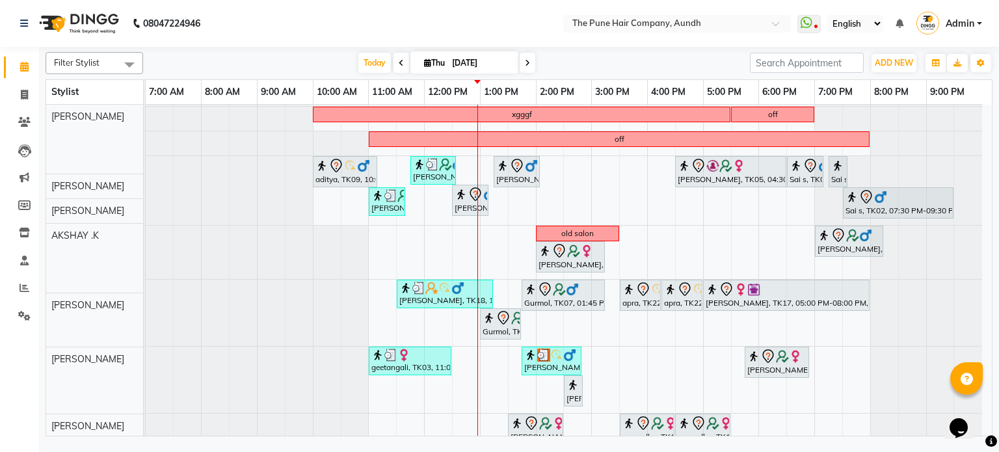
scroll to position [0, 0]
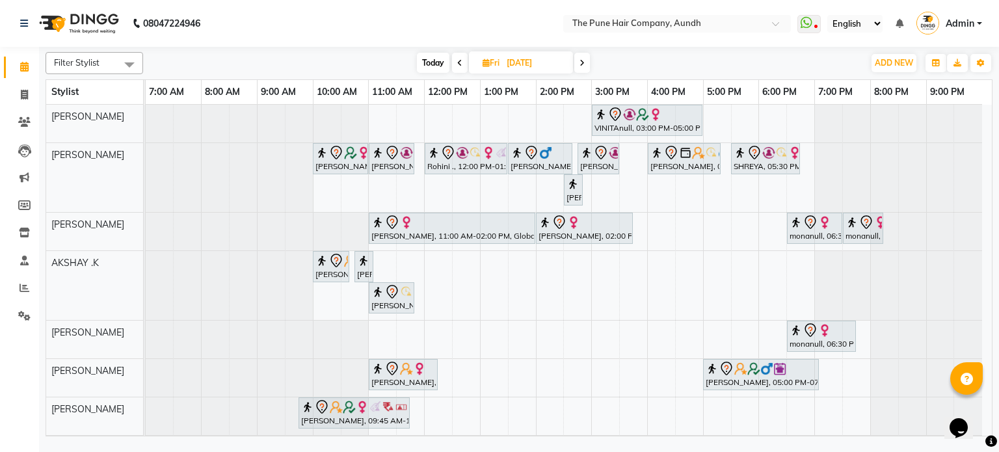
click at [430, 59] on span "Today" at bounding box center [433, 63] width 33 height 20
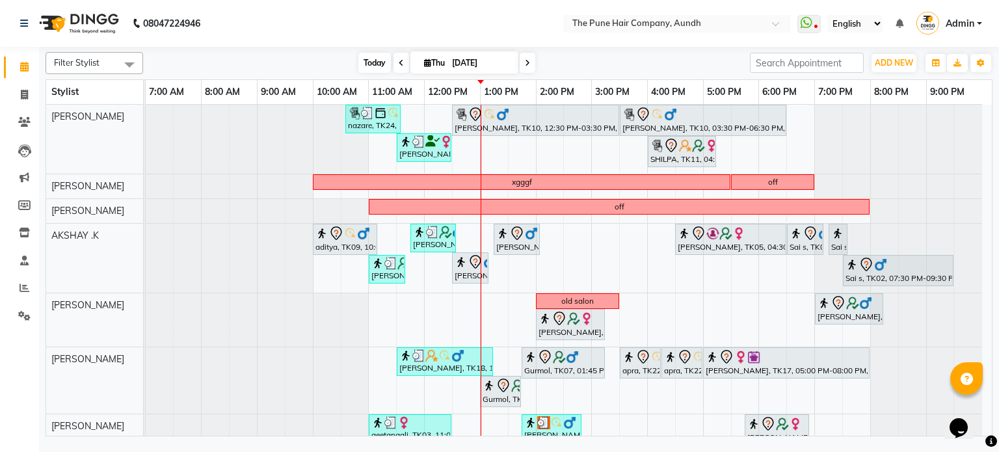
click at [369, 68] on span "Today" at bounding box center [374, 63] width 33 height 20
click at [366, 66] on span "Today" at bounding box center [374, 63] width 33 height 20
click at [536, 56] on div "[DATE] [DATE]" at bounding box center [447, 63] width 594 height 20
click at [523, 69] on span at bounding box center [527, 63] width 16 height 20
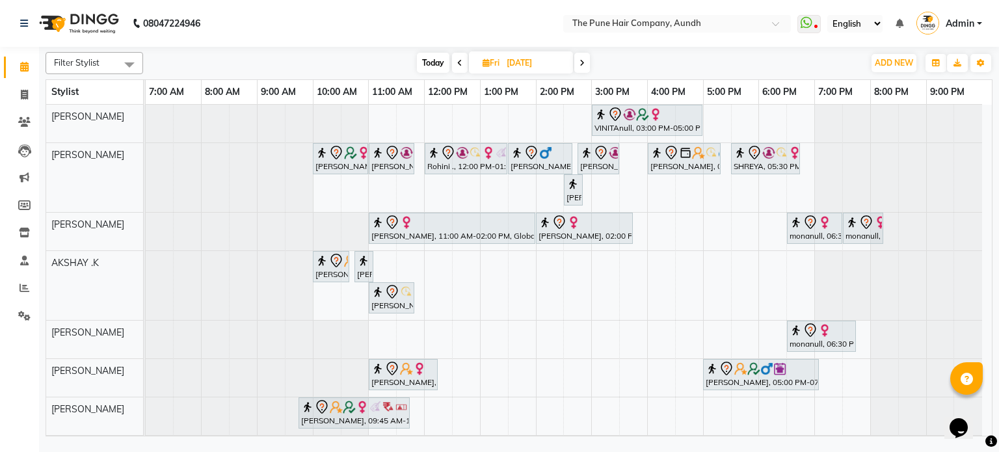
click at [583, 62] on icon at bounding box center [581, 63] width 5 height 8
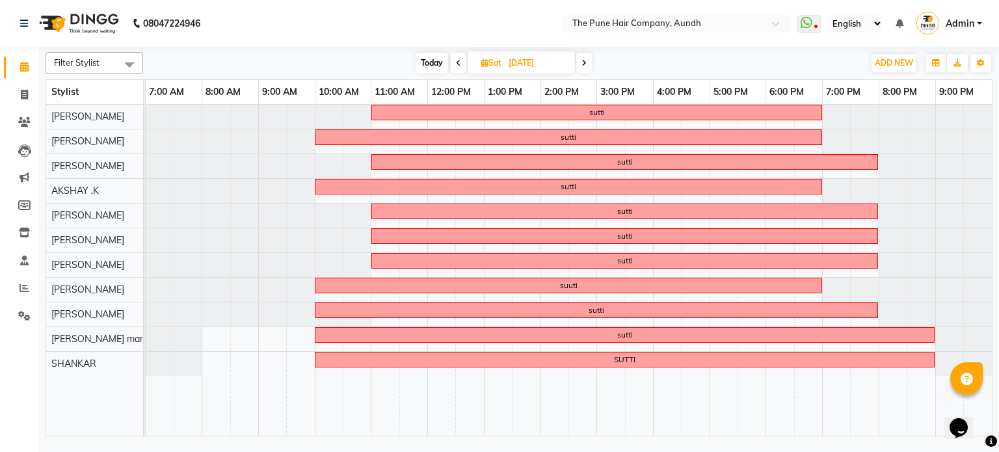
click at [583, 60] on icon at bounding box center [583, 63] width 5 height 8
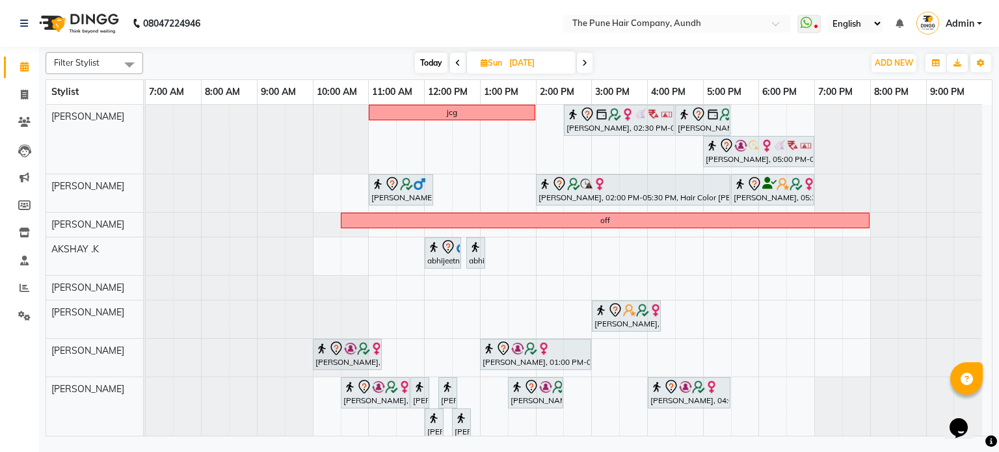
click at [586, 60] on icon at bounding box center [584, 63] width 5 height 8
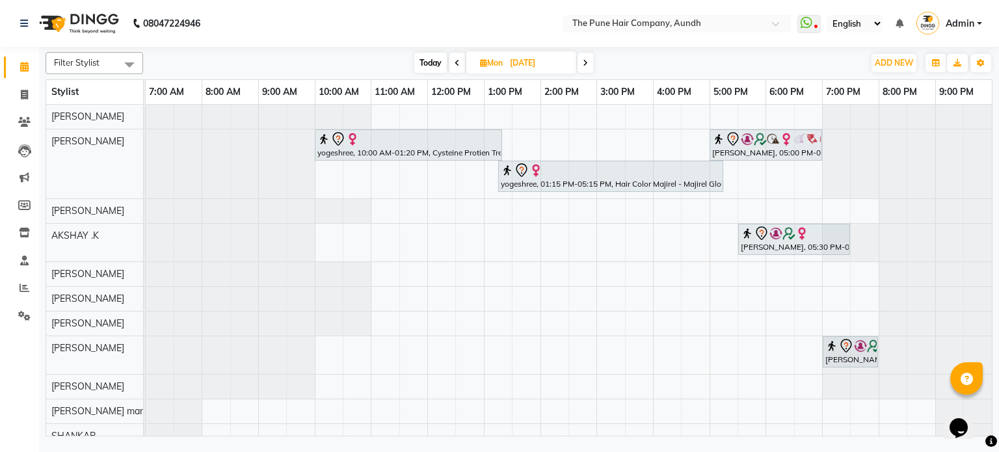
click at [421, 63] on span "Today" at bounding box center [430, 63] width 33 height 20
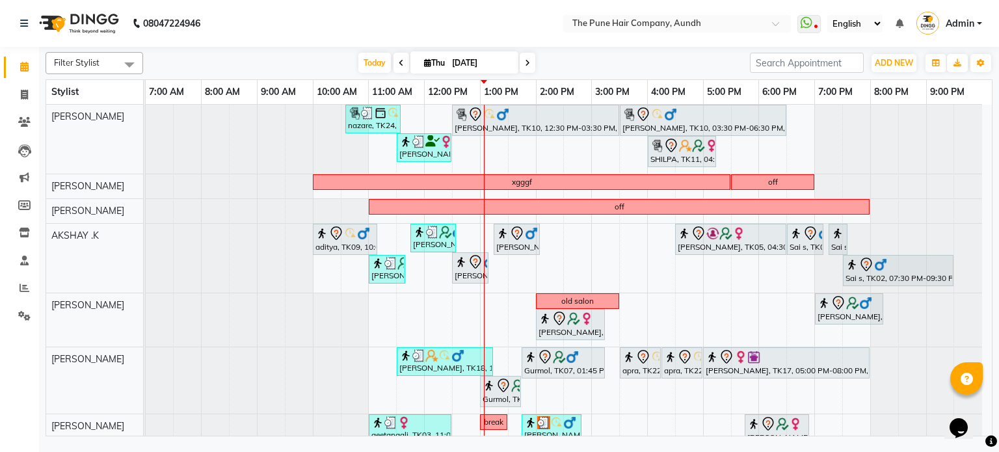
click at [519, 66] on span at bounding box center [527, 63] width 16 height 20
type input "[DATE]"
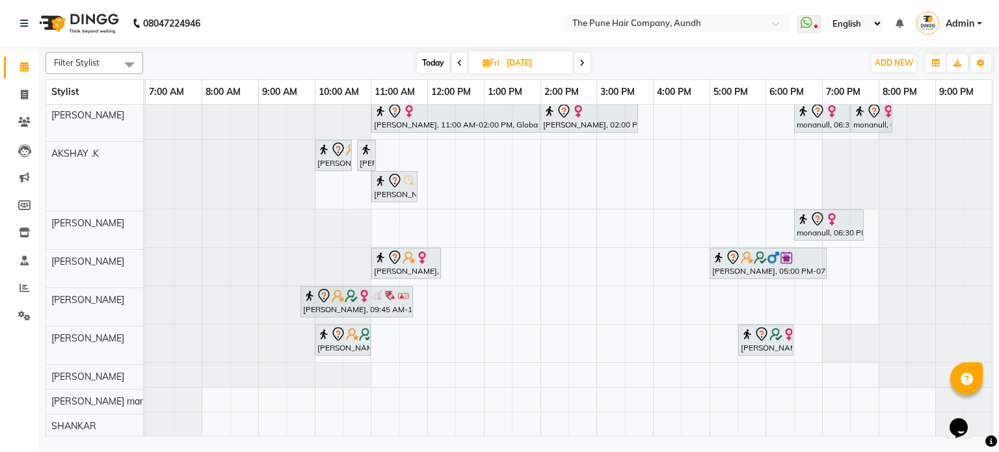
scroll to position [109, 0]
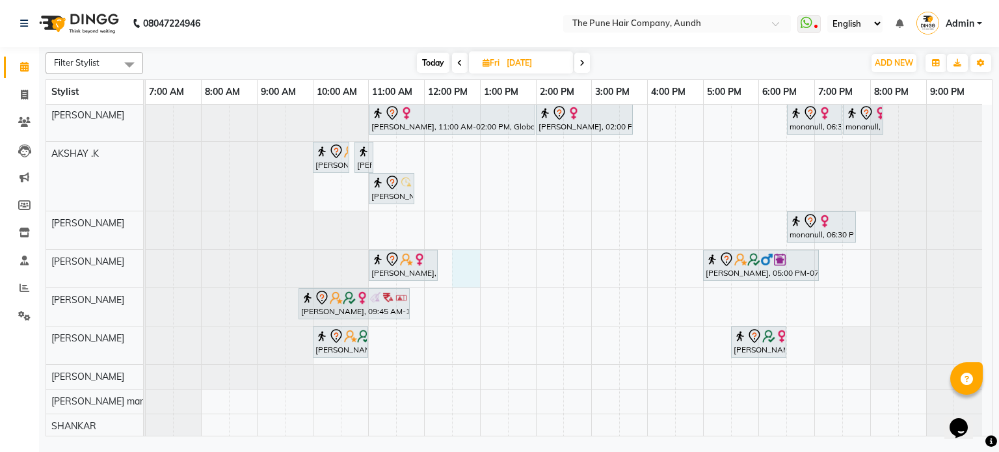
click at [460, 254] on div "VINITAnull, 03:00 PM-05:00 PM, Hair Color Inoa - scalp advance with touchup 2 I…" at bounding box center [569, 216] width 846 height 443
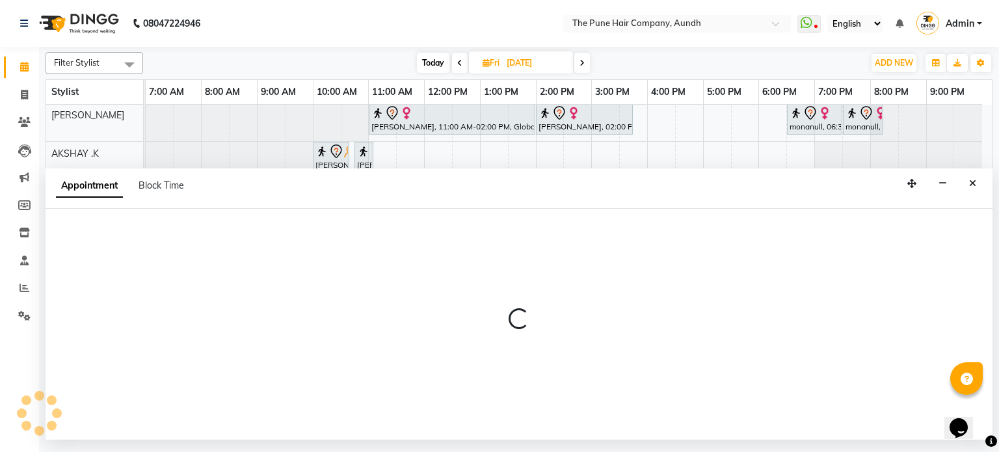
select select "18078"
select select "750"
select select "tentative"
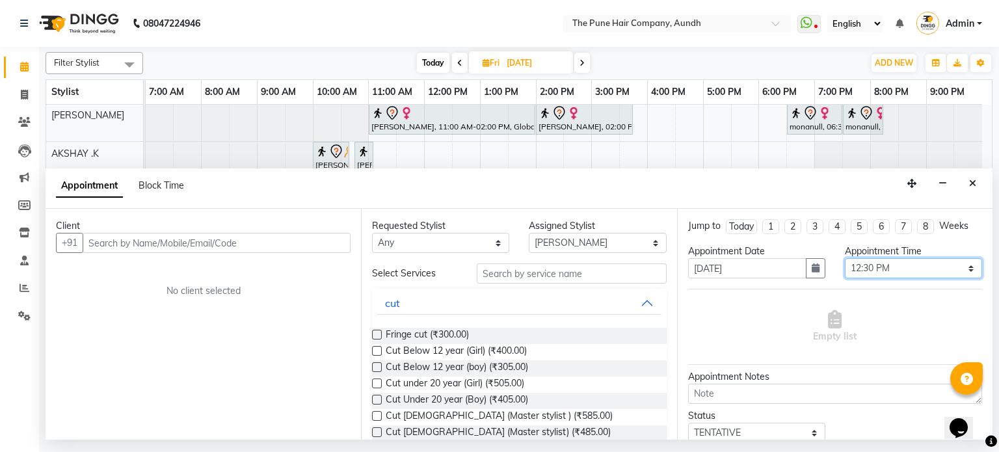
click at [858, 266] on select "Select 08:00 AM 08:15 AM 08:30 AM 08:45 AM 09:00 AM 09:15 AM 09:30 AM 09:45 AM …" at bounding box center [913, 268] width 137 height 20
select select "720"
click at [845, 258] on select "Select 08:00 AM 08:15 AM 08:30 AM 08:45 AM 09:00 AM 09:15 AM 09:30 AM 09:45 AM …" at bounding box center [913, 268] width 137 height 20
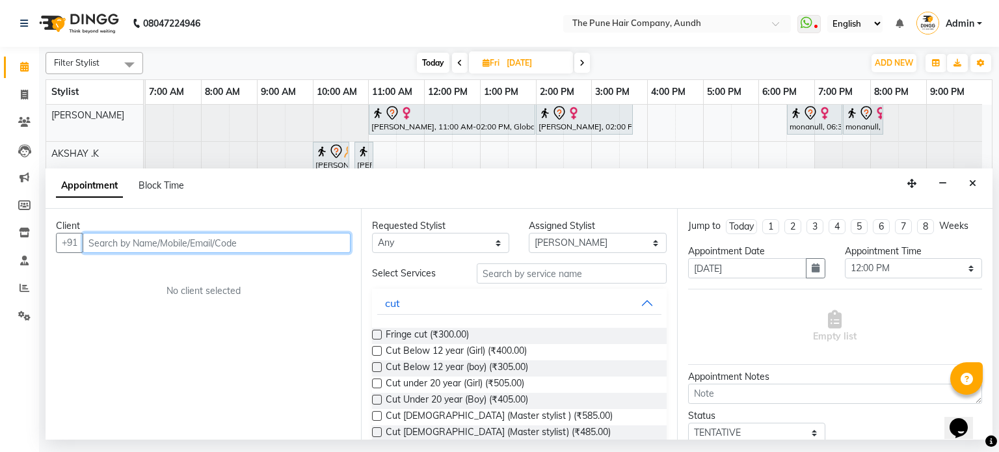
click at [181, 237] on input "text" at bounding box center [217, 243] width 268 height 20
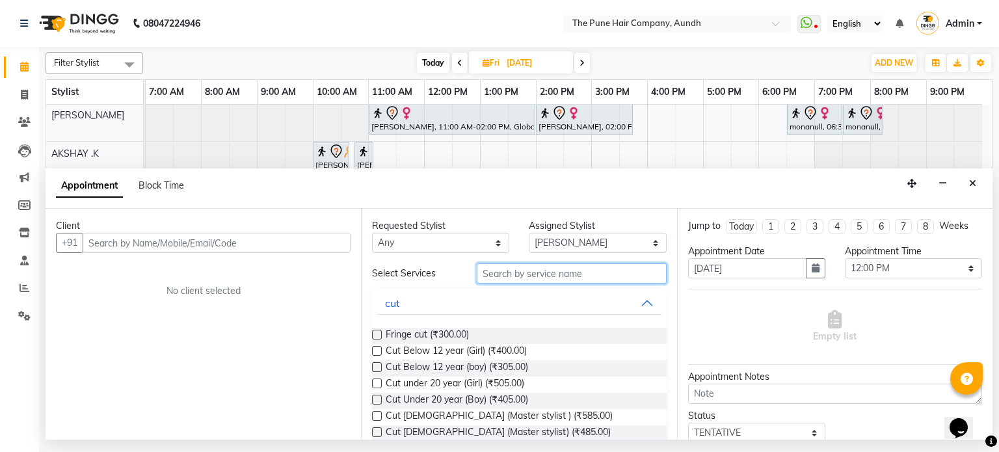
click at [498, 278] on input "text" at bounding box center [572, 273] width 190 height 20
type input "cut"
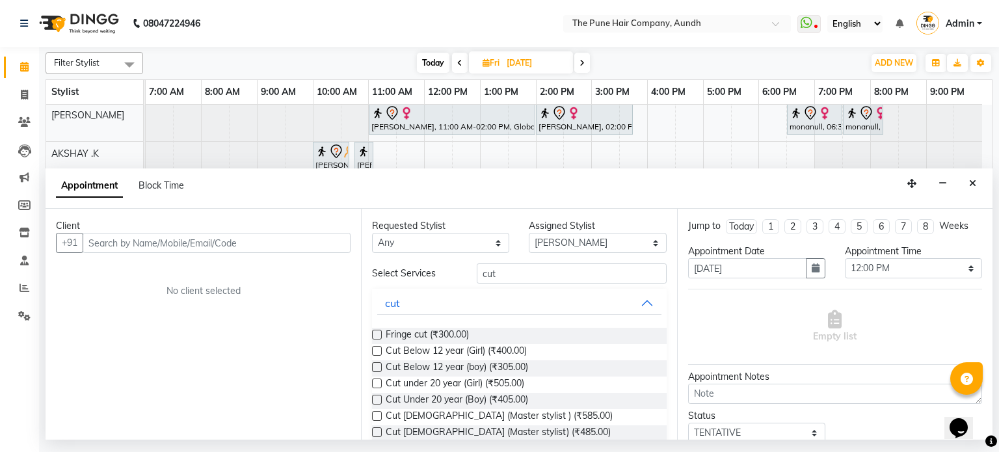
click at [377, 431] on label at bounding box center [377, 432] width 10 height 10
click at [377, 431] on input "checkbox" at bounding box center [376, 433] width 8 height 8
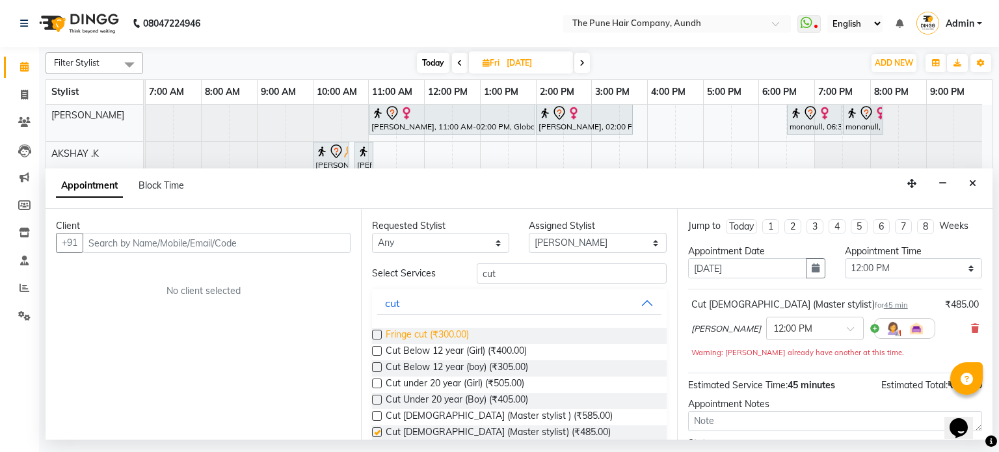
checkbox input "false"
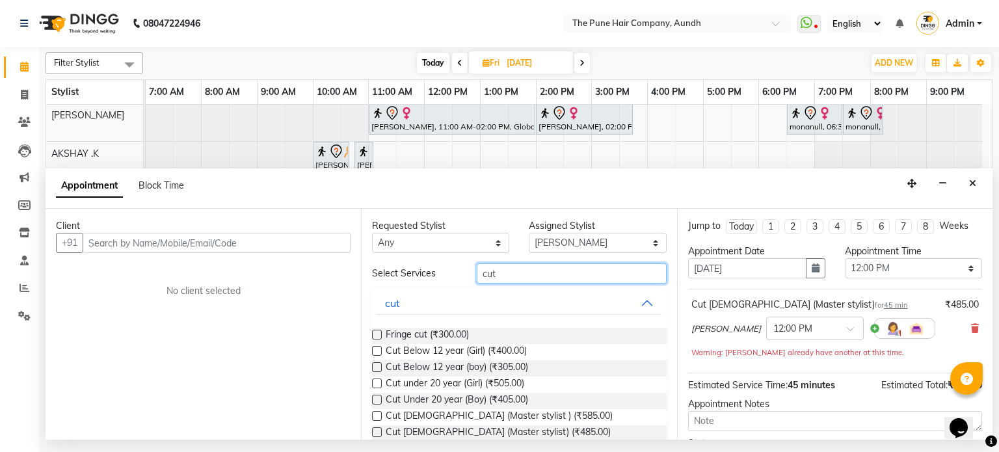
click at [515, 266] on input "cut" at bounding box center [572, 273] width 190 height 20
type input "c"
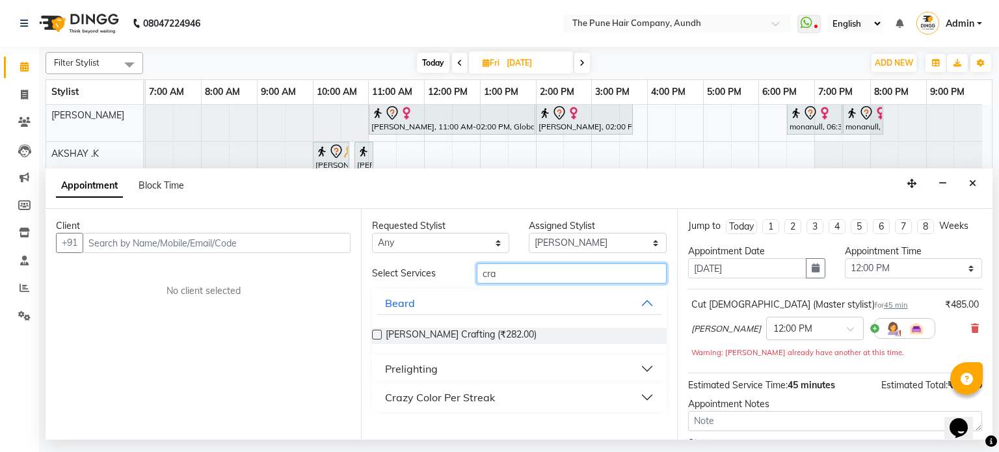
type input "cra"
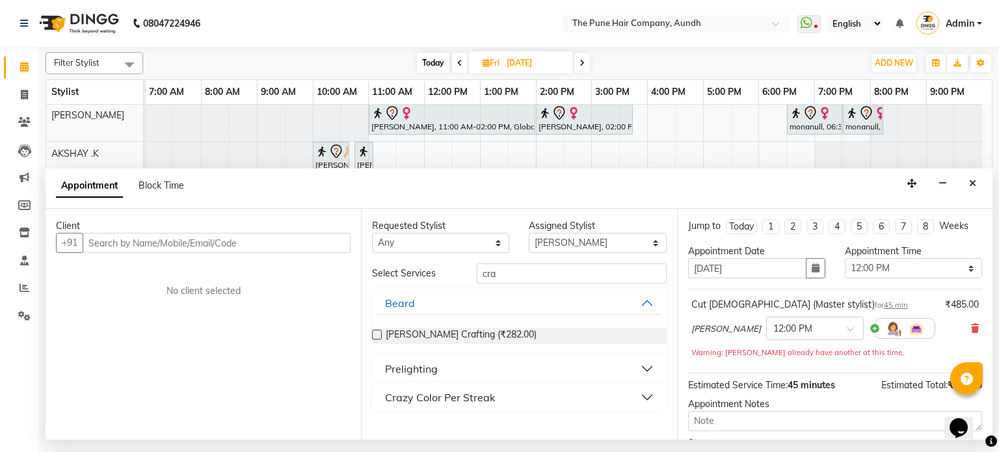
click at [378, 334] on label at bounding box center [377, 335] width 10 height 10
click at [378, 334] on input "checkbox" at bounding box center [376, 336] width 8 height 8
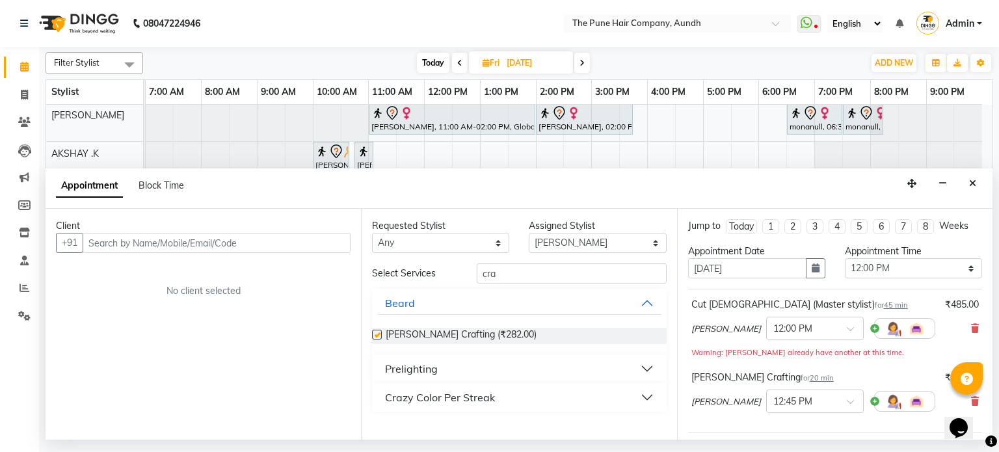
checkbox input "false"
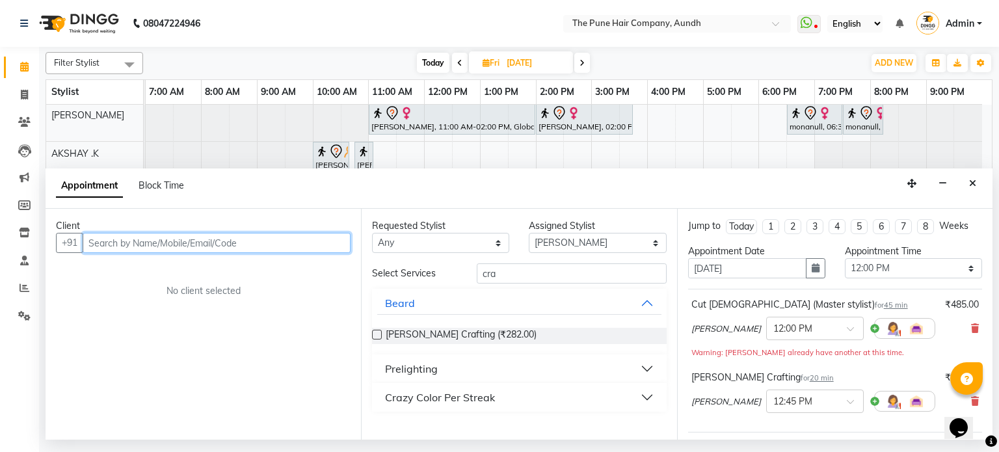
click at [291, 239] on input "text" at bounding box center [217, 243] width 268 height 20
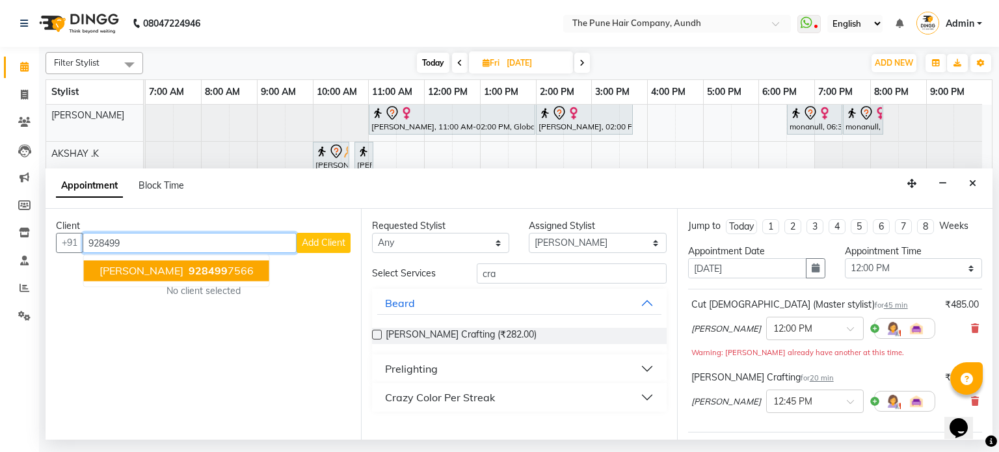
click at [198, 266] on span "928499" at bounding box center [208, 271] width 39 height 13
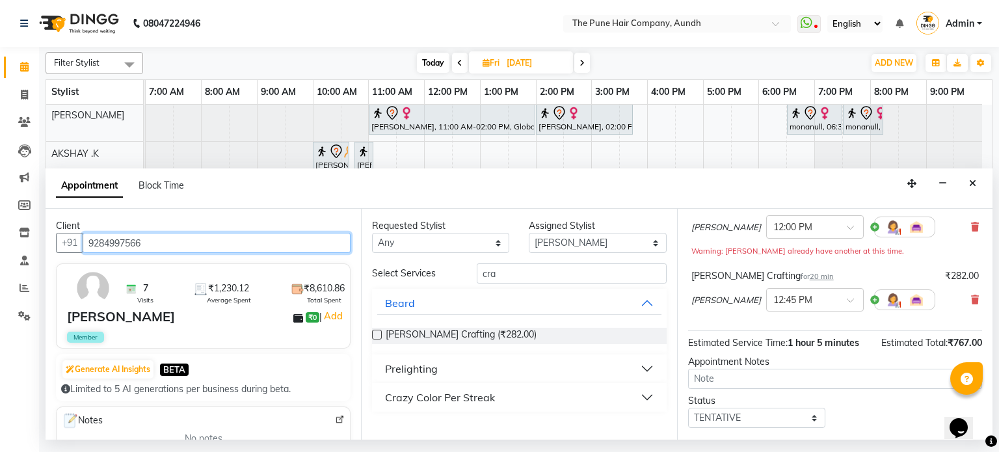
scroll to position [171, 0]
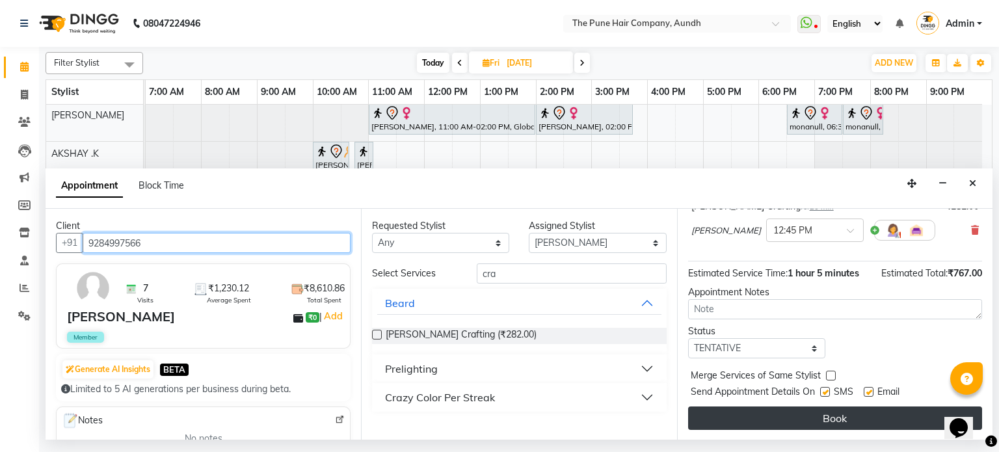
type input "9284997566"
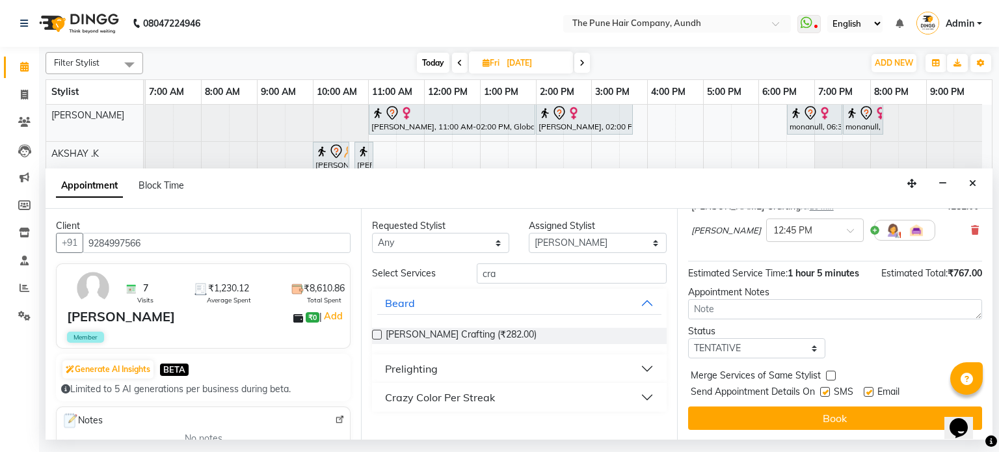
click at [839, 421] on button "Book" at bounding box center [835, 417] width 294 height 23
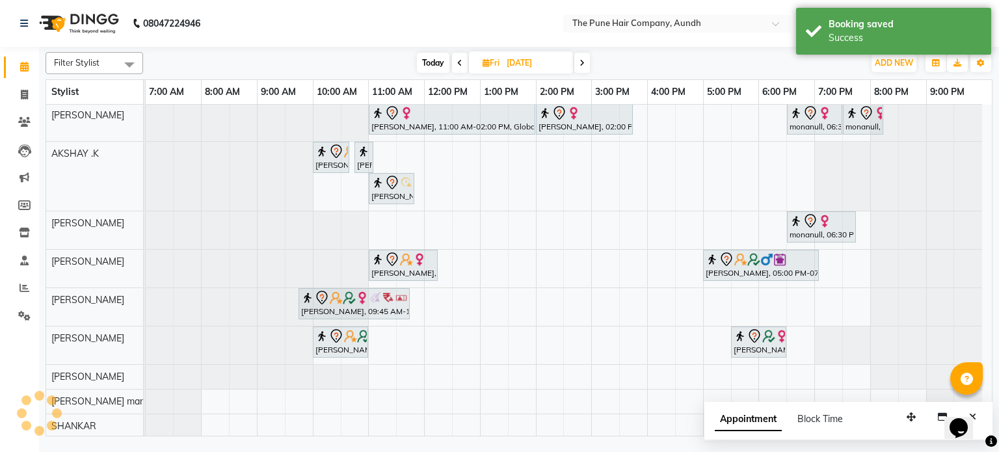
scroll to position [120, 0]
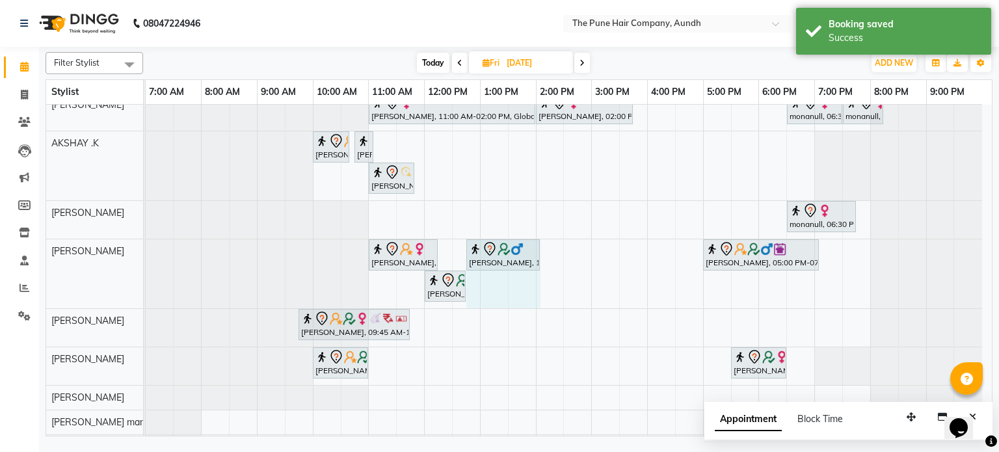
drag, startPoint x: 484, startPoint y: 253, endPoint x: 541, endPoint y: 271, distance: 59.4
click at [541, 271] on div "VINITAnull, 03:00 PM-05:00 PM, Hair Color Inoa - scalp advance with touchup 2 I…" at bounding box center [569, 222] width 846 height 474
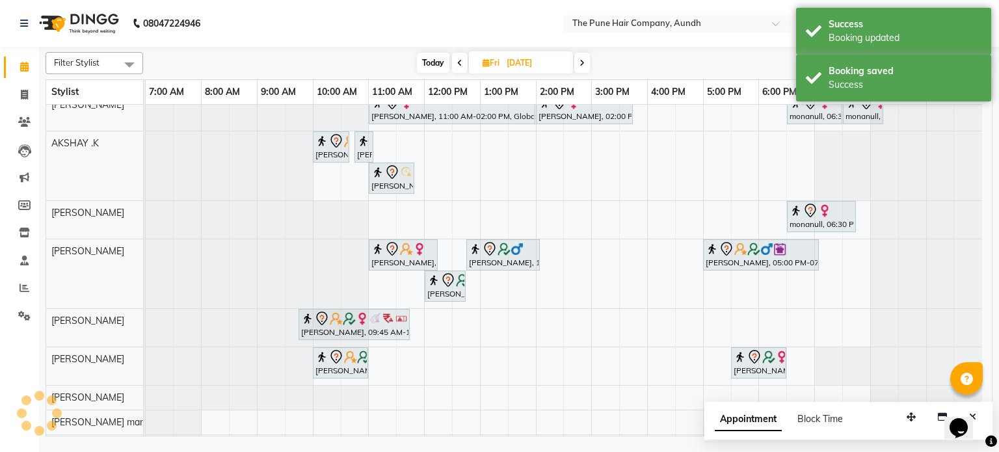
click at [431, 59] on span "Today" at bounding box center [433, 63] width 33 height 20
type input "[DATE]"
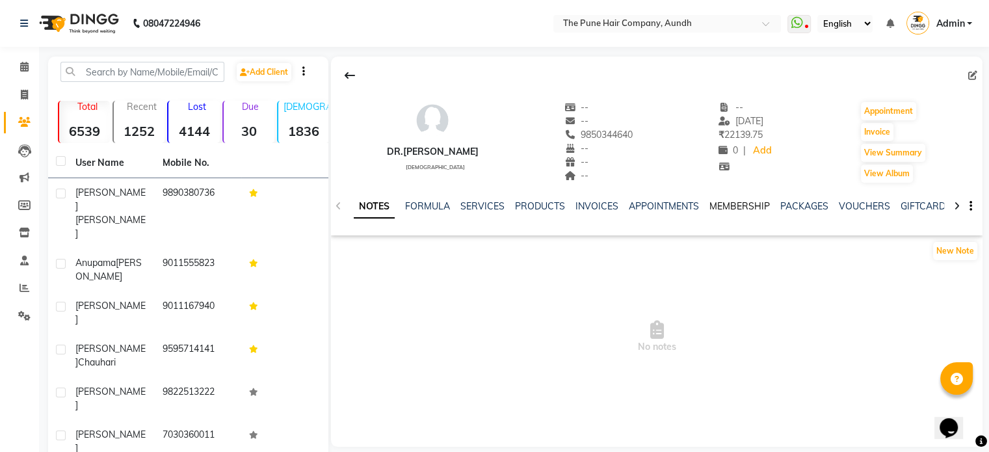
click at [739, 202] on link "MEMBERSHIP" at bounding box center [739, 206] width 60 height 12
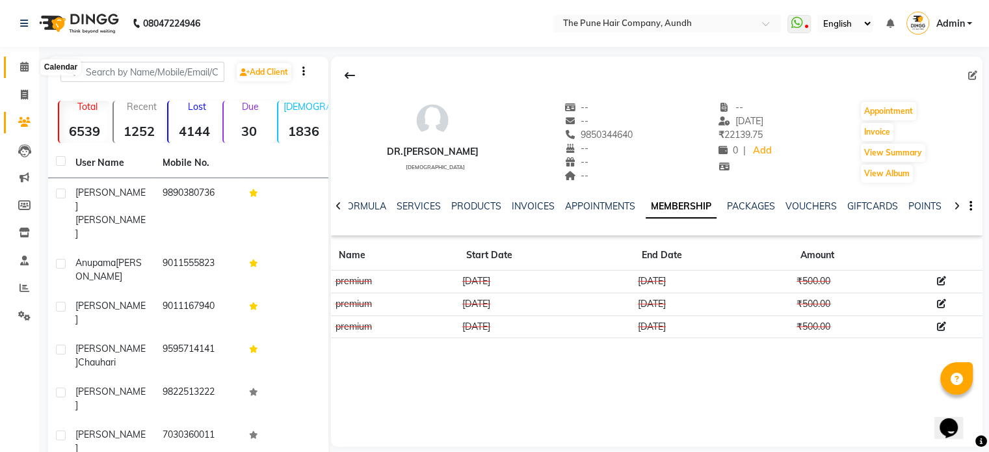
click at [22, 70] on icon at bounding box center [24, 67] width 8 height 10
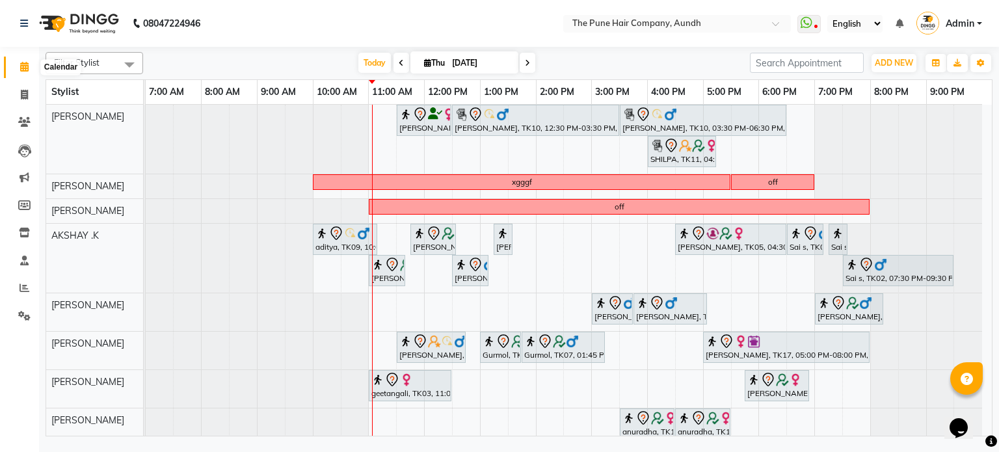
click at [23, 62] on icon at bounding box center [24, 67] width 8 height 10
